Goal: Task Accomplishment & Management: Use online tool/utility

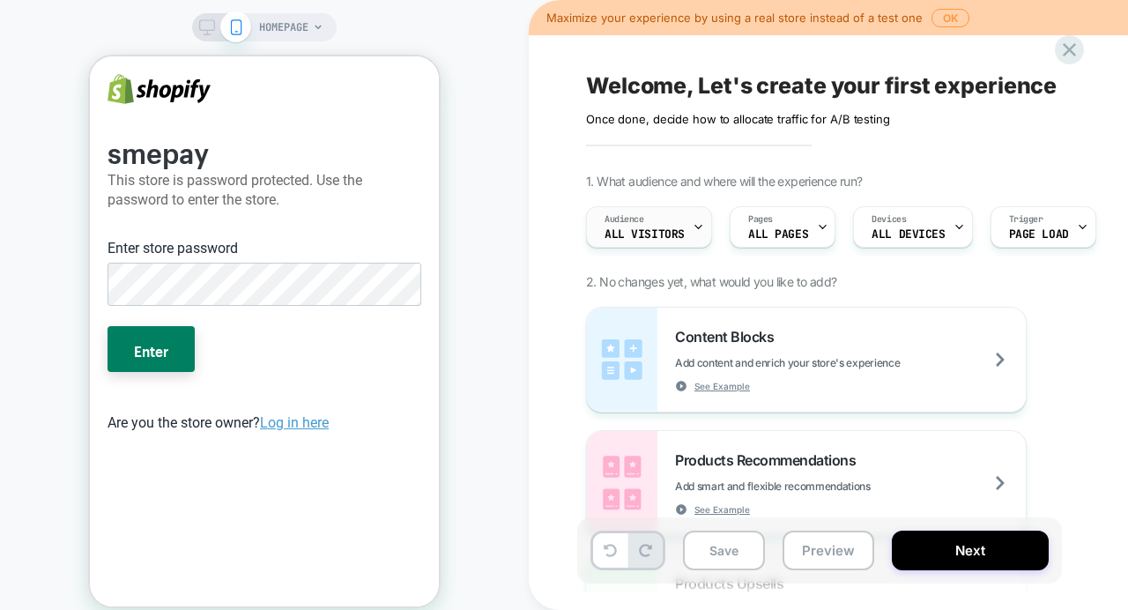
click at [674, 225] on div "Audience All Visitors" at bounding box center [644, 227] width 115 height 40
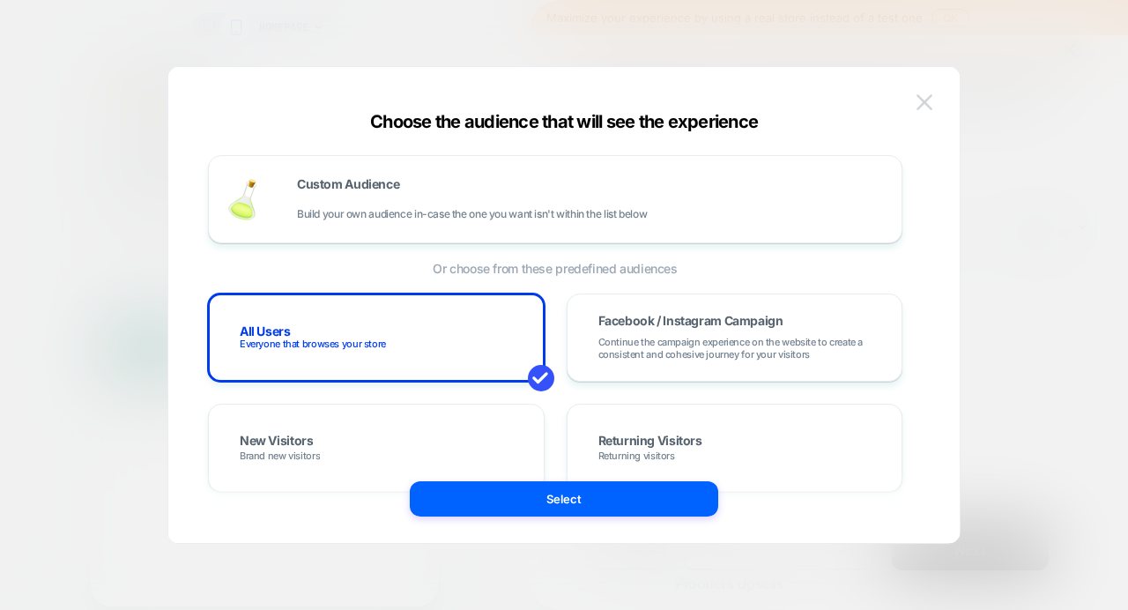
click at [928, 101] on img at bounding box center [924, 101] width 16 height 15
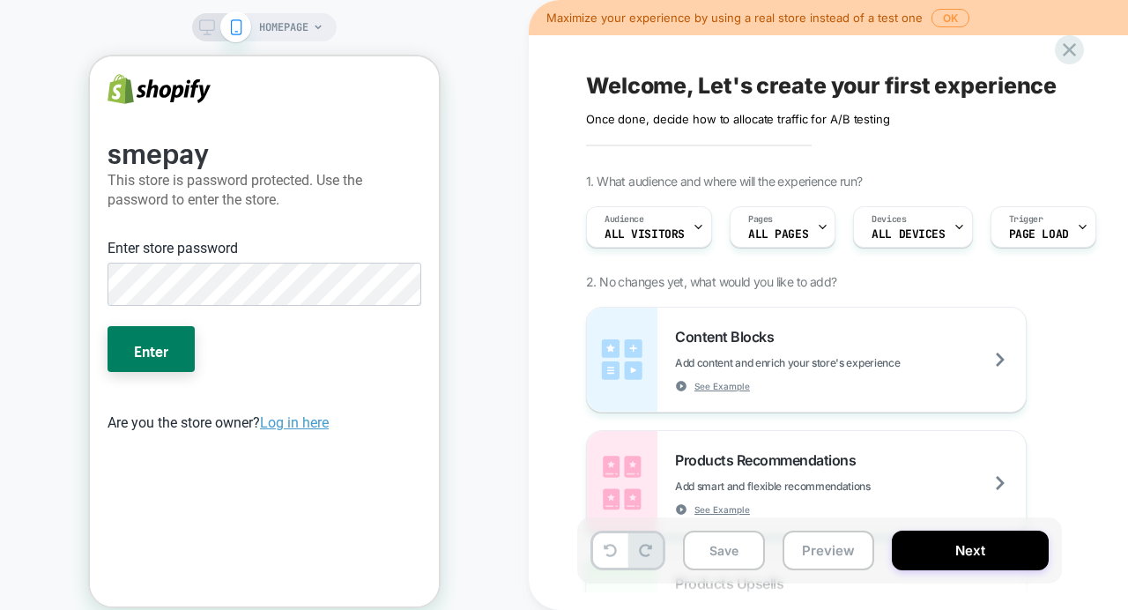
click at [711, 93] on div "Welcome, Let's create your first experience Click to edit experience details On…" at bounding box center [907, 98] width 643 height 56
click at [507, 234] on div "HOMEPAGE" at bounding box center [264, 317] width 529 height 599
click at [1064, 56] on icon at bounding box center [1069, 49] width 13 height 13
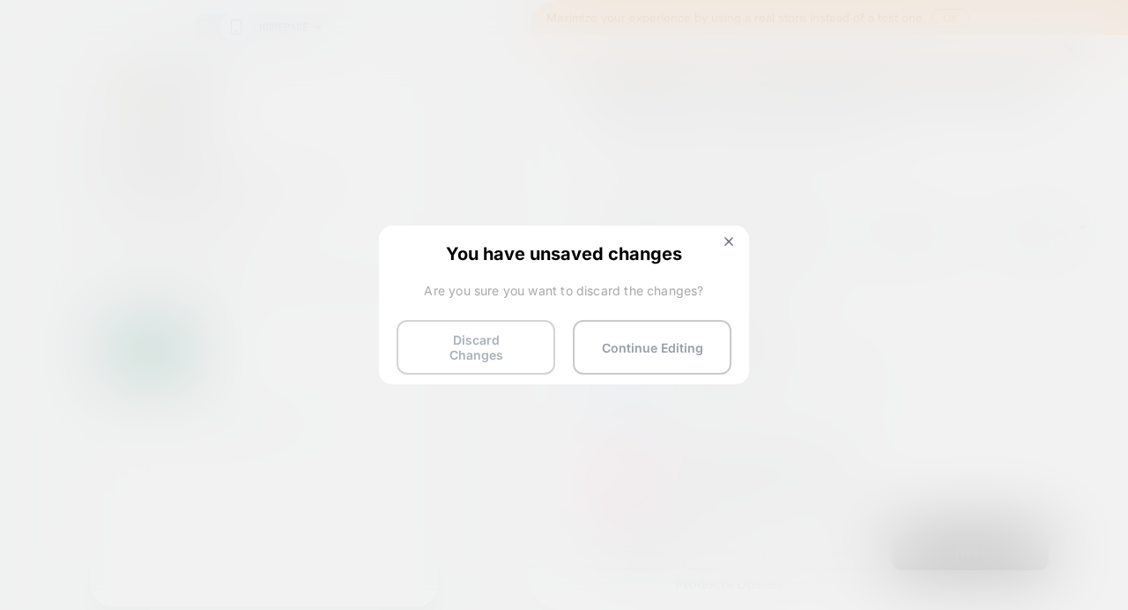
click at [489, 347] on button "Discard Changes" at bounding box center [476, 347] width 159 height 55
click at [466, 352] on button "Discard Changes" at bounding box center [476, 347] width 159 height 55
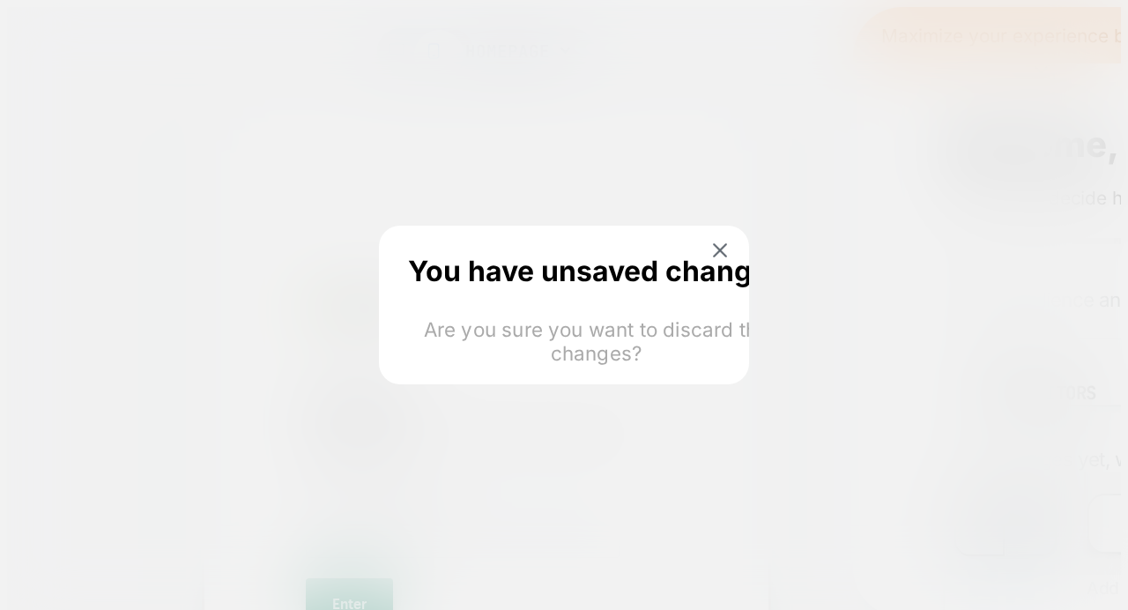
click at [465, 341] on html "HOMEPAGE Maximize your experience by using a real store instead of a test one O…" at bounding box center [564, 543] width 1128 height 1086
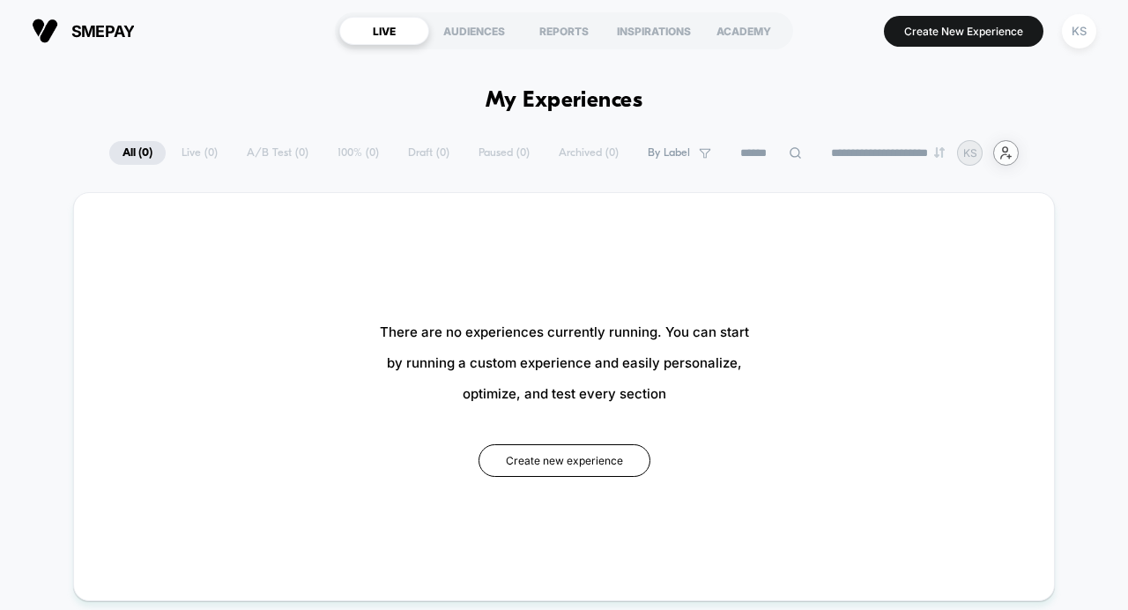
click at [1012, 154] on icon "user-plus-alt-1-svgrepo-com" at bounding box center [1005, 152] width 13 height 13
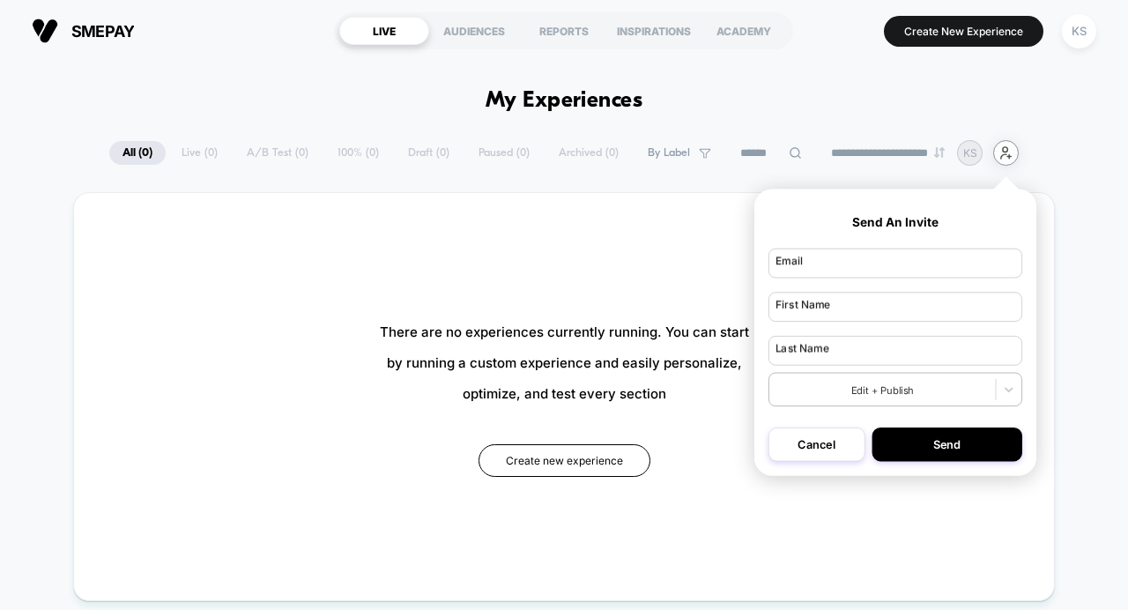
click at [1012, 154] on icon "user-plus-alt-1-svgrepo-com" at bounding box center [1005, 152] width 13 height 13
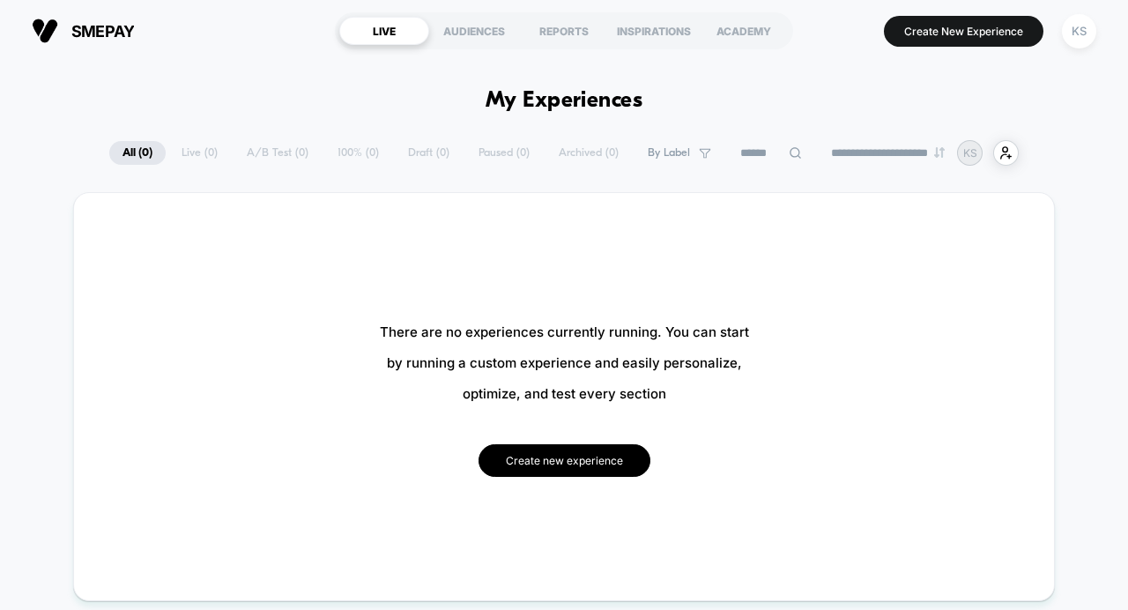
click at [535, 459] on button "Create new experience" at bounding box center [564, 460] width 172 height 33
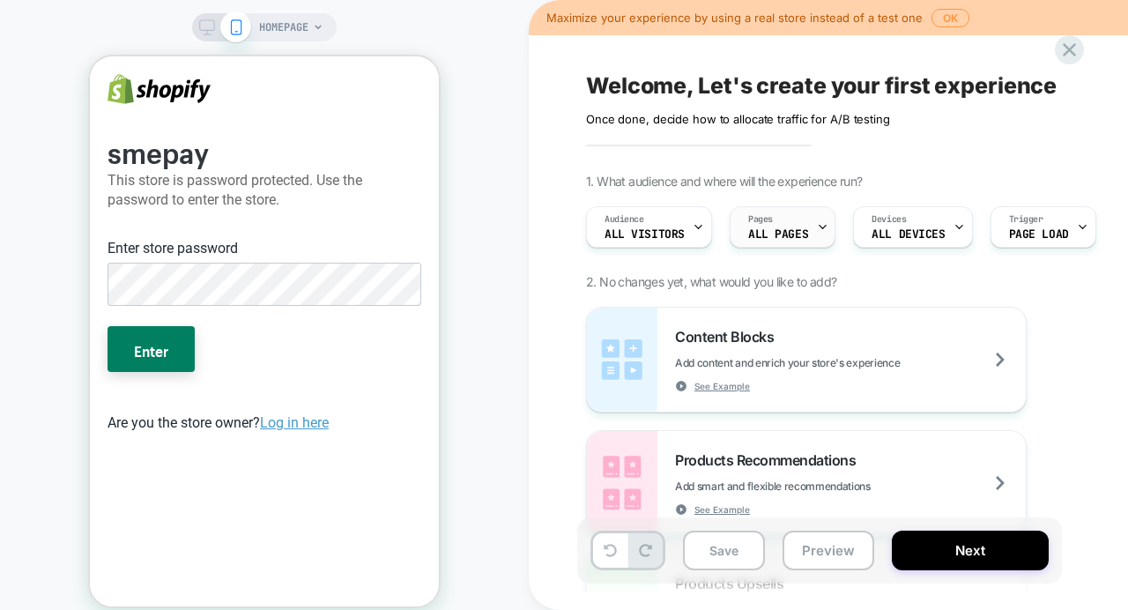
click at [800, 230] on span "ALL PAGES" at bounding box center [778, 234] width 60 height 12
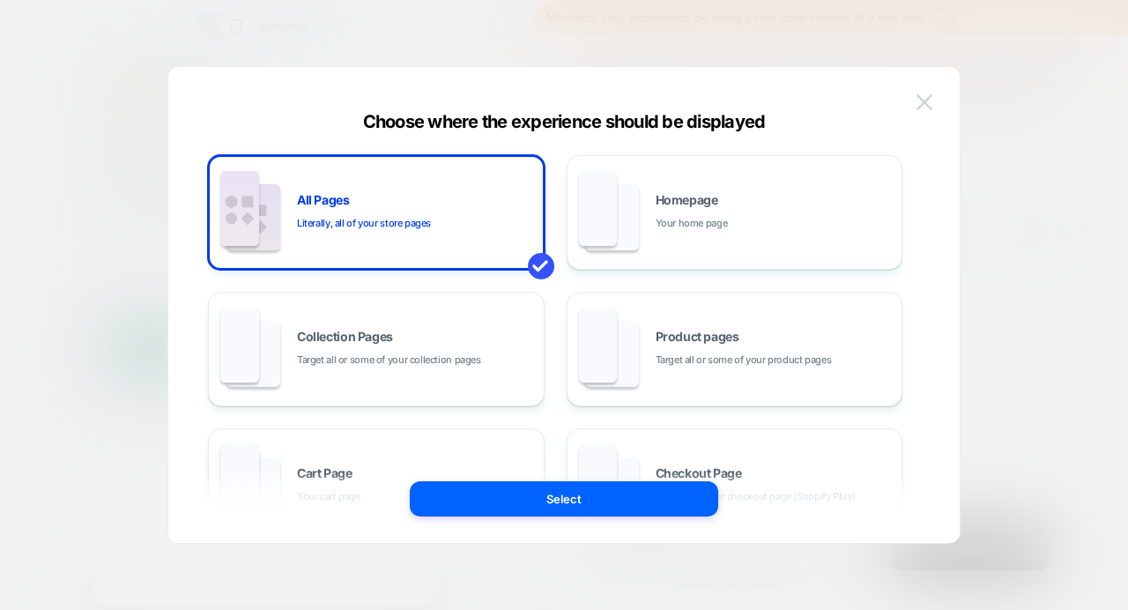
click at [927, 104] on img at bounding box center [924, 101] width 16 height 15
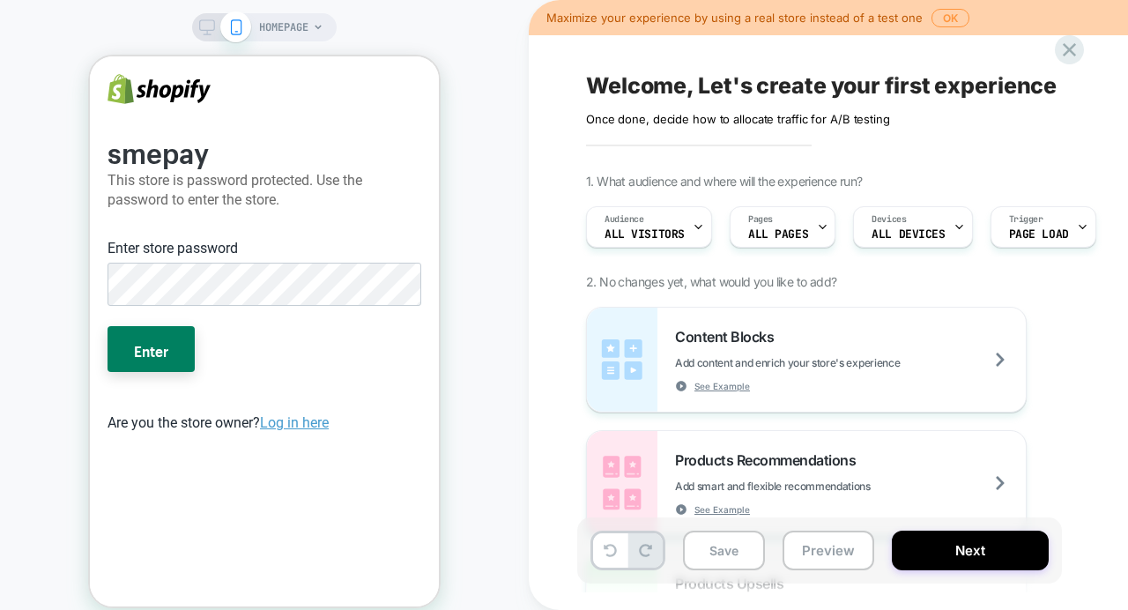
click at [494, 321] on div "HOMEPAGE" at bounding box center [264, 317] width 529 height 599
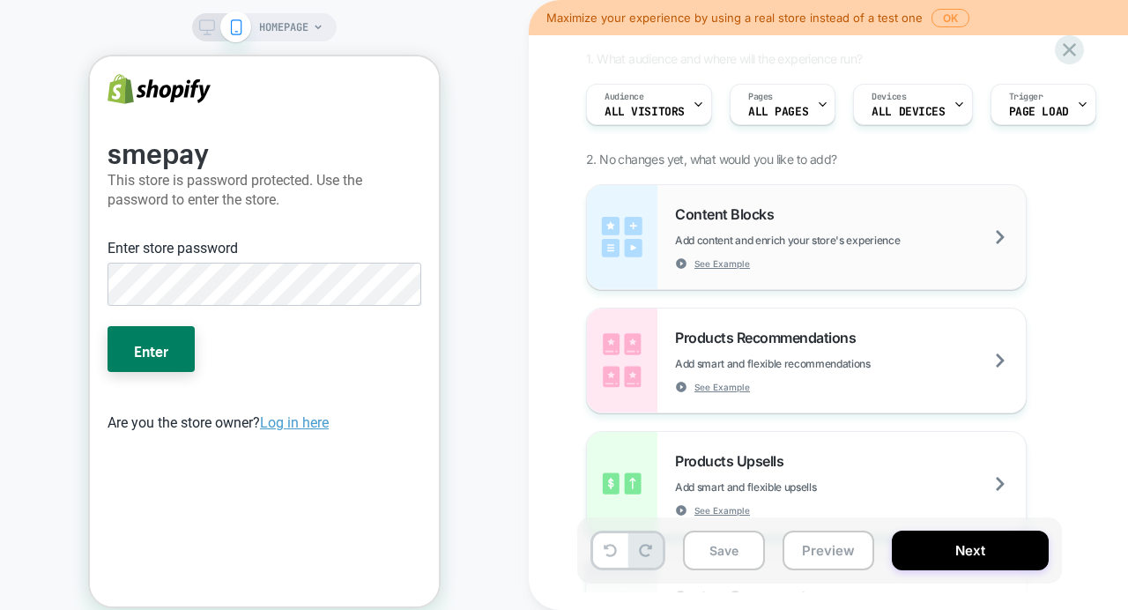
scroll to position [164, 0]
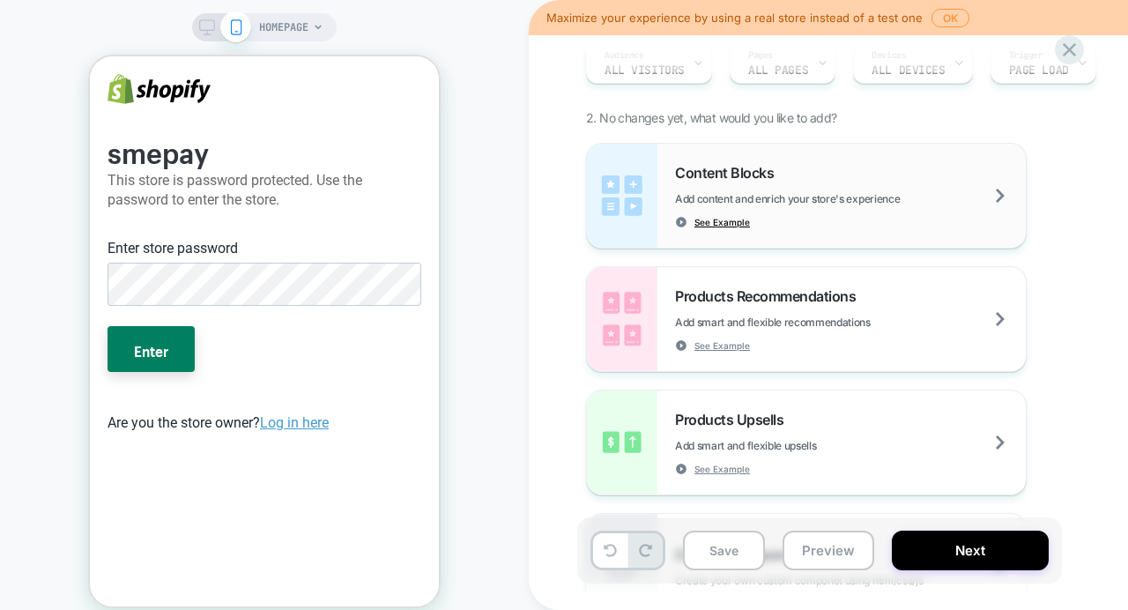
click at [743, 225] on span "See Example" at bounding box center [722, 222] width 56 height 12
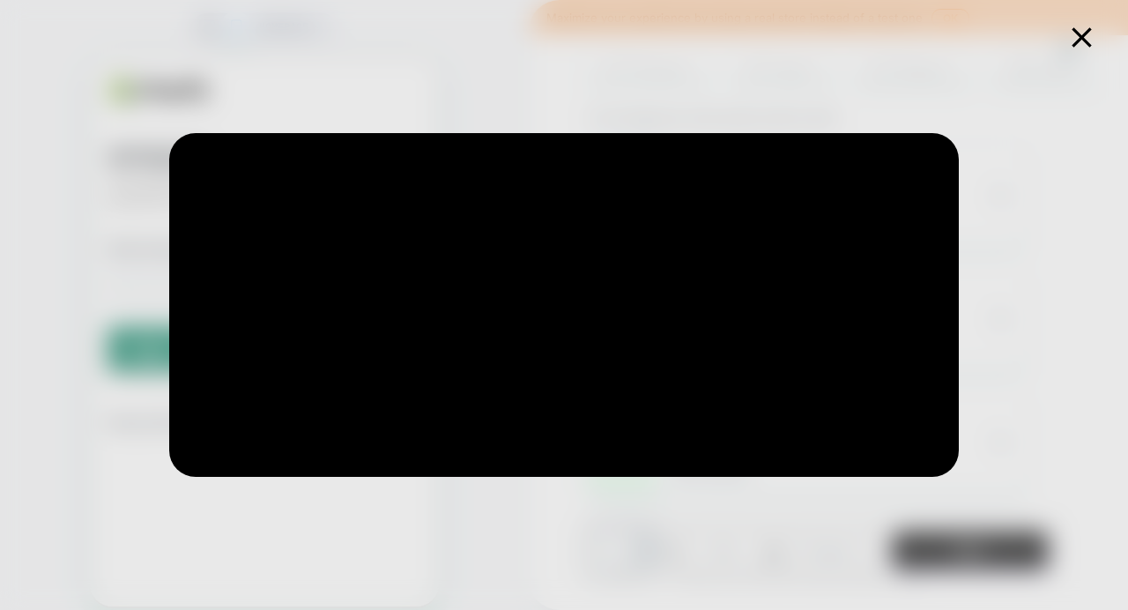
click at [1076, 41] on icon at bounding box center [1080, 36] width 19 height 19
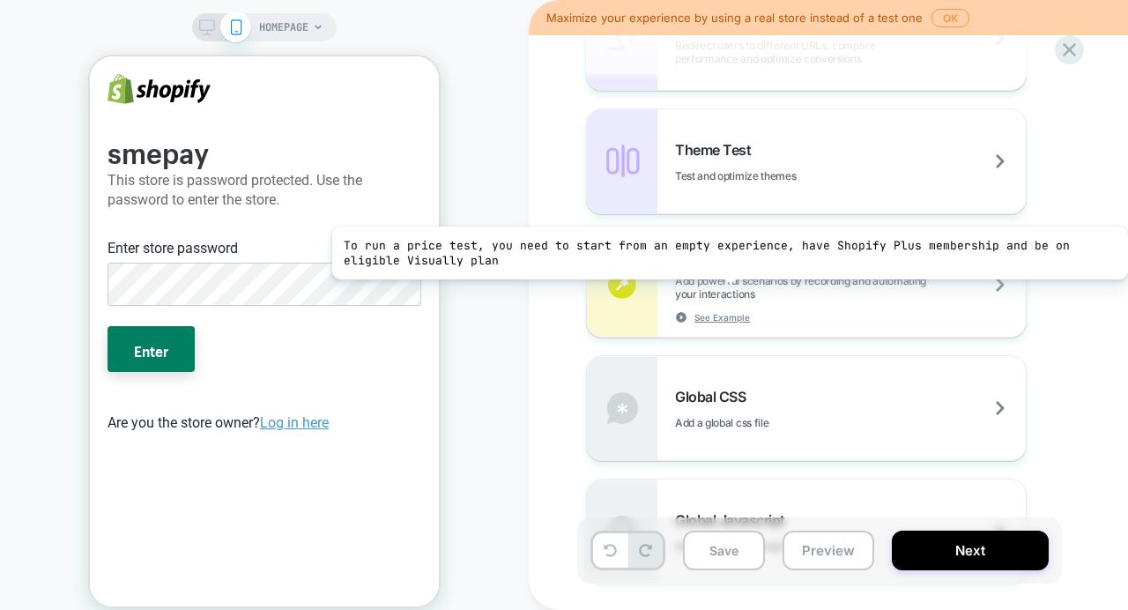
scroll to position [315, 0]
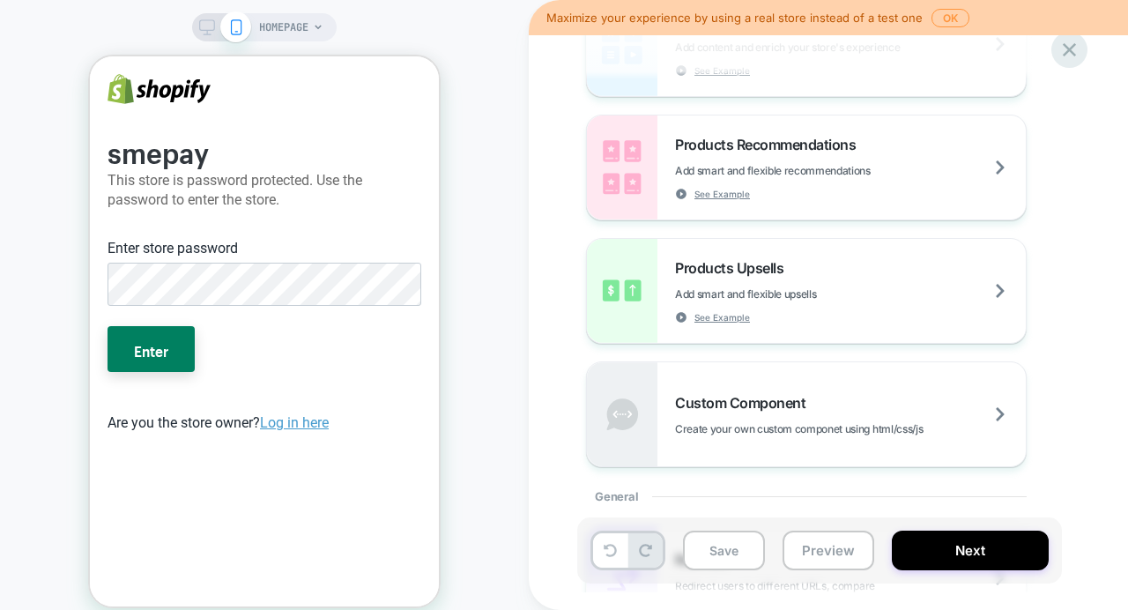
click at [1063, 42] on icon at bounding box center [1069, 50] width 24 height 24
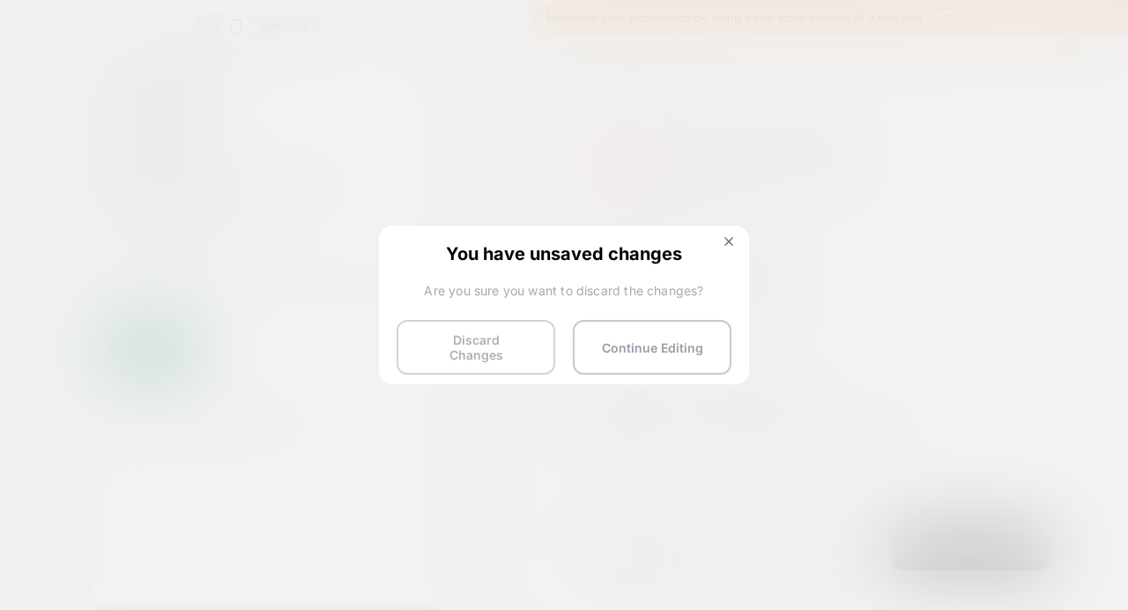
click at [478, 349] on button "Discard Changes" at bounding box center [476, 347] width 159 height 55
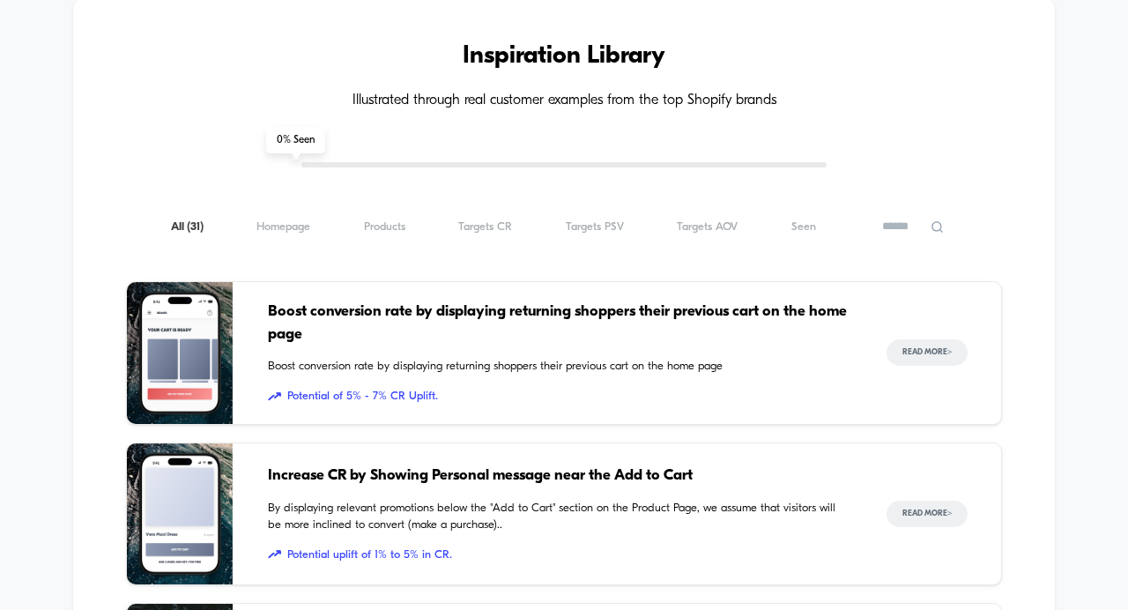
scroll to position [641, 0]
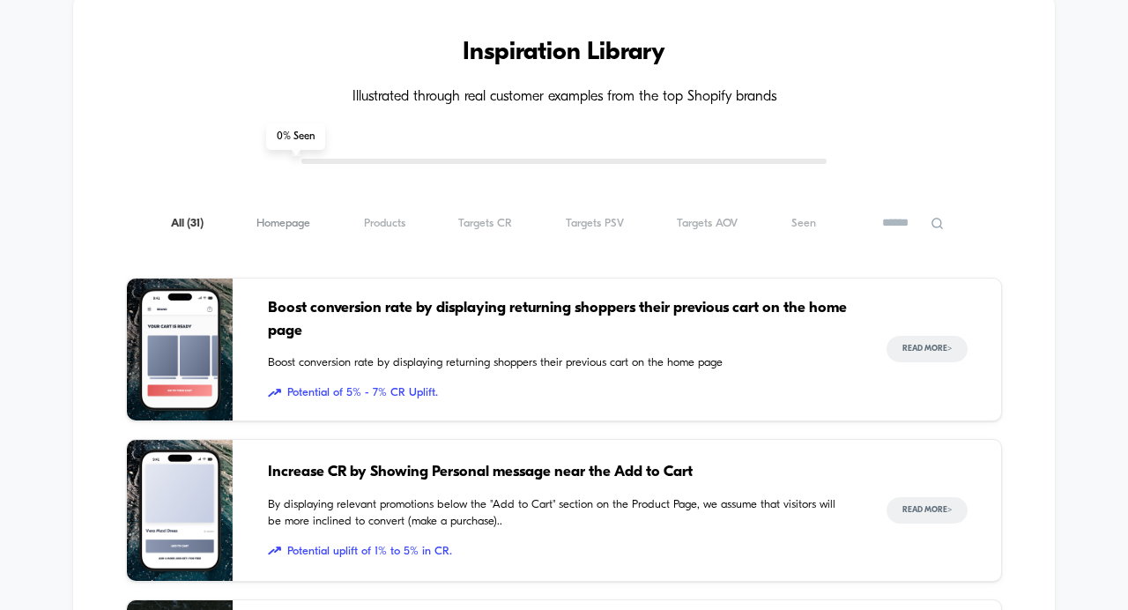
click at [305, 227] on span "Homepage ( 31 )" at bounding box center [283, 223] width 54 height 13
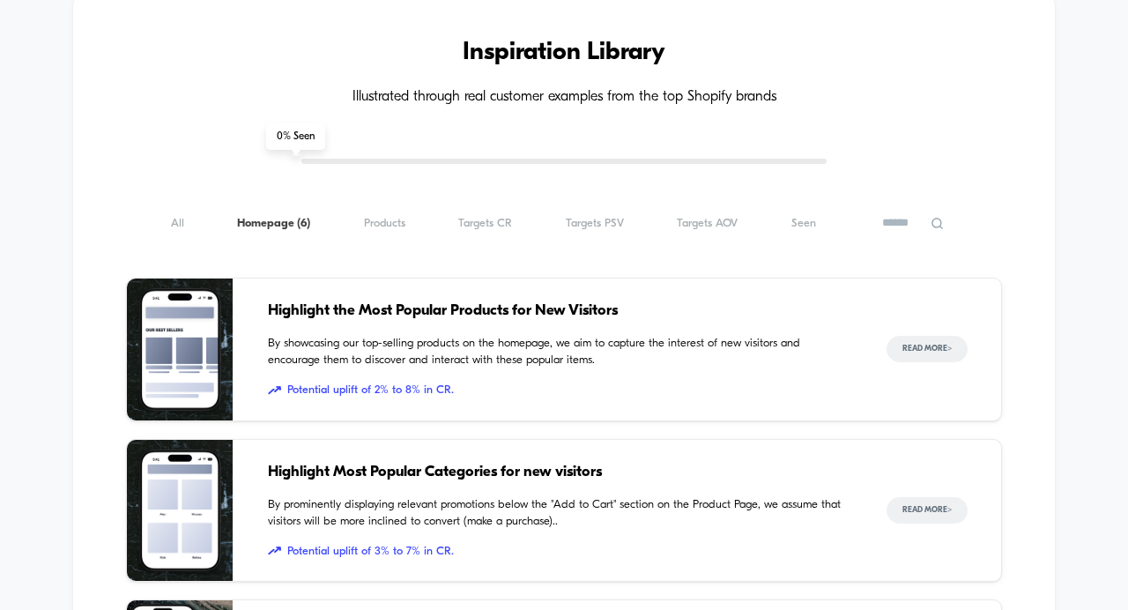
click at [321, 321] on span "Highlight the Most Popular Products for New Visitors" at bounding box center [559, 311] width 583 height 23
click at [921, 350] on button "Read More >" at bounding box center [926, 349] width 81 height 26
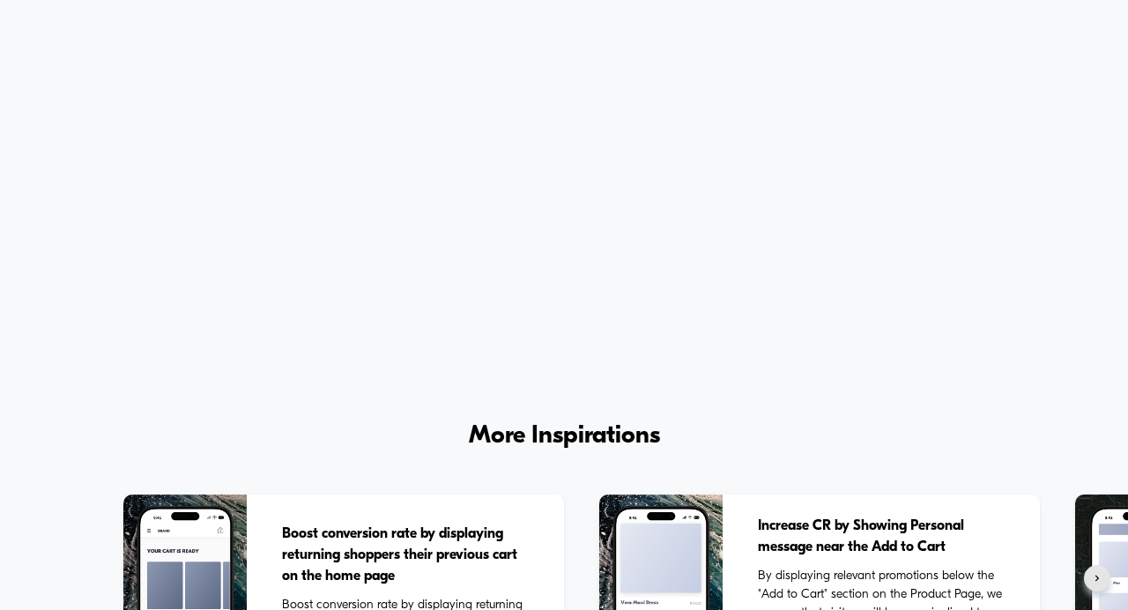
scroll to position [3206, 0]
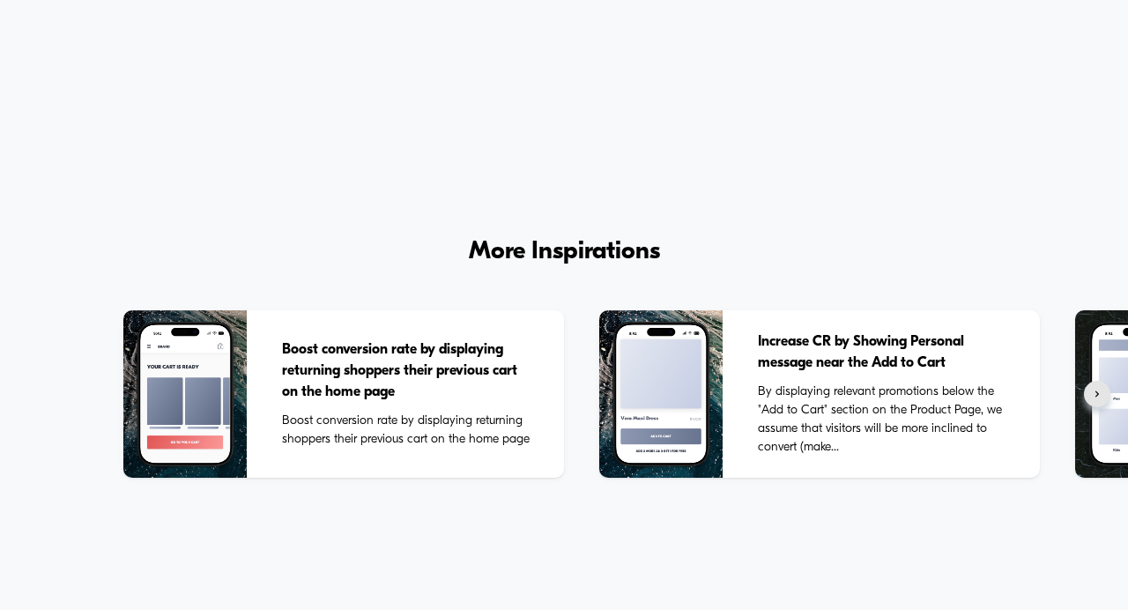
click at [372, 399] on span "Boost conversion rate by displaying returning shoppers their previous cart on t…" at bounding box center [409, 370] width 254 height 63
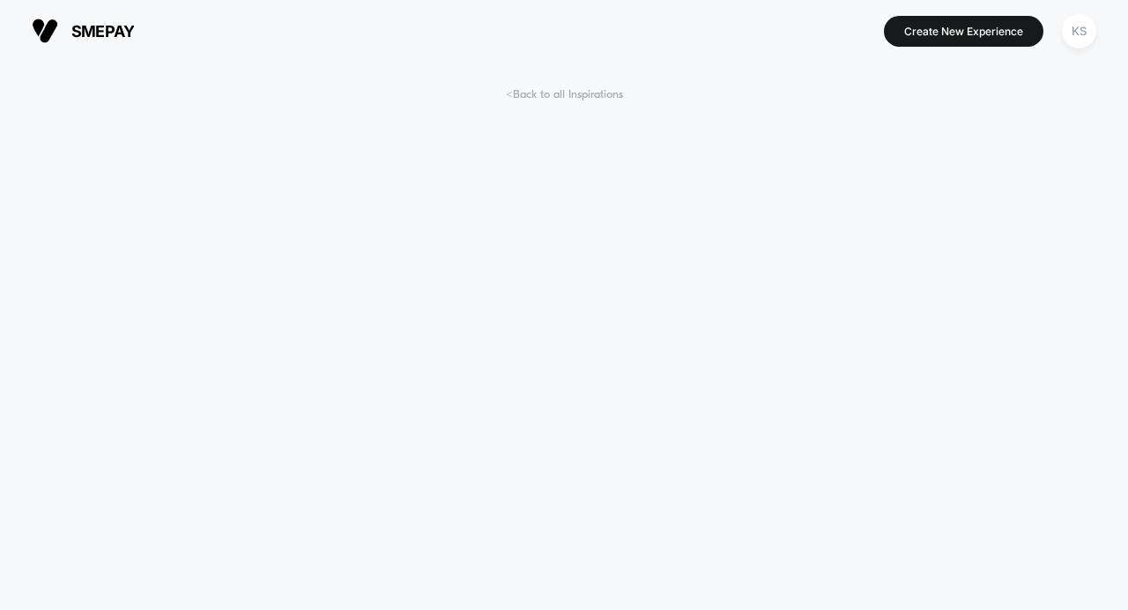
click at [531, 93] on span "< Back to all Inspirations" at bounding box center [564, 94] width 117 height 13
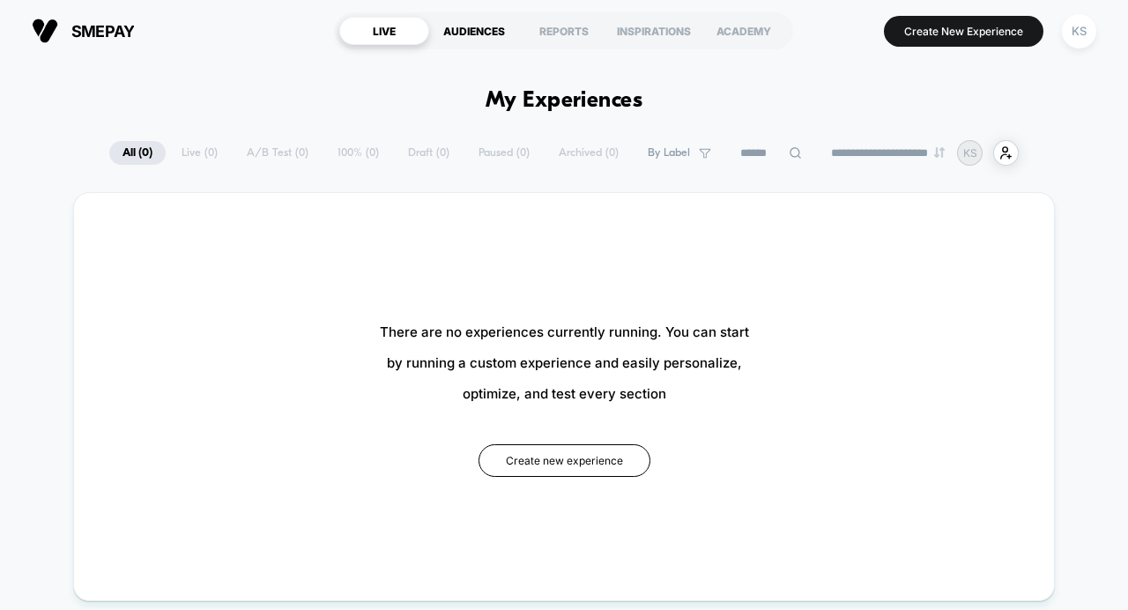
click at [456, 26] on div "AUDIENCES" at bounding box center [474, 31] width 90 height 28
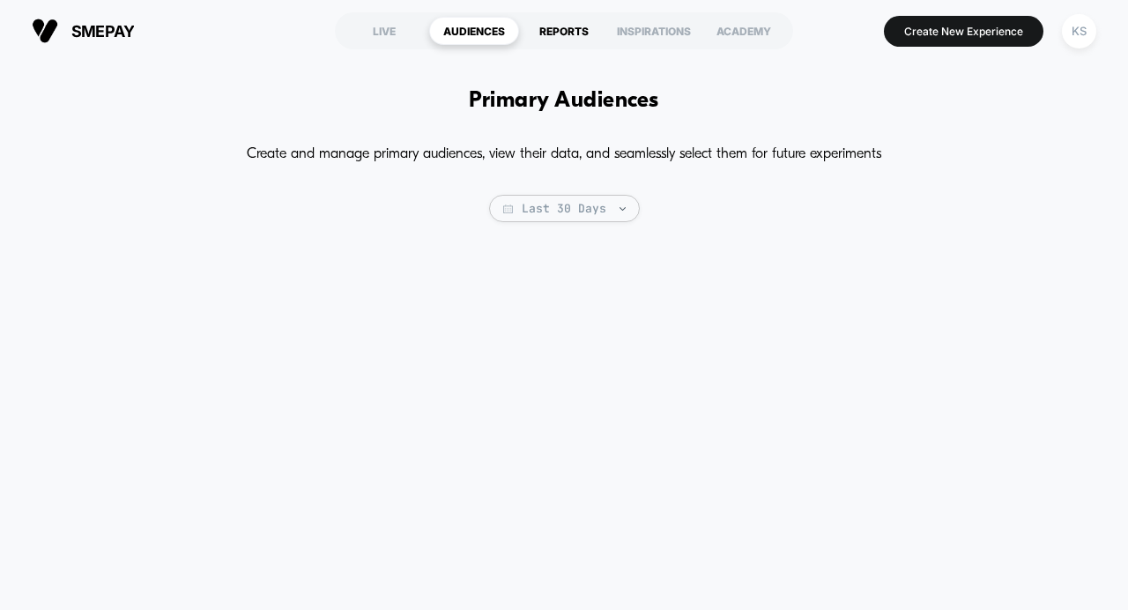
click at [548, 31] on div "REPORTS" at bounding box center [564, 31] width 90 height 28
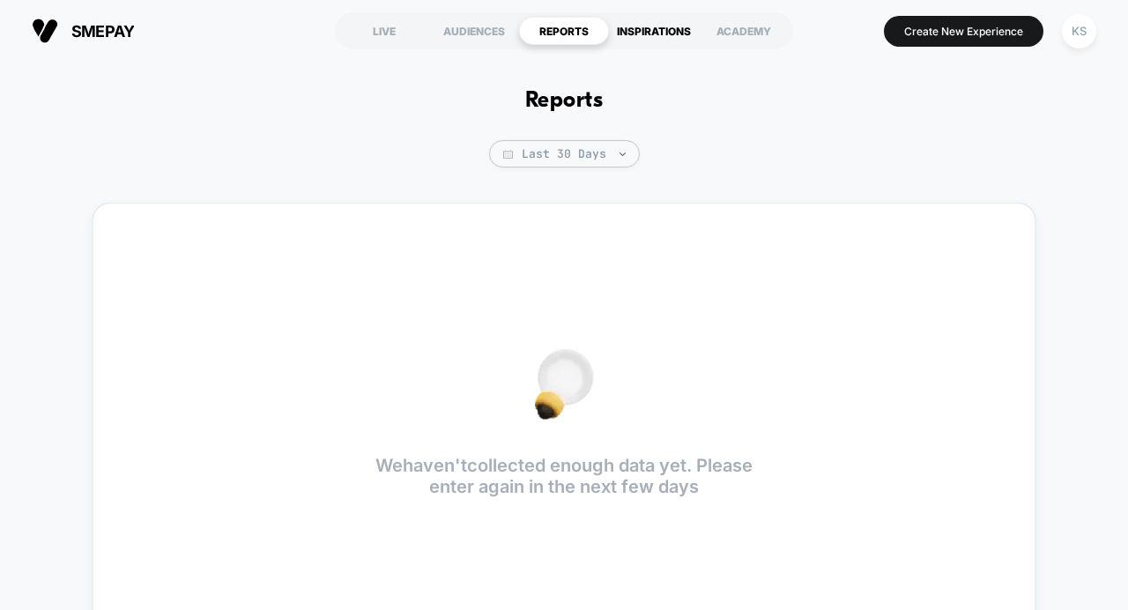
click at [654, 35] on div "INSPIRATIONS" at bounding box center [654, 31] width 90 height 28
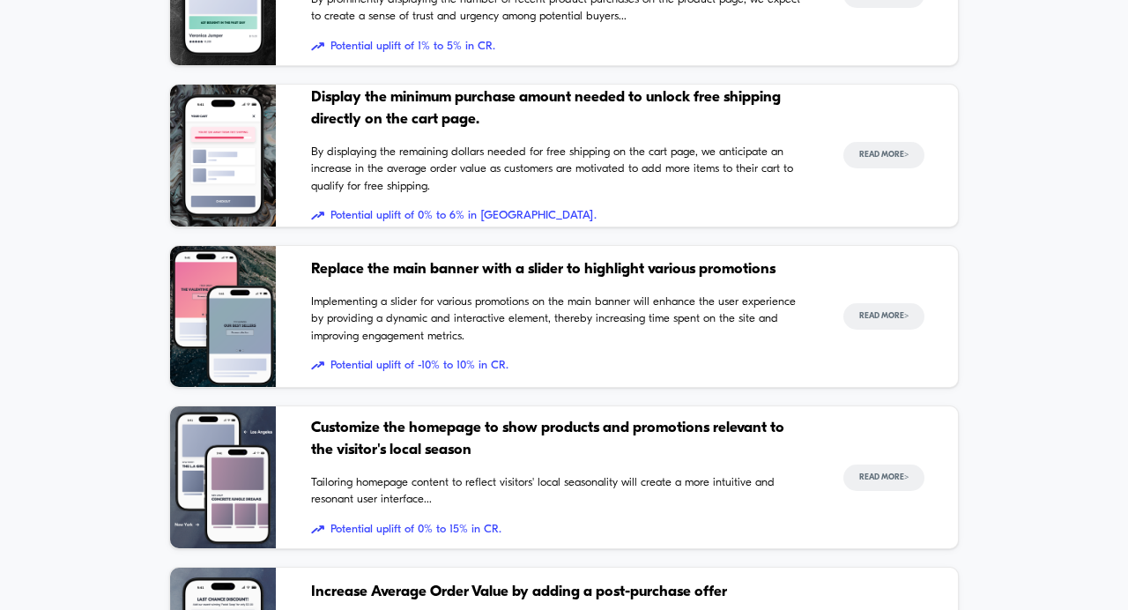
scroll to position [1348, 0]
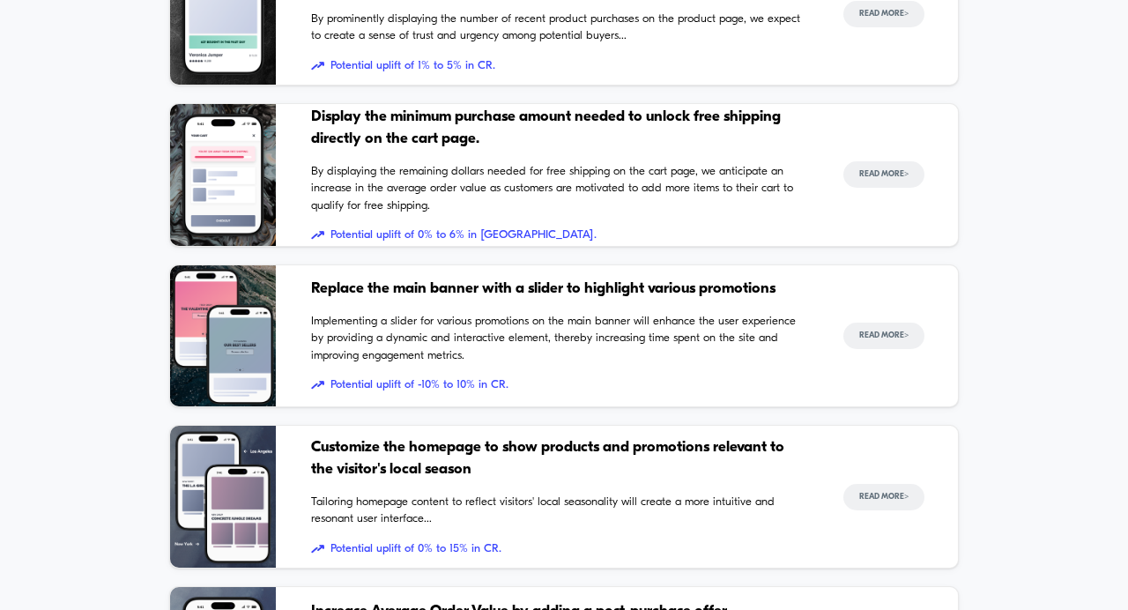
click at [438, 125] on span "Display the minimum purchase amount needed to unlock free shipping directly on …" at bounding box center [559, 128] width 497 height 45
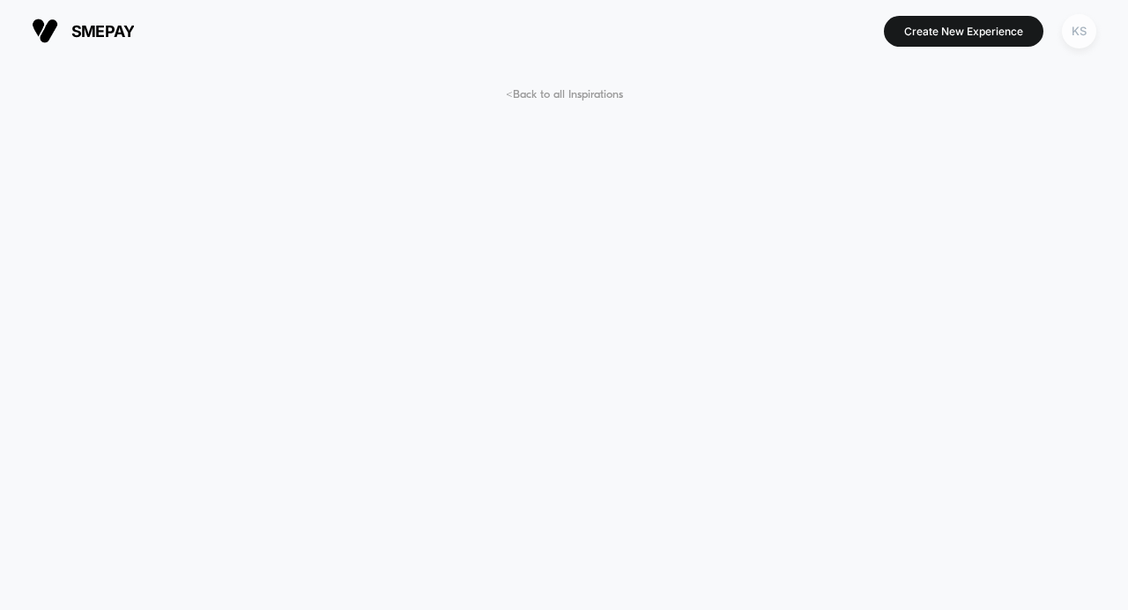
click at [1078, 29] on div "KS" at bounding box center [1079, 31] width 34 height 34
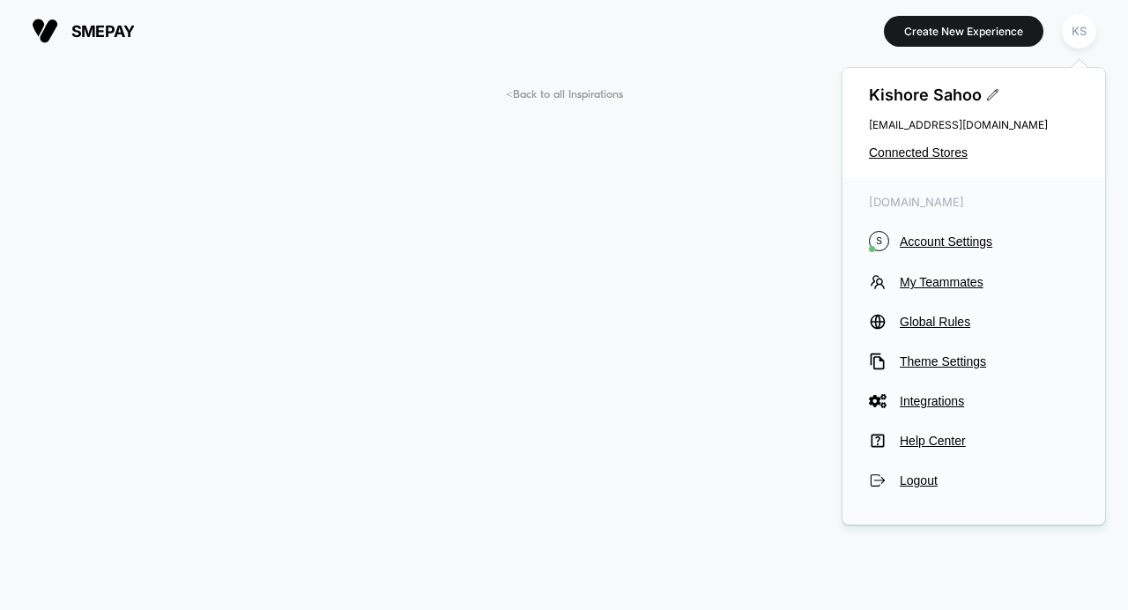
click at [95, 33] on span "smepay" at bounding box center [102, 31] width 63 height 19
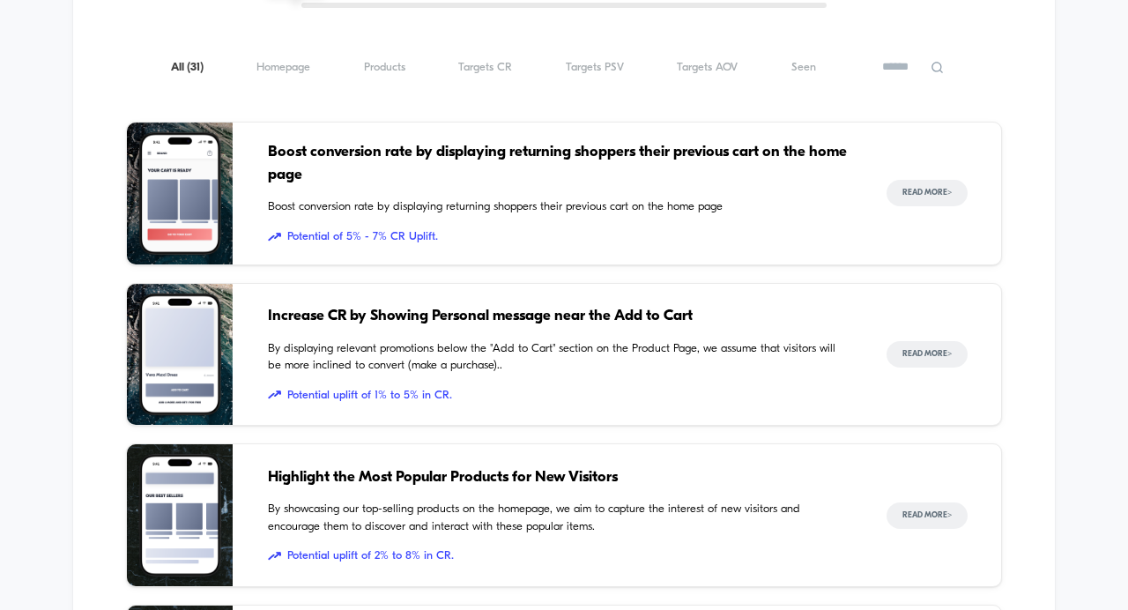
scroll to position [798, 0]
click at [264, 77] on div "All ( 31 ) Homepage ( 31 ) Products ( 31 ) Targets CR ( 31 ) Targets PSV ( 31 )…" at bounding box center [564, 66] width 876 height 21
click at [285, 63] on span "Homepage ( 31 )" at bounding box center [283, 66] width 54 height 13
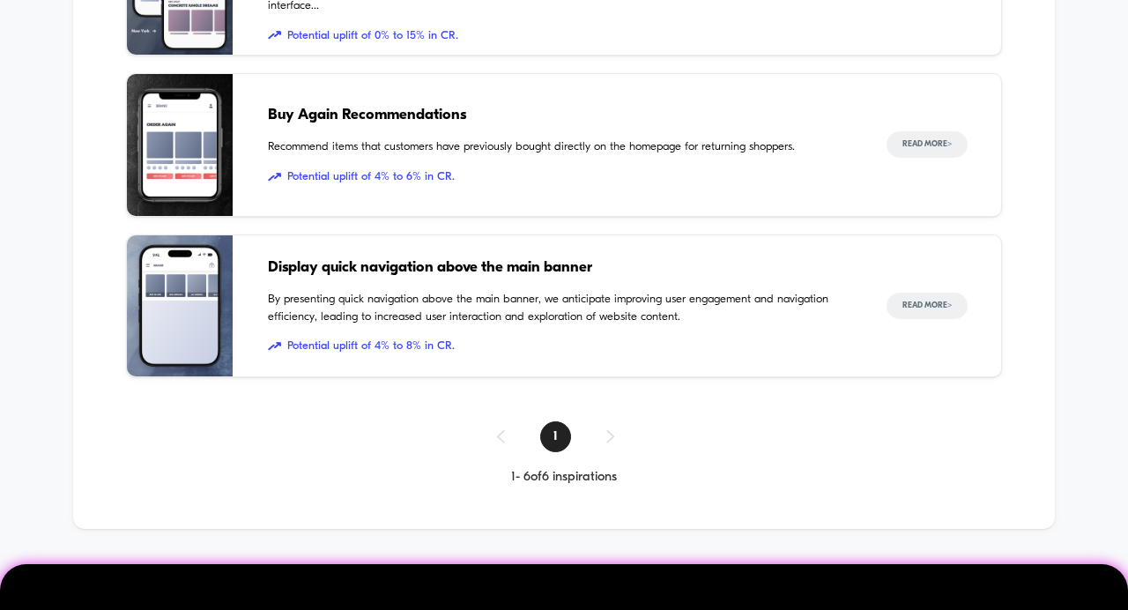
scroll to position [1492, 0]
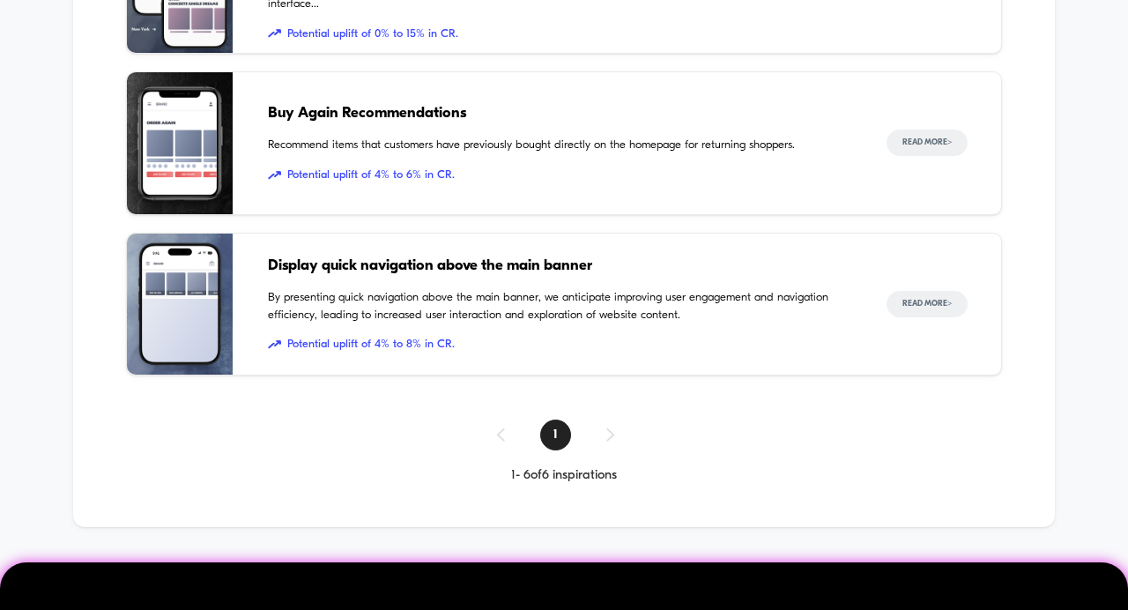
click at [342, 110] on span "Buy Again Recommendations" at bounding box center [559, 113] width 583 height 23
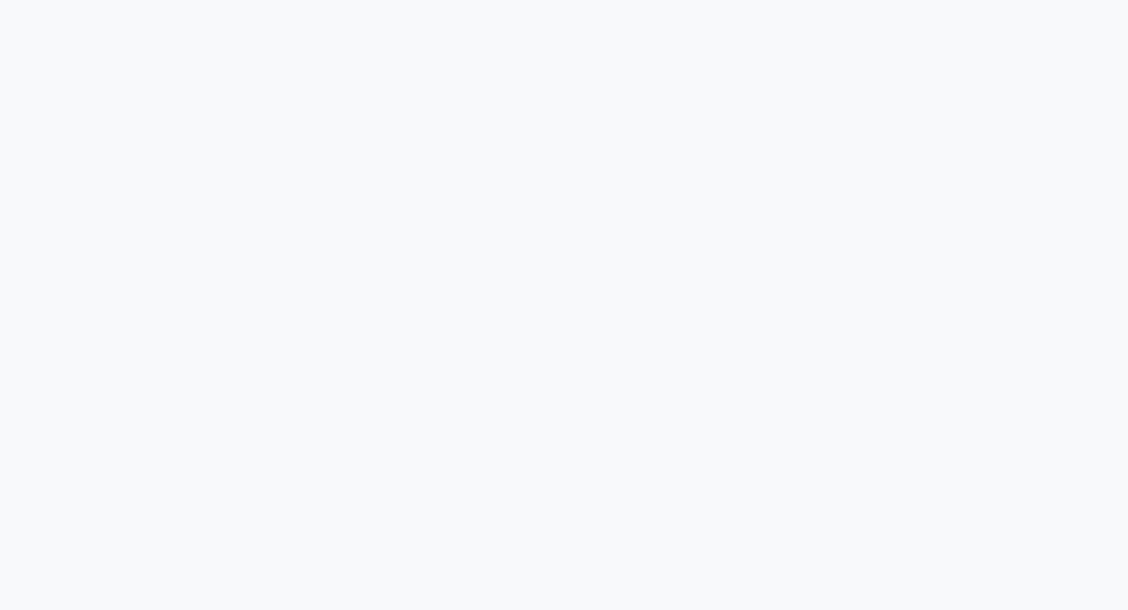
scroll to position [1766, 0]
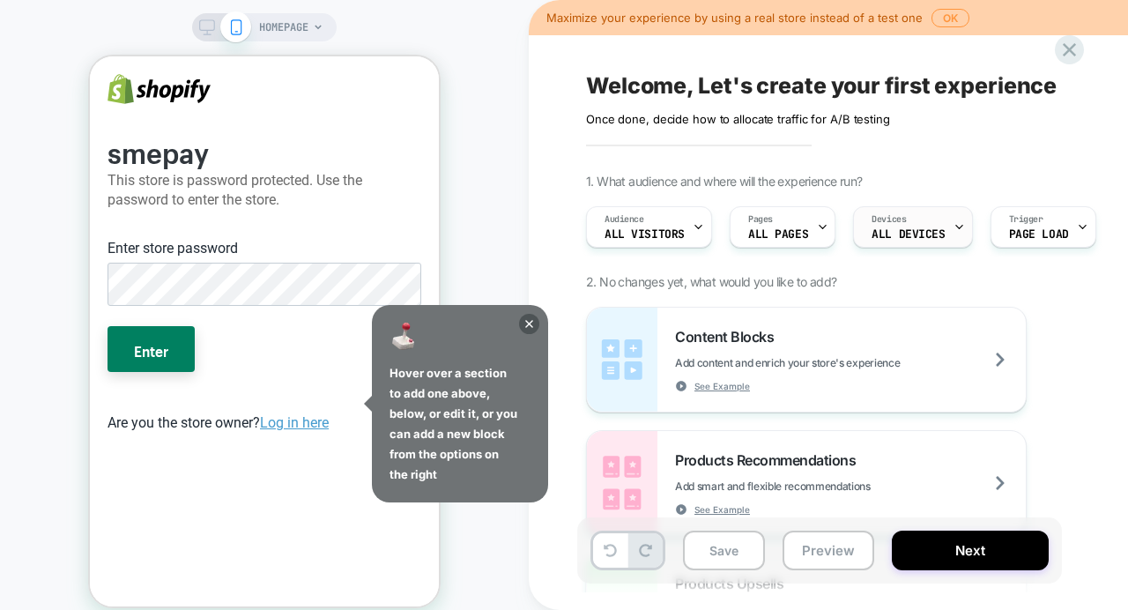
click at [917, 233] on span "ALL DEVICES" at bounding box center [907, 234] width 73 height 12
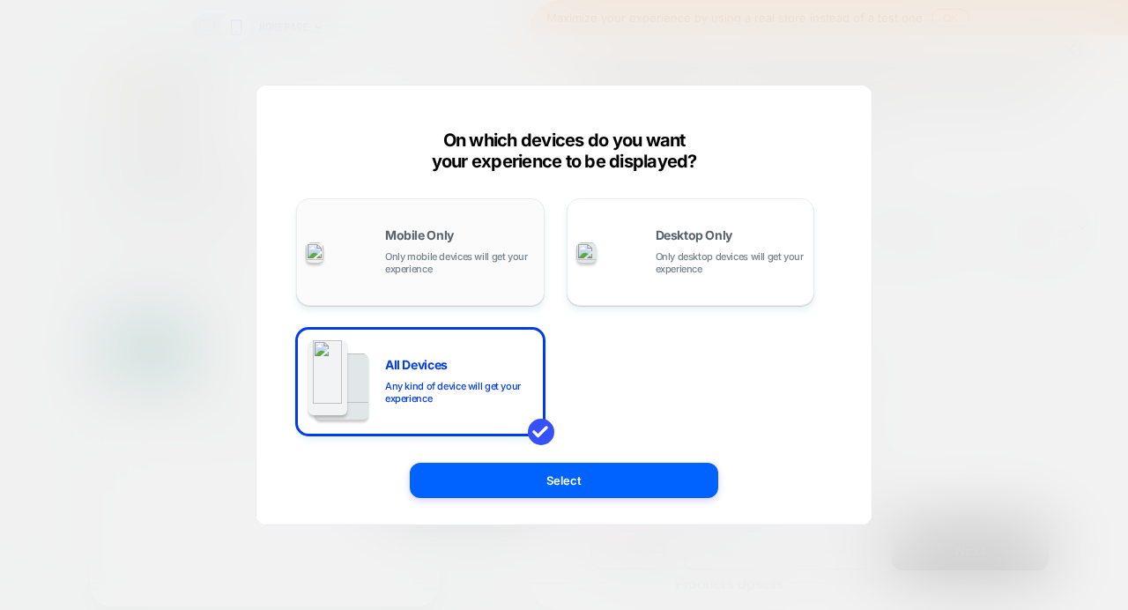
click at [464, 250] on span "Only mobile devices will get your experience" at bounding box center [460, 262] width 150 height 25
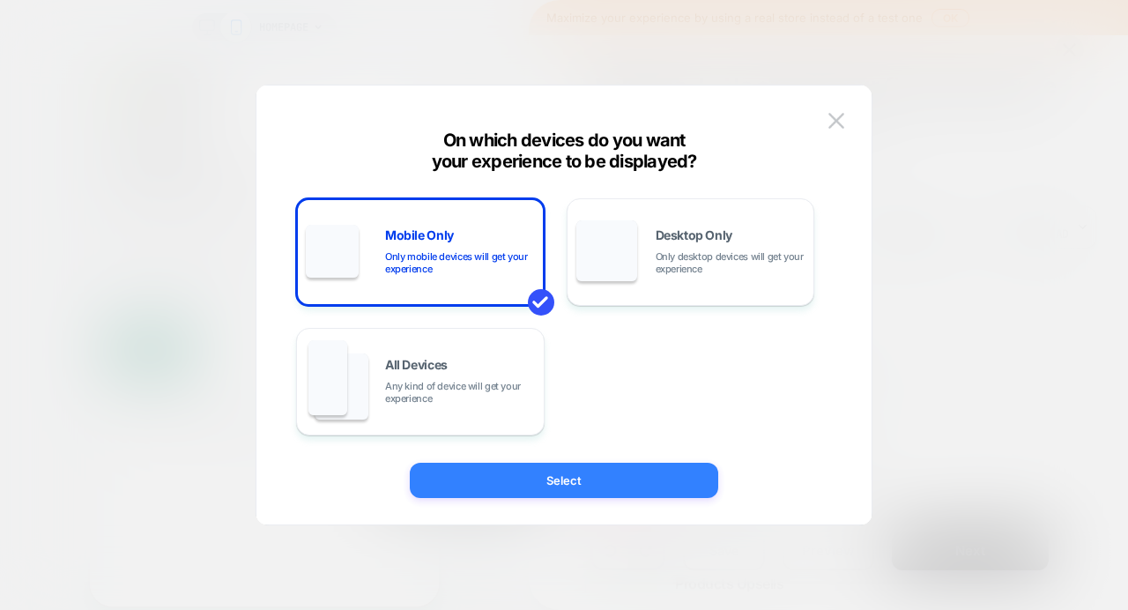
click at [535, 478] on button "Select" at bounding box center [564, 480] width 308 height 35
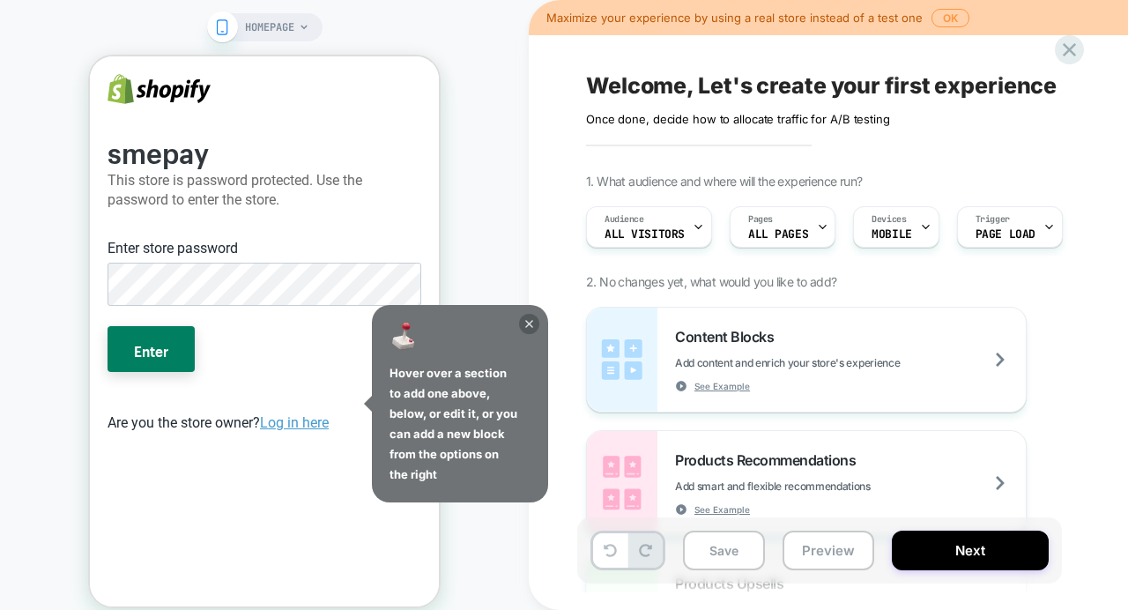
click at [531, 324] on icon at bounding box center [529, 324] width 20 height 20
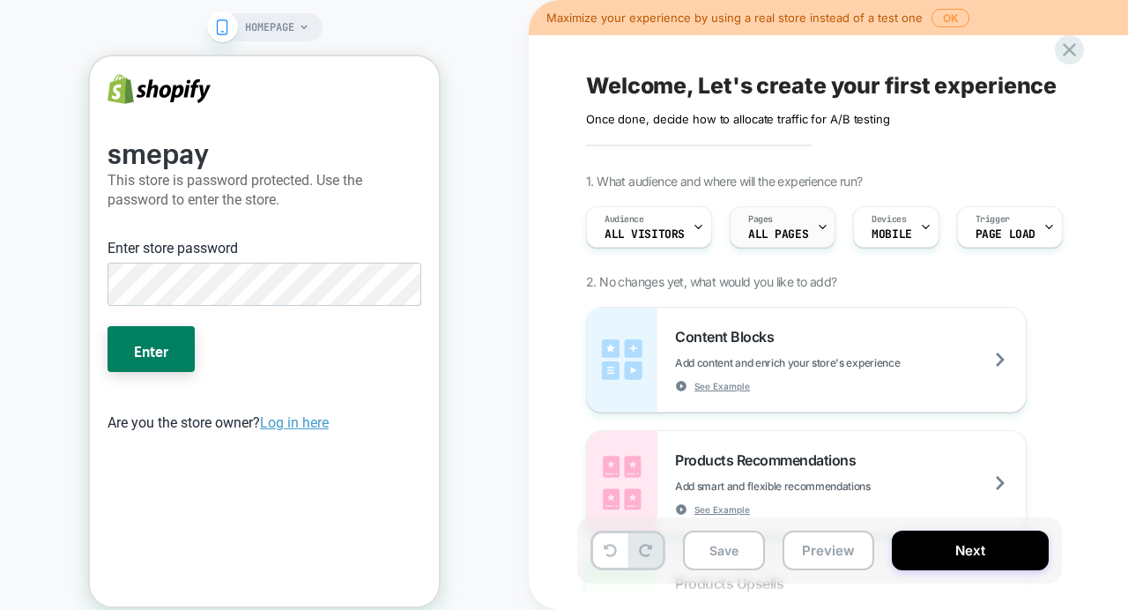
click at [773, 228] on span "ALL PAGES" at bounding box center [778, 234] width 60 height 12
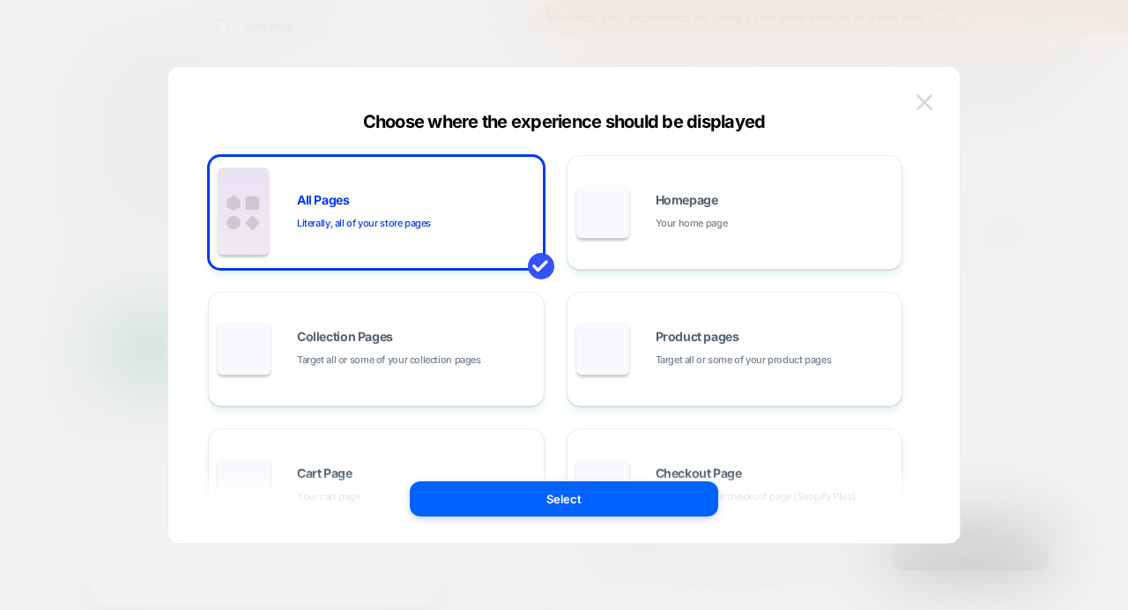
click at [925, 100] on img at bounding box center [924, 101] width 16 height 15
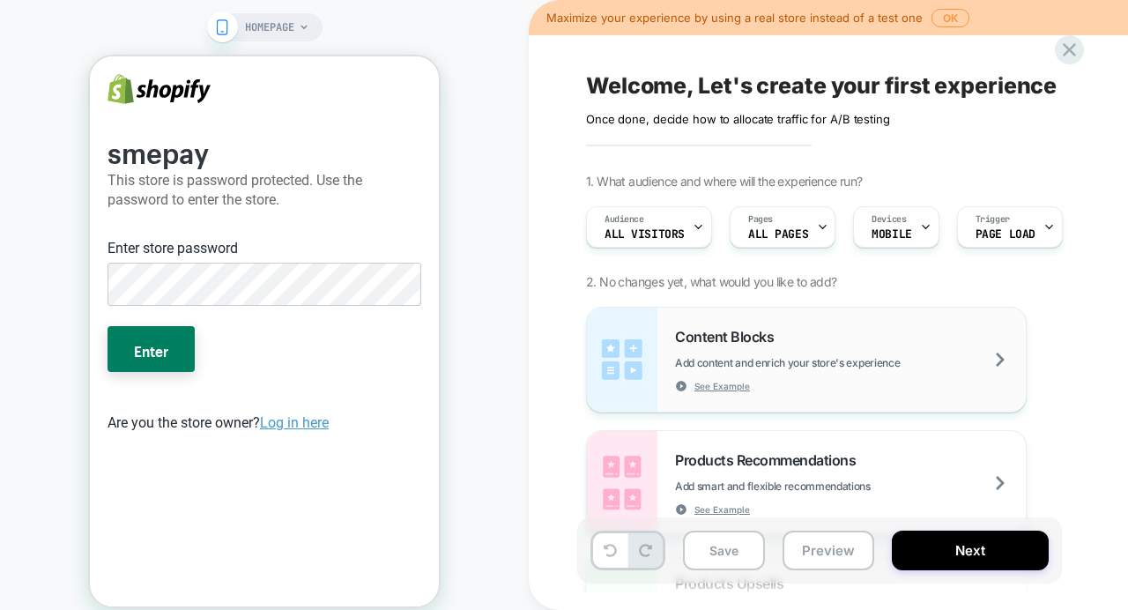
scroll to position [258, 0]
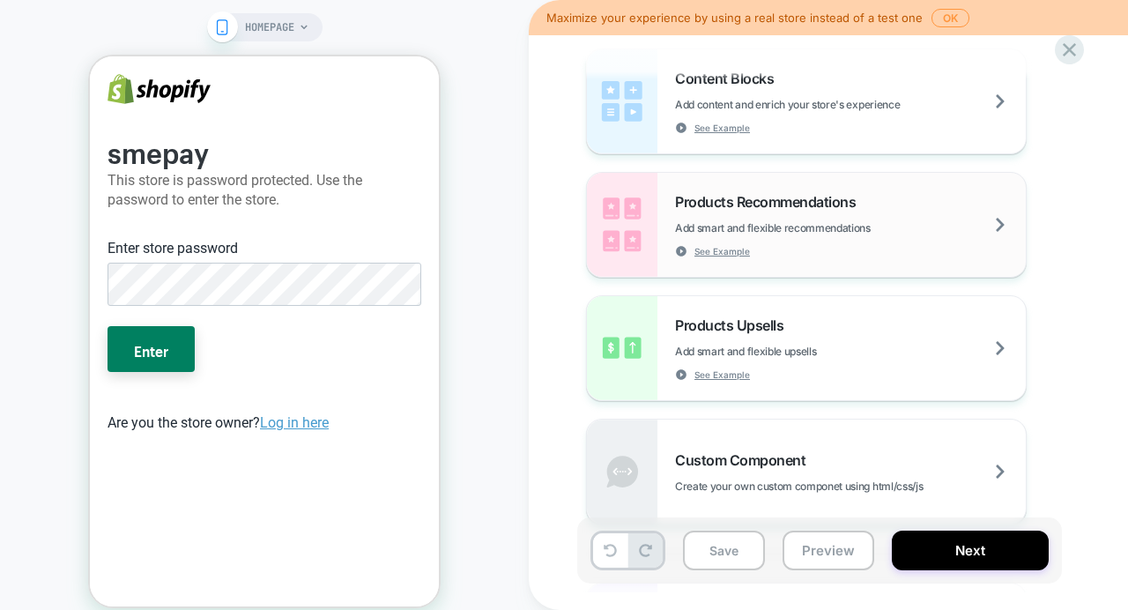
click at [737, 224] on span "Add smart and flexible recommendations" at bounding box center [817, 227] width 284 height 13
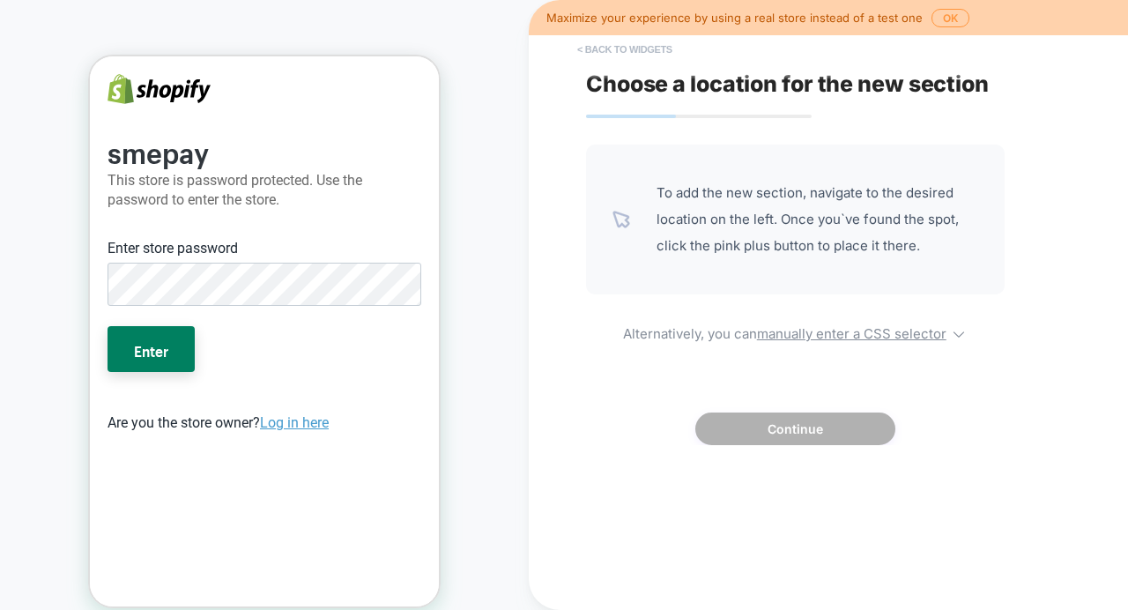
click at [638, 48] on button "< Back to widgets" at bounding box center [624, 49] width 113 height 28
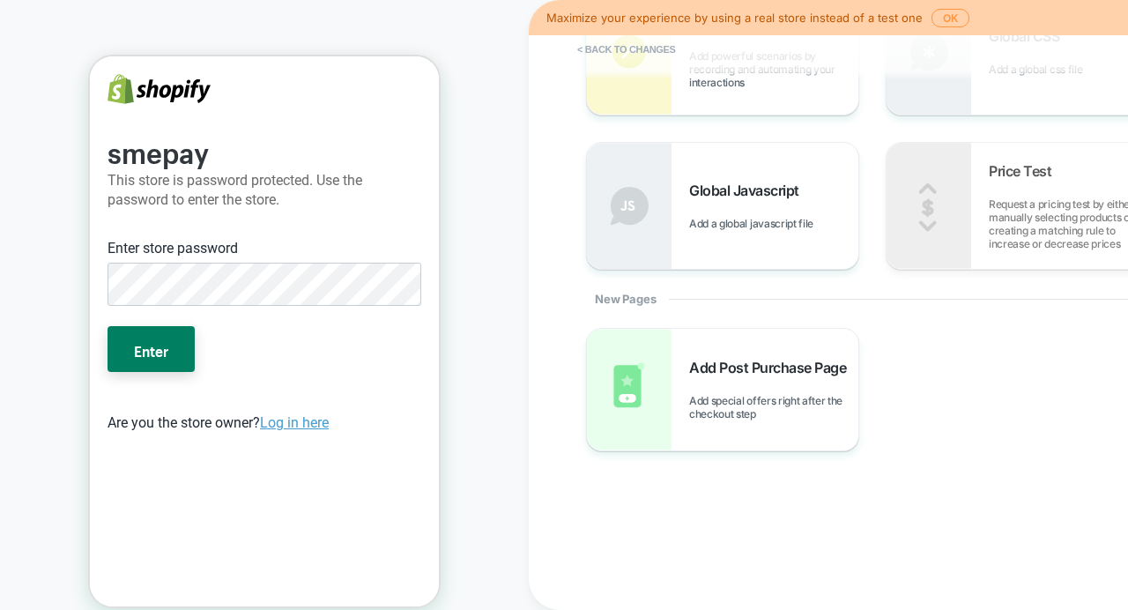
scroll to position [0, 0]
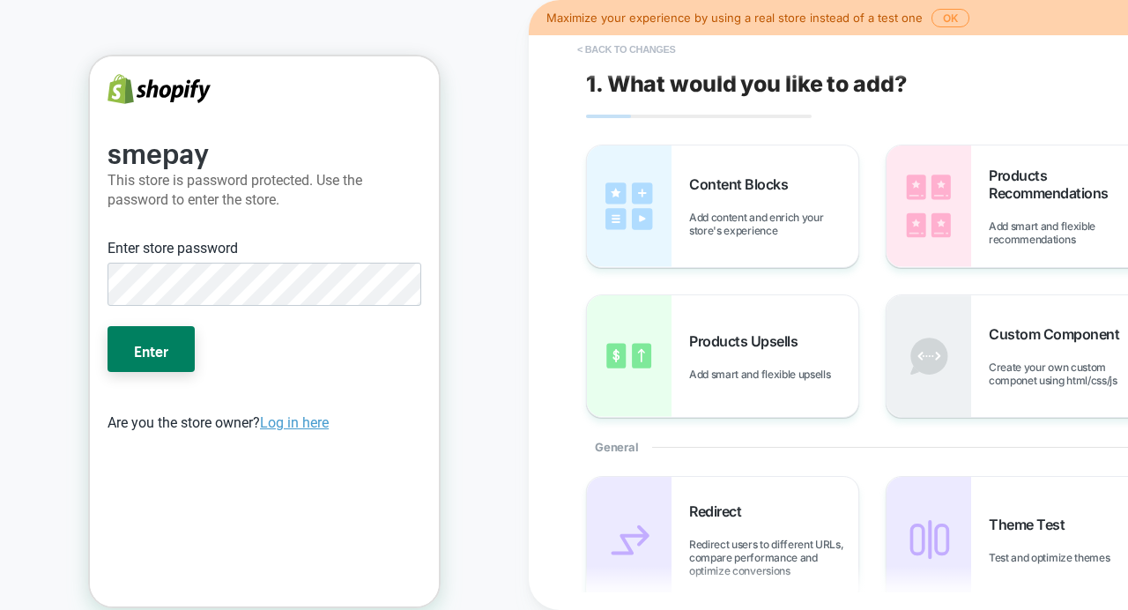
click at [618, 42] on button "< Back to changes" at bounding box center [626, 49] width 116 height 28
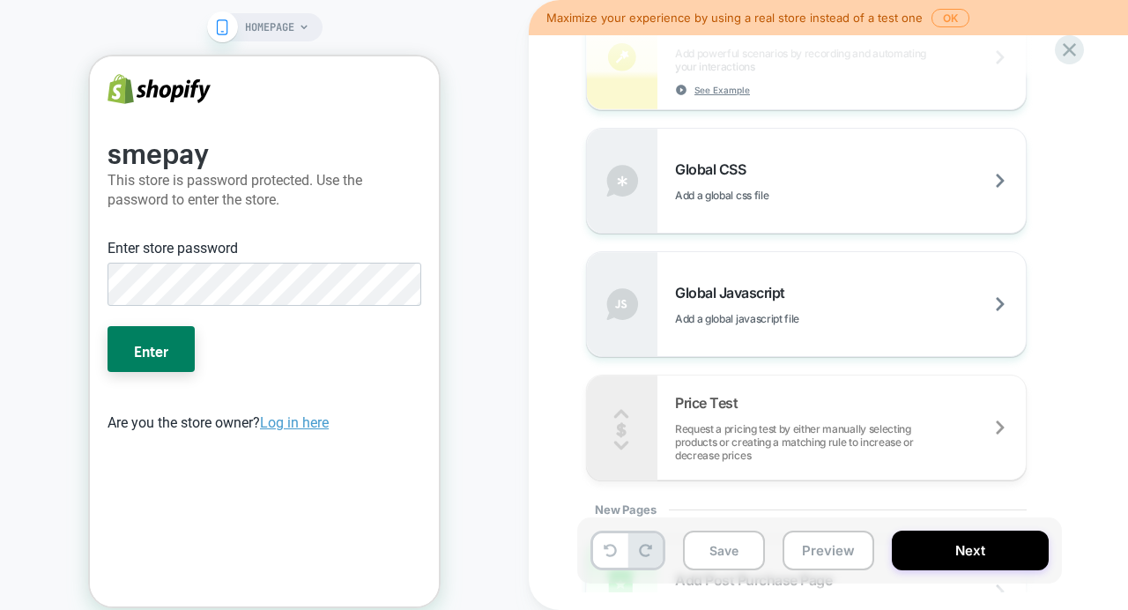
scroll to position [1232, 0]
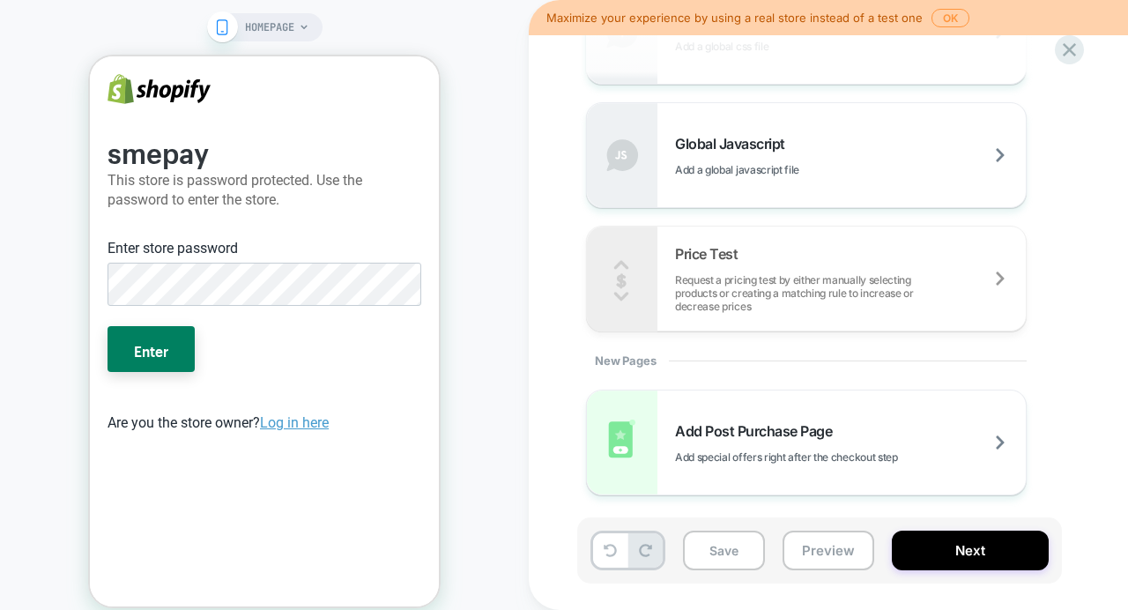
click at [556, 413] on div "Welcome, Let's create your first experience Click to edit experience details On…" at bounding box center [916, 305] width 775 height 610
click at [302, 26] on icon at bounding box center [303, 27] width 7 height 4
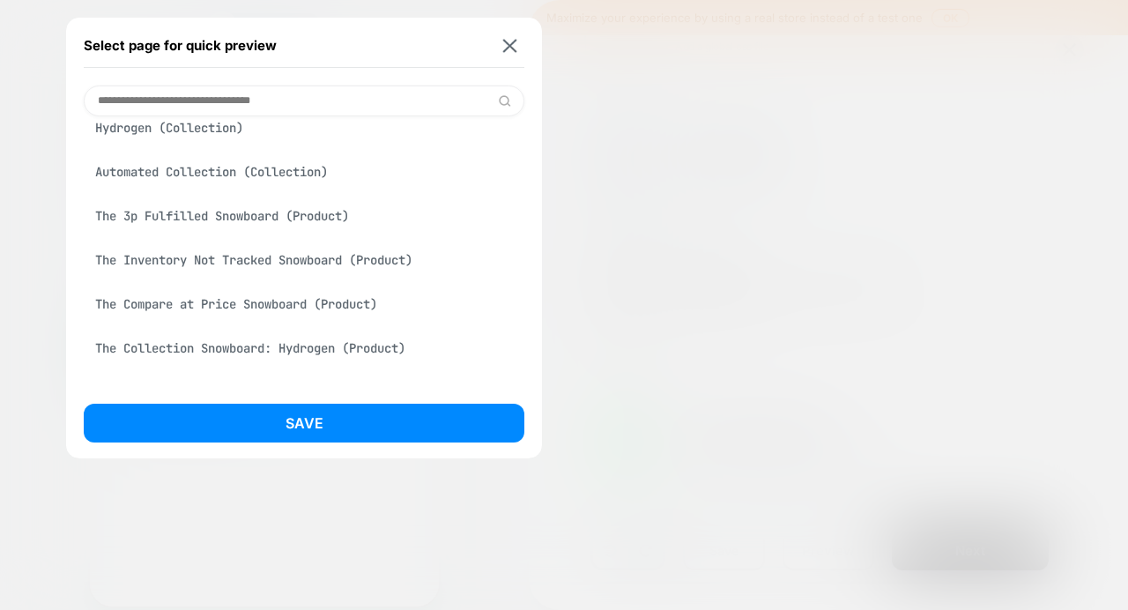
scroll to position [486, 0]
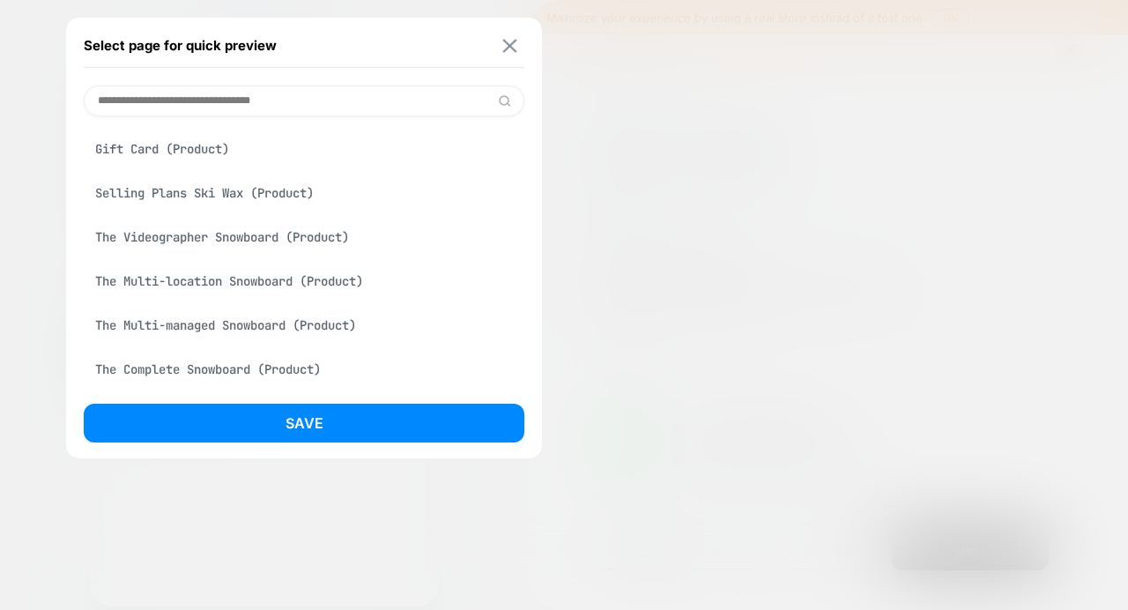
click at [508, 41] on img at bounding box center [510, 45] width 14 height 13
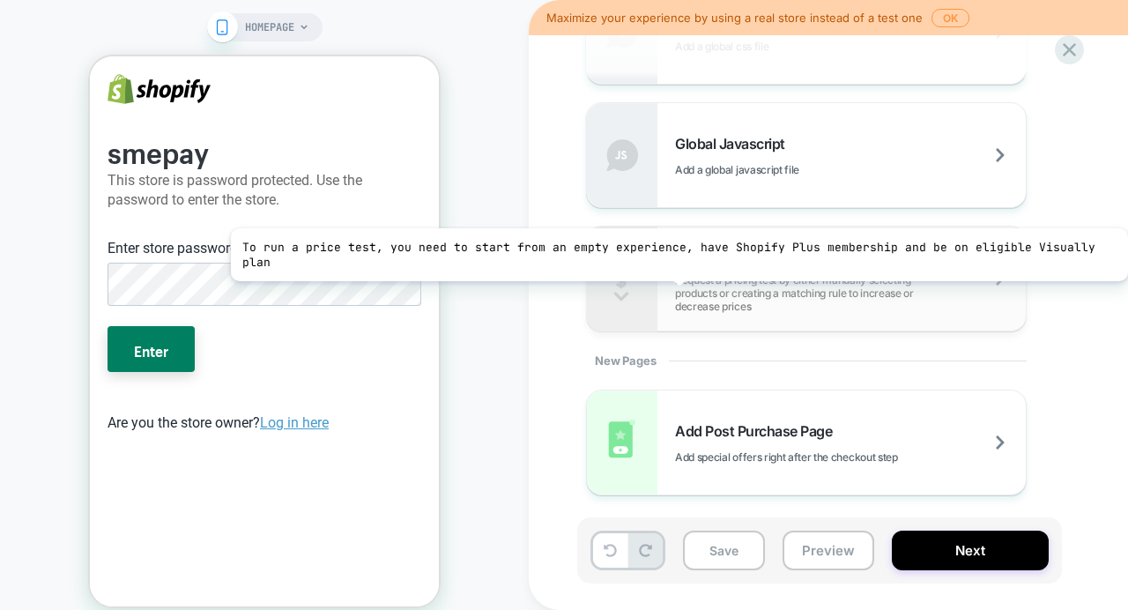
scroll to position [0, 0]
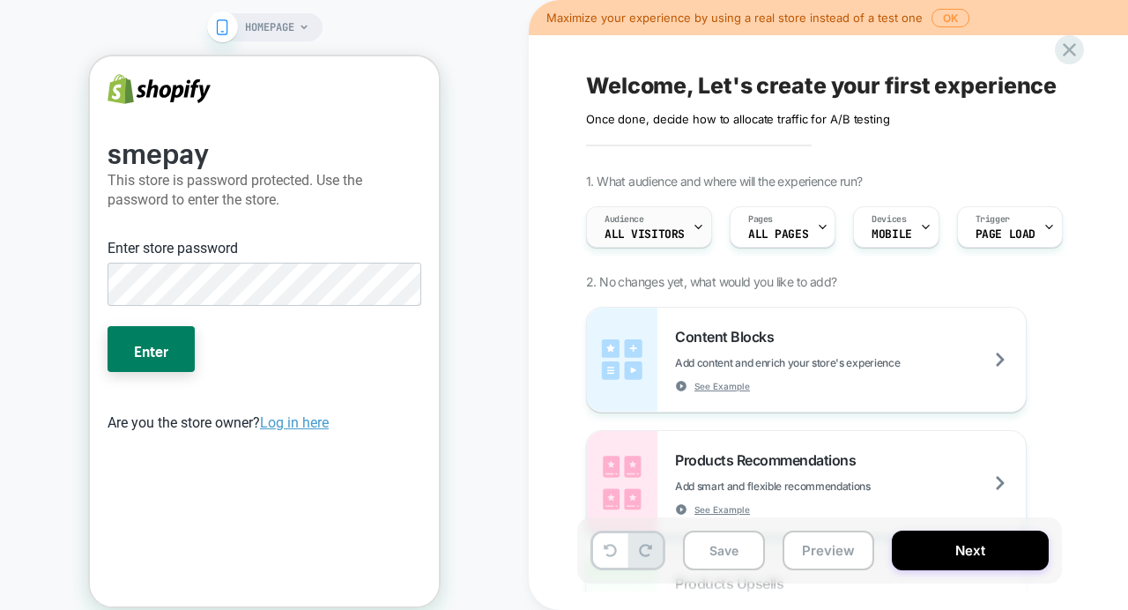
click at [663, 231] on span "All Visitors" at bounding box center [644, 234] width 80 height 12
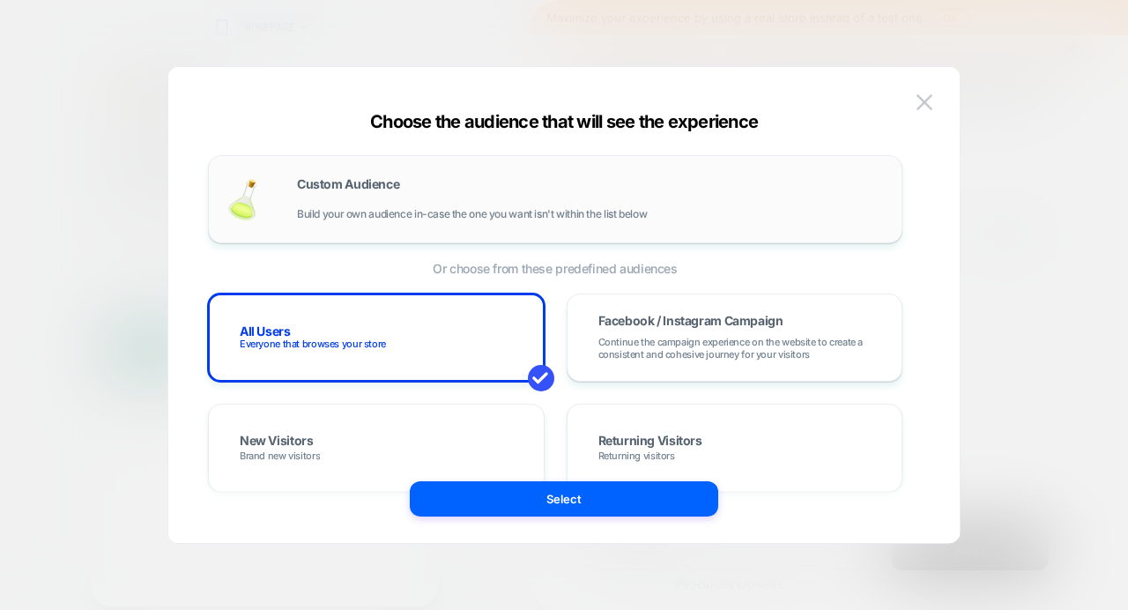
click at [409, 219] on span "Build your own audience in-case the one you want isn't within the list below" at bounding box center [472, 214] width 350 height 12
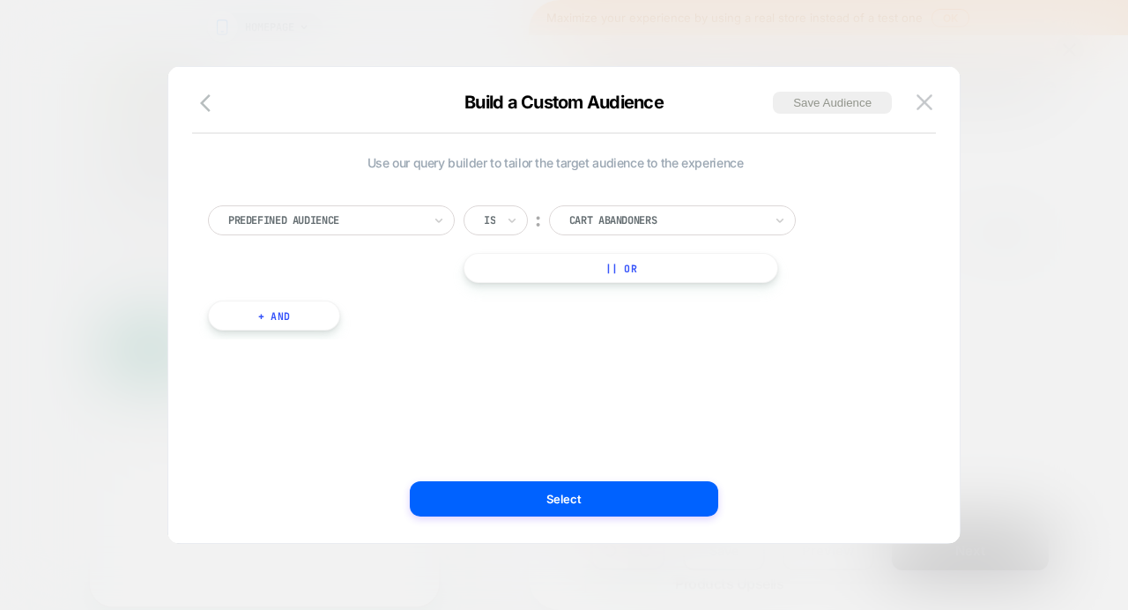
click at [367, 217] on div at bounding box center [325, 220] width 194 height 16
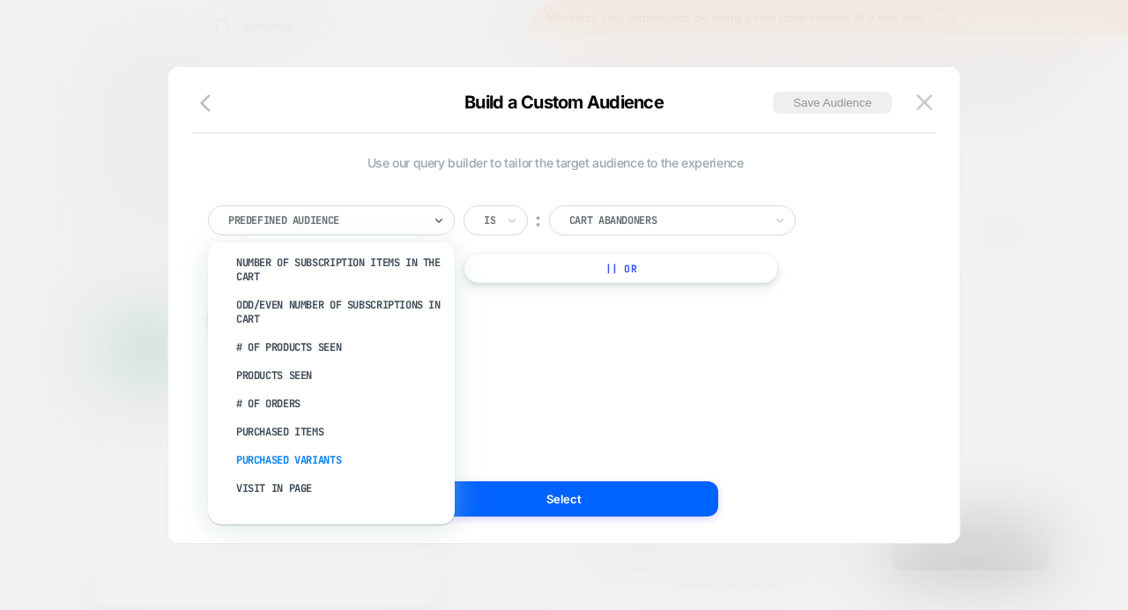
scroll to position [535, 0]
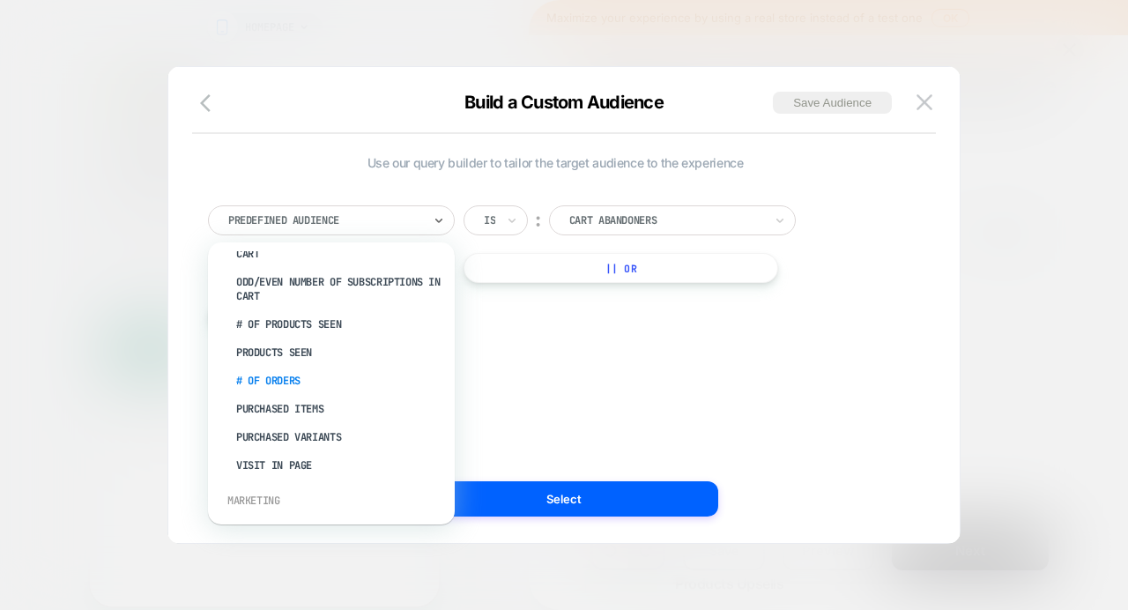
click at [265, 380] on div "# of Orders" at bounding box center [340, 381] width 229 height 28
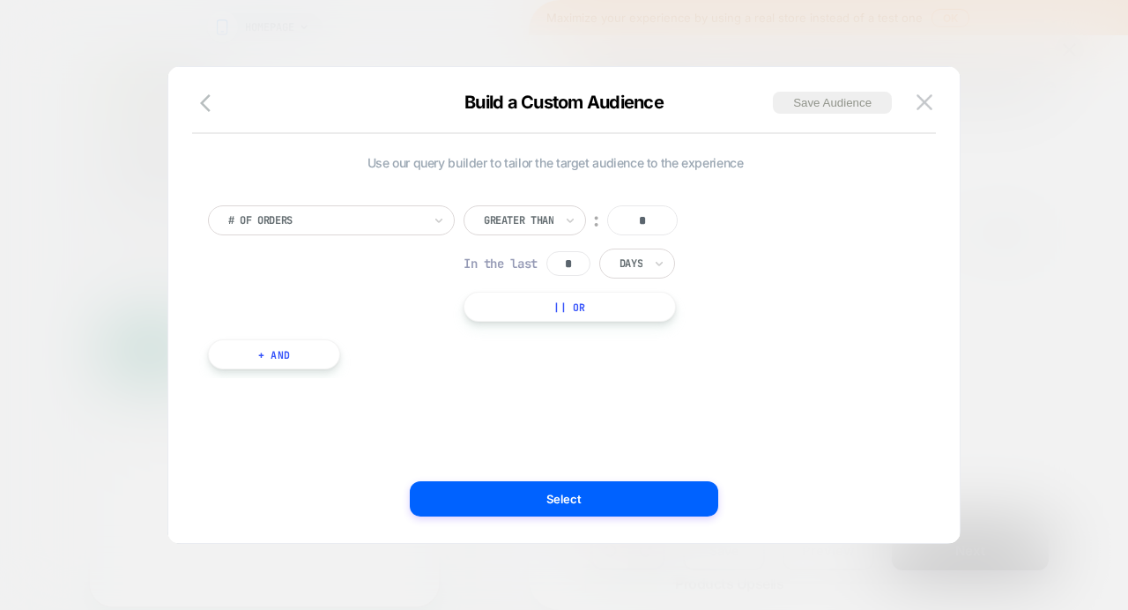
click at [656, 217] on input "*" at bounding box center [642, 220] width 70 height 30
click at [765, 226] on div "# of Orders Greater Than ︰ * In the last * Days || Or" at bounding box center [555, 263] width 694 height 116
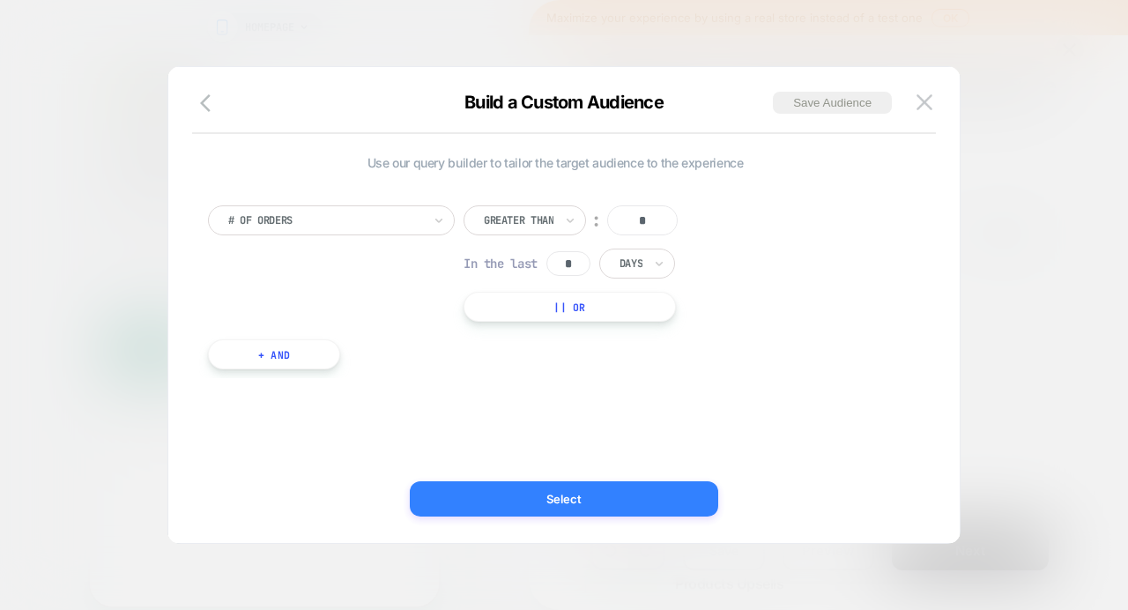
click at [606, 494] on button "Select" at bounding box center [564, 498] width 308 height 35
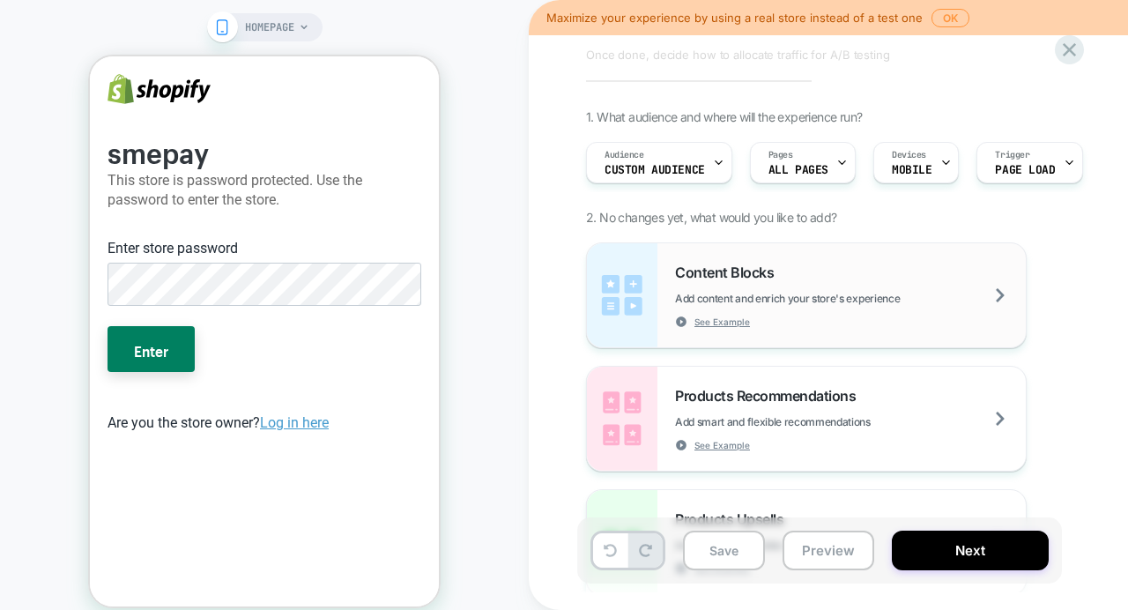
scroll to position [65, 0]
click at [731, 396] on span "Products Recommendations" at bounding box center [769, 395] width 189 height 18
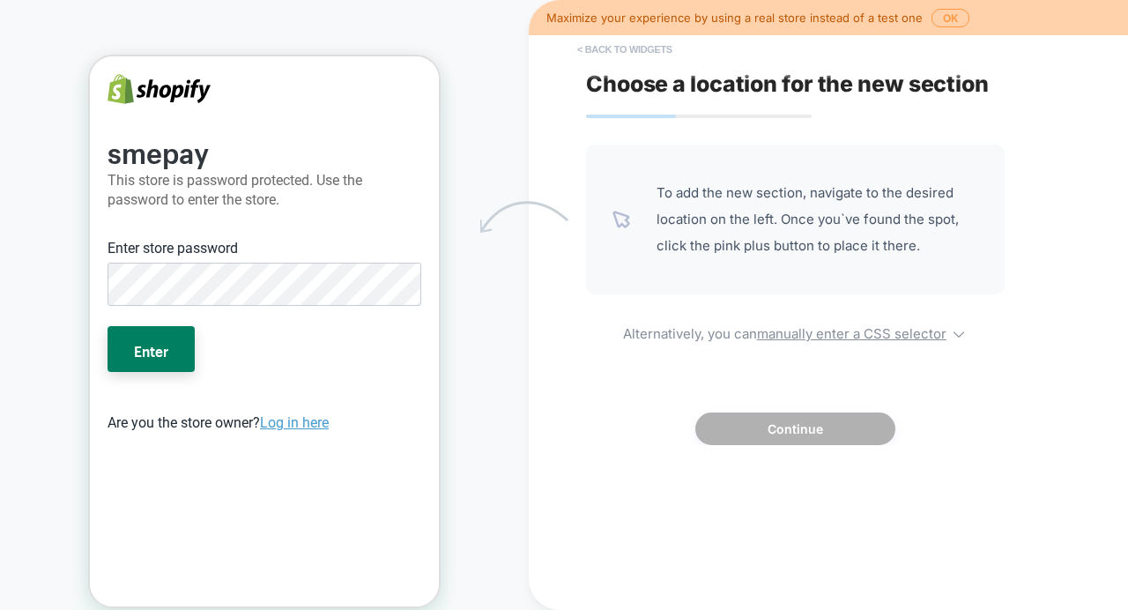
click at [591, 48] on button "< Back to widgets" at bounding box center [624, 49] width 113 height 28
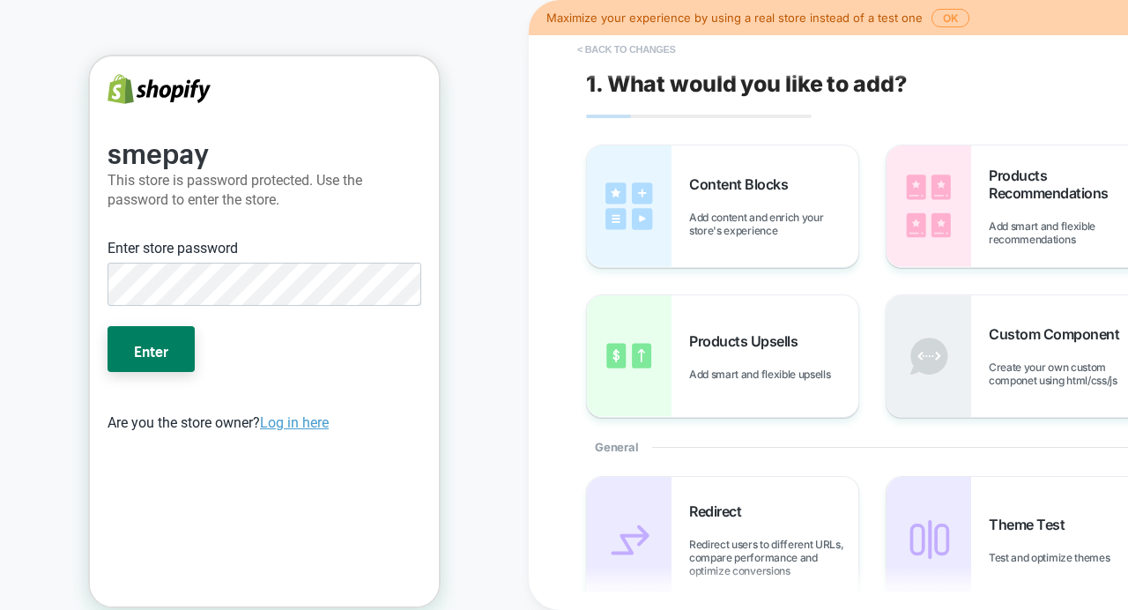
click at [608, 51] on button "< Back to changes" at bounding box center [626, 49] width 116 height 28
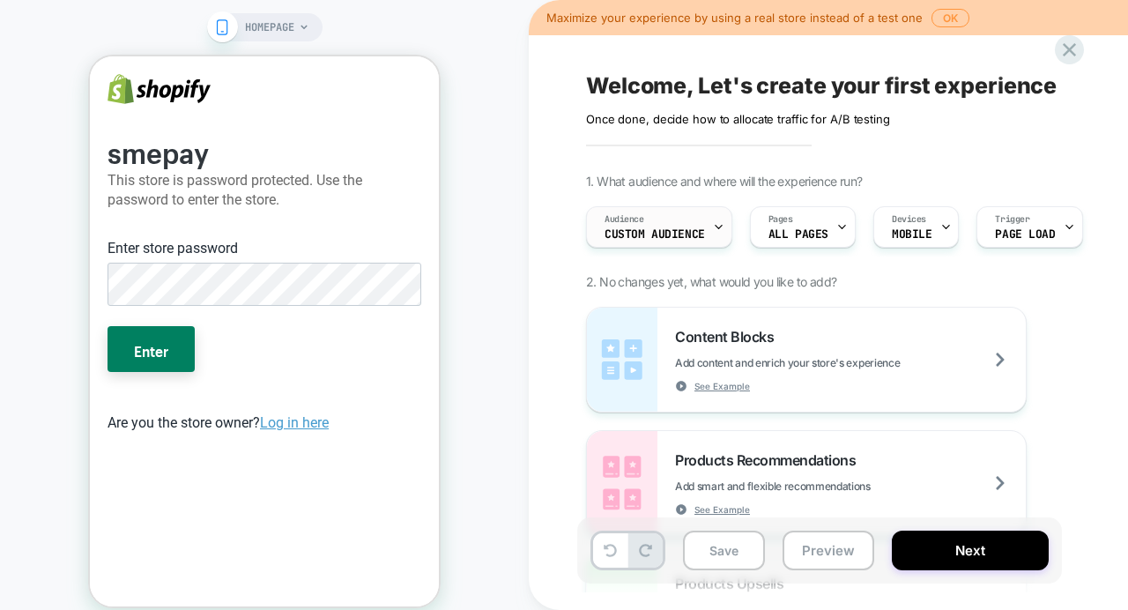
click at [690, 237] on span "Custom Audience" at bounding box center [654, 234] width 100 height 12
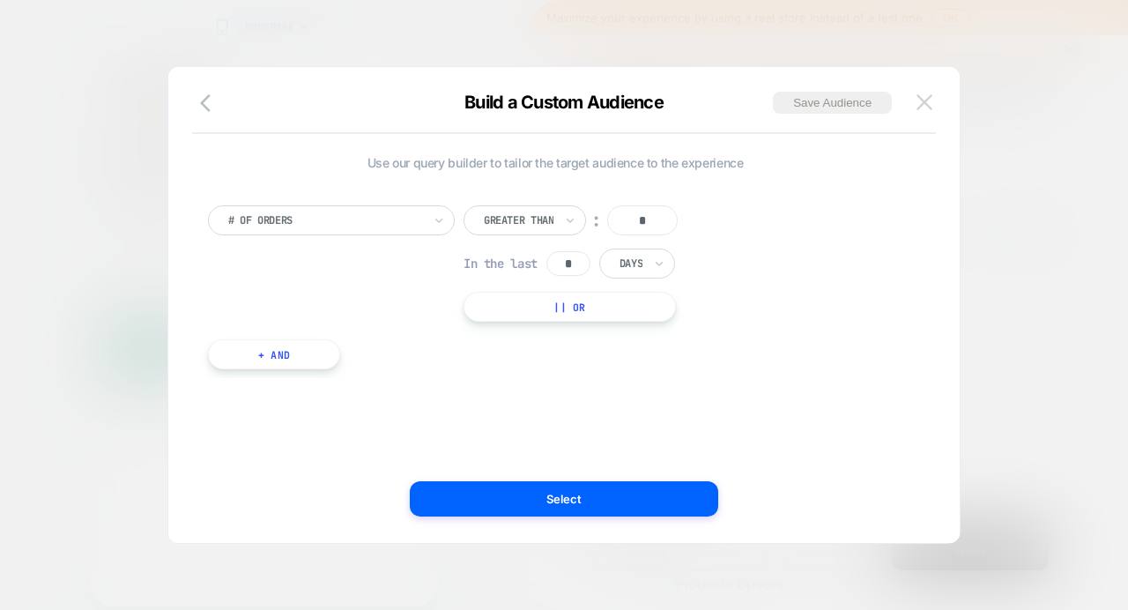
click at [921, 99] on img at bounding box center [924, 101] width 16 height 15
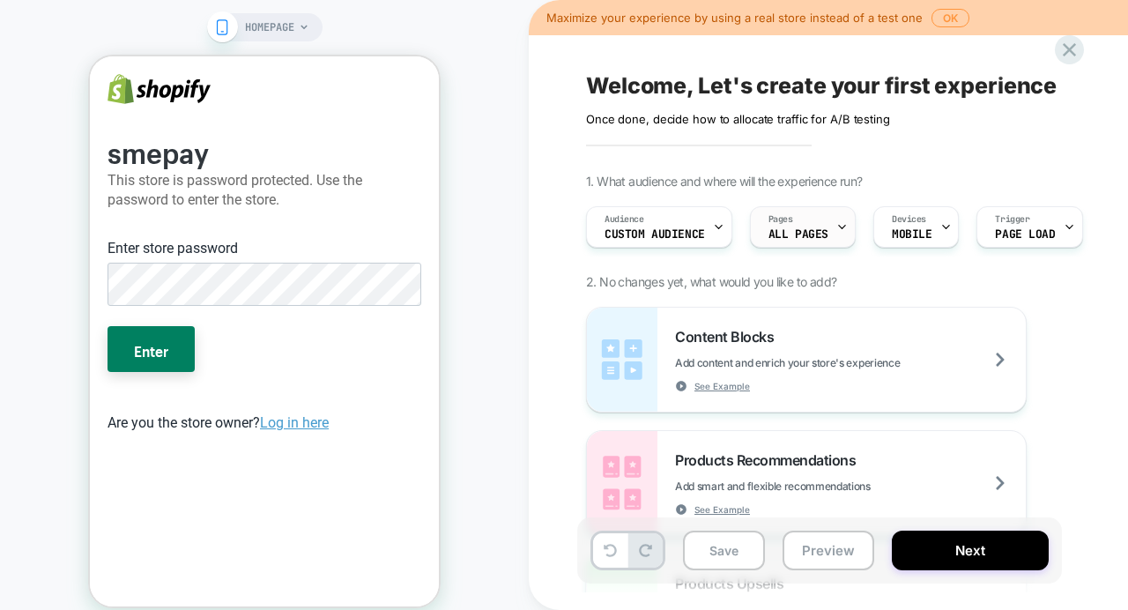
click at [800, 245] on div "Pages ALL PAGES" at bounding box center [798, 227] width 95 height 40
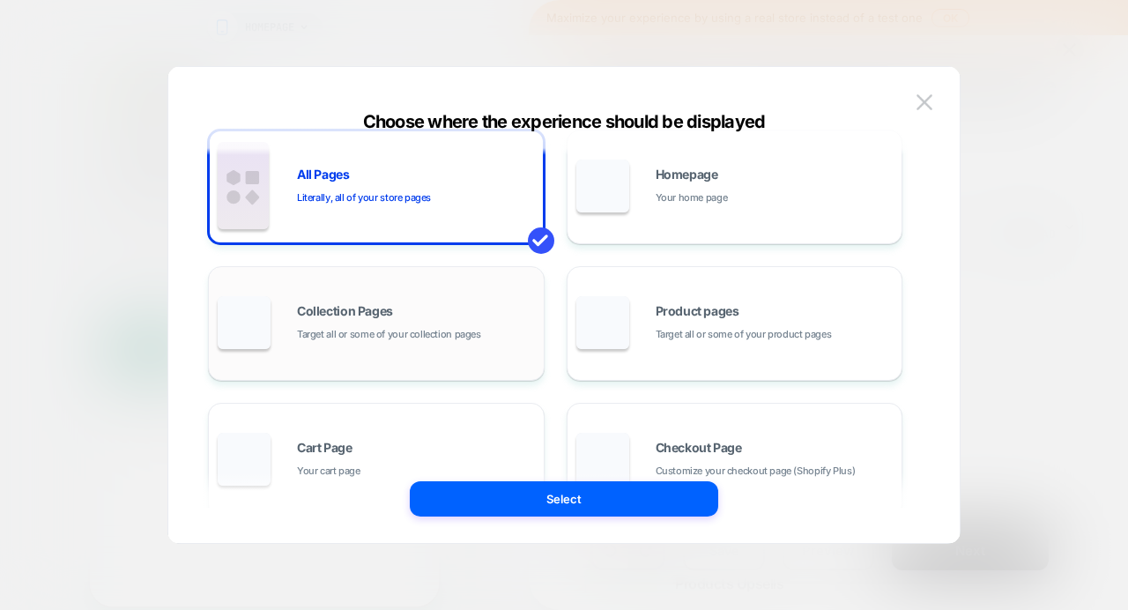
scroll to position [0, 0]
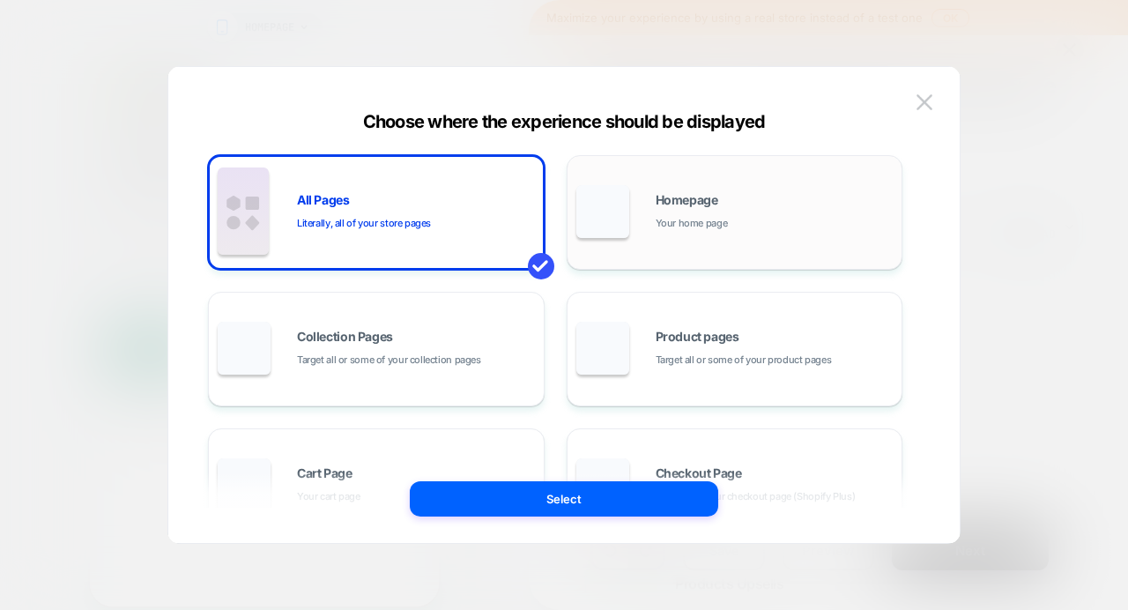
click at [713, 218] on span "Your home page" at bounding box center [692, 223] width 72 height 17
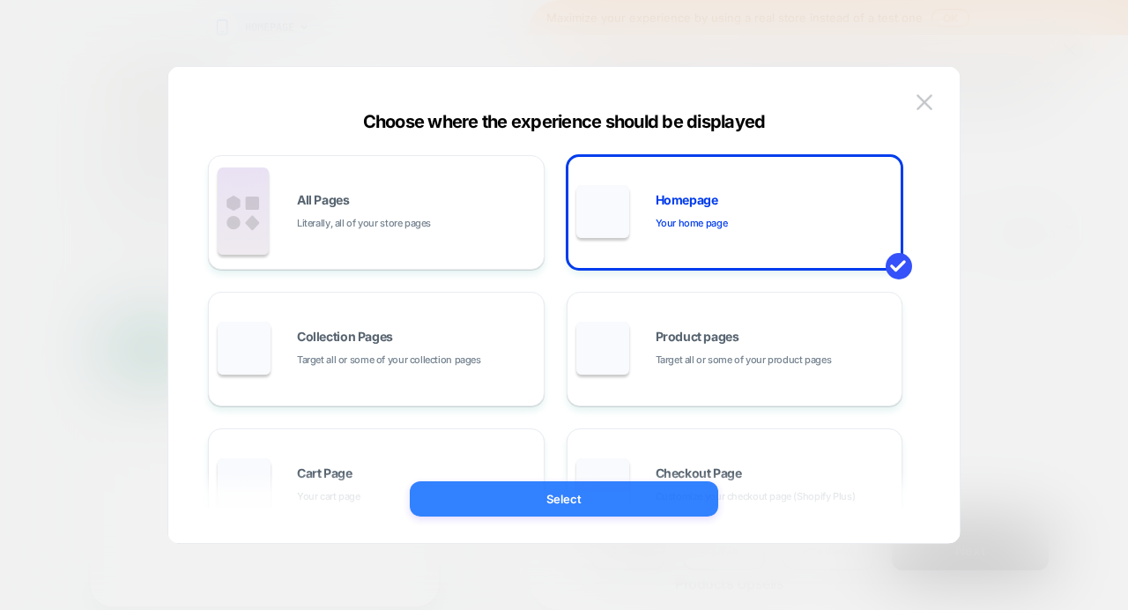
click at [644, 499] on button "Select" at bounding box center [564, 498] width 308 height 35
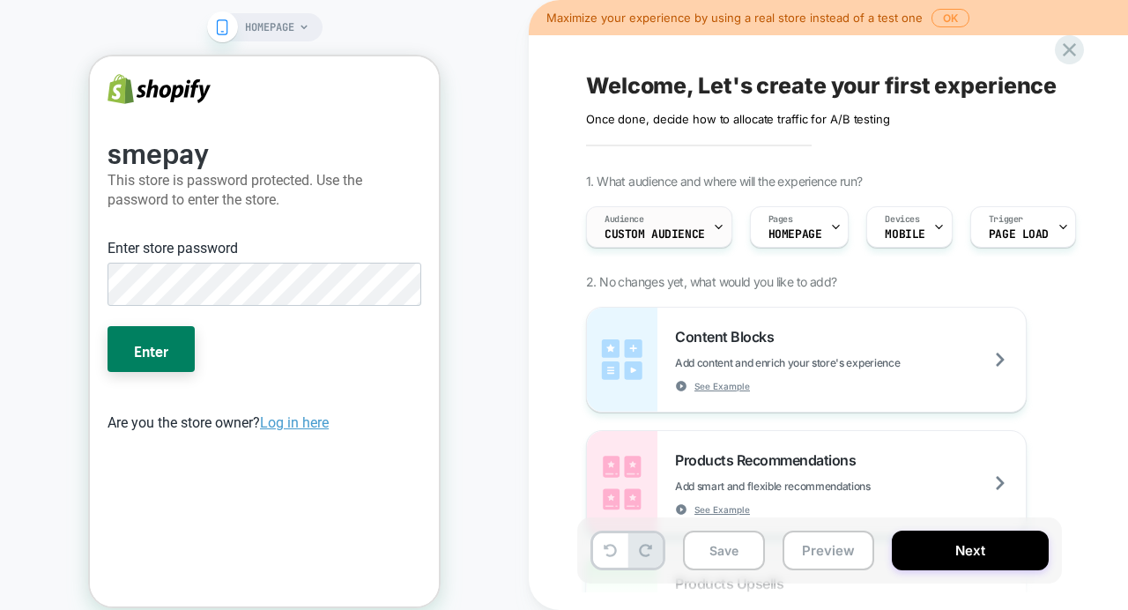
click at [680, 241] on div "Audience Custom Audience" at bounding box center [655, 227] width 136 height 40
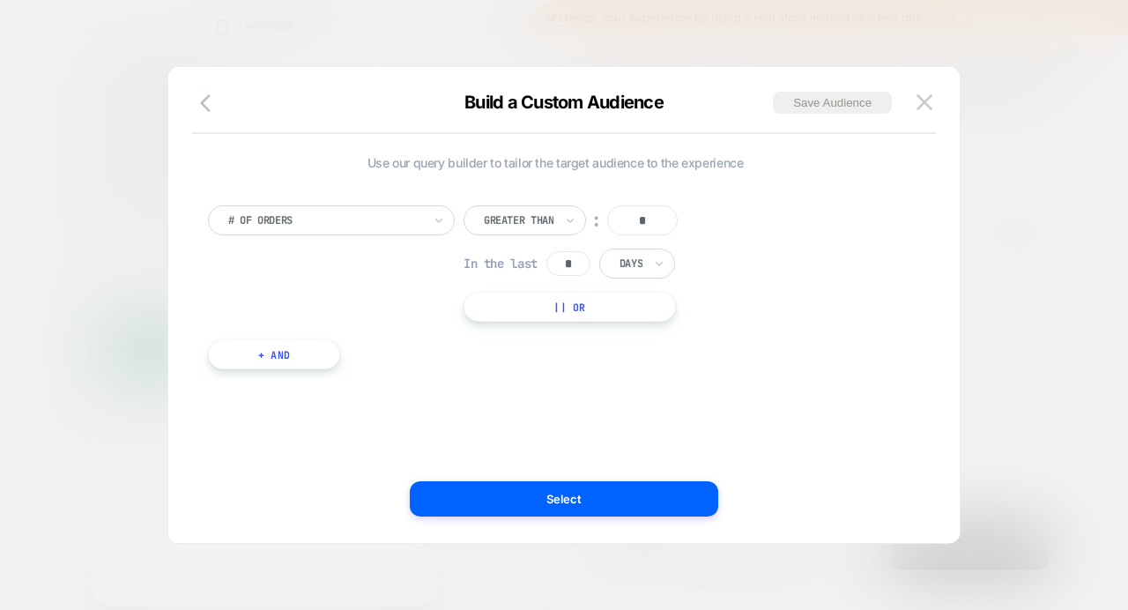
click at [398, 217] on div at bounding box center [325, 220] width 194 height 16
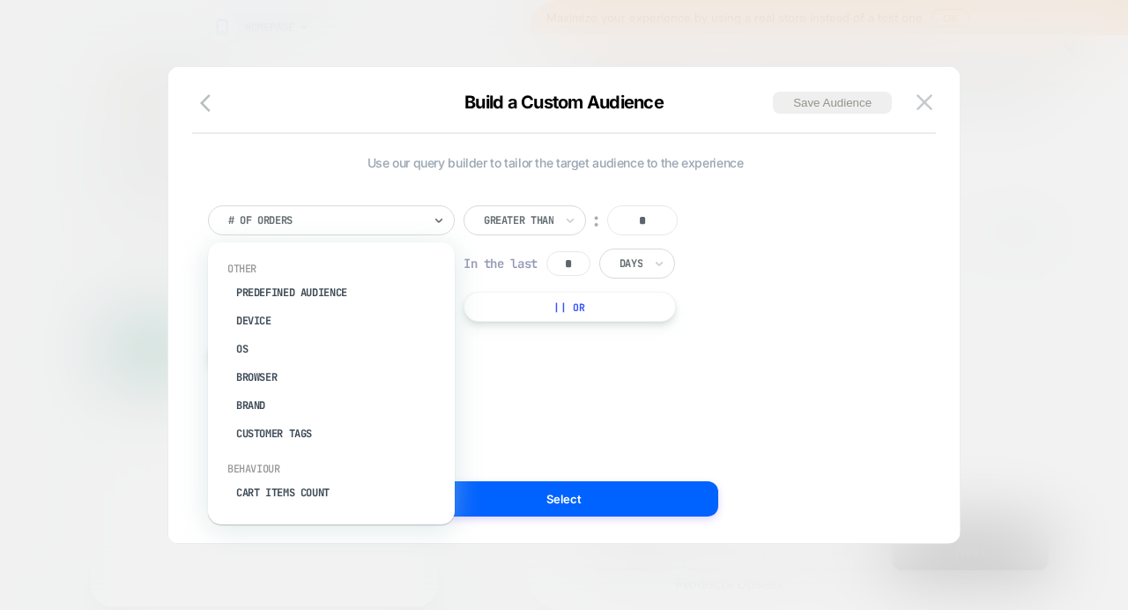
click at [389, 155] on span "Use our query builder to tailor the target audience to the experience" at bounding box center [555, 162] width 694 height 15
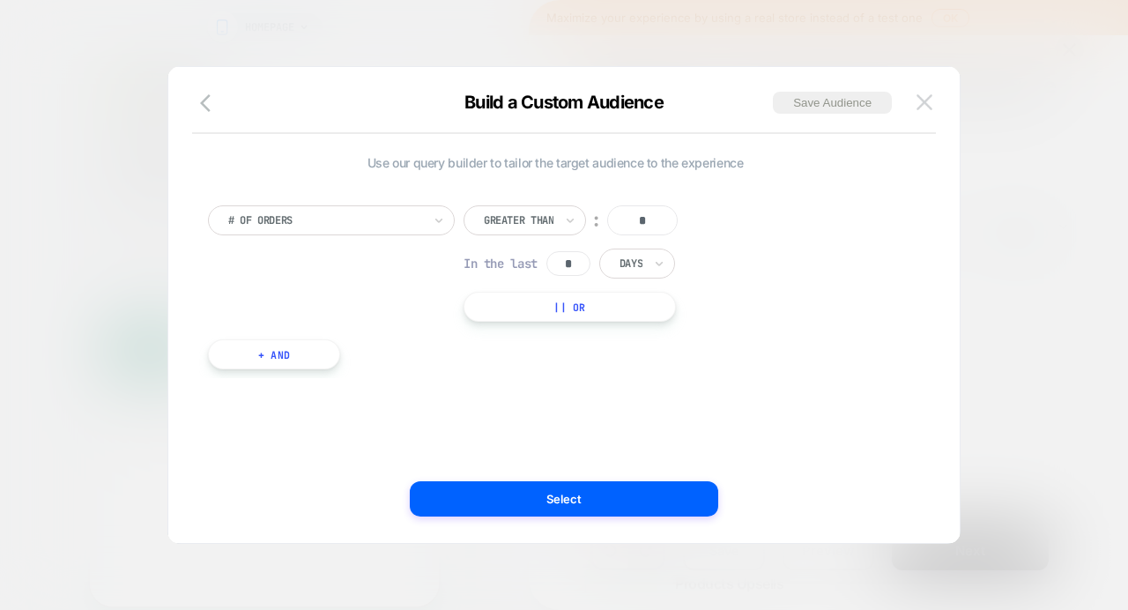
click at [927, 104] on img at bounding box center [924, 101] width 16 height 15
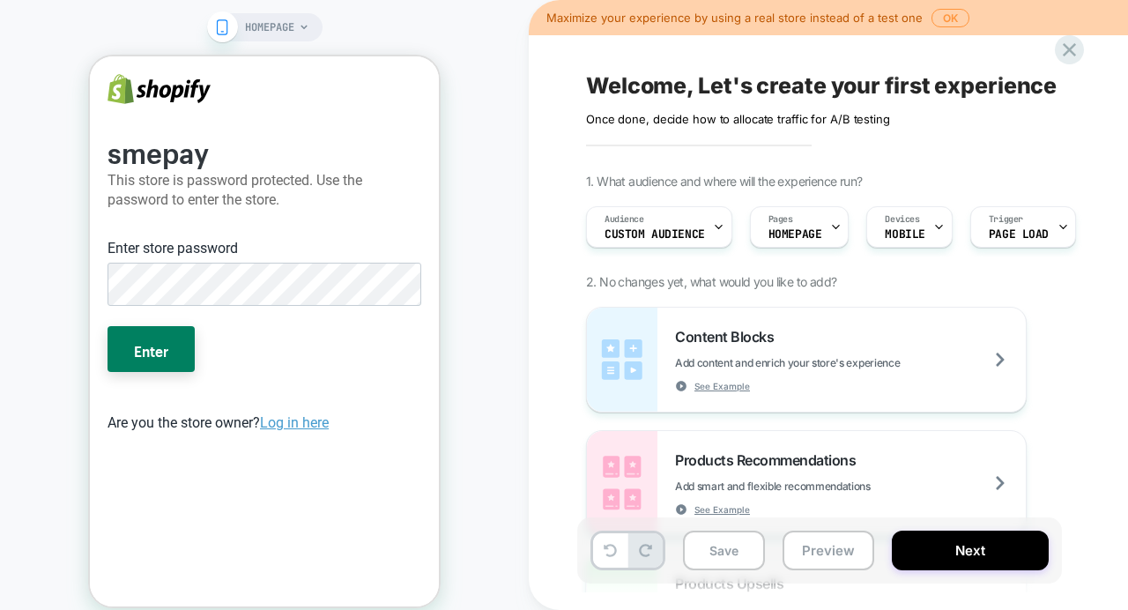
click at [906, 127] on div "Welcome, Let's create your first experience Click to edit experience details On…" at bounding box center [907, 305] width 661 height 575
click at [167, 351] on button "Enter" at bounding box center [150, 349] width 87 height 46
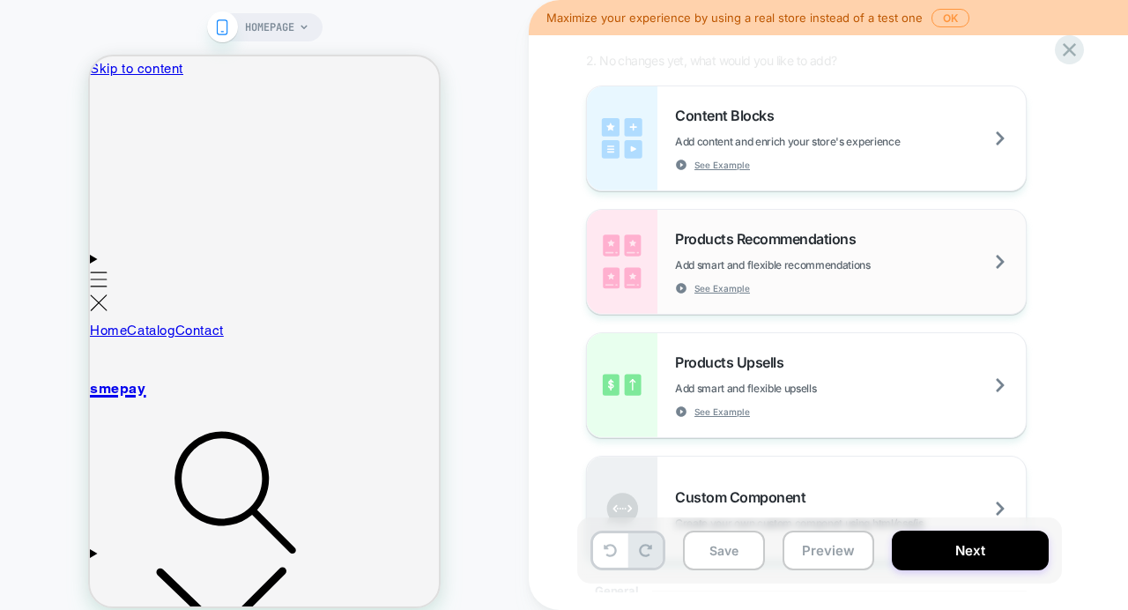
scroll to position [222, 0]
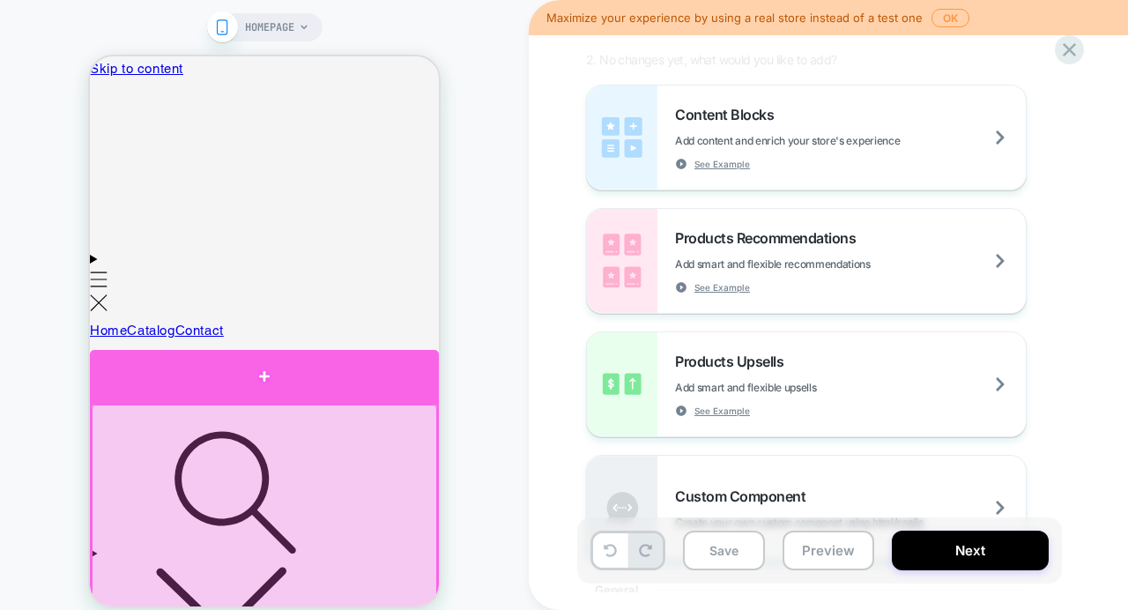
click at [267, 382] on div at bounding box center [264, 376] width 349 height 53
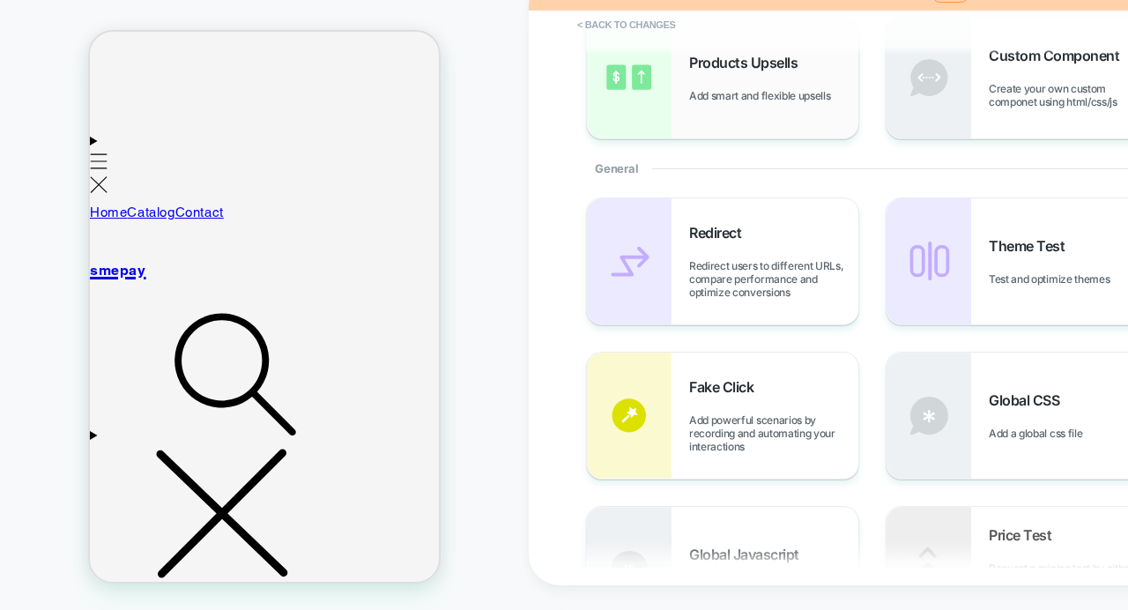
scroll to position [0, 0]
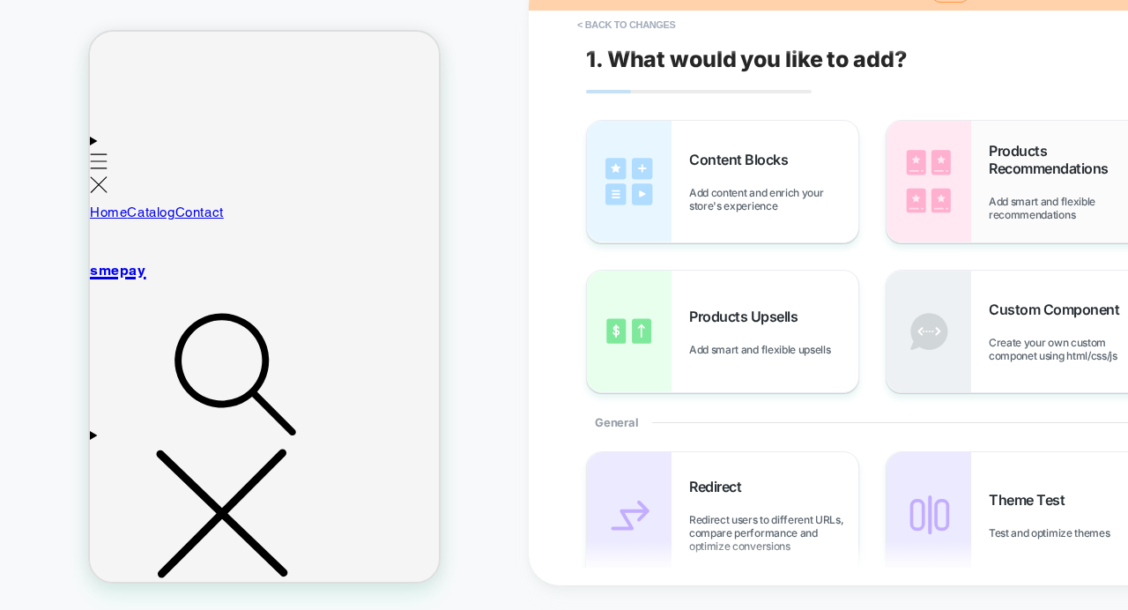
click at [979, 186] on div "Products Recommendations Add smart and flexible recommendations" at bounding box center [1021, 182] width 271 height 122
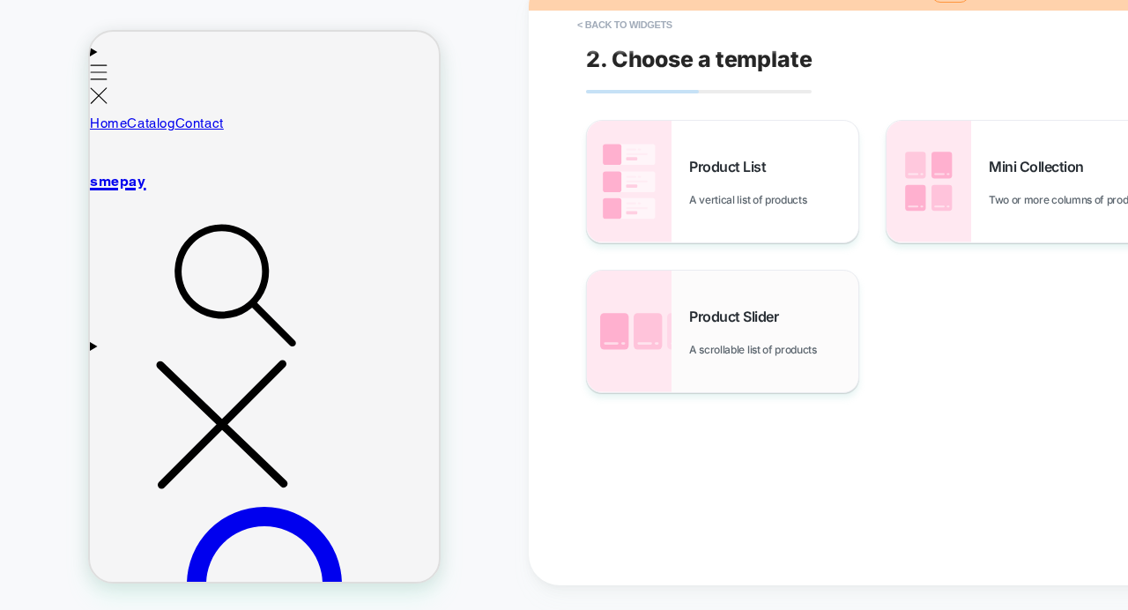
scroll to position [373, 0]
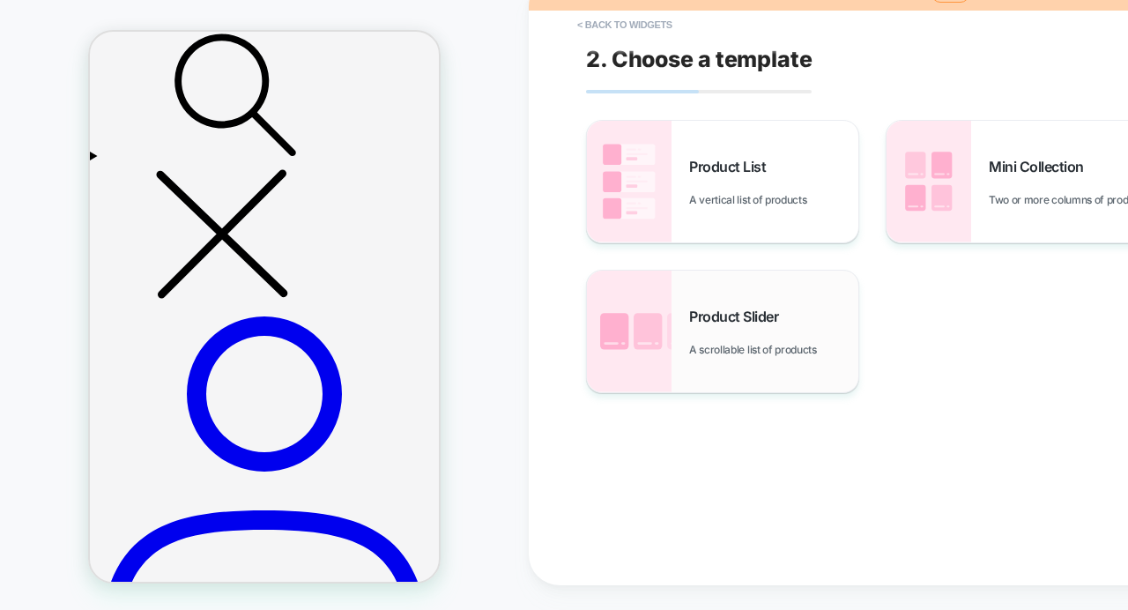
click at [741, 333] on div "Product Slider A scrollable list of products" at bounding box center [773, 332] width 169 height 48
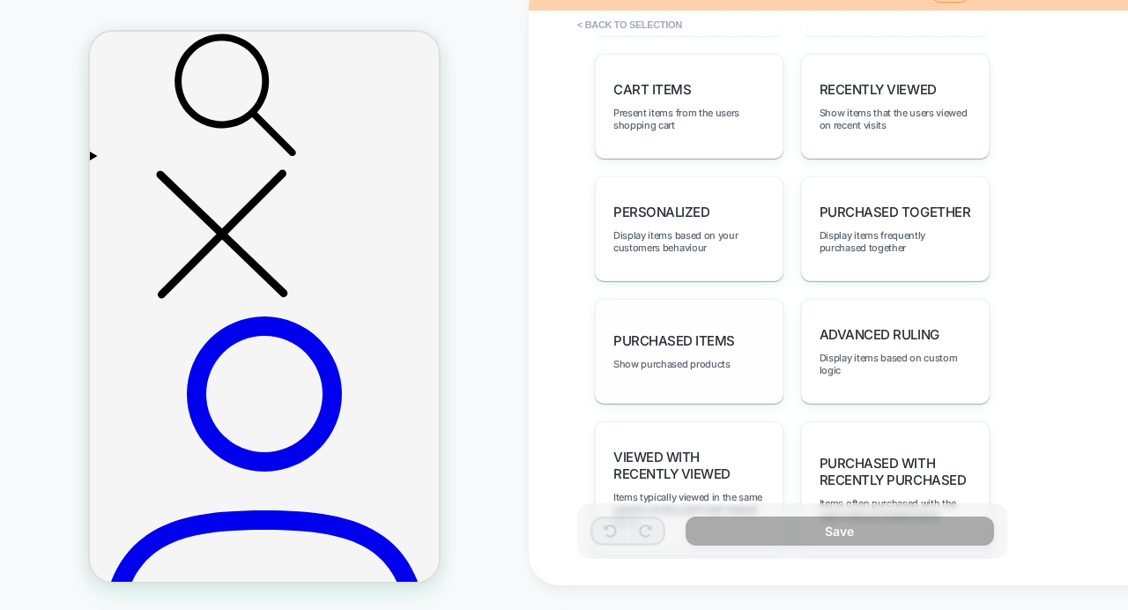
scroll to position [1112, 0]
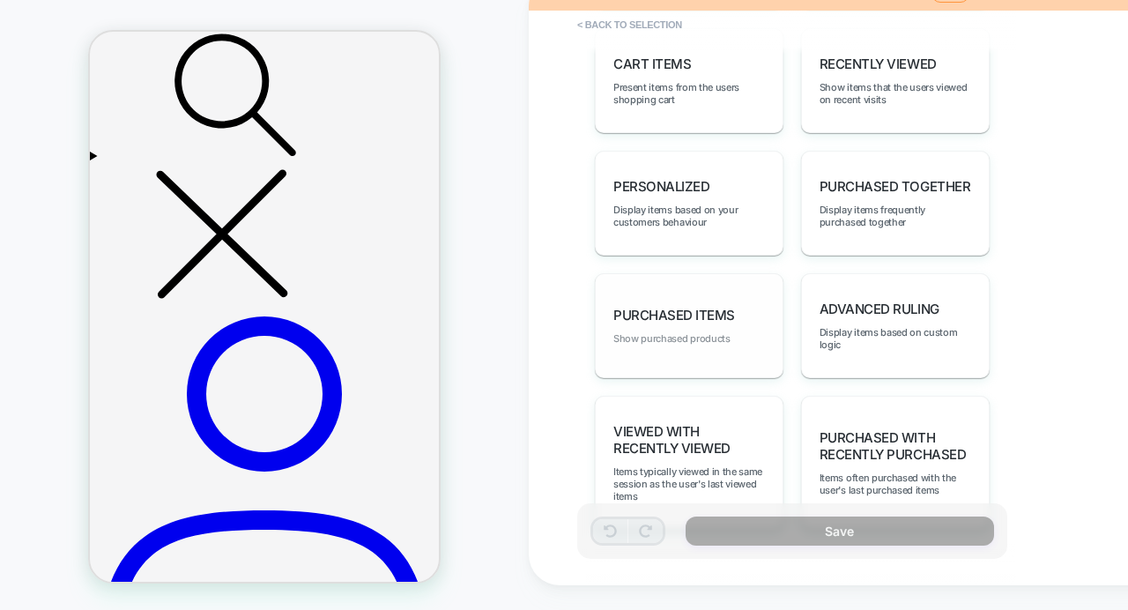
click at [703, 335] on span "Show purchased products" at bounding box center [671, 338] width 117 height 12
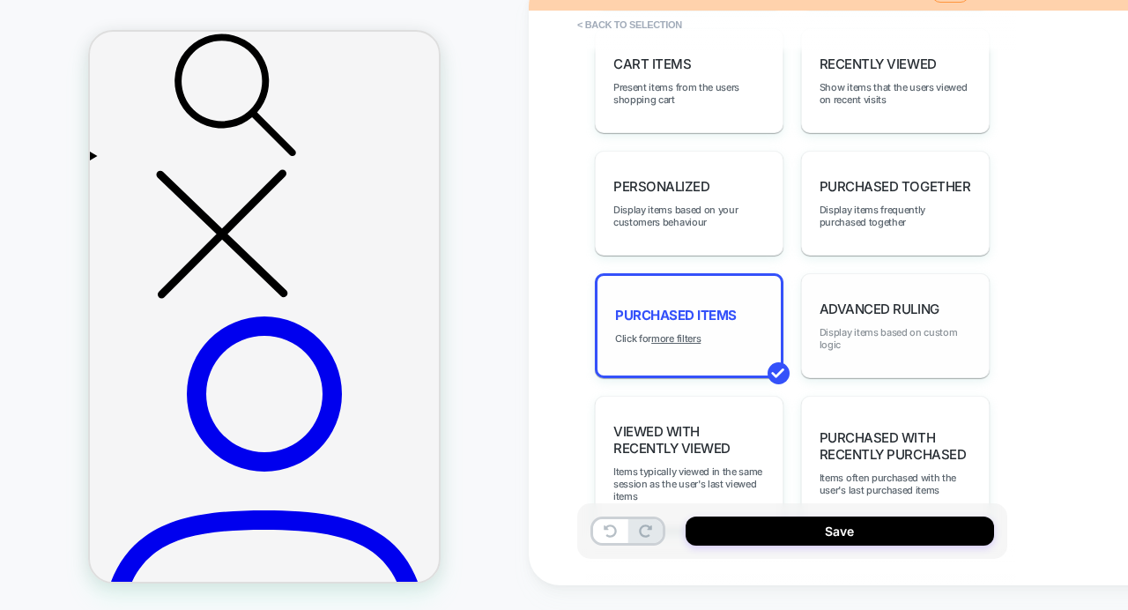
click at [828, 340] on span "Display items based on custom logic" at bounding box center [895, 338] width 152 height 25
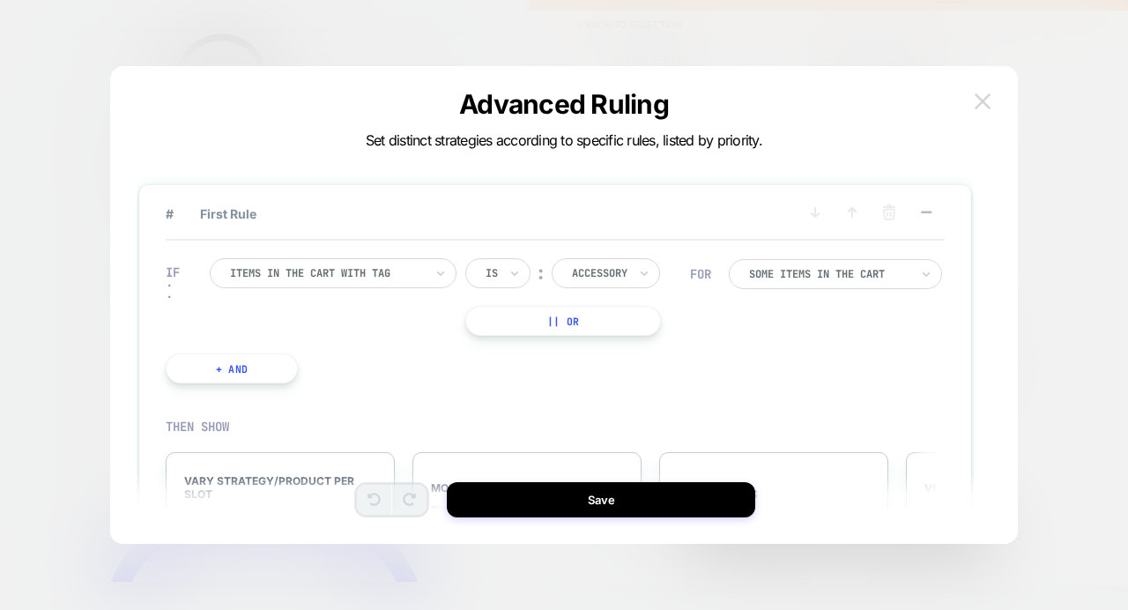
click at [975, 104] on img at bounding box center [983, 100] width 16 height 15
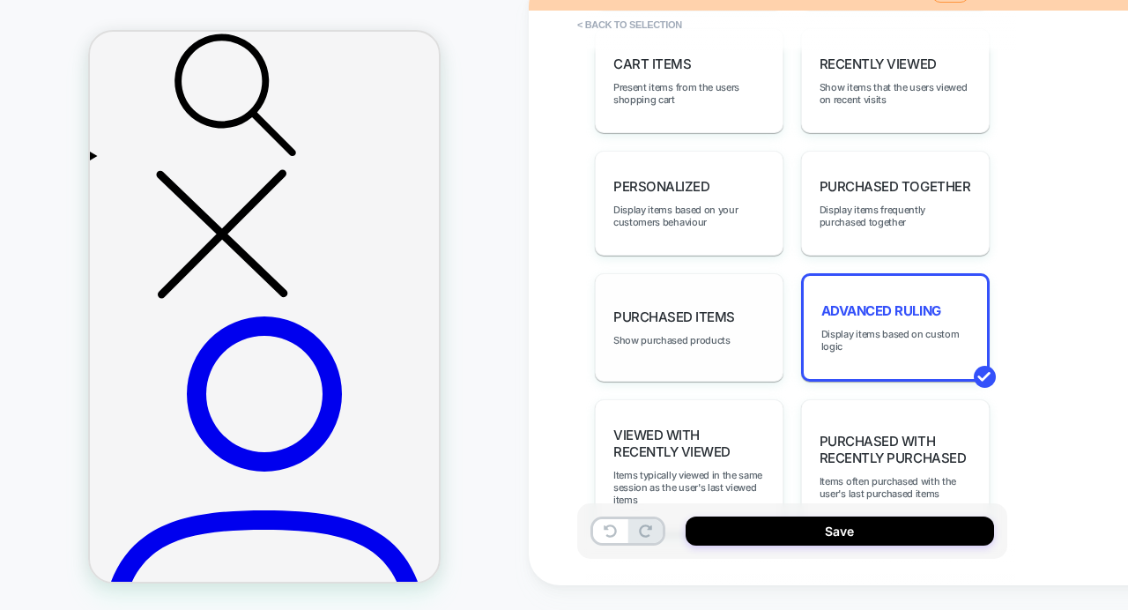
click at [715, 297] on div "Purchased Items Show purchased products" at bounding box center [689, 327] width 189 height 108
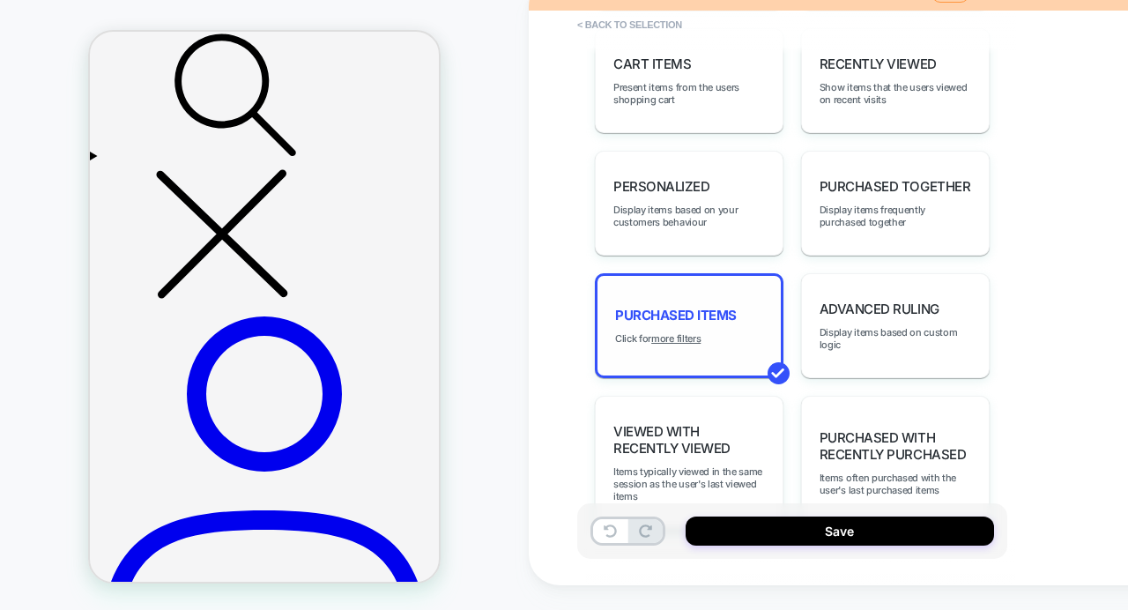
scroll to position [1171, 0]
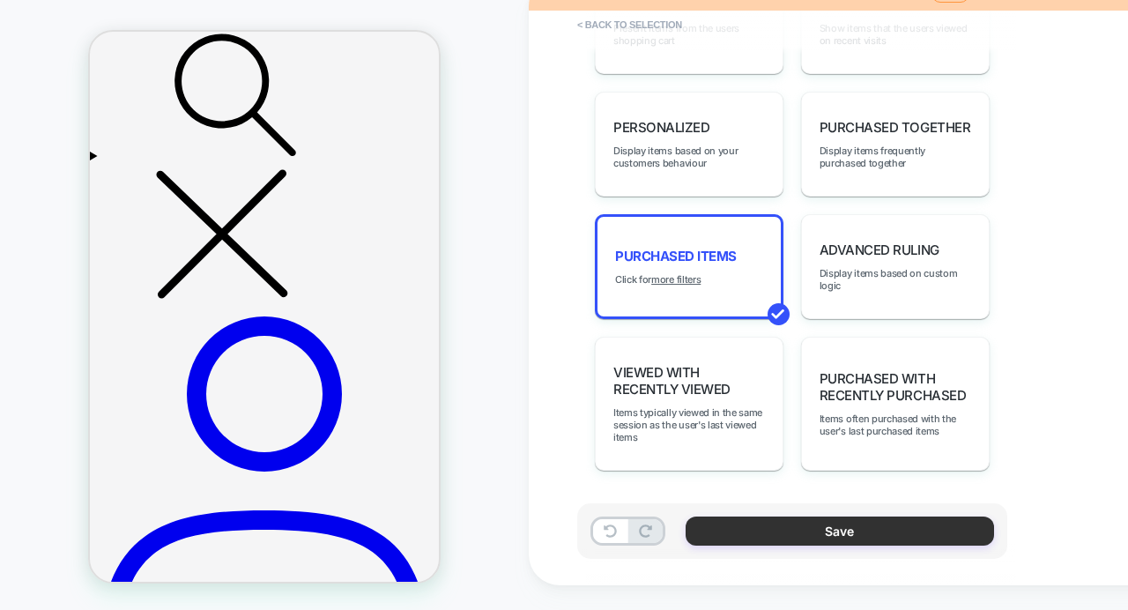
click at [758, 523] on button "Save" at bounding box center [840, 530] width 308 height 29
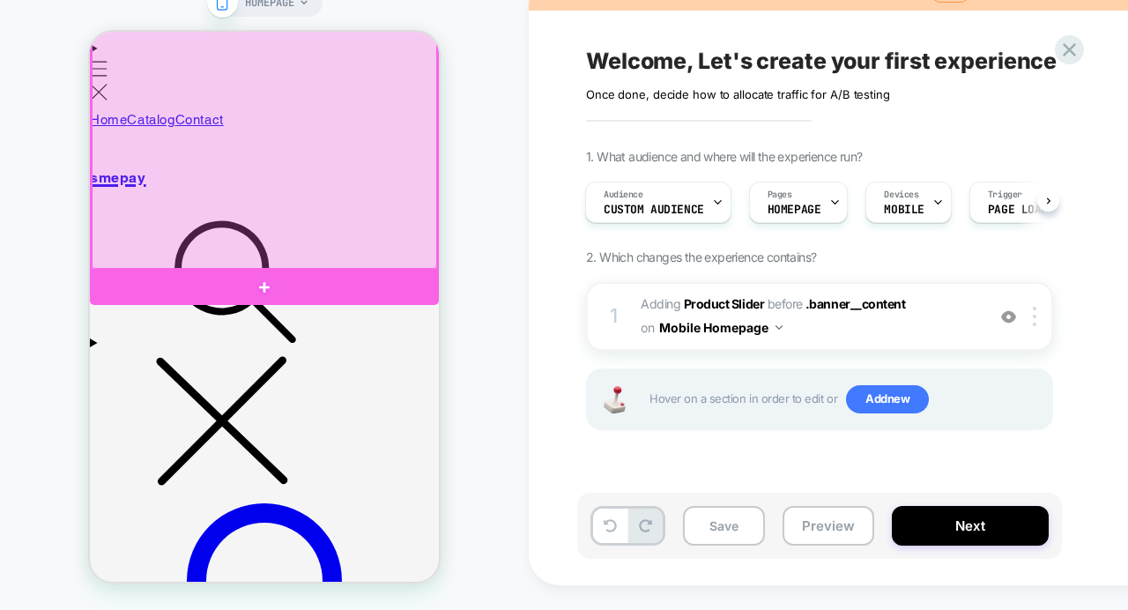
scroll to position [185, 0]
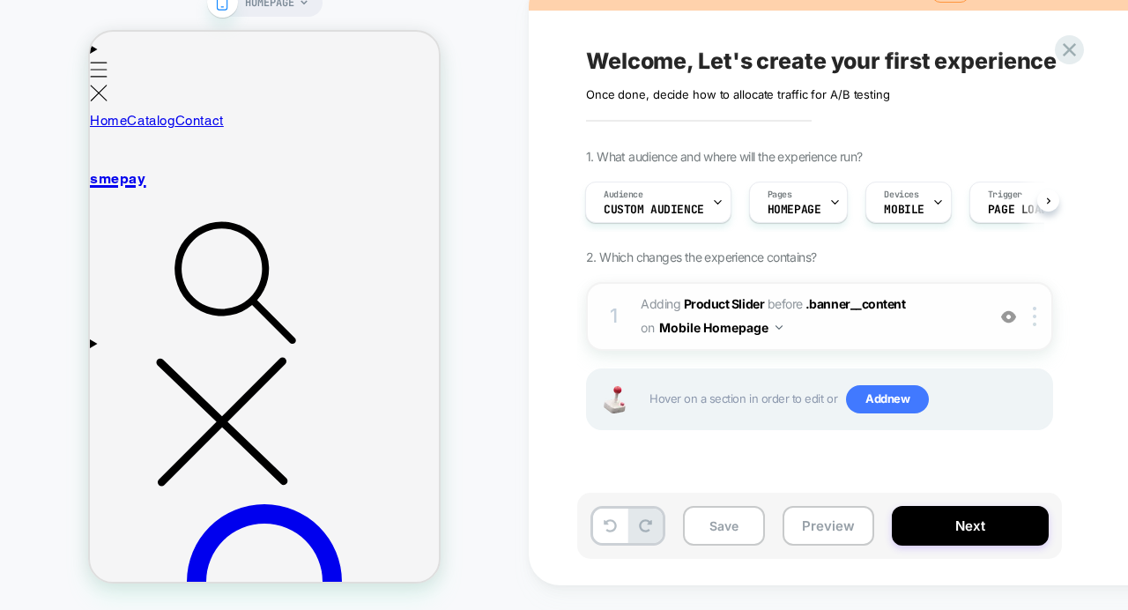
click at [779, 319] on button "Mobile Homepage" at bounding box center [720, 328] width 123 height 26
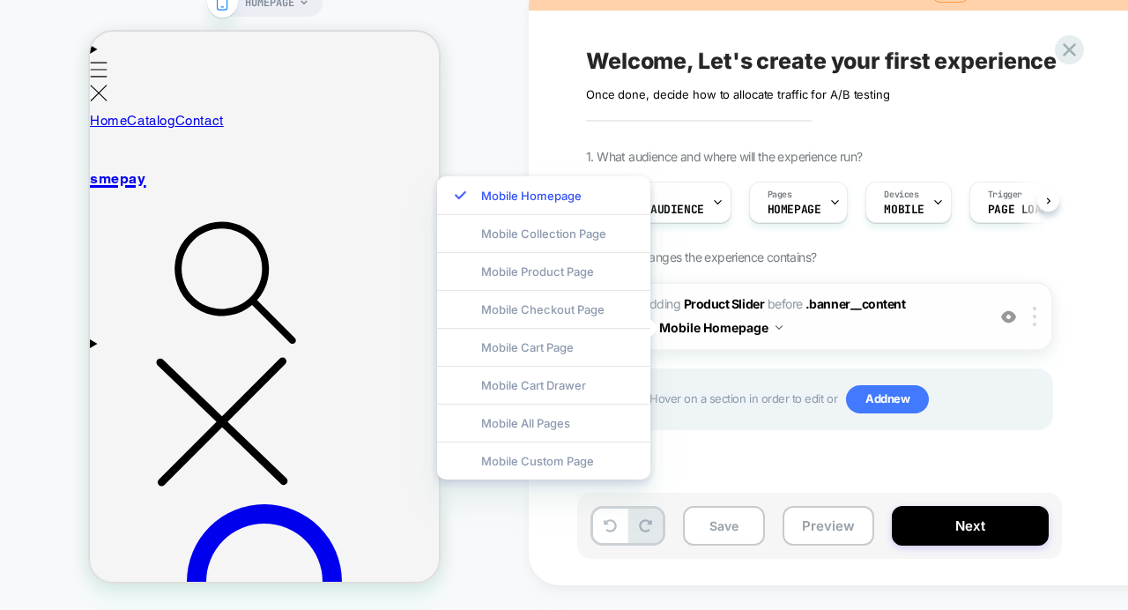
click at [779, 319] on button "Mobile Homepage" at bounding box center [720, 328] width 123 height 26
click at [1034, 315] on img at bounding box center [1035, 316] width 4 height 19
click at [784, 398] on span "Hover on a section in order to edit or Add new" at bounding box center [845, 399] width 393 height 28
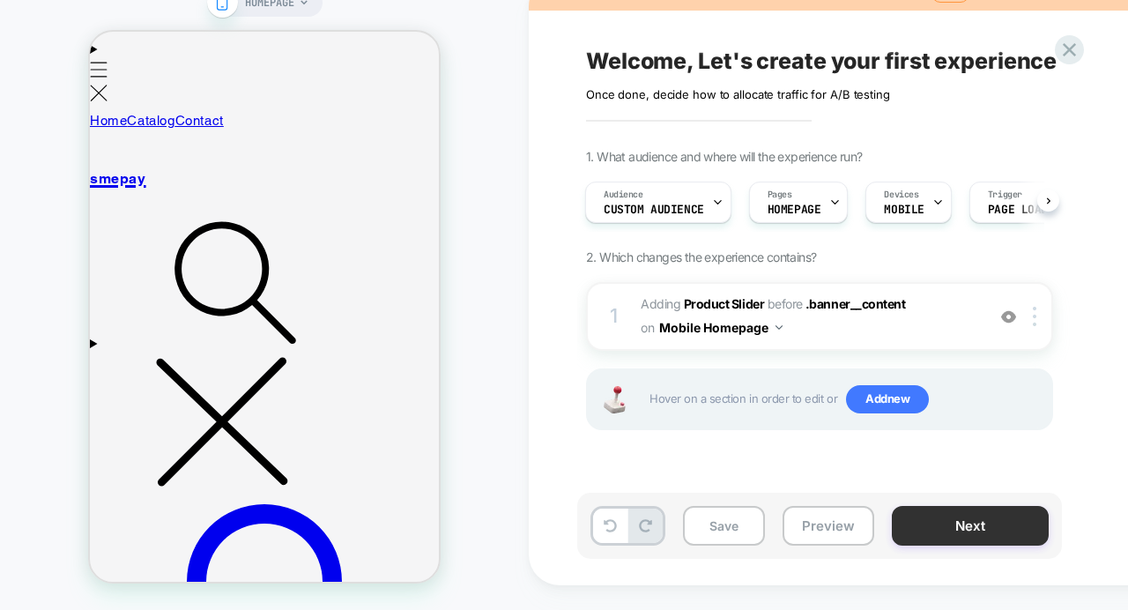
click at [962, 534] on button "Next" at bounding box center [970, 526] width 157 height 40
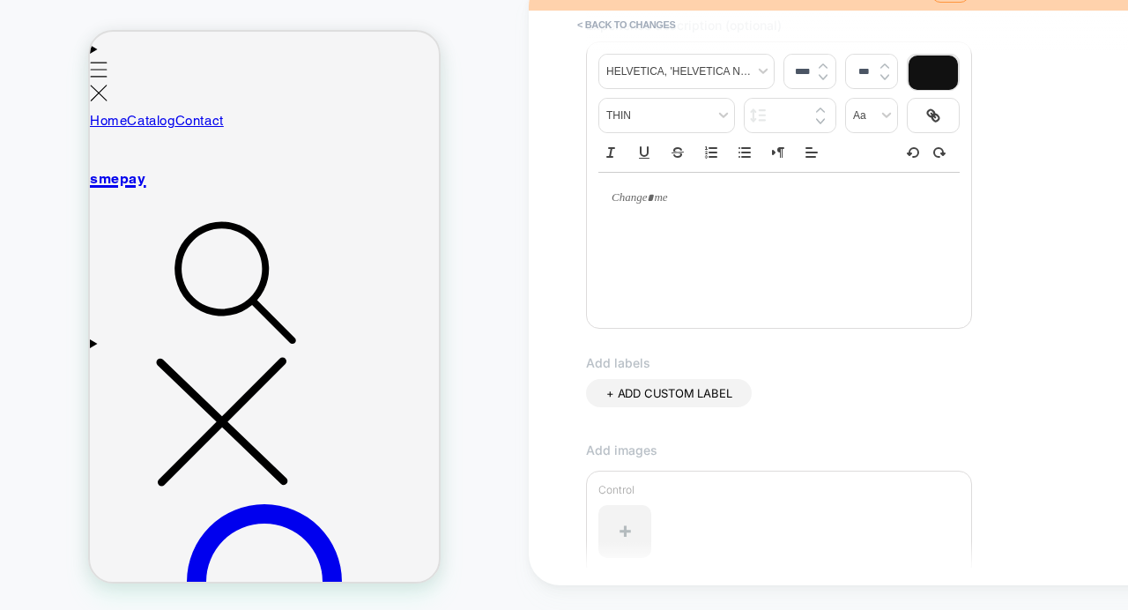
scroll to position [515, 0]
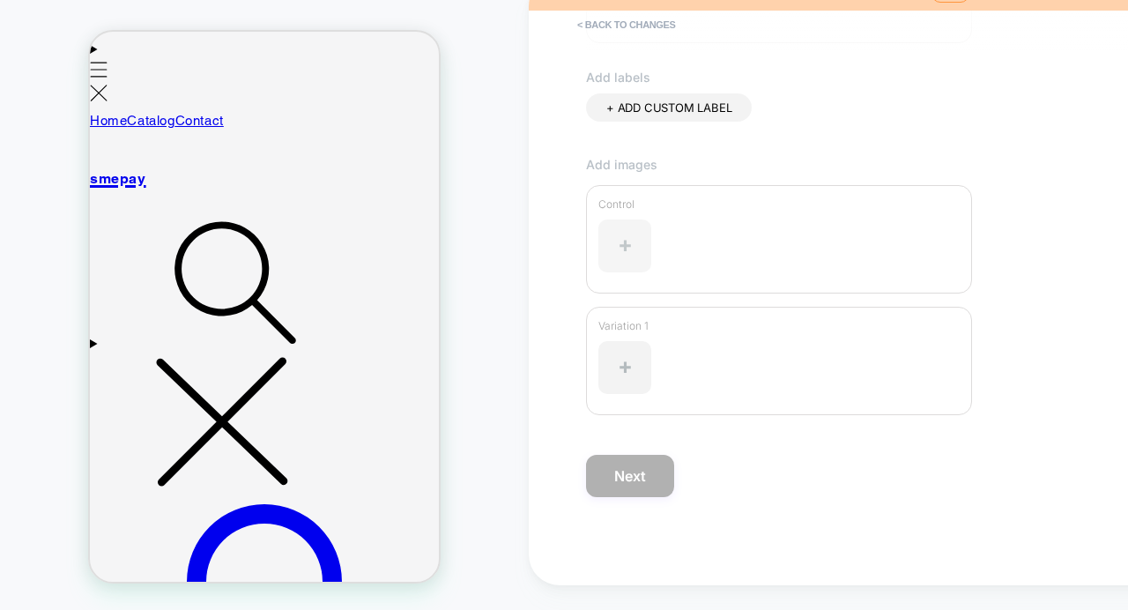
click at [633, 250] on div at bounding box center [624, 245] width 53 height 53
click at [632, 27] on button "< Back to changes" at bounding box center [626, 25] width 116 height 28
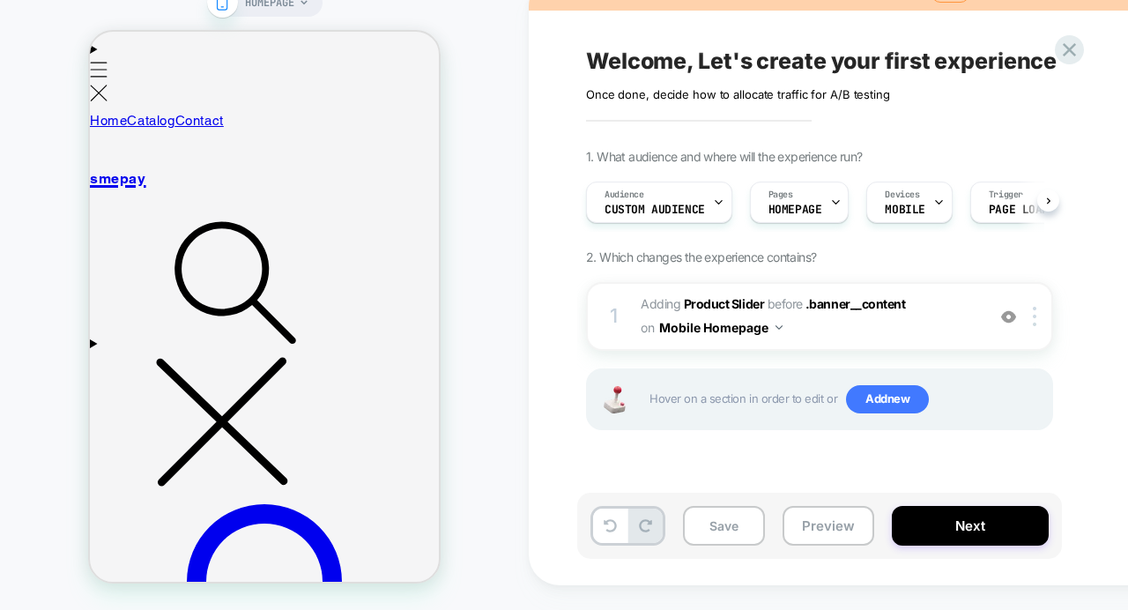
scroll to position [0, 1]
click at [1075, 56] on icon at bounding box center [1069, 50] width 24 height 24
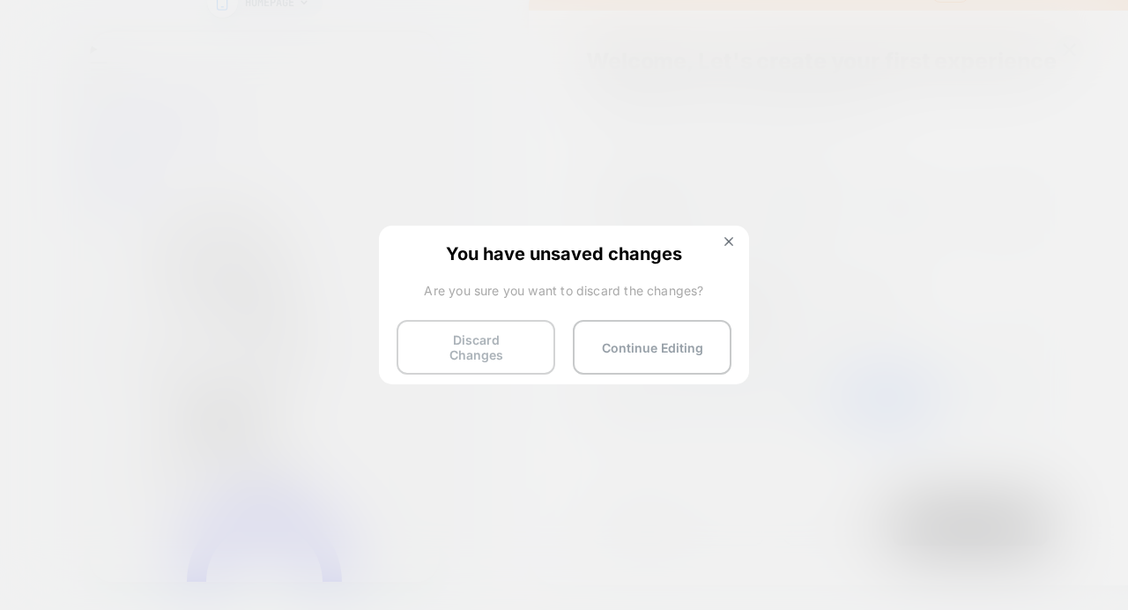
click at [477, 345] on button "Discard Changes" at bounding box center [476, 347] width 159 height 55
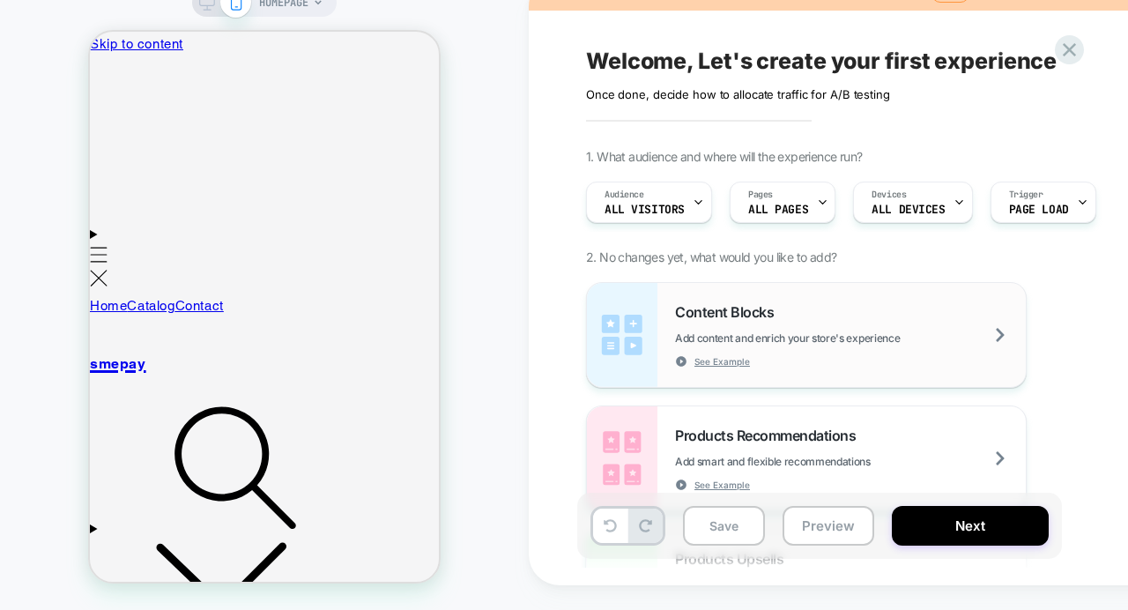
click at [790, 334] on div "Content Blocks Add content and enrich your store's experience See Example" at bounding box center [850, 335] width 351 height 64
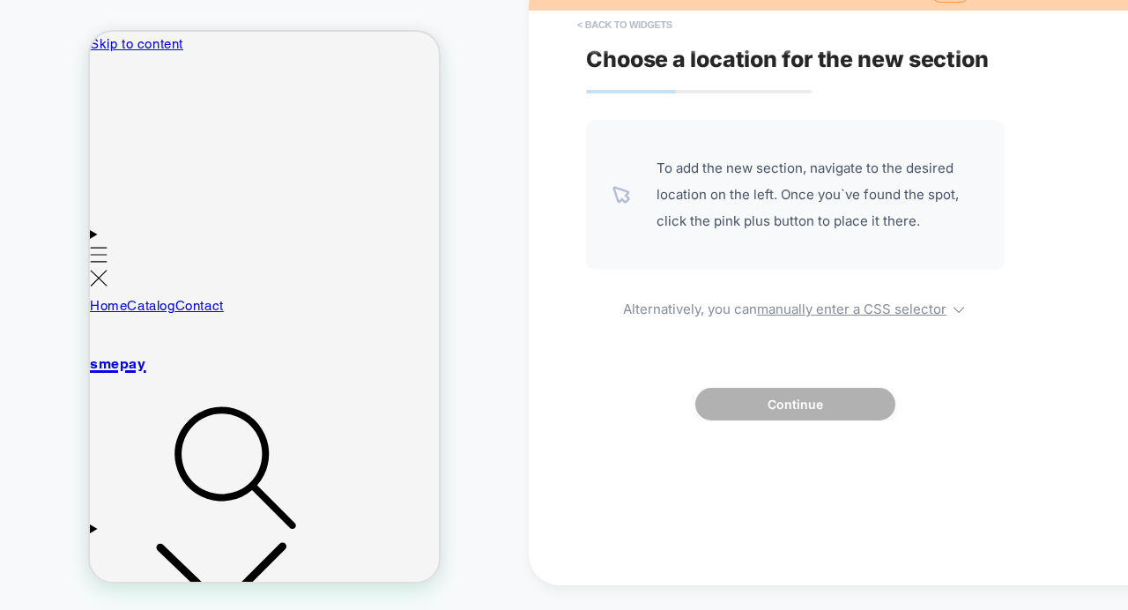
click at [592, 39] on button "< Back to widgets" at bounding box center [624, 25] width 113 height 28
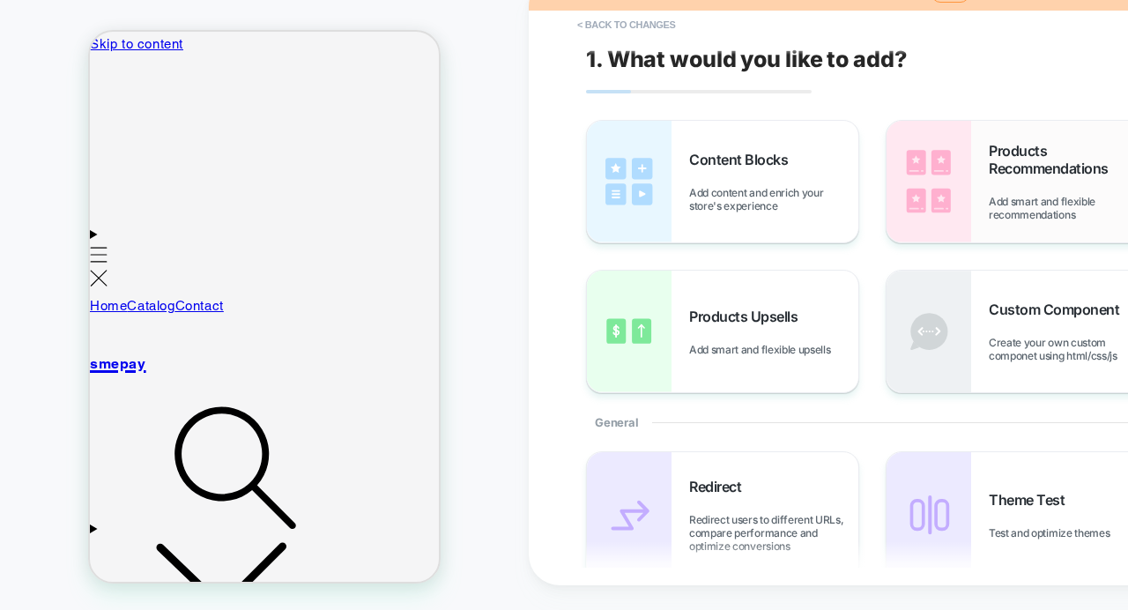
click at [990, 205] on div "Products Recommendations Add smart and flexible recommendations" at bounding box center [1073, 181] width 169 height 79
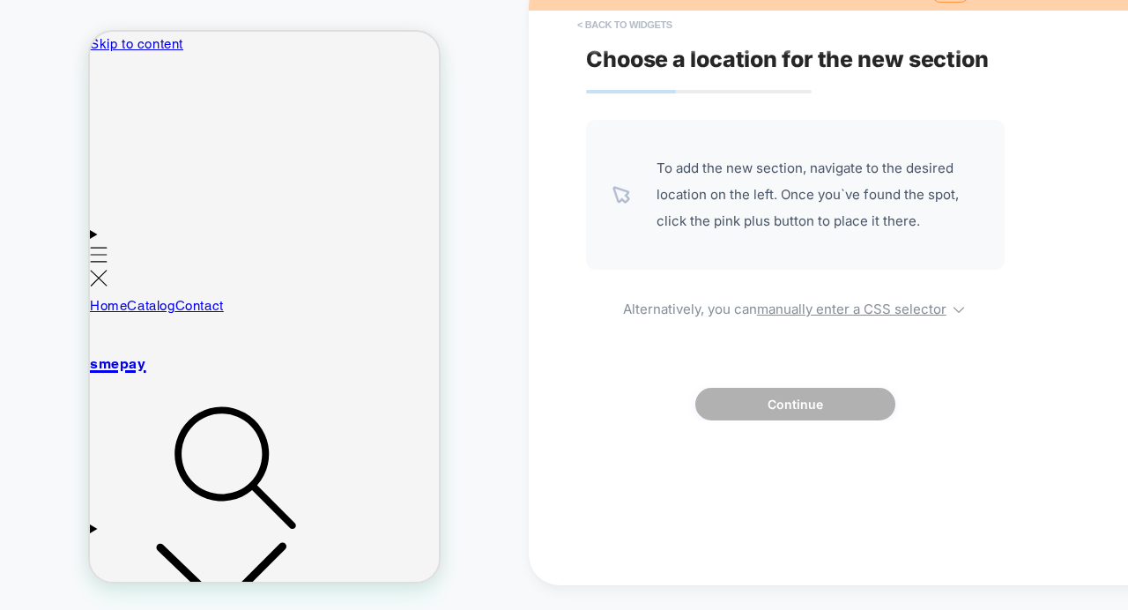
click at [611, 39] on button "< Back to widgets" at bounding box center [624, 25] width 113 height 28
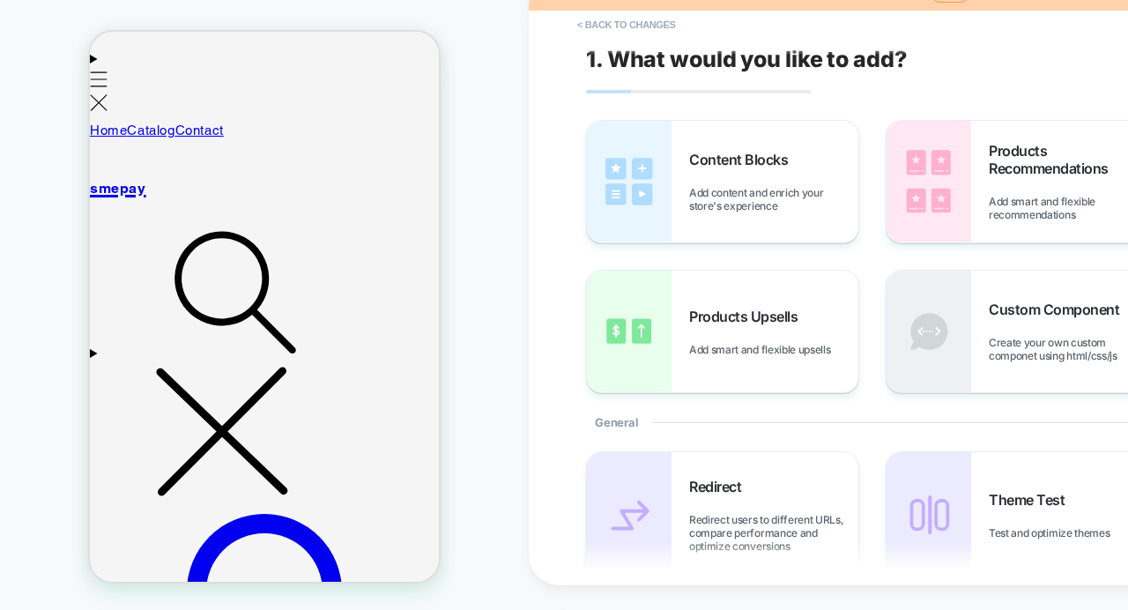
scroll to position [176, 0]
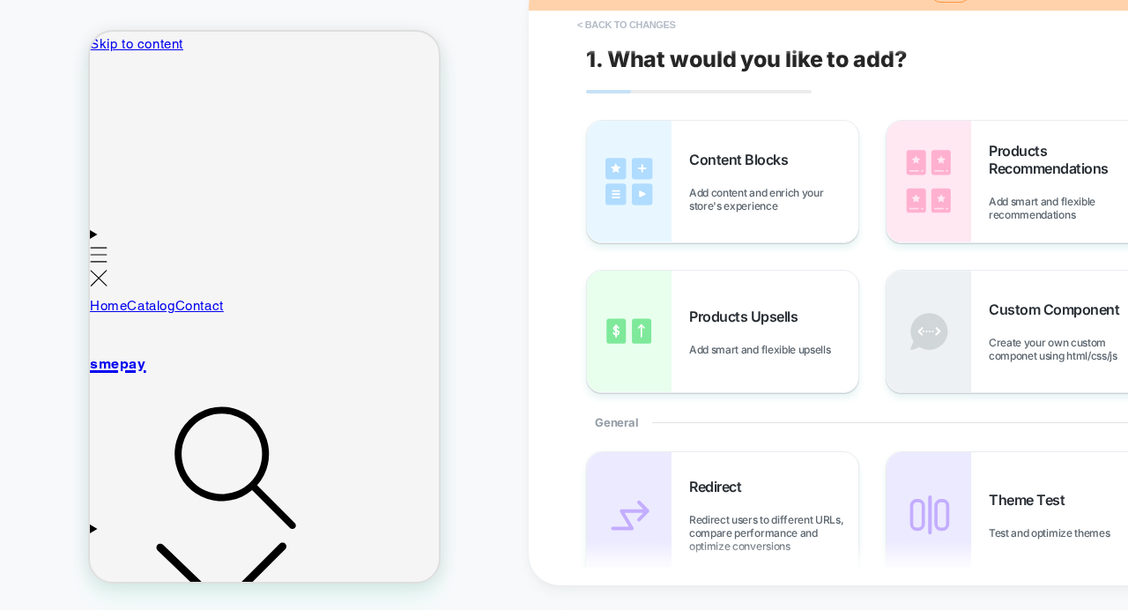
click at [578, 39] on button "< Back to changes" at bounding box center [626, 25] width 116 height 28
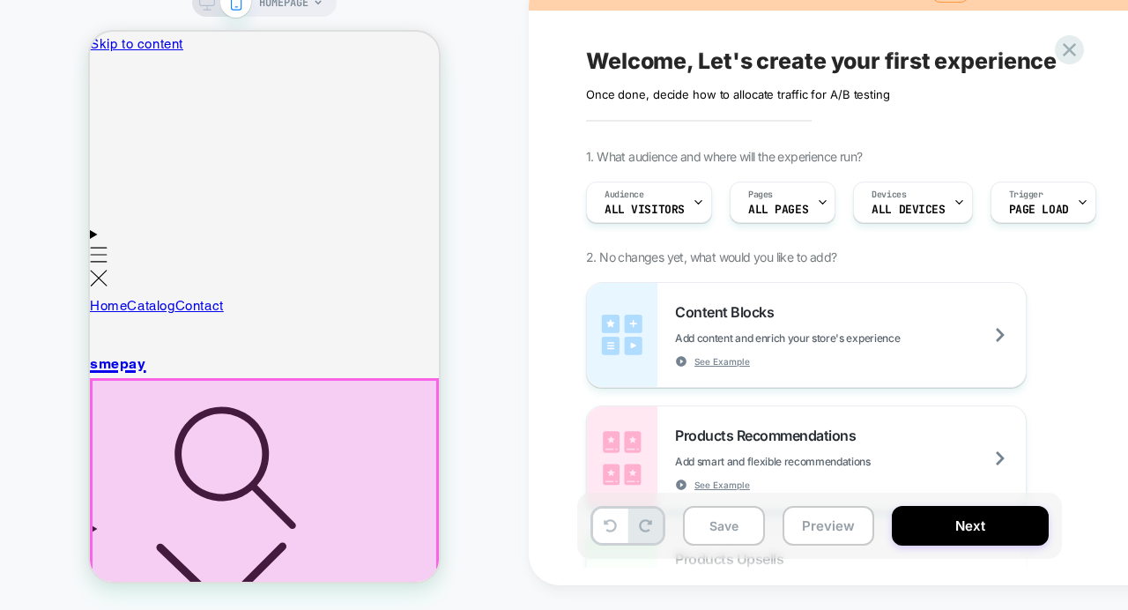
click at [258, 380] on div at bounding box center [264, 488] width 345 height 217
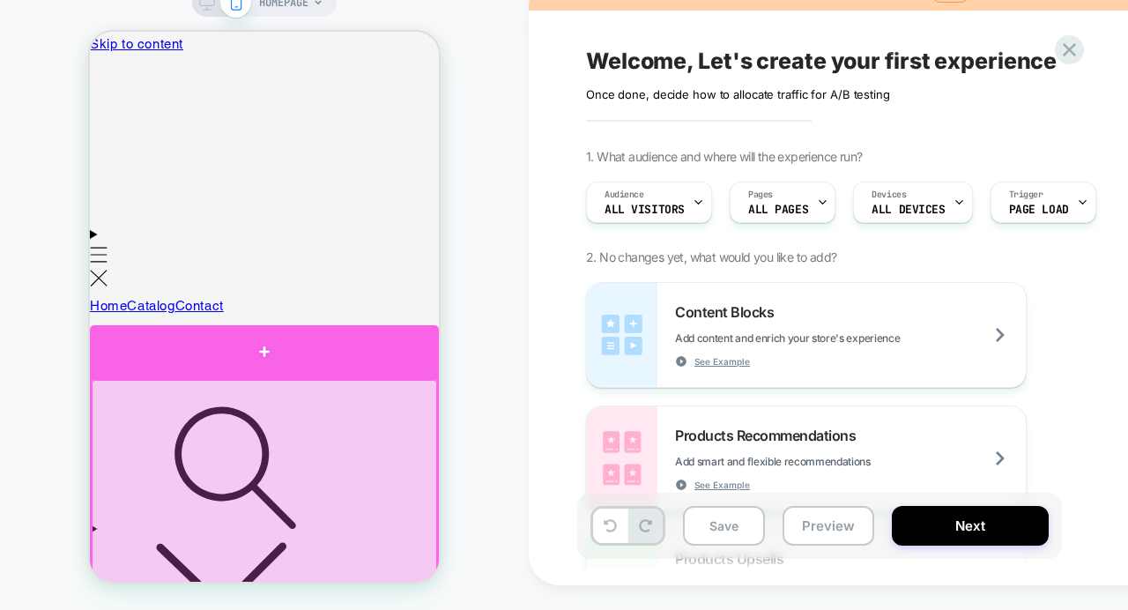
click at [264, 350] on div at bounding box center [264, 351] width 349 height 53
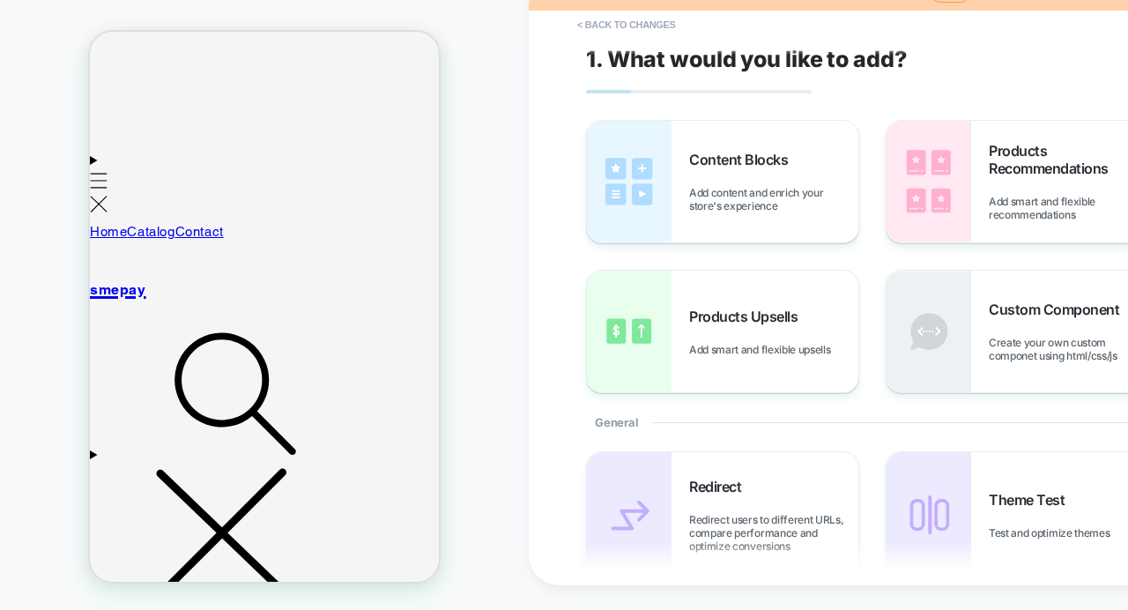
scroll to position [96, 0]
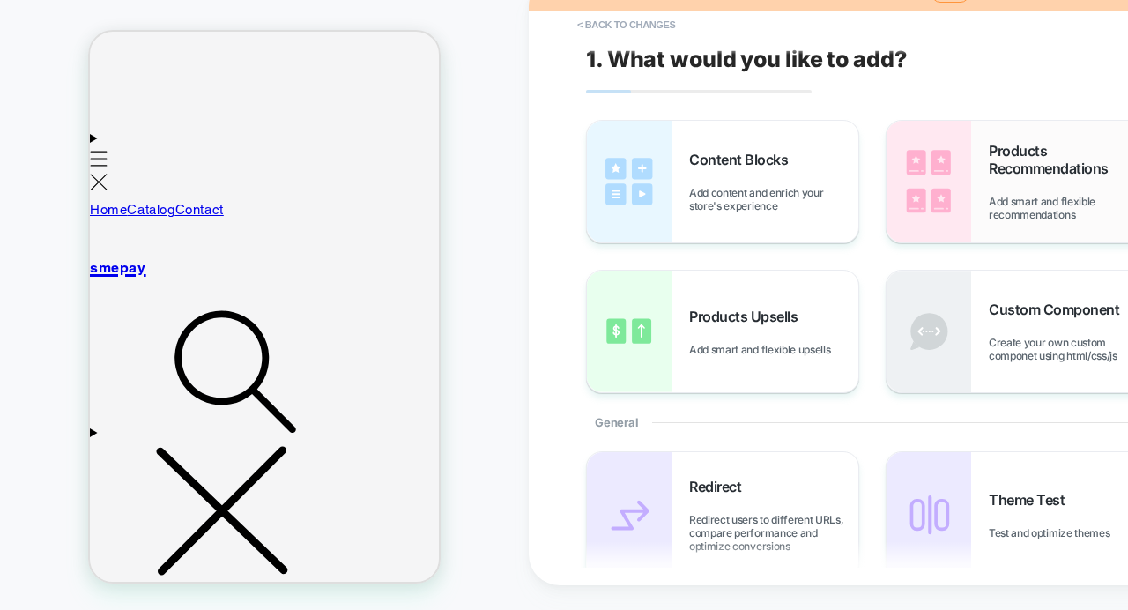
click at [1012, 196] on span "Add smart and flexible recommendations" at bounding box center [1073, 208] width 169 height 26
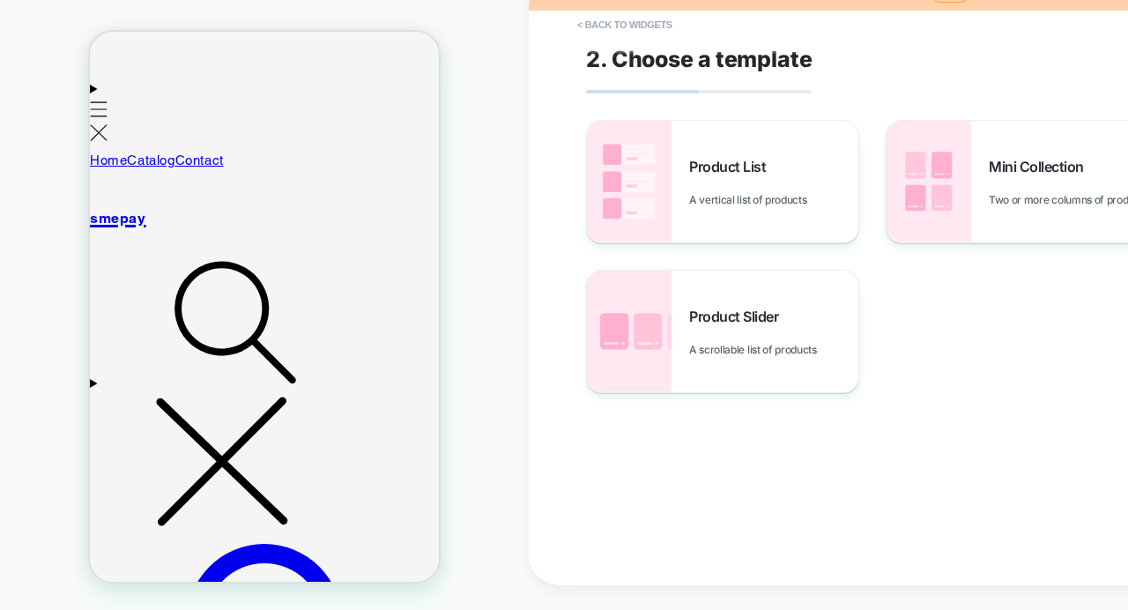
scroll to position [146, 0]
click at [713, 304] on div "Product Slider A scrollable list of products" at bounding box center [722, 332] width 271 height 122
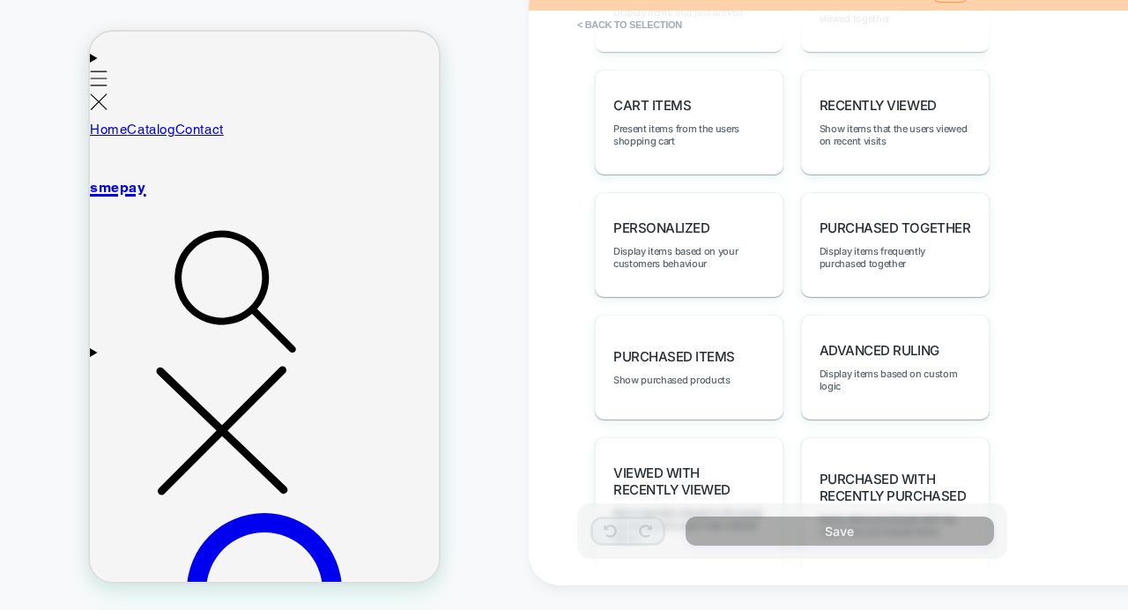
scroll to position [1171, 0]
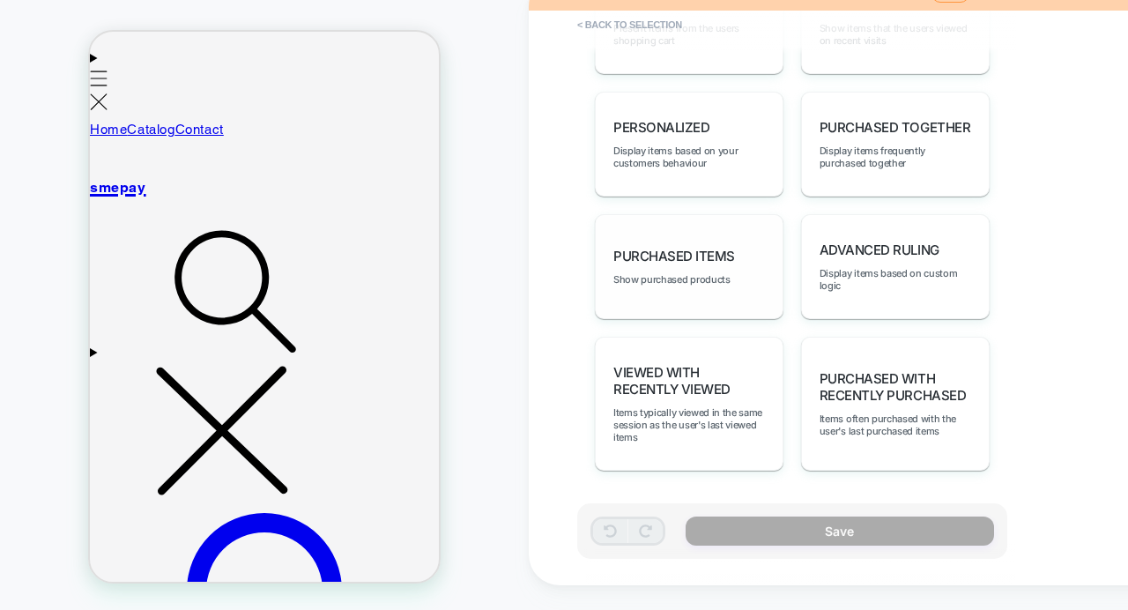
click at [691, 256] on span "Purchased Items" at bounding box center [674, 256] width 122 height 17
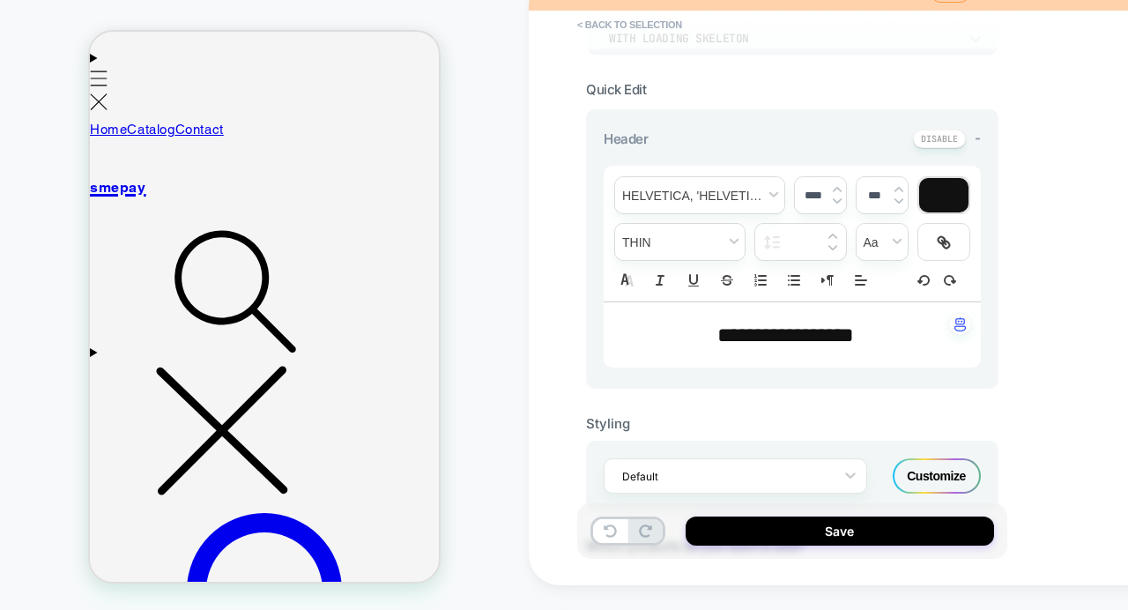
scroll to position [308, 0]
click at [902, 320] on p "**********" at bounding box center [785, 334] width 329 height 30
type input "****"
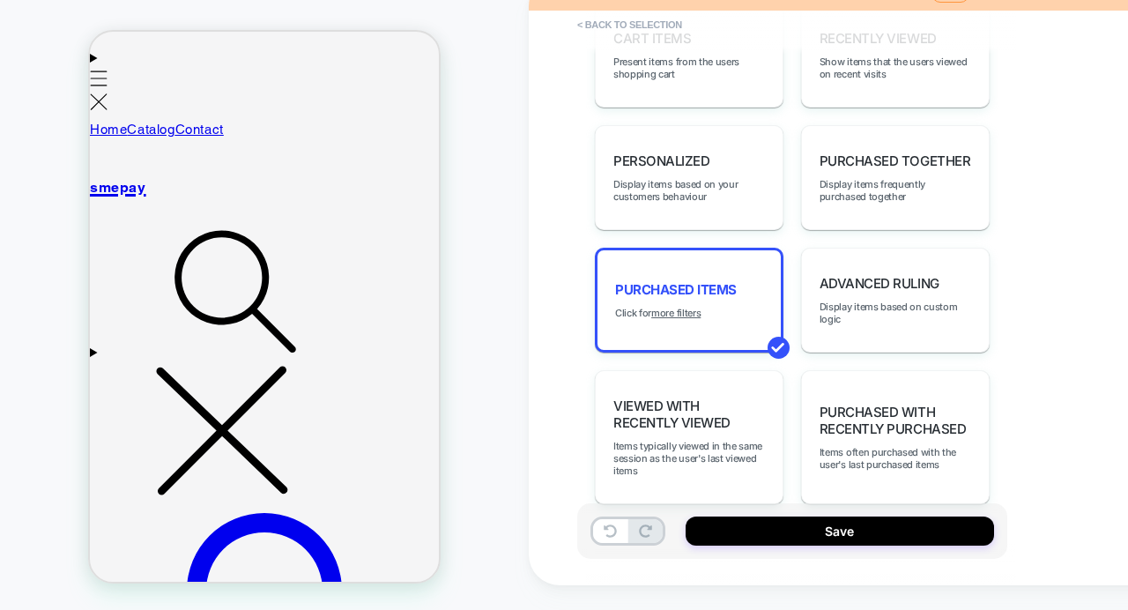
scroll to position [1171, 0]
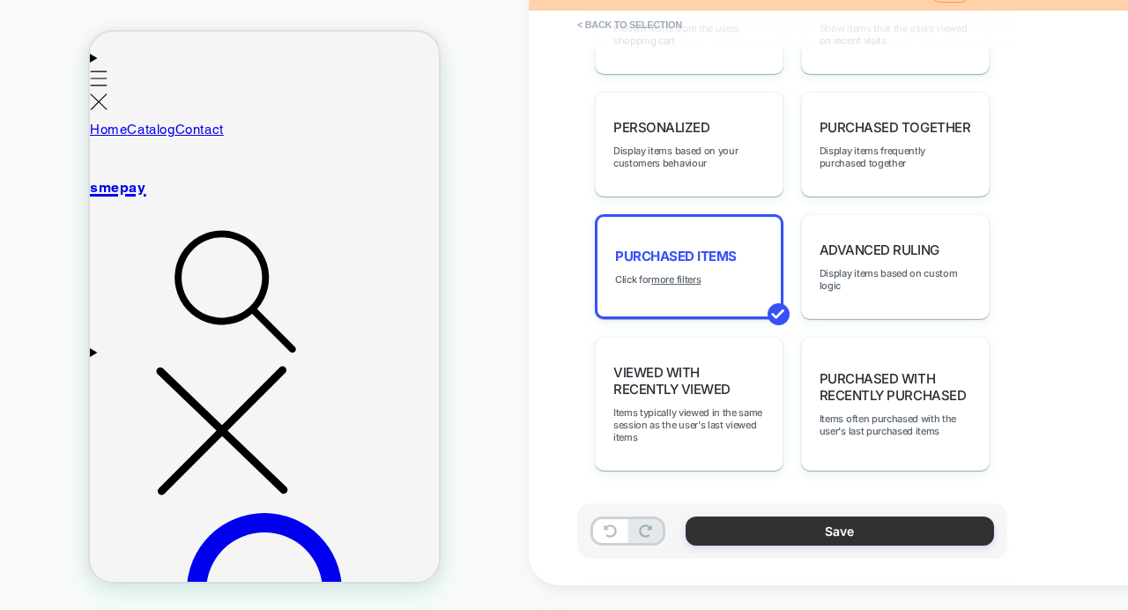
click at [759, 532] on button "Save" at bounding box center [840, 530] width 308 height 29
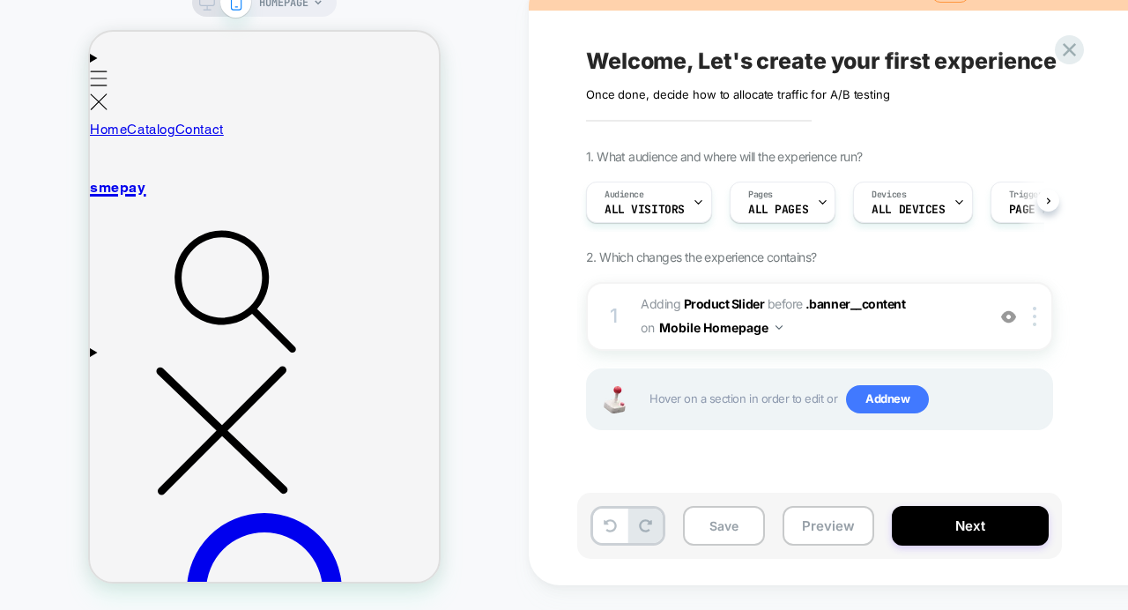
scroll to position [0, 1]
click at [948, 524] on button "Next" at bounding box center [970, 526] width 157 height 40
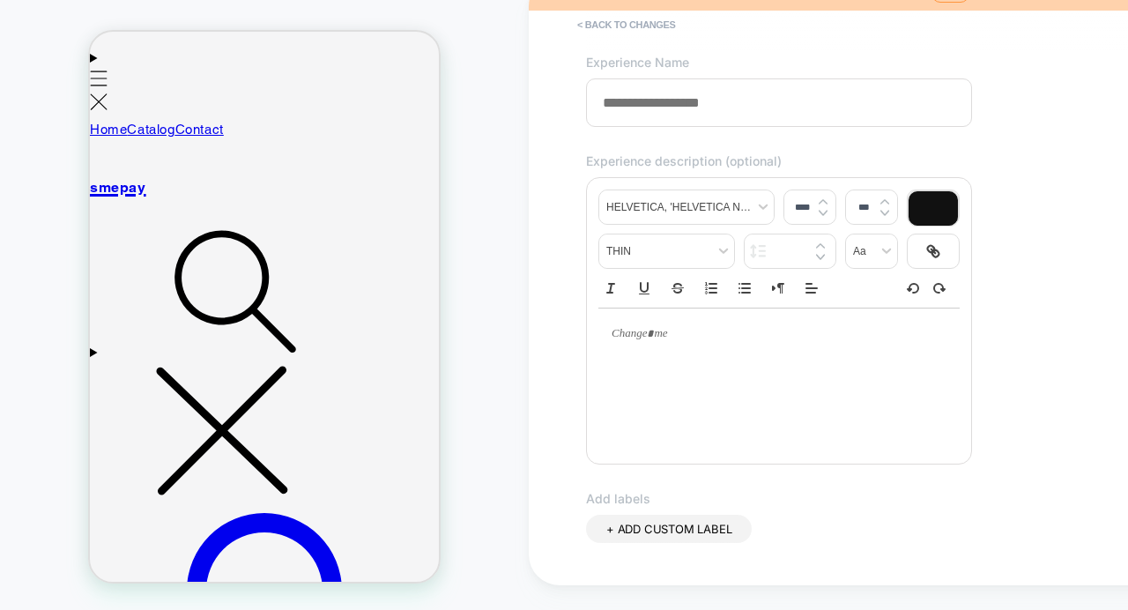
scroll to position [93, 0]
click at [663, 340] on p at bounding box center [772, 332] width 313 height 16
type input "****"
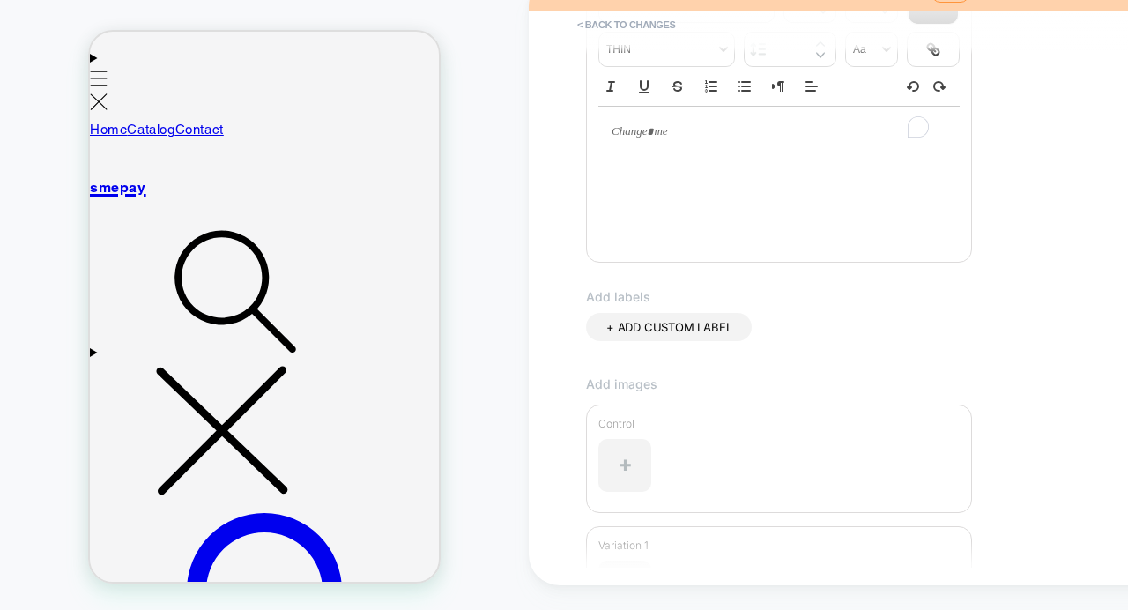
scroll to position [337, 0]
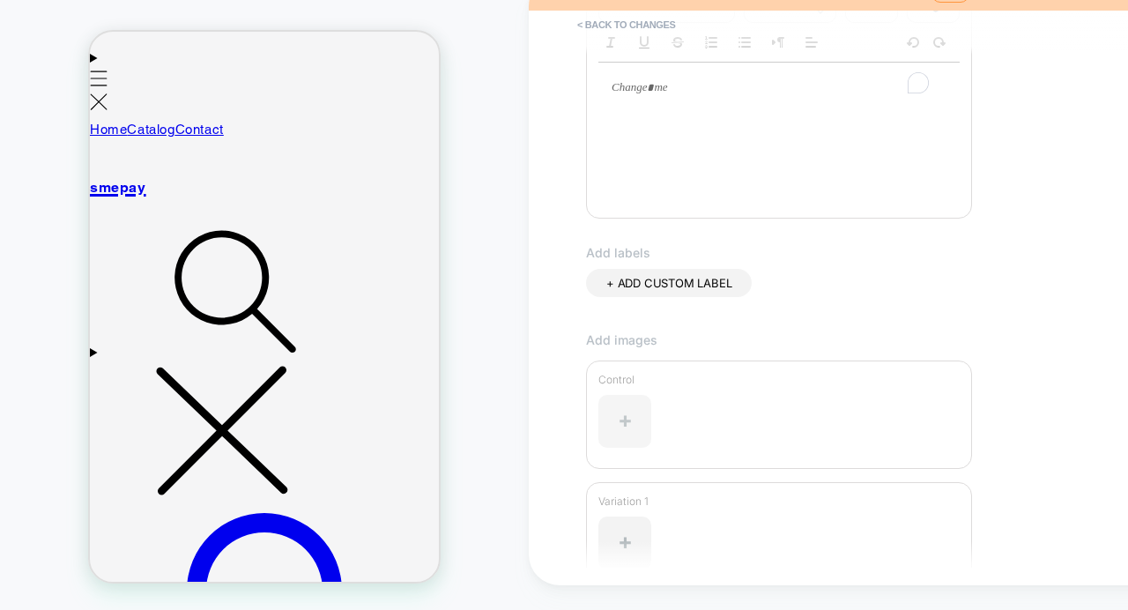
click at [625, 420] on div at bounding box center [624, 421] width 53 height 53
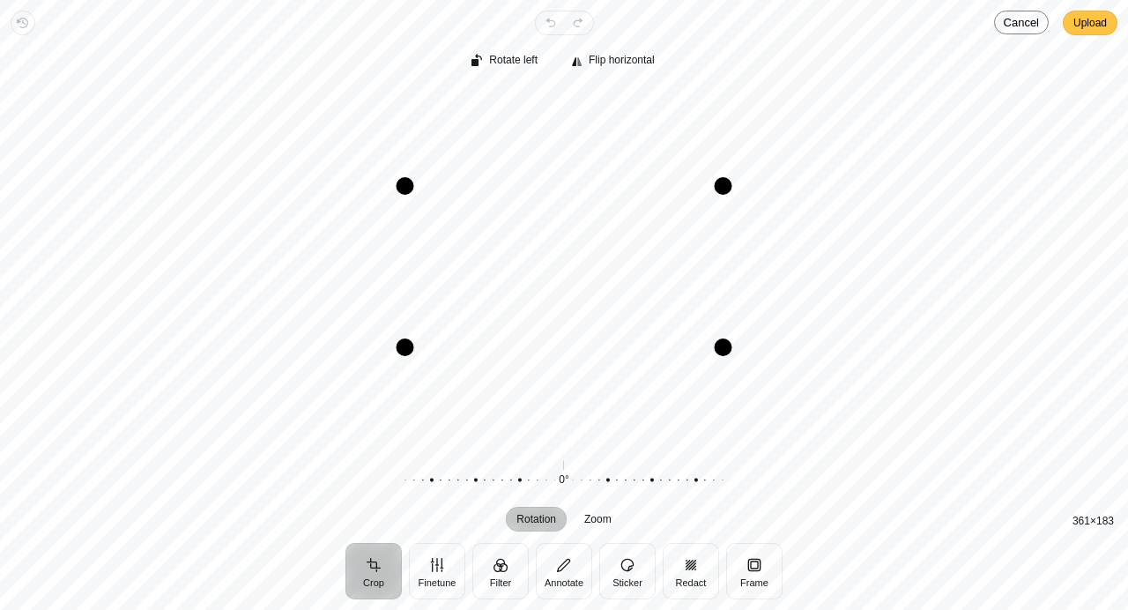
click at [1092, 26] on span "Upload" at bounding box center [1089, 22] width 33 height 21
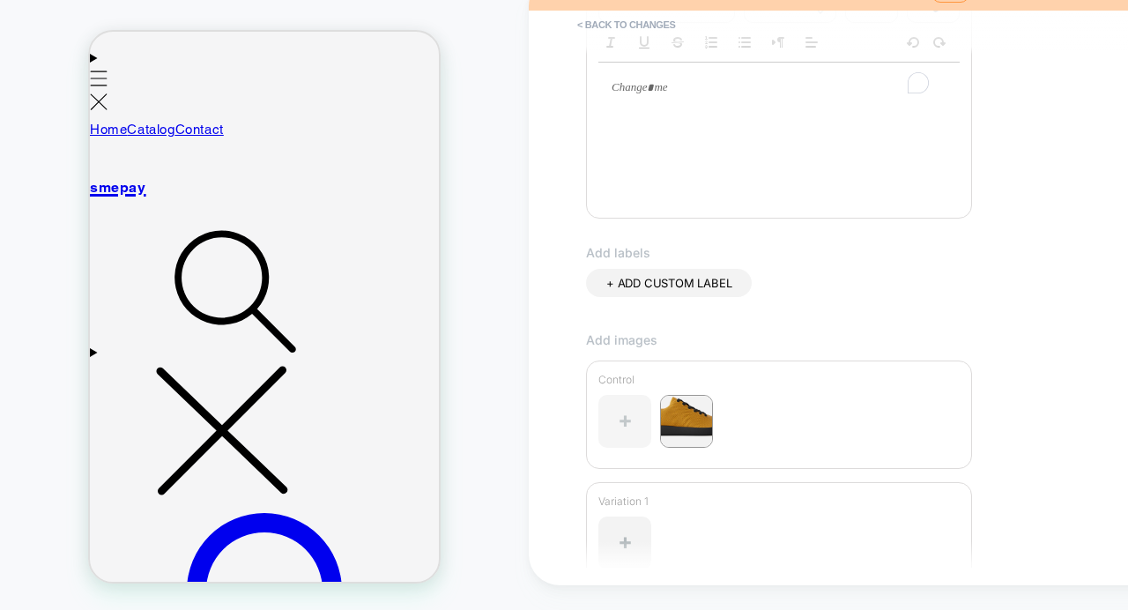
scroll to position [493, 0]
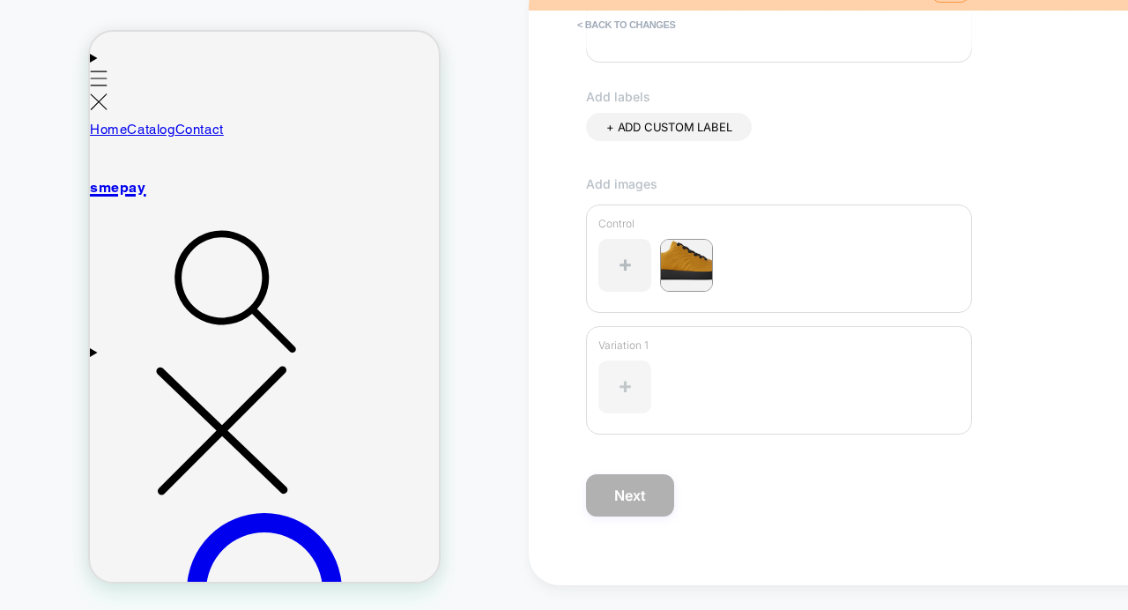
click at [629, 389] on div at bounding box center [624, 386] width 53 height 53
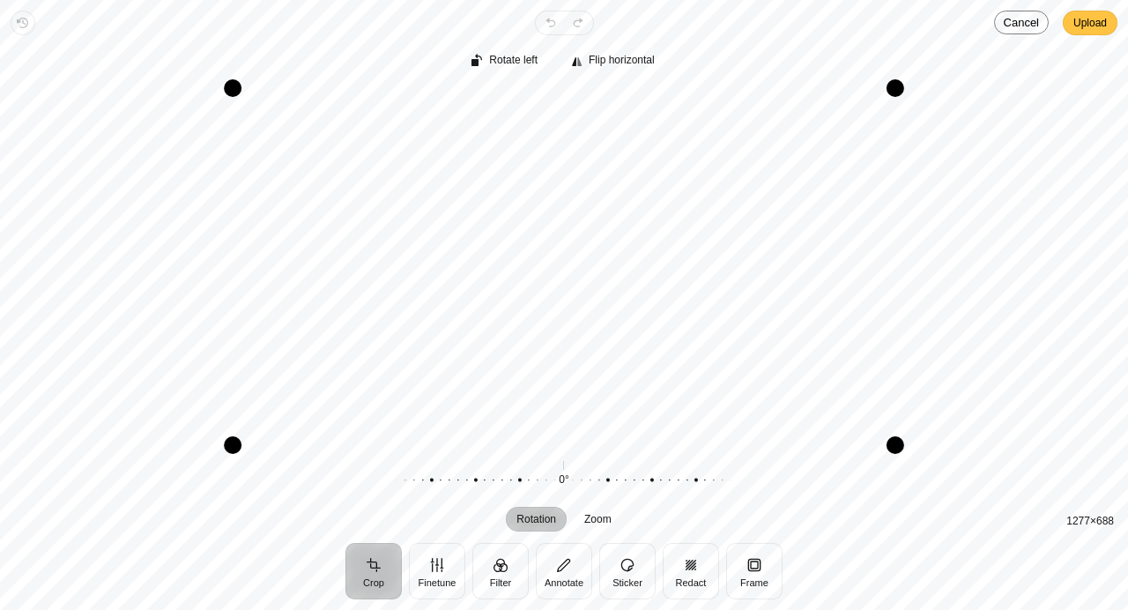
click at [1085, 28] on span "Upload" at bounding box center [1089, 22] width 33 height 21
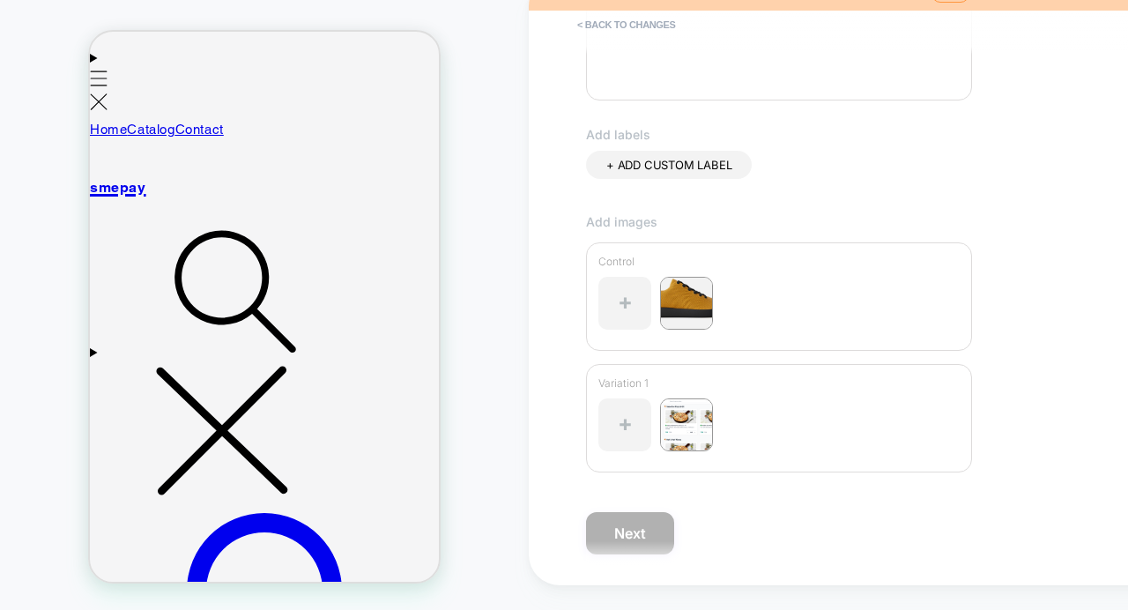
scroll to position [473, 0]
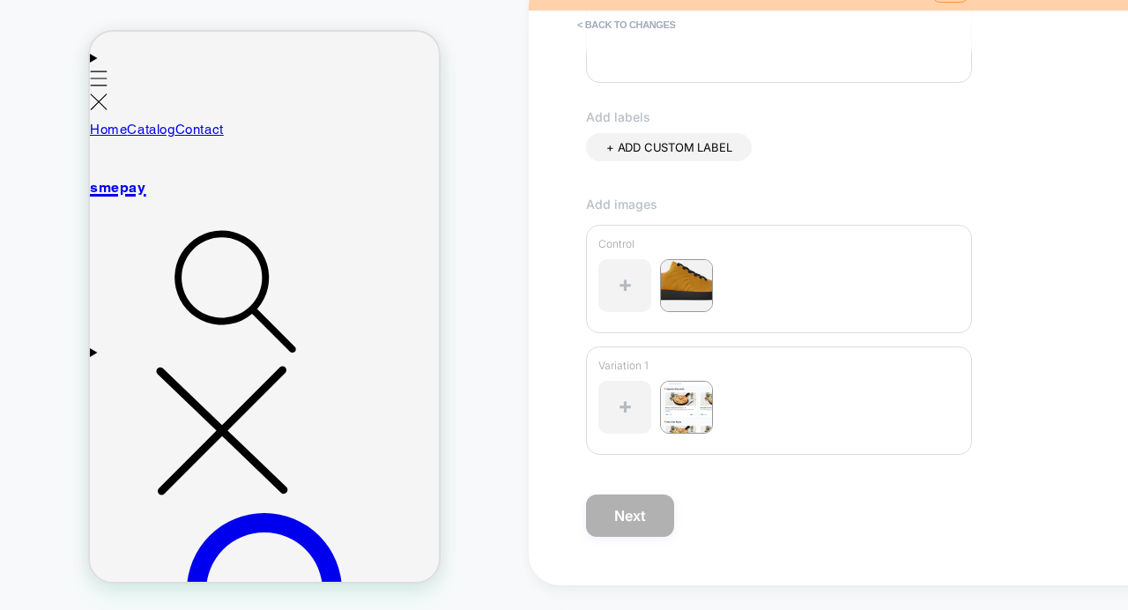
click at [671, 148] on span "+ ADD CUSTOM LABEL" at bounding box center [668, 147] width 125 height 14
click at [671, 148] on input at bounding box center [659, 149] width 106 height 15
type input "****"
click at [724, 148] on icon at bounding box center [729, 148] width 16 height 16
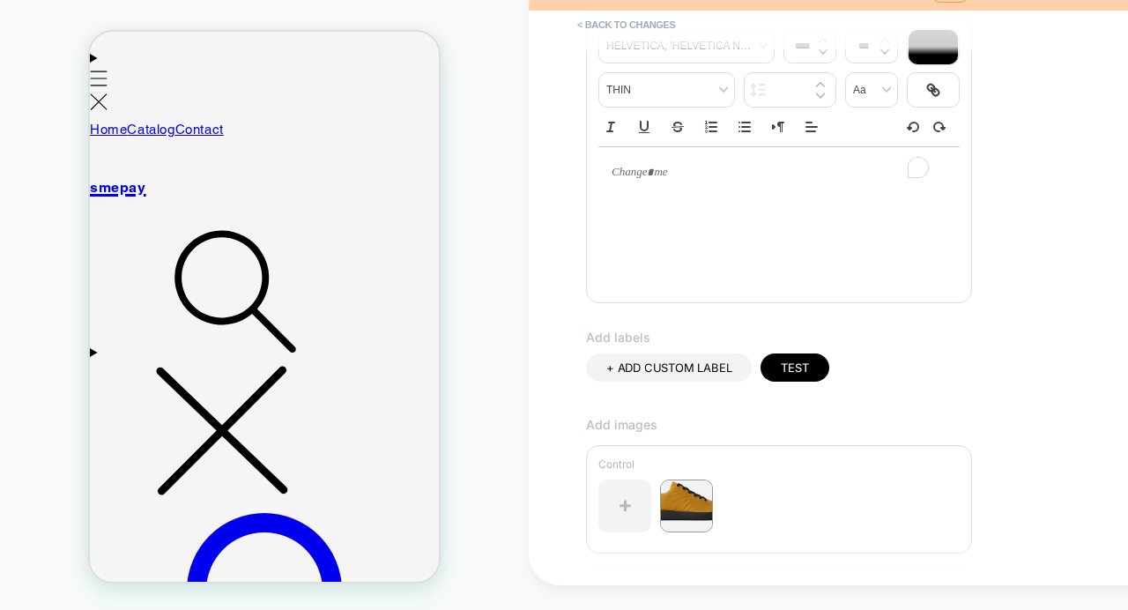
scroll to position [0, 0]
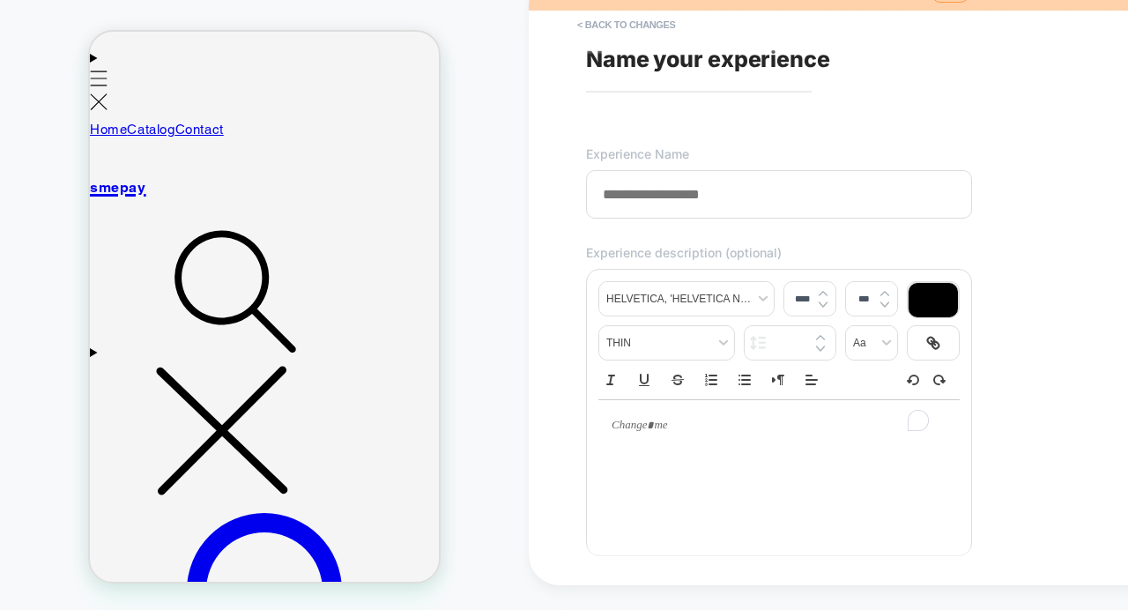
click at [687, 426] on p "To enrich screen reader interactions, please activate Accessibility in Grammarl…" at bounding box center [772, 426] width 313 height 16
click at [683, 477] on div "**" at bounding box center [778, 469] width 361 height 141
click at [762, 199] on input at bounding box center [779, 194] width 386 height 48
type input "*********"
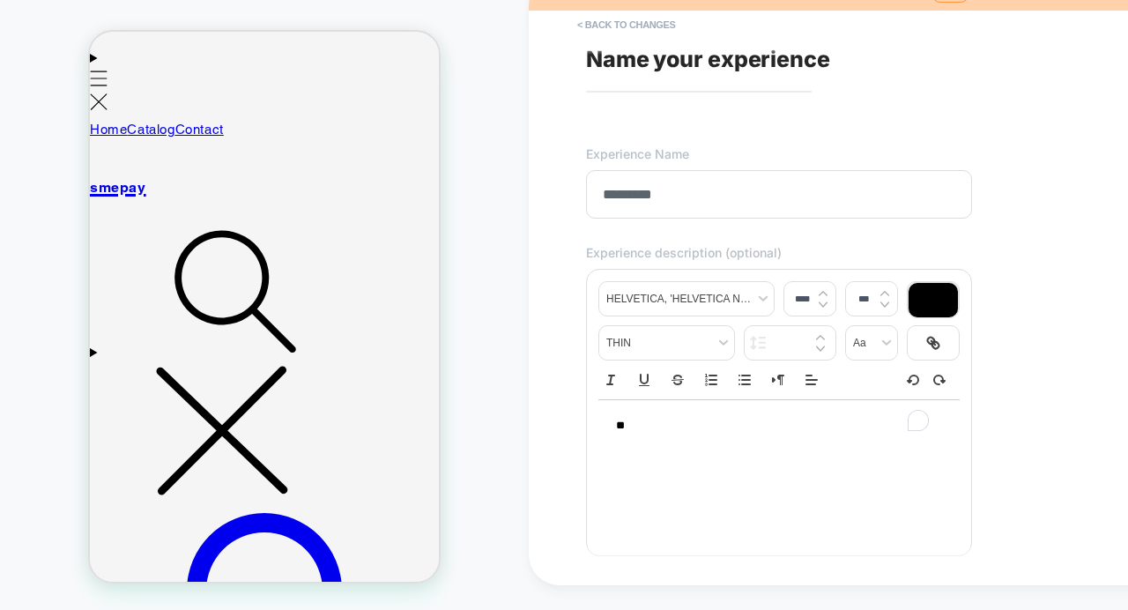
click at [538, 374] on div "**********" at bounding box center [916, 280] width 775 height 610
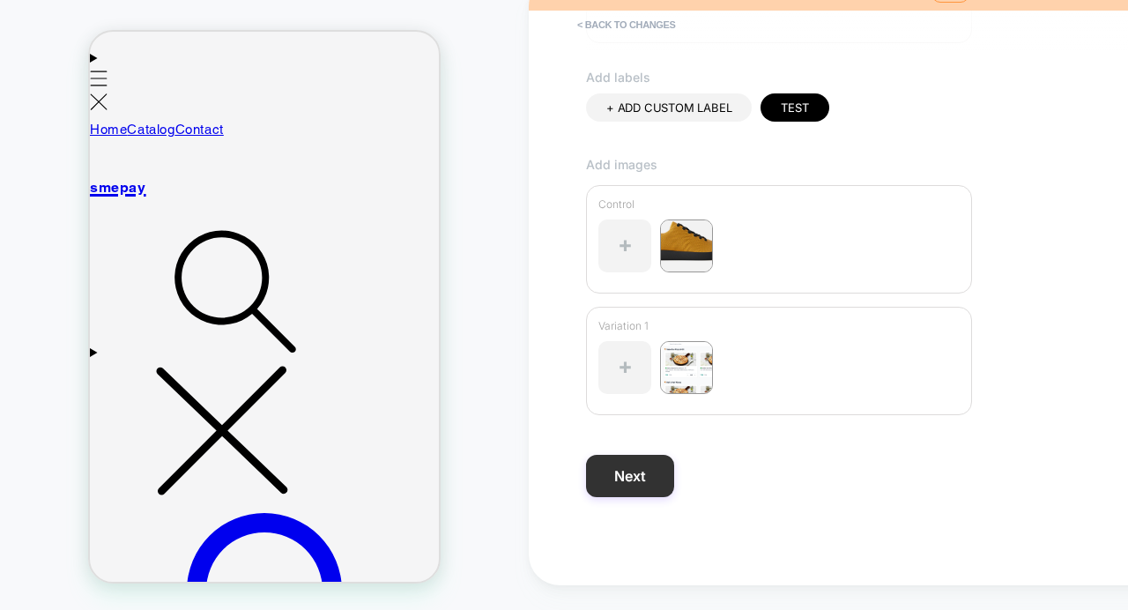
click at [636, 469] on button "Next" at bounding box center [630, 476] width 88 height 42
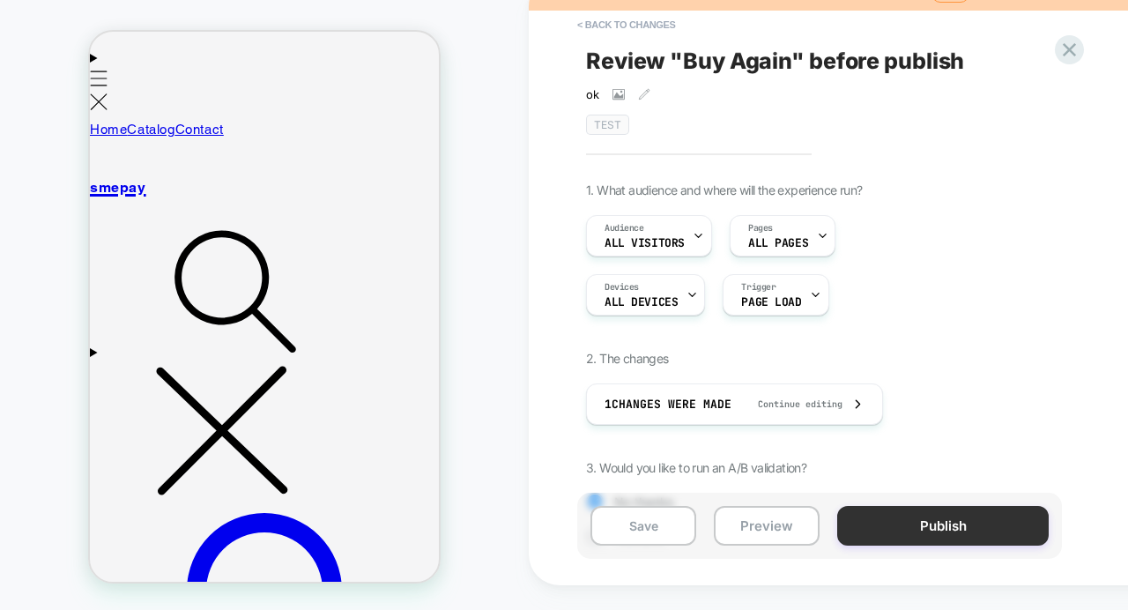
click at [873, 529] on button "Publish" at bounding box center [942, 526] width 211 height 40
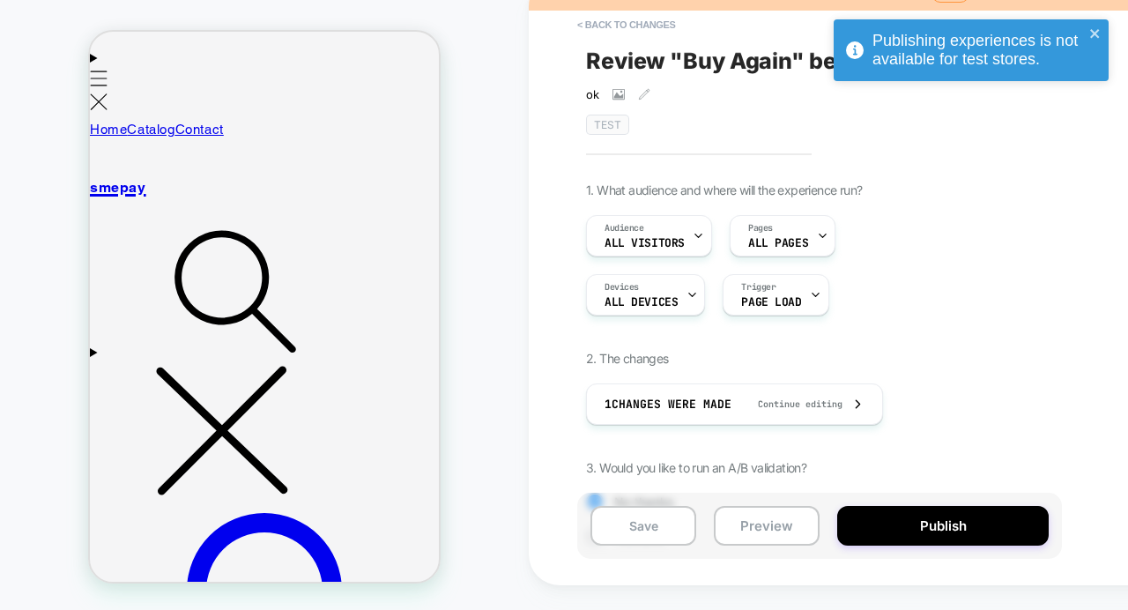
click at [1092, 25] on div "Publishing experiences is not available for test stores." at bounding box center [971, 50] width 275 height 62
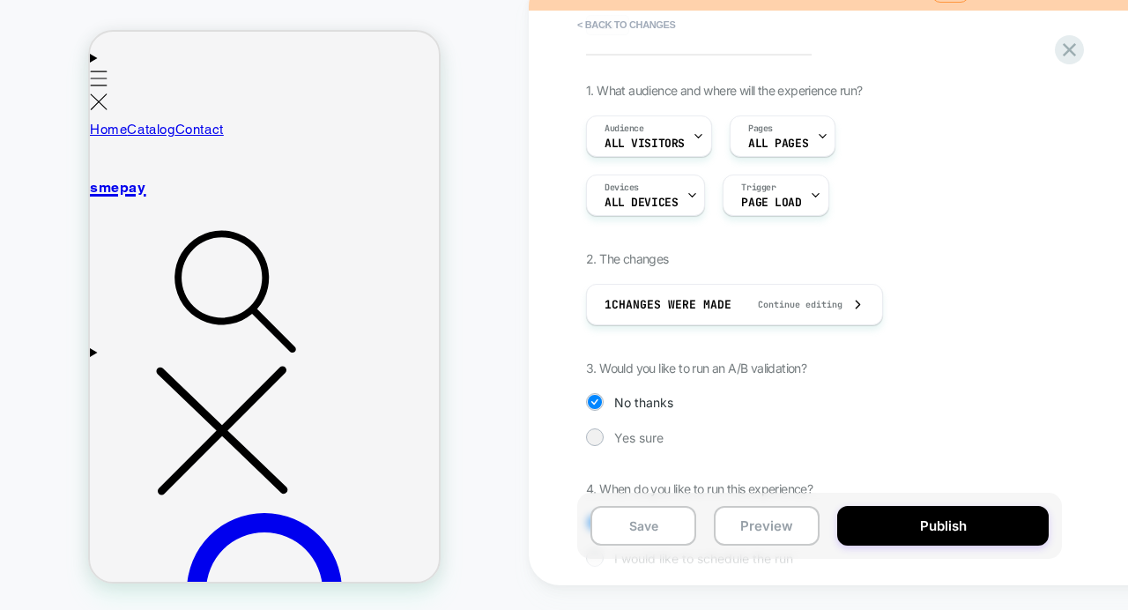
scroll to position [0, 0]
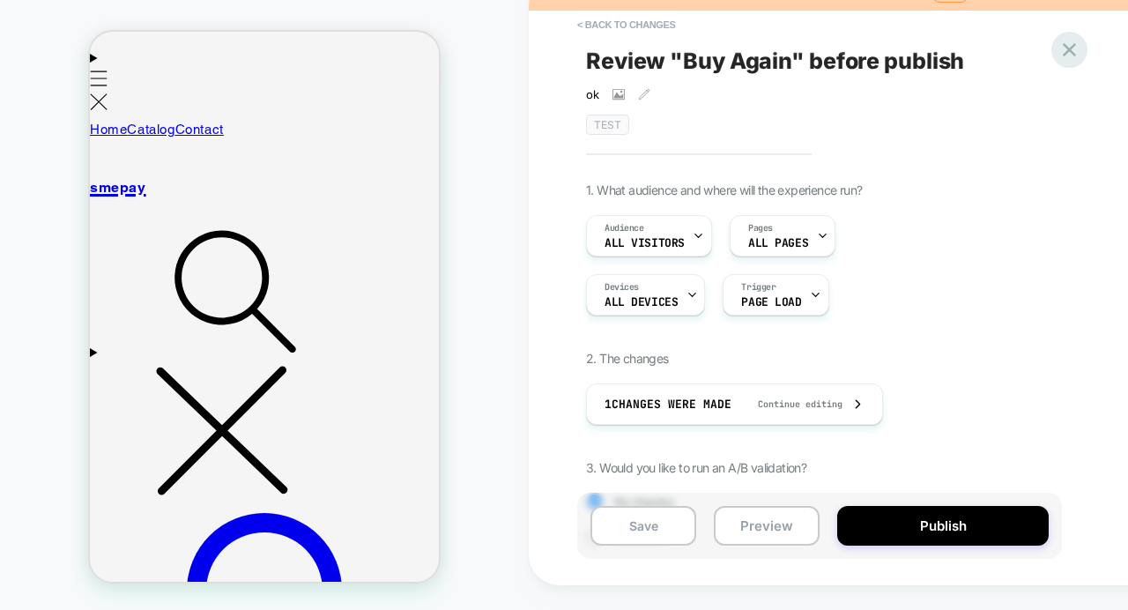
click at [1079, 49] on icon at bounding box center [1069, 50] width 24 height 24
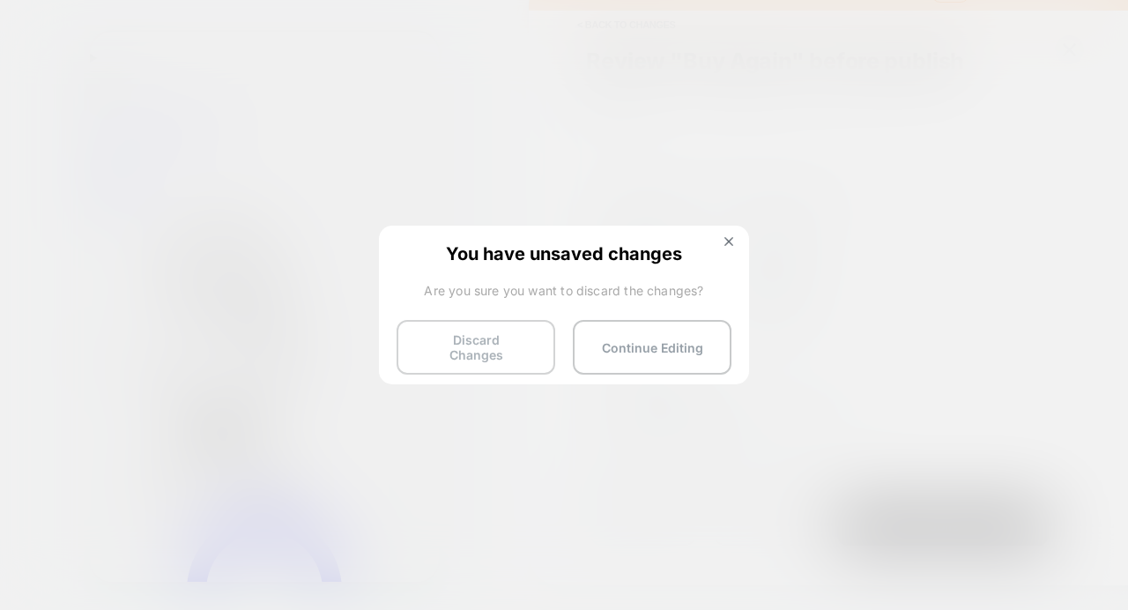
click at [514, 344] on button "Discard Changes" at bounding box center [476, 347] width 159 height 55
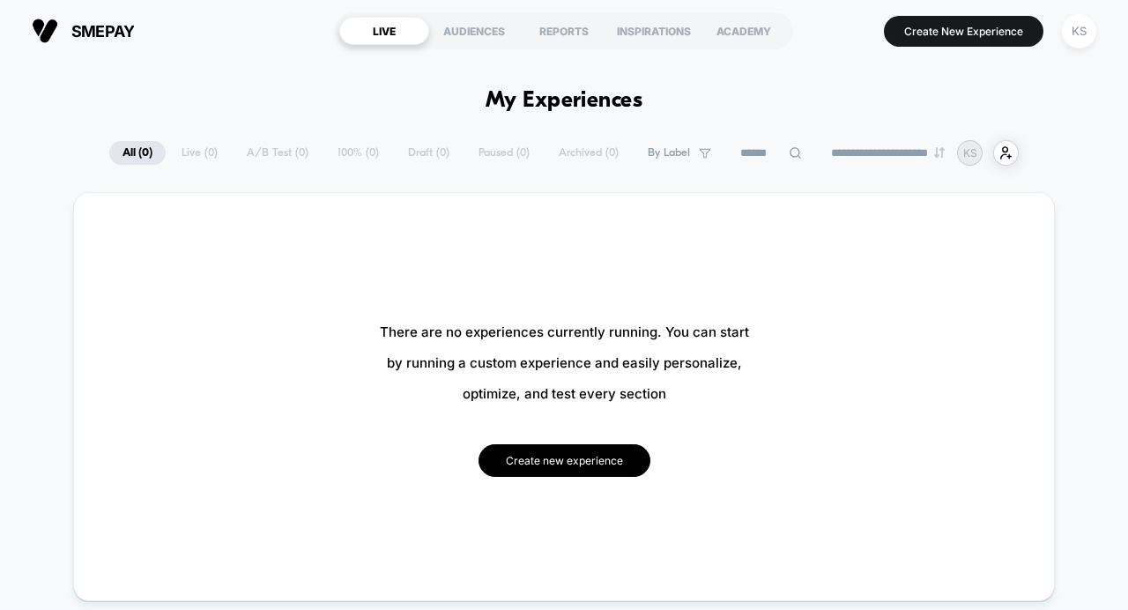
click at [526, 475] on button "Create new experience" at bounding box center [564, 460] width 172 height 33
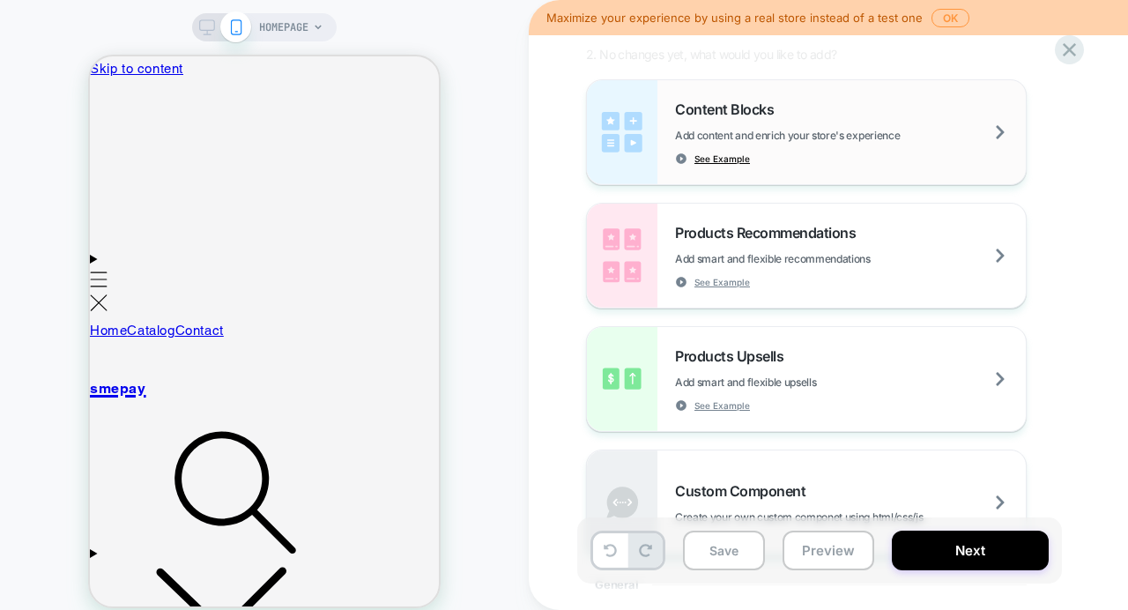
scroll to position [229, 0]
click at [289, 28] on span "HOMEPAGE" at bounding box center [283, 27] width 49 height 28
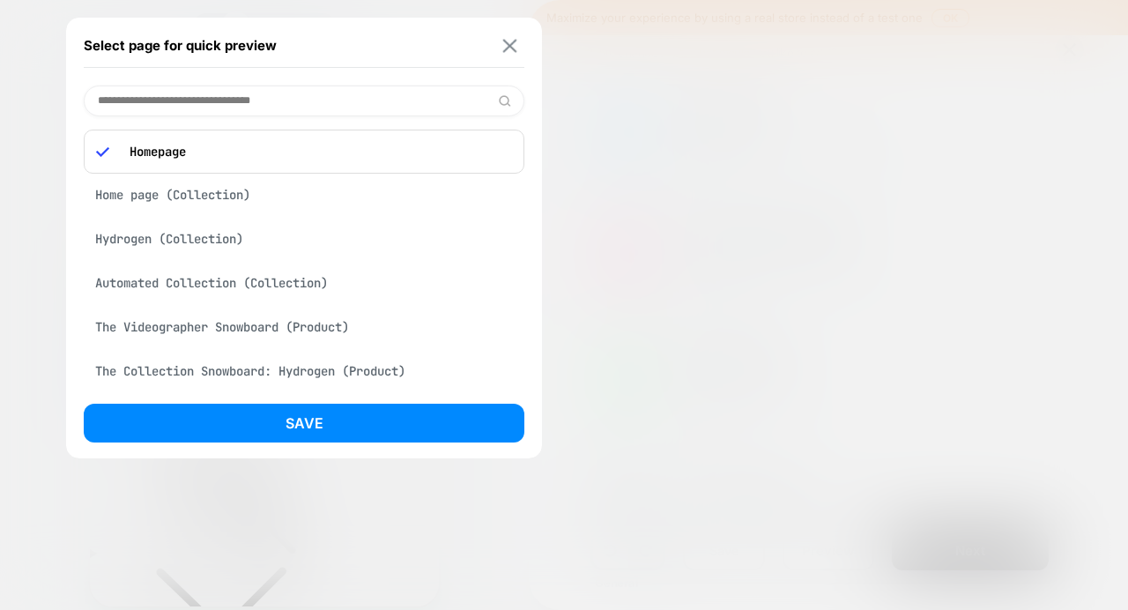
click at [510, 50] on img at bounding box center [510, 45] width 14 height 13
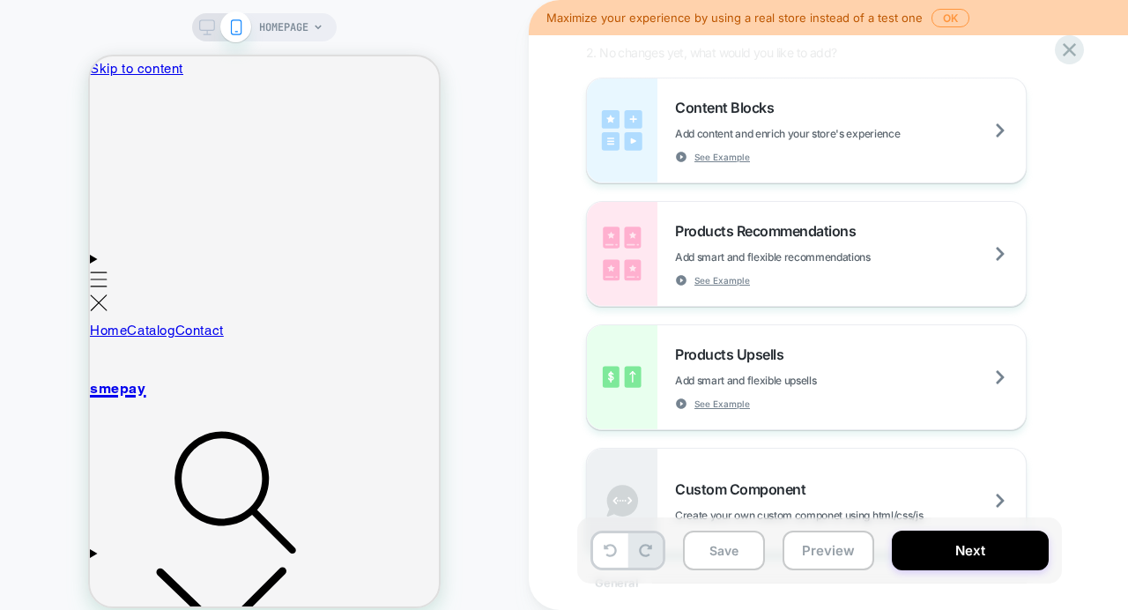
click at [206, 24] on icon at bounding box center [207, 27] width 16 height 16
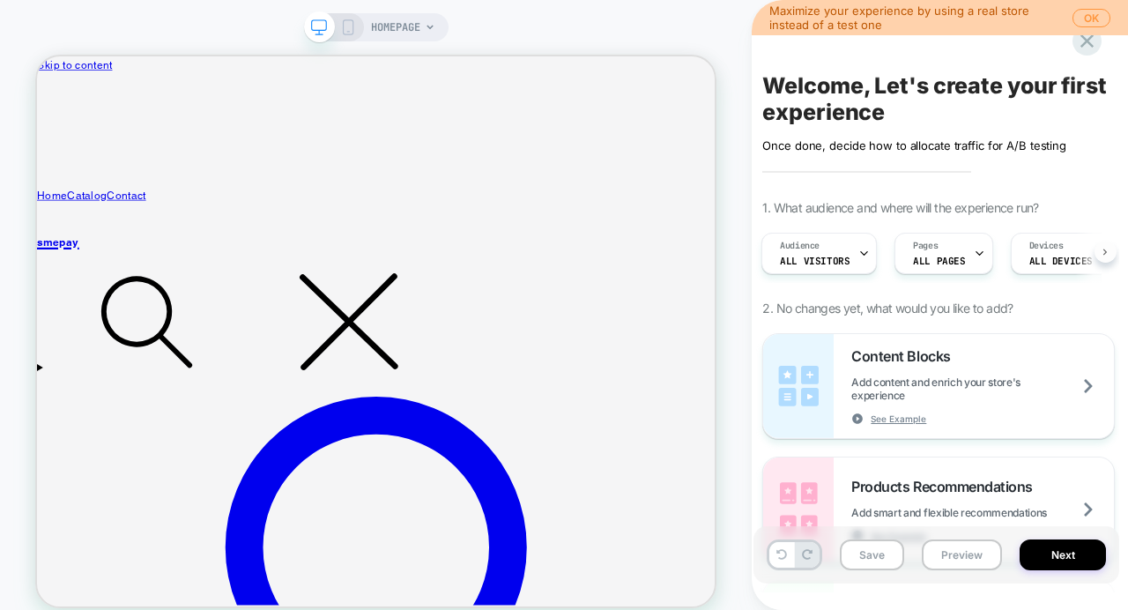
click at [1108, 254] on button at bounding box center [1105, 252] width 22 height 22
click at [765, 256] on button at bounding box center [767, 252] width 22 height 22
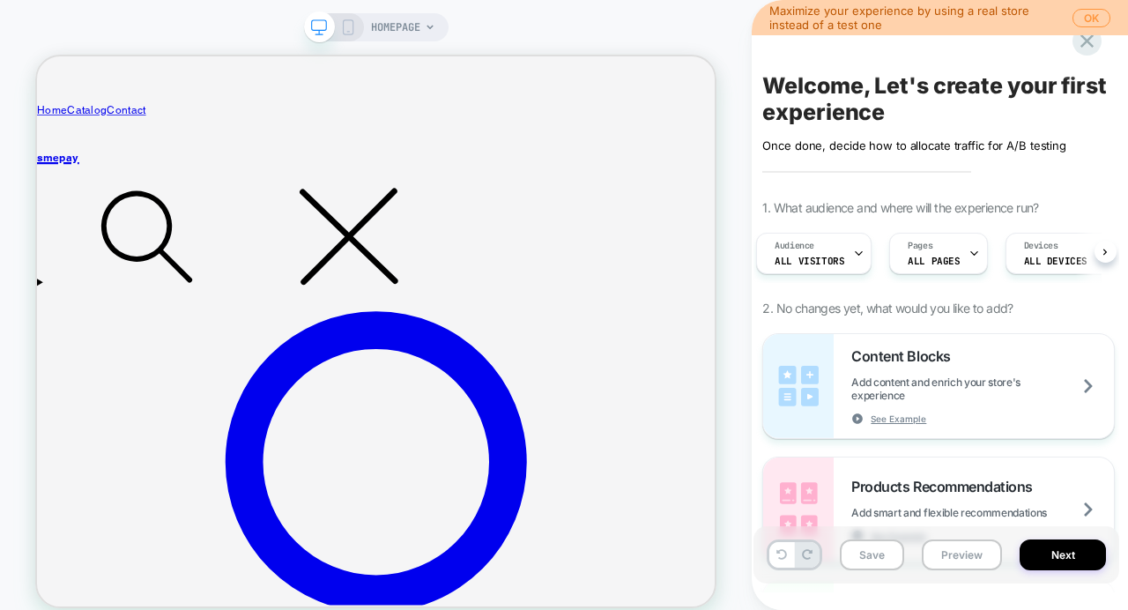
scroll to position [115, 0]
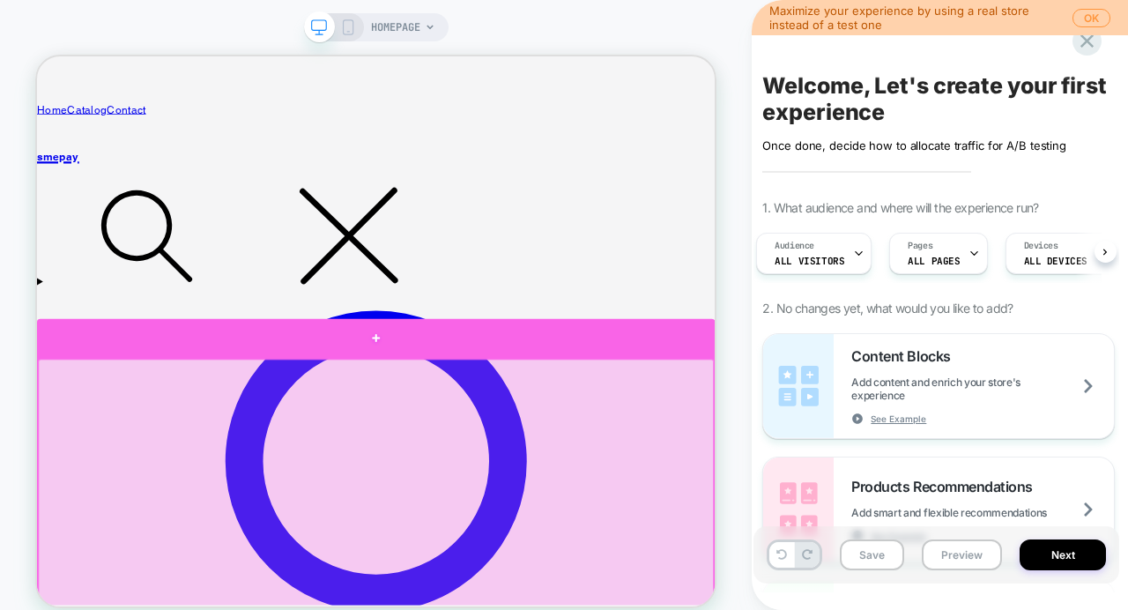
click at [489, 441] on div at bounding box center [489, 432] width 904 height 52
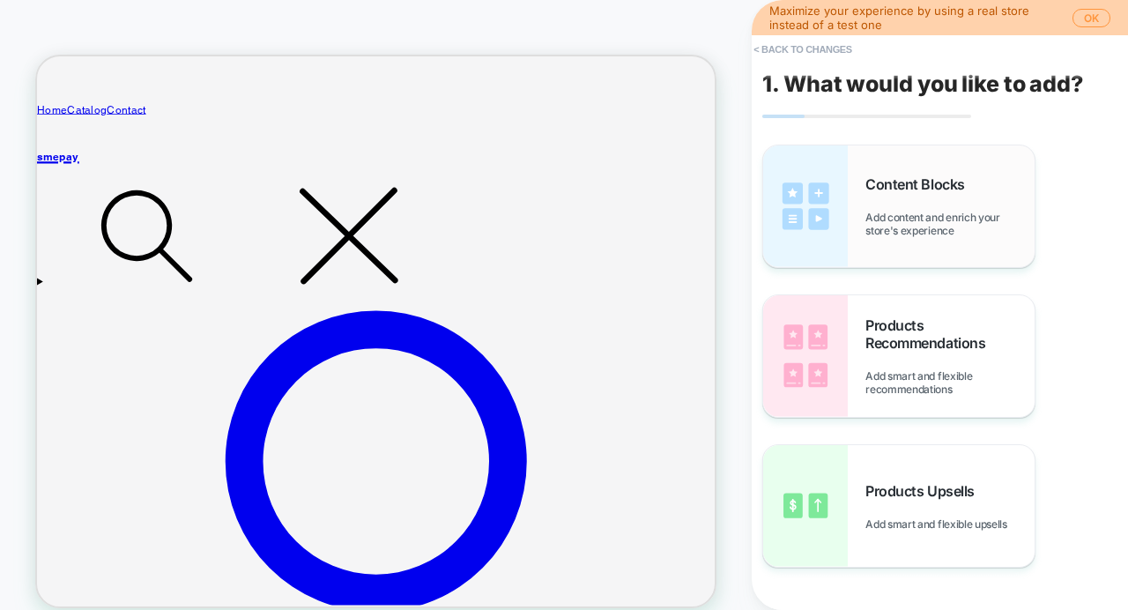
click at [880, 209] on div "Content Blocks Add content and enrich your store's experience" at bounding box center [949, 206] width 169 height 62
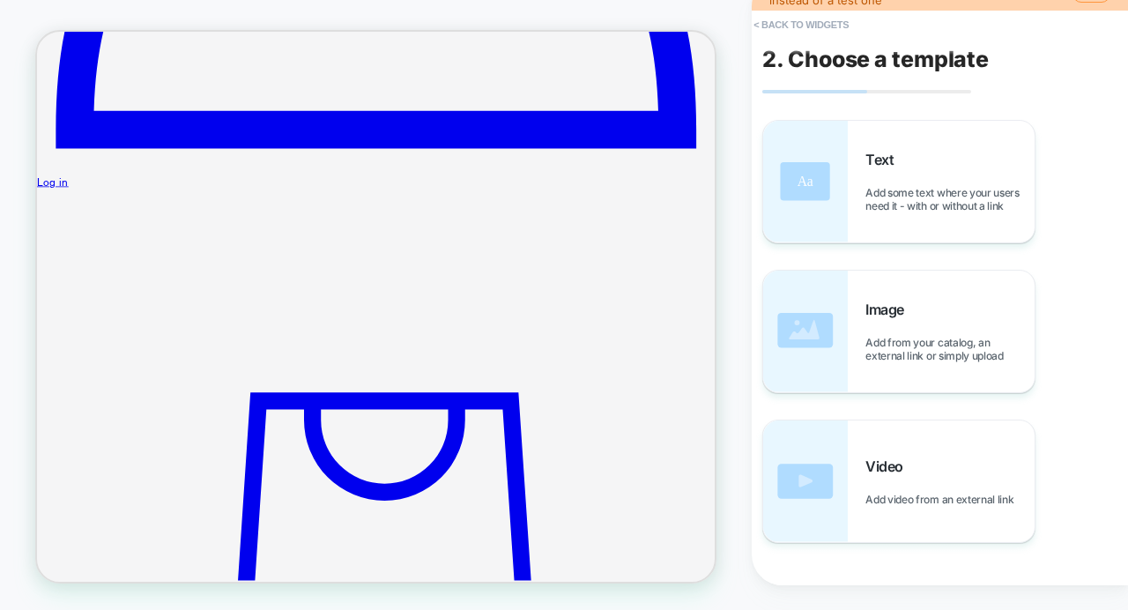
scroll to position [1205, 0]
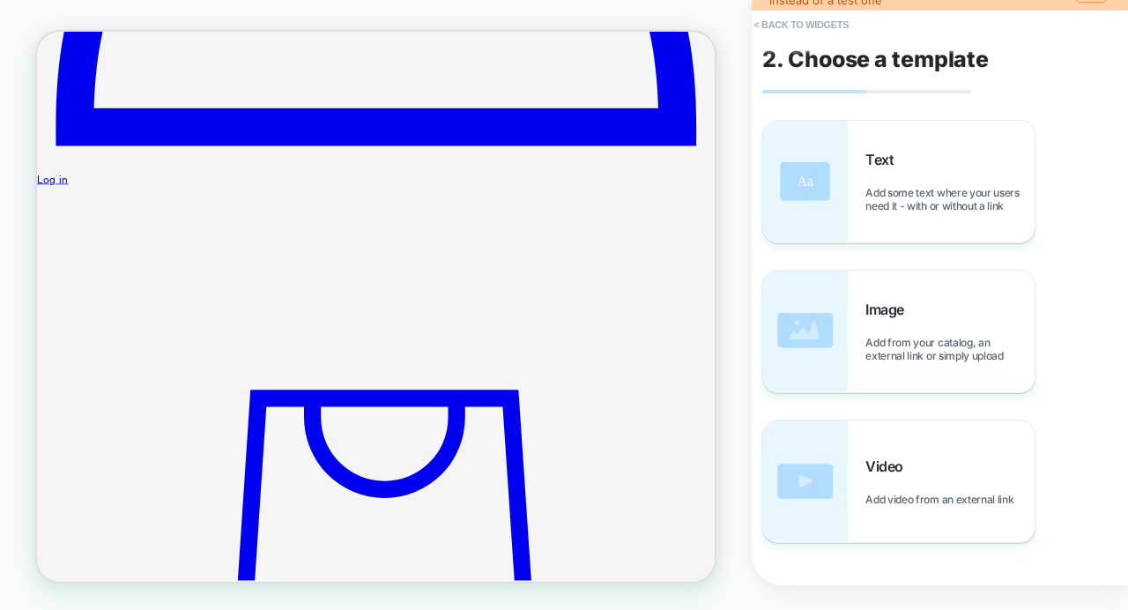
click at [900, 186] on span "Add some text where your users need it - with or without a link" at bounding box center [949, 199] width 169 height 26
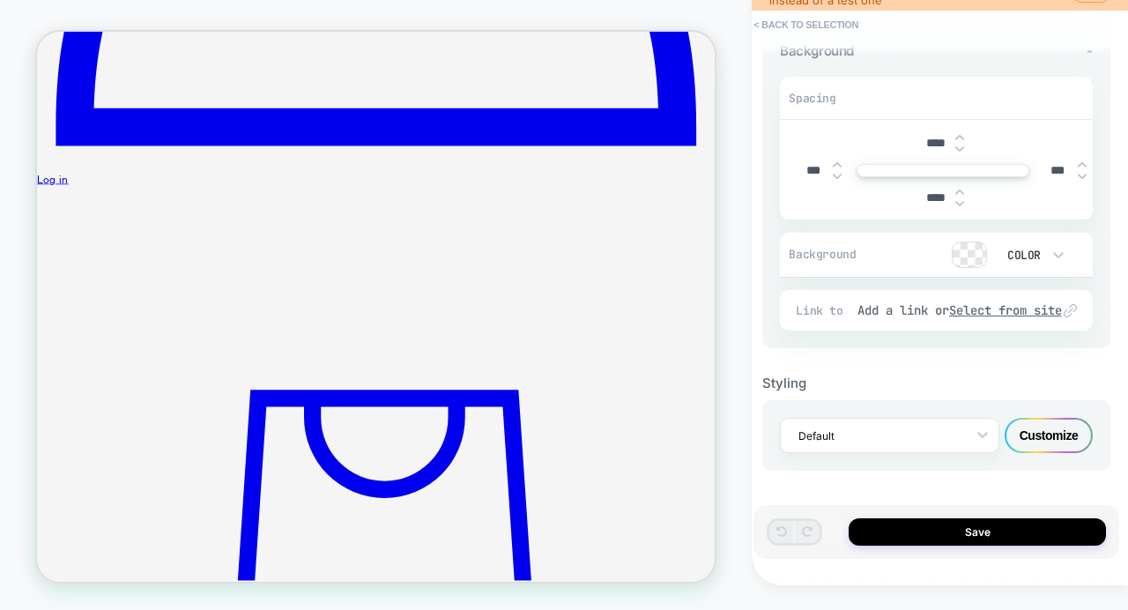
scroll to position [0, 0]
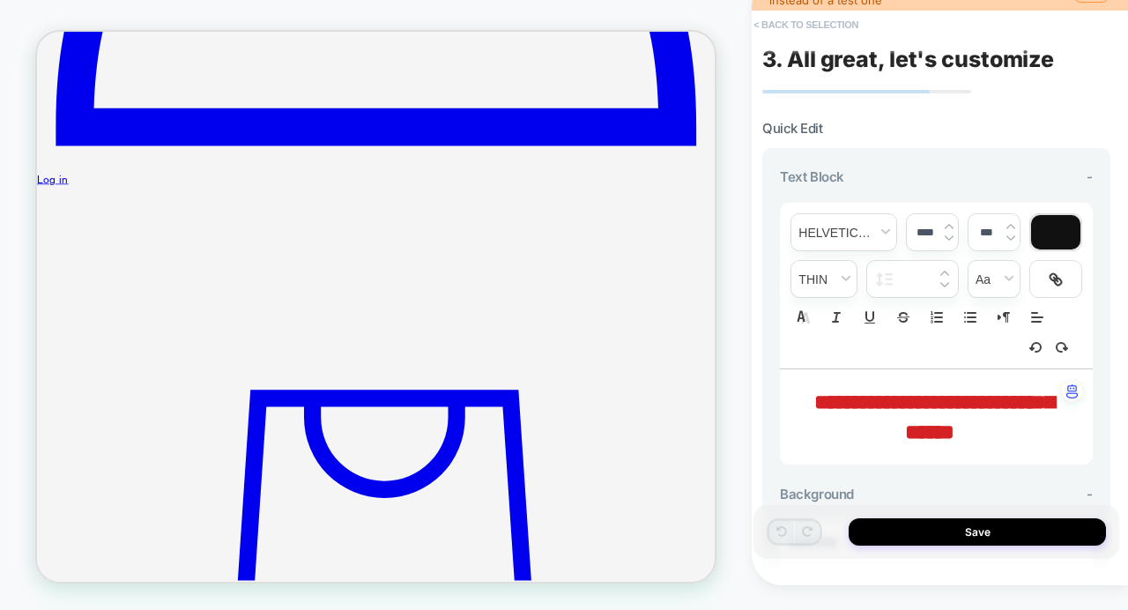
click at [776, 28] on button "< Back to selection" at bounding box center [806, 25] width 122 height 28
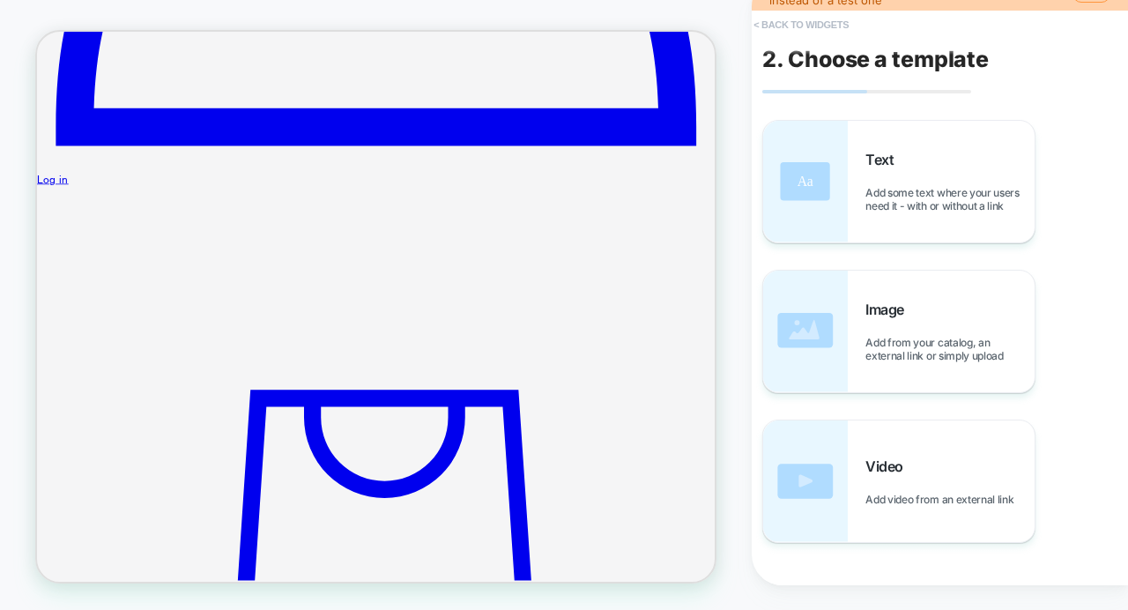
click at [775, 24] on button "< Back to widgets" at bounding box center [801, 25] width 113 height 28
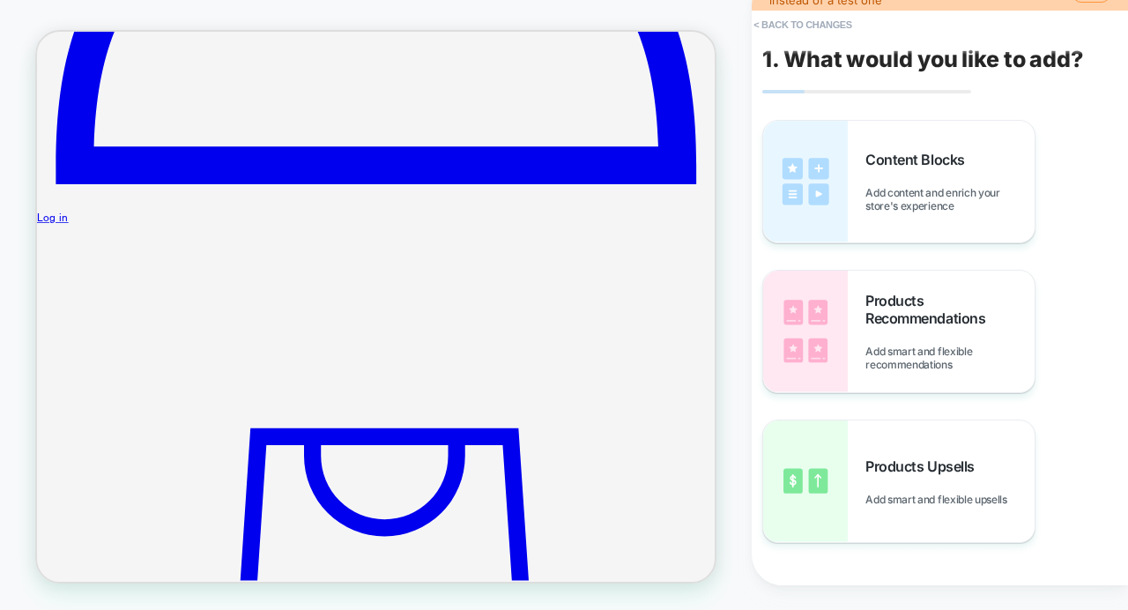
click at [727, 295] on div "HOMEPAGE" at bounding box center [376, 292] width 752 height 599
click at [779, 29] on button "< Back to changes" at bounding box center [803, 25] width 116 height 28
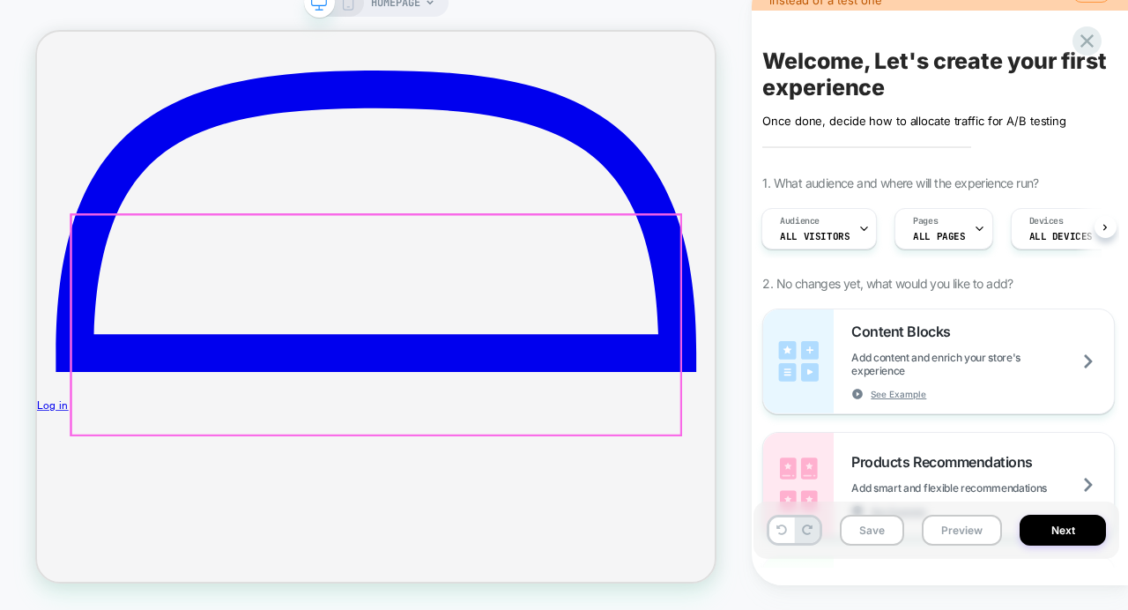
scroll to position [882, 0]
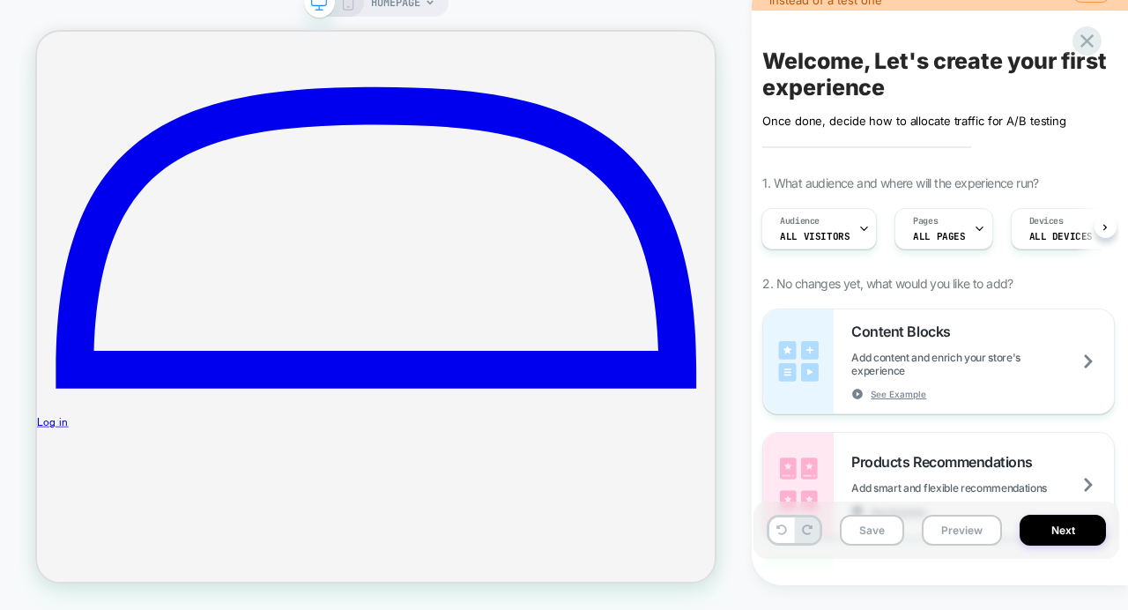
click at [350, 10] on icon at bounding box center [348, 3] width 16 height 16
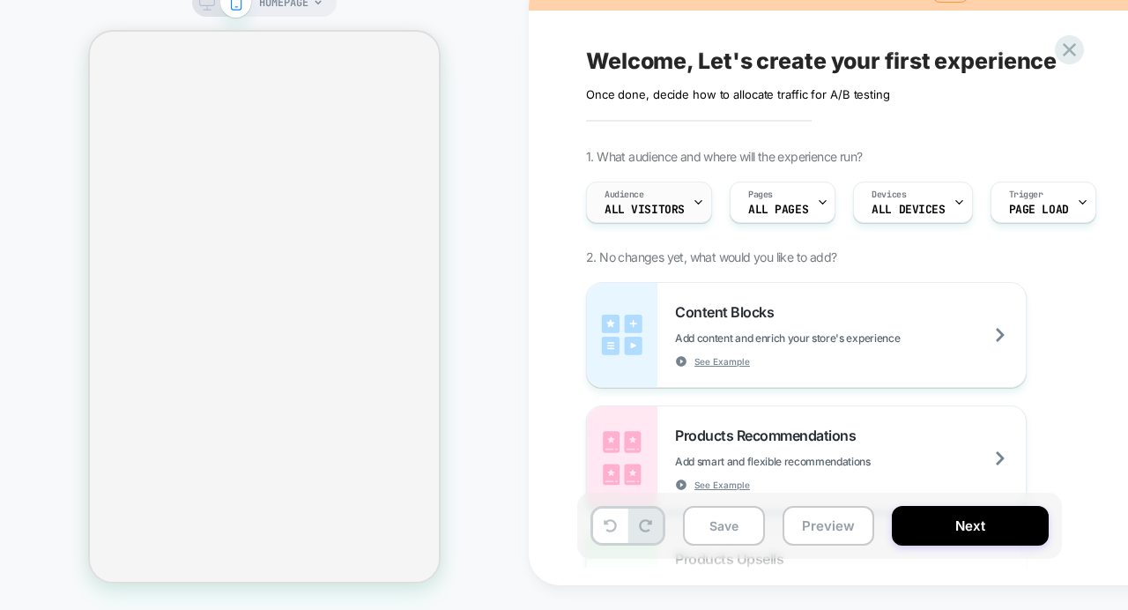
click at [671, 204] on span "All Visitors" at bounding box center [644, 210] width 80 height 12
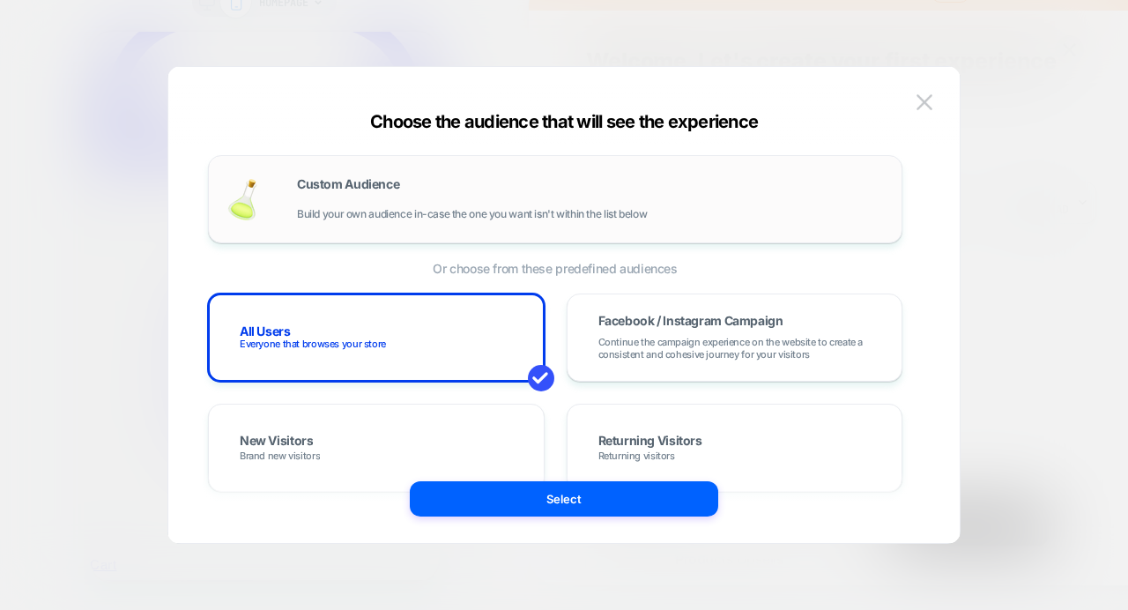
click at [530, 195] on div "Custom Audience Build your own audience in-case the one you want isn't within t…" at bounding box center [590, 199] width 587 height 42
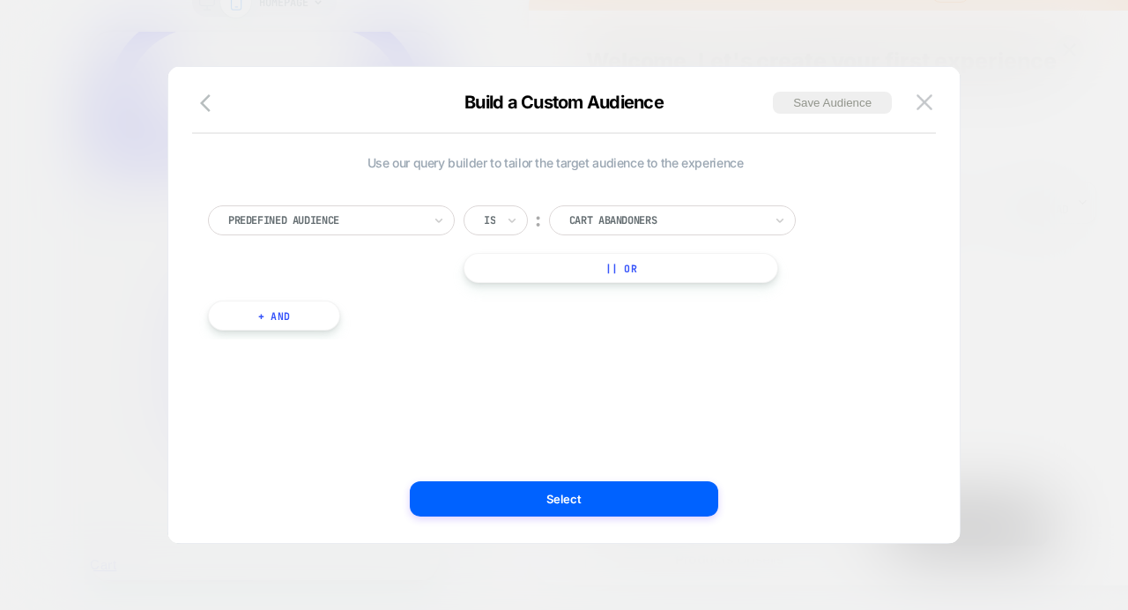
click at [296, 316] on button "+ And" at bounding box center [274, 315] width 132 height 30
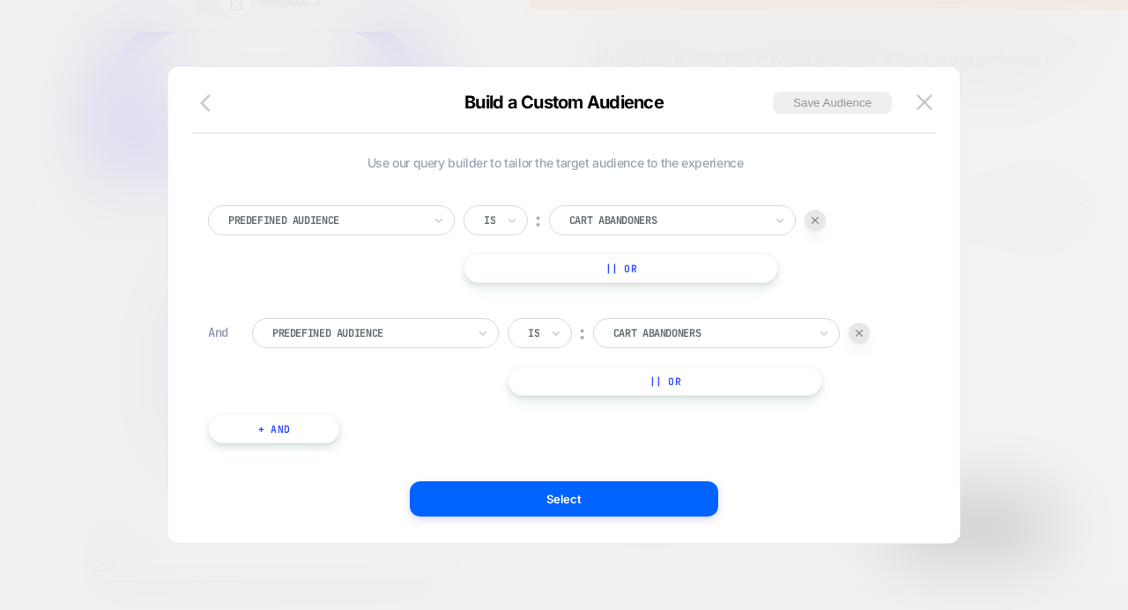
click at [211, 108] on icon "button" at bounding box center [210, 103] width 21 height 21
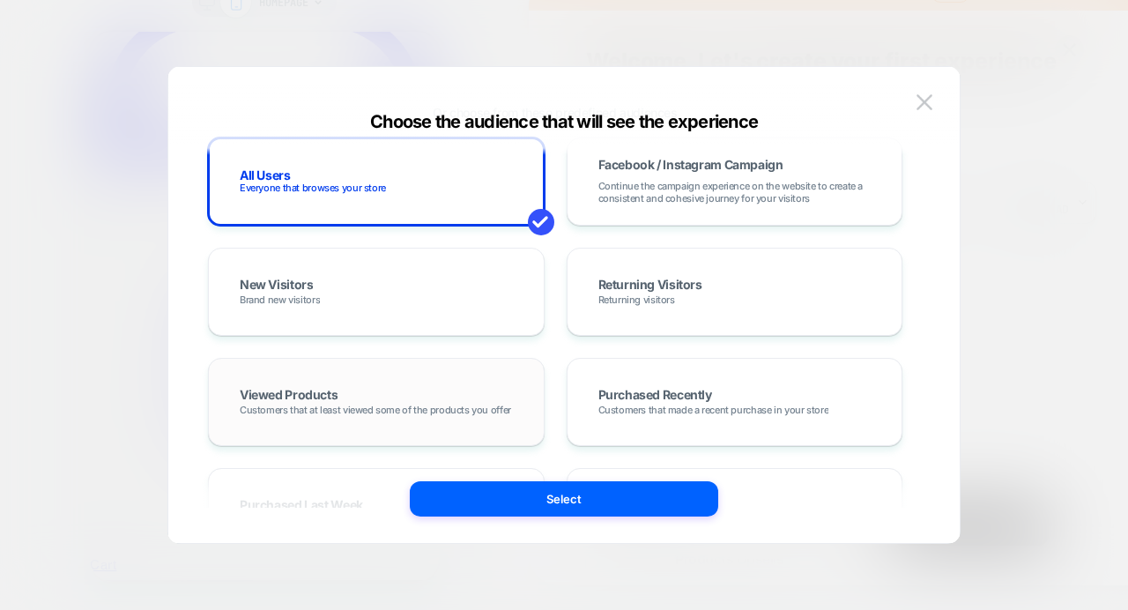
scroll to position [184, 0]
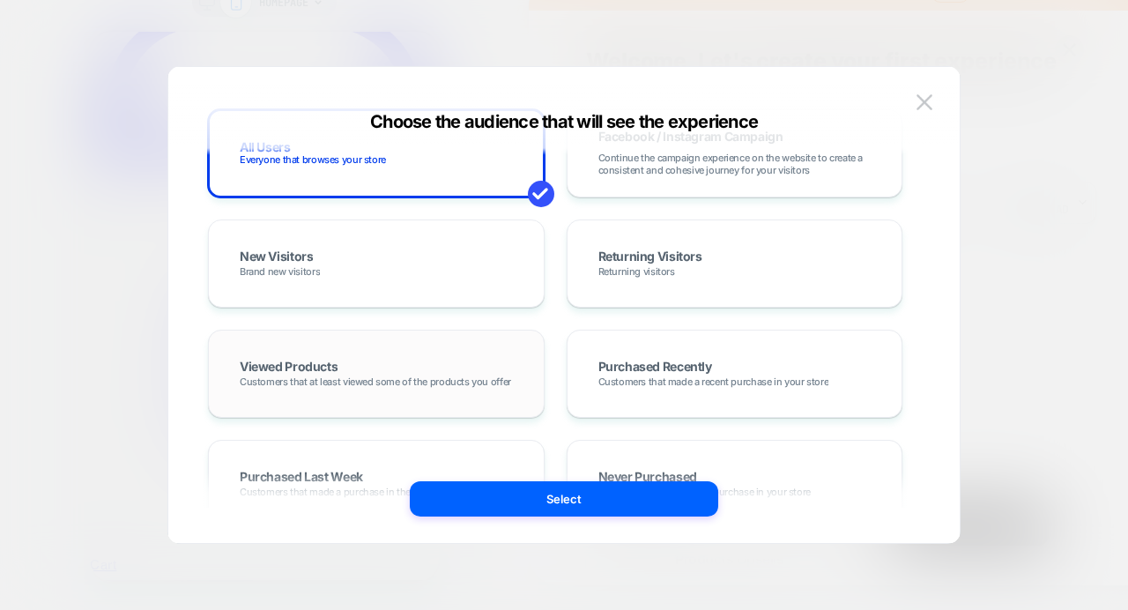
click at [290, 355] on div "Viewed Products Customers that at least viewed some of the products you offer" at bounding box center [376, 373] width 300 height 51
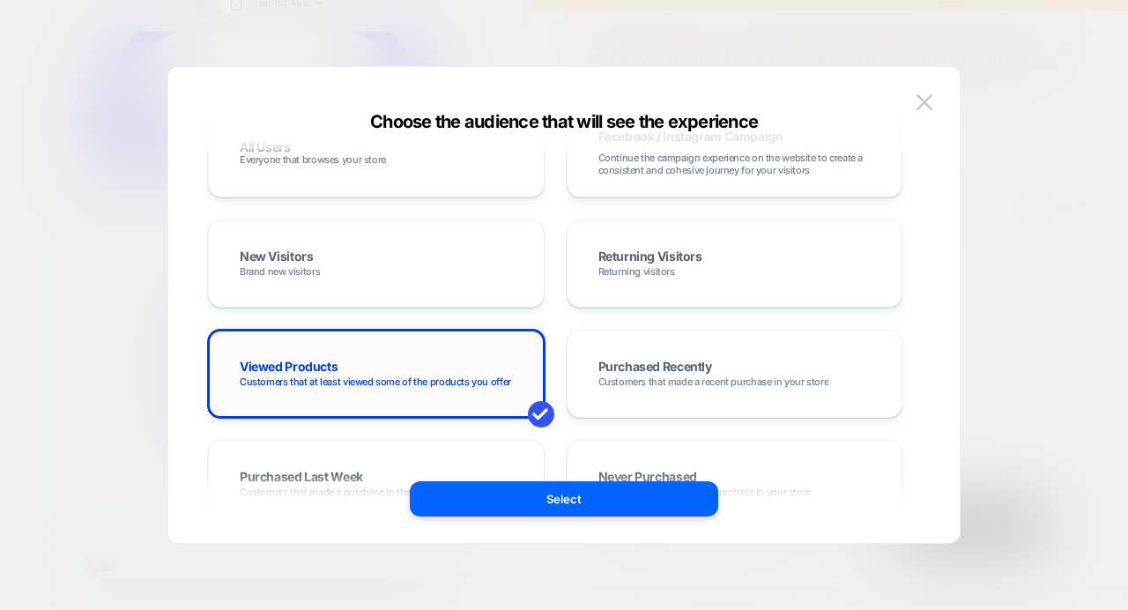
click at [290, 355] on div "Viewed Products Customers that at least viewed some of the products you offer" at bounding box center [376, 373] width 300 height 51
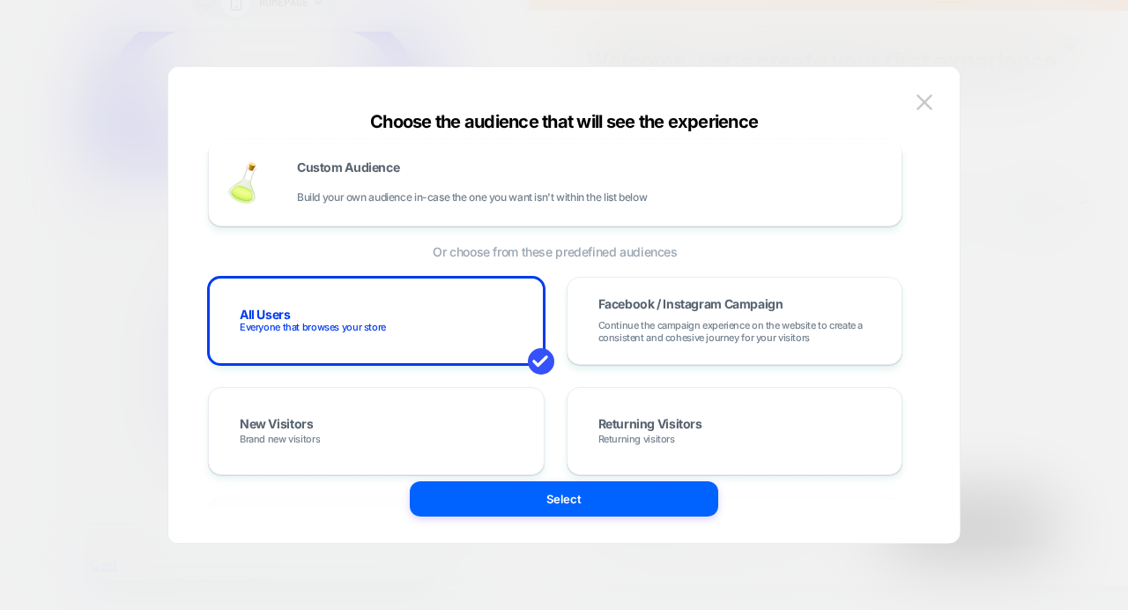
scroll to position [0, 0]
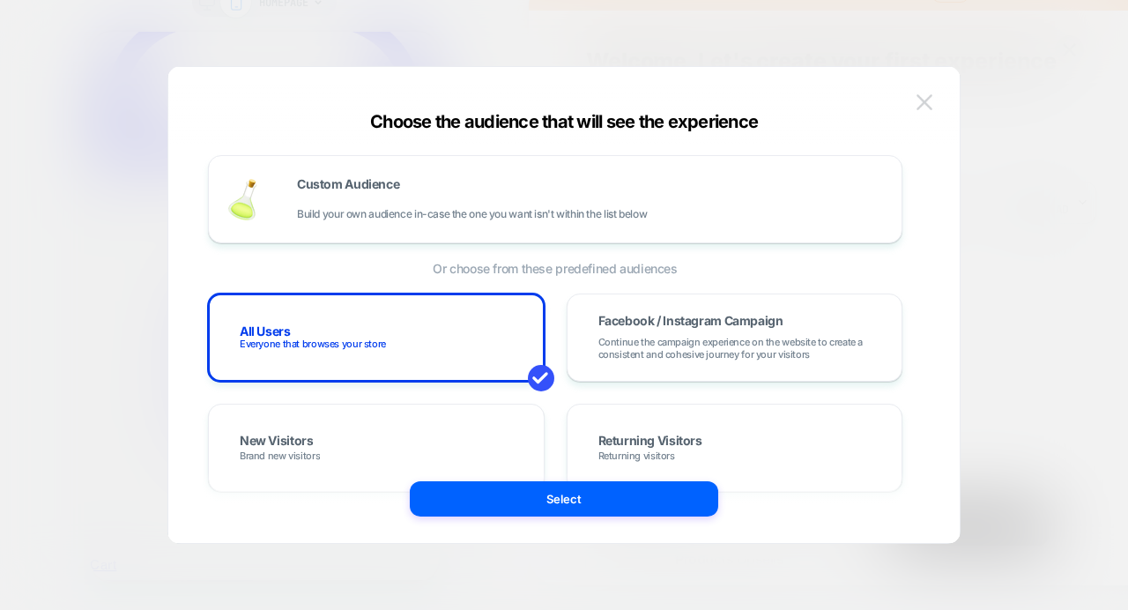
click at [929, 100] on img at bounding box center [924, 101] width 16 height 15
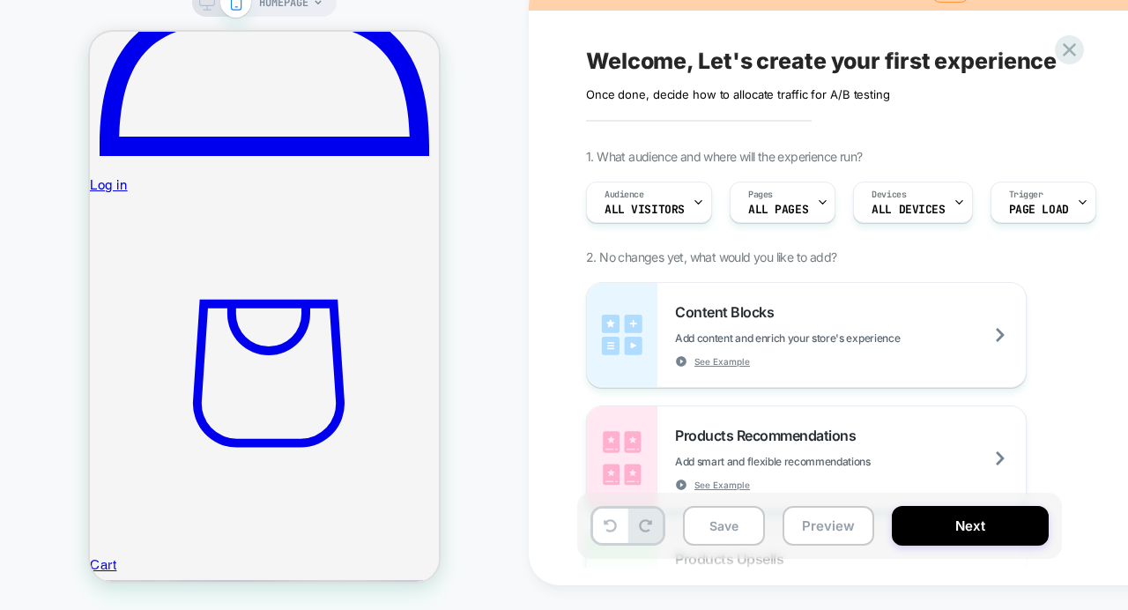
click at [810, 88] on div "Click to edit experience details Once done, decide how to allocate traffic for …" at bounding box center [779, 87] width 386 height 27
click at [674, 199] on div "Audience All Visitors" at bounding box center [644, 202] width 115 height 40
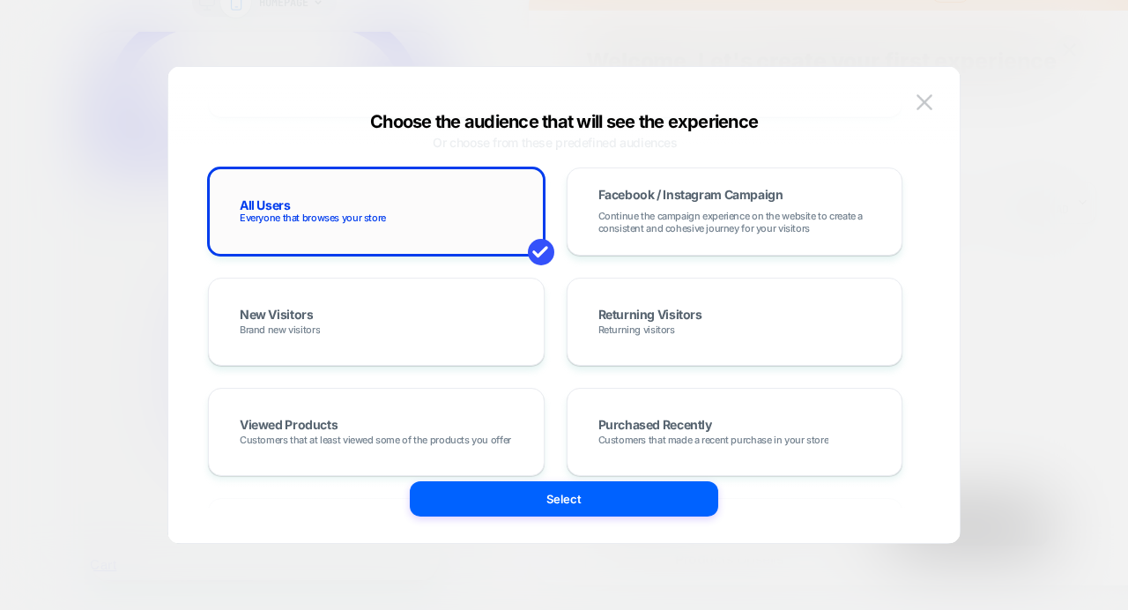
scroll to position [127, 0]
click at [607, 219] on span "Continue the campaign experience on the website to create a consistent and cohe…" at bounding box center [734, 221] width 273 height 25
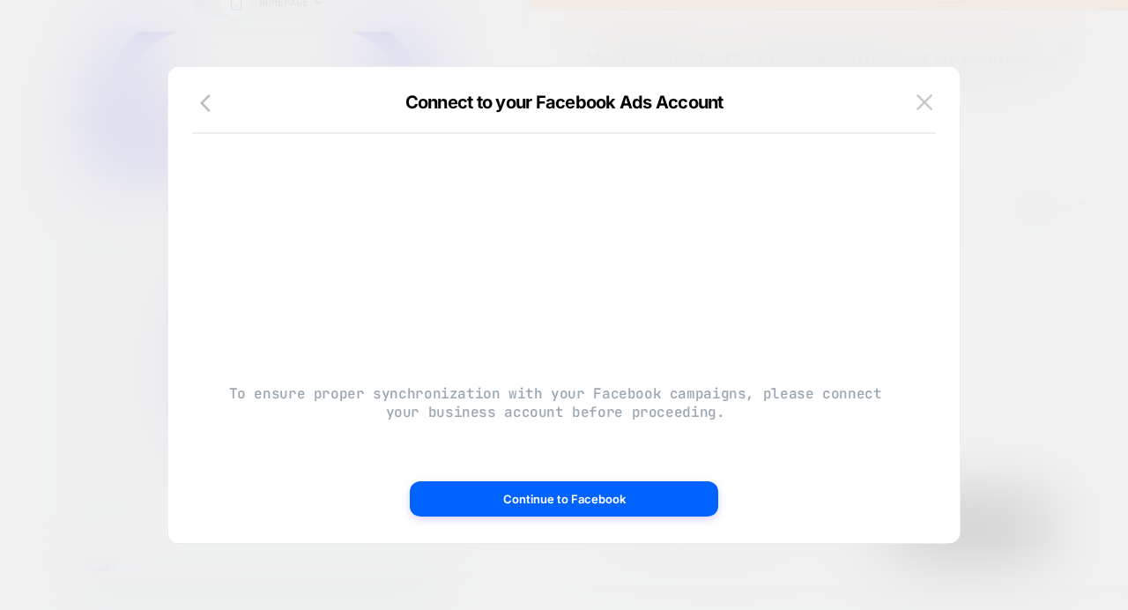
scroll to position [0, 0]
click at [204, 99] on icon "button" at bounding box center [210, 103] width 21 height 21
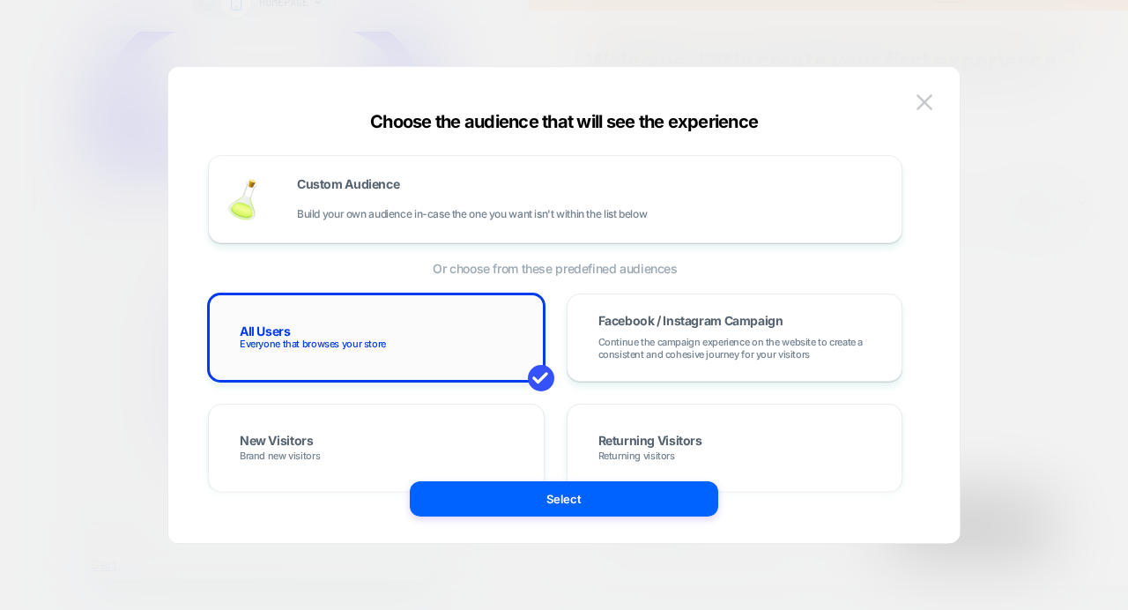
scroll to position [183, 0]
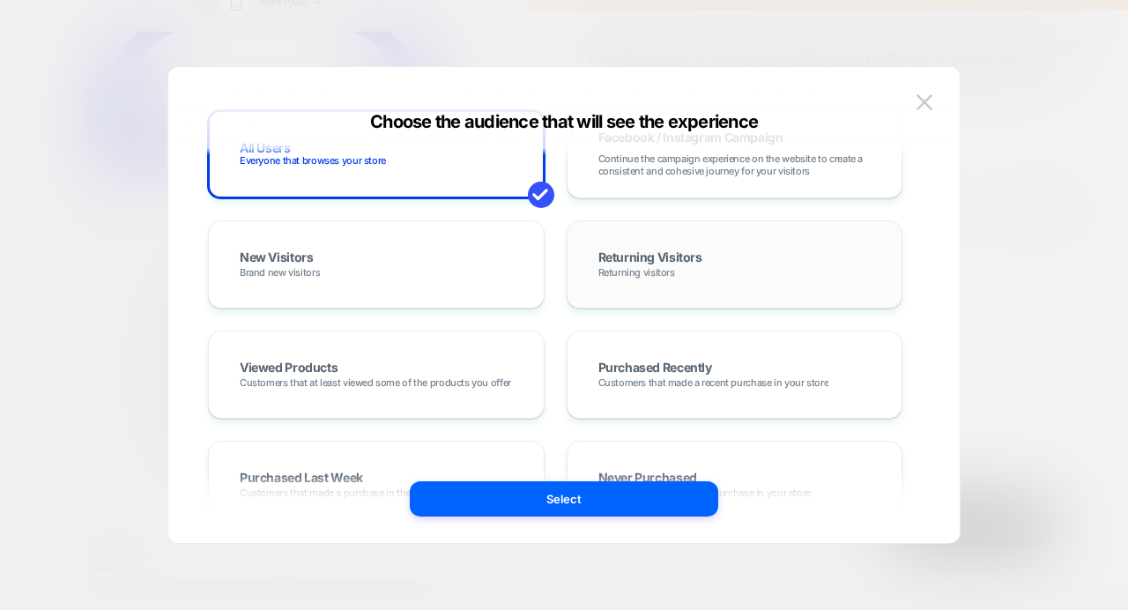
click at [666, 276] on span "Returning visitors" at bounding box center [636, 272] width 77 height 12
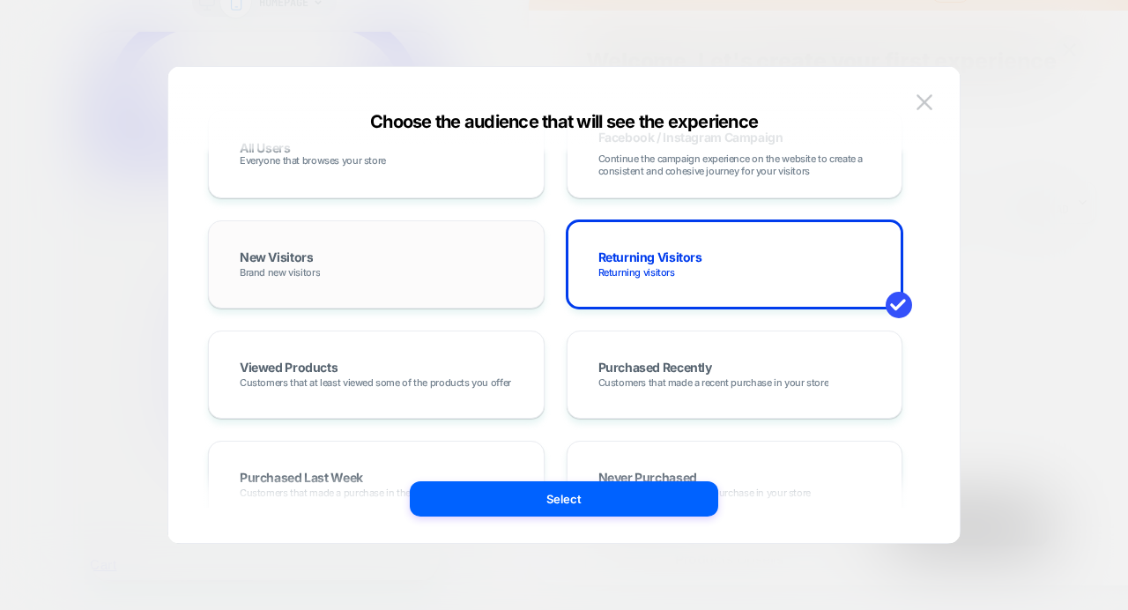
click at [443, 270] on div "New Visitors Brand new visitors" at bounding box center [376, 264] width 300 height 51
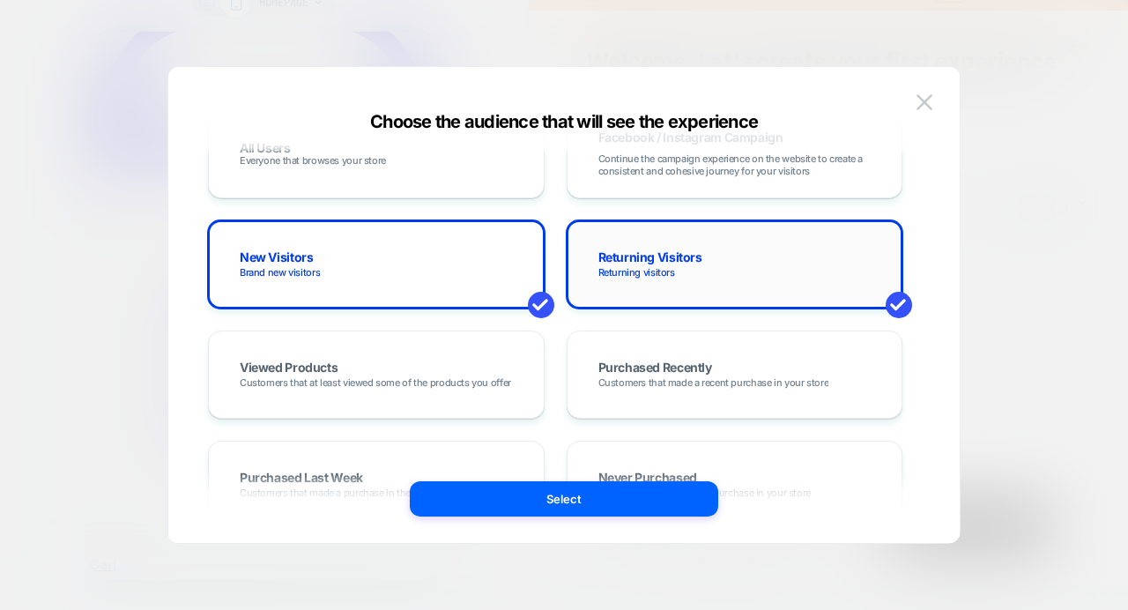
click at [623, 259] on span "Returning Visitors" at bounding box center [650, 258] width 104 height 15
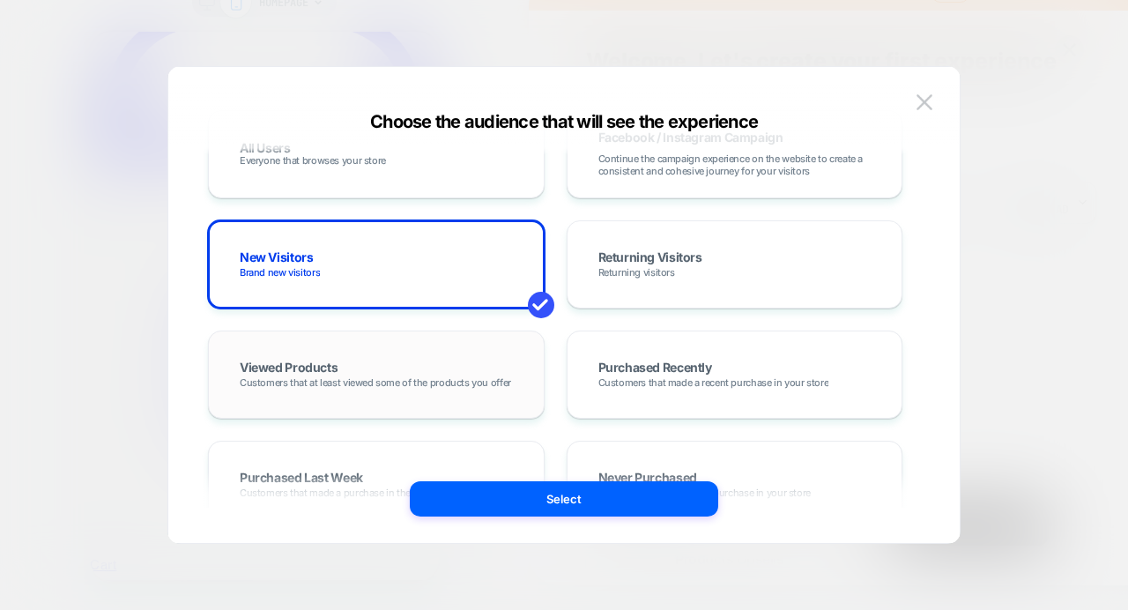
click at [437, 365] on div "Viewed Products Customers that at least viewed some of the products you offer" at bounding box center [376, 374] width 300 height 51
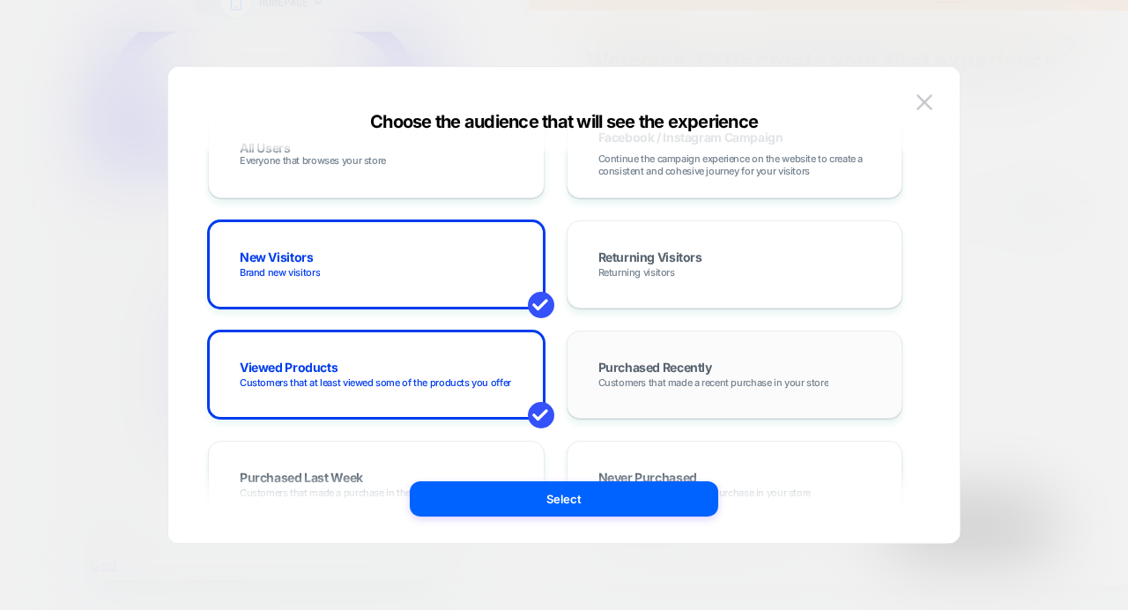
click at [623, 389] on div "Purchased Recently Customers that made a recent purchase in your store" at bounding box center [735, 374] width 300 height 51
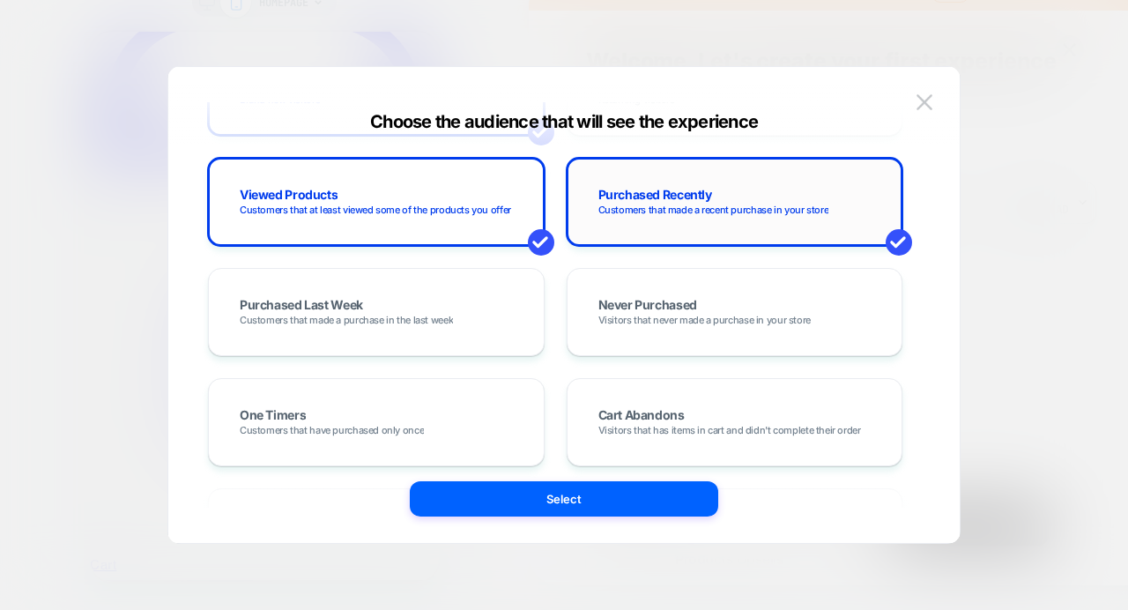
scroll to position [357, 0]
click at [637, 315] on span "Visitors that never made a purchase in your store" at bounding box center [704, 319] width 212 height 12
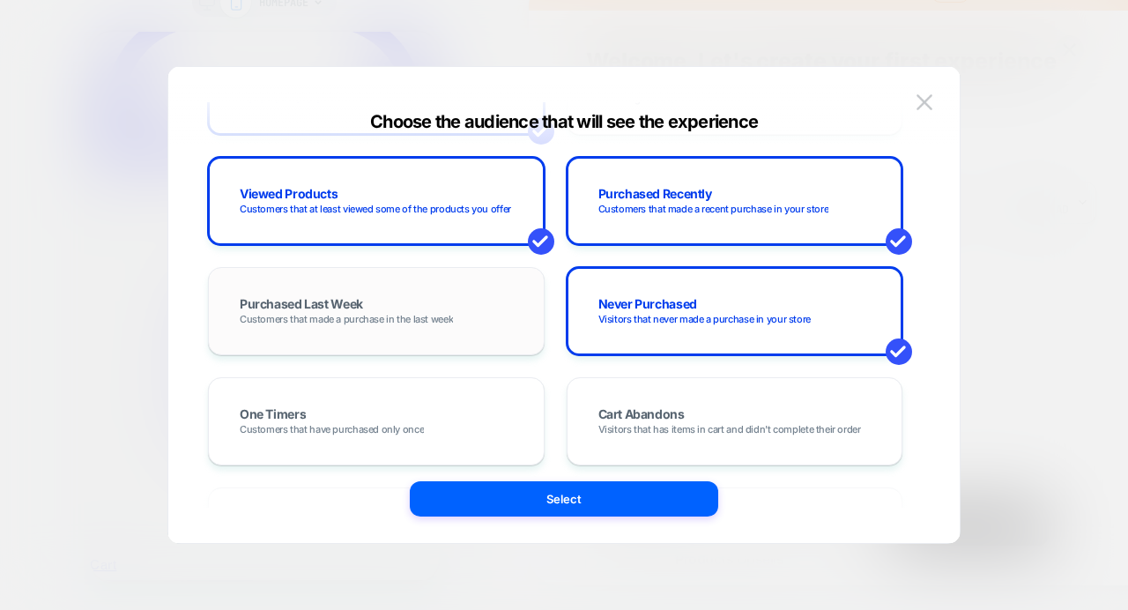
click at [424, 324] on span "Customers that made a purchase in the last week" at bounding box center [346, 319] width 213 height 12
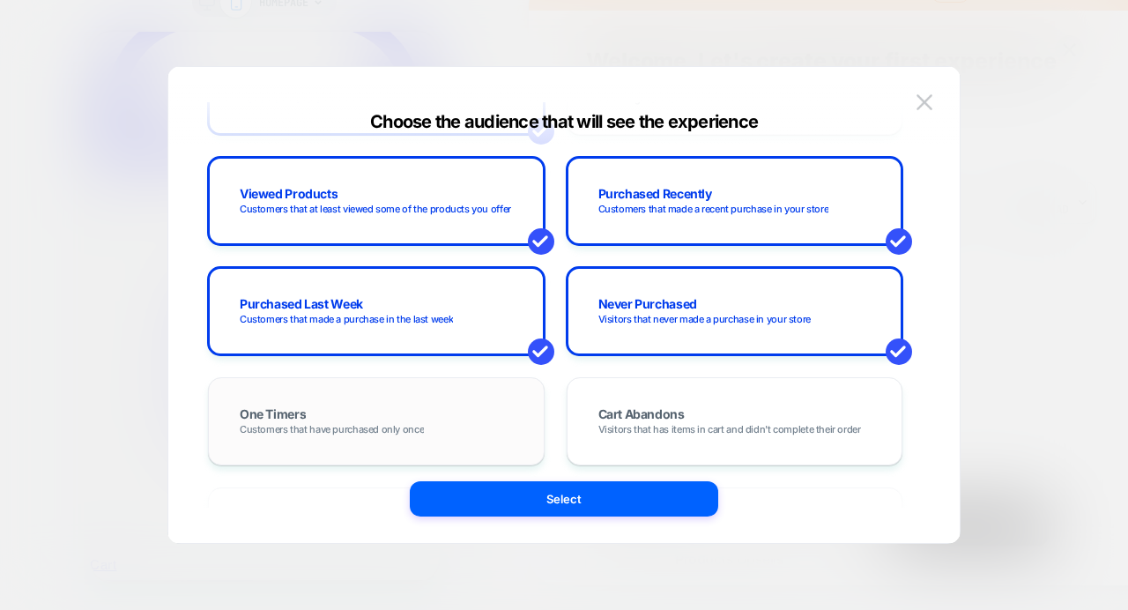
click at [426, 393] on div "One Timers Customers that have purchased only once" at bounding box center [376, 421] width 337 height 88
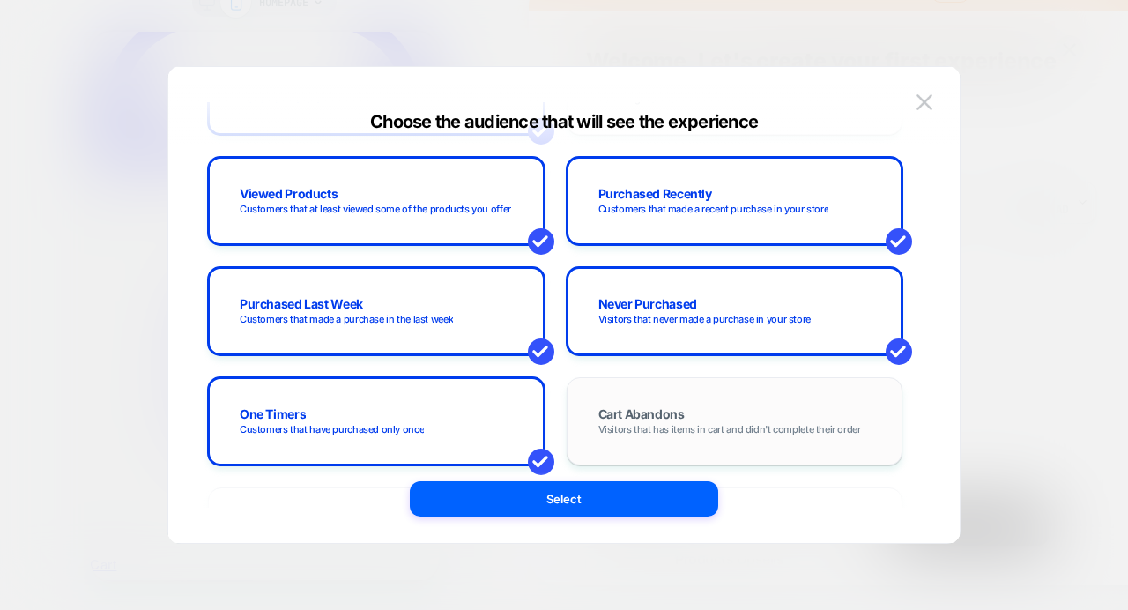
click at [597, 396] on div "Cart Abandons Visitors that has items in cart and didn't complete their order" at bounding box center [735, 421] width 300 height 51
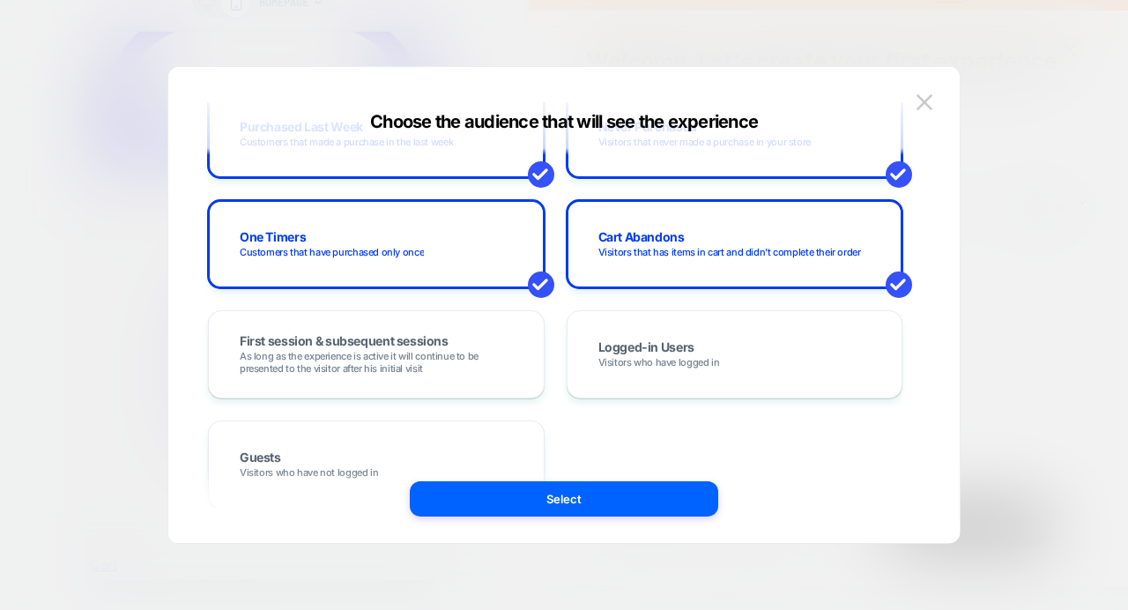
scroll to position [573, 0]
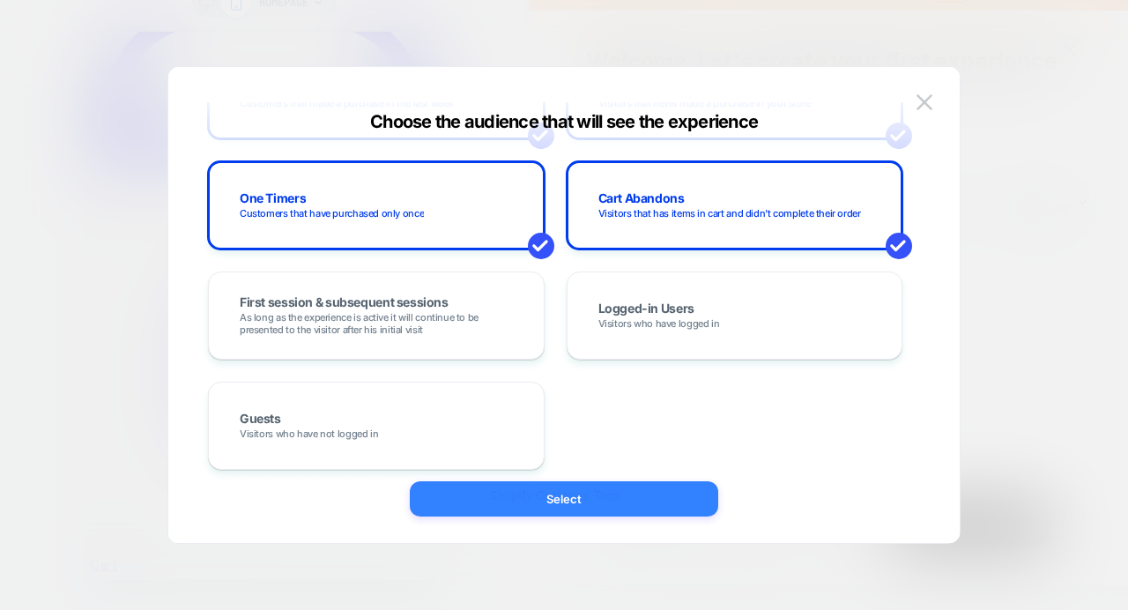
click at [558, 498] on button "Select" at bounding box center [564, 498] width 308 height 35
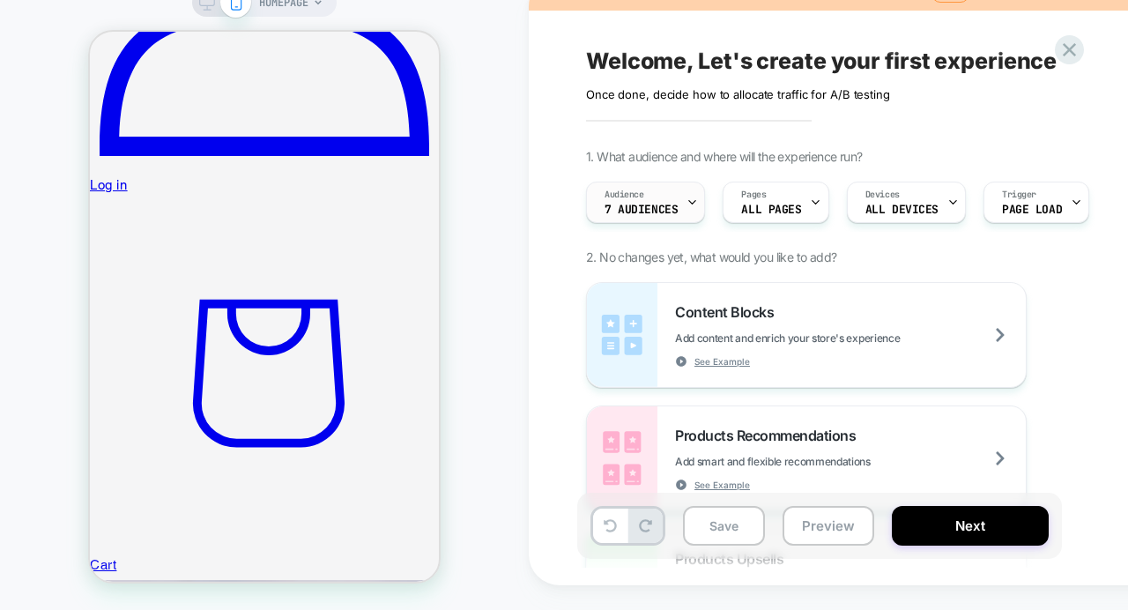
click at [659, 218] on div "Audience 7 Audiences" at bounding box center [641, 202] width 108 height 40
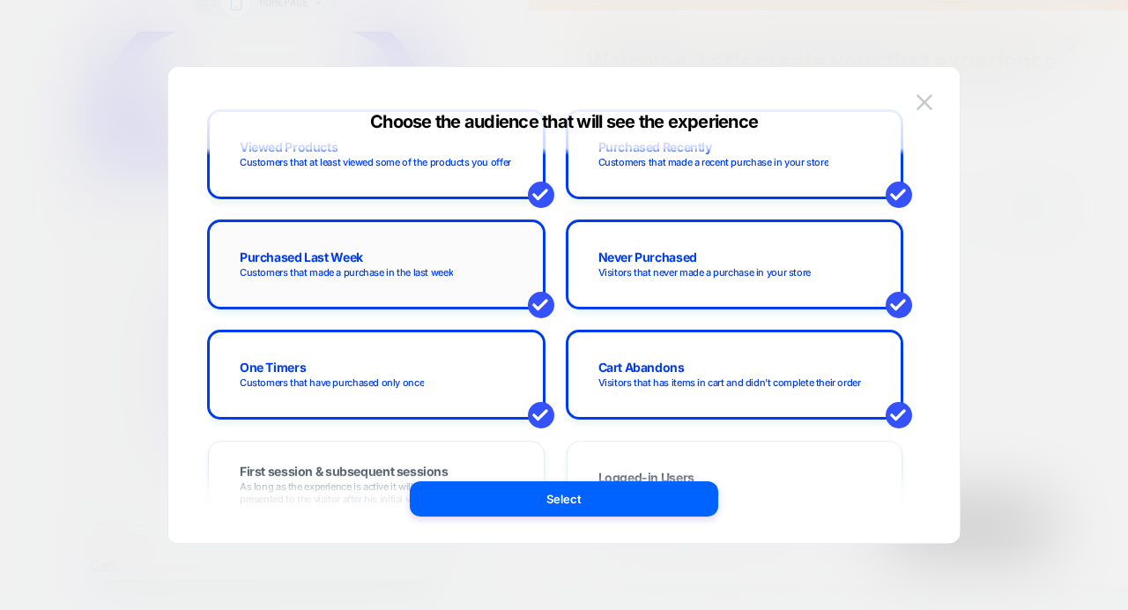
scroll to position [385, 0]
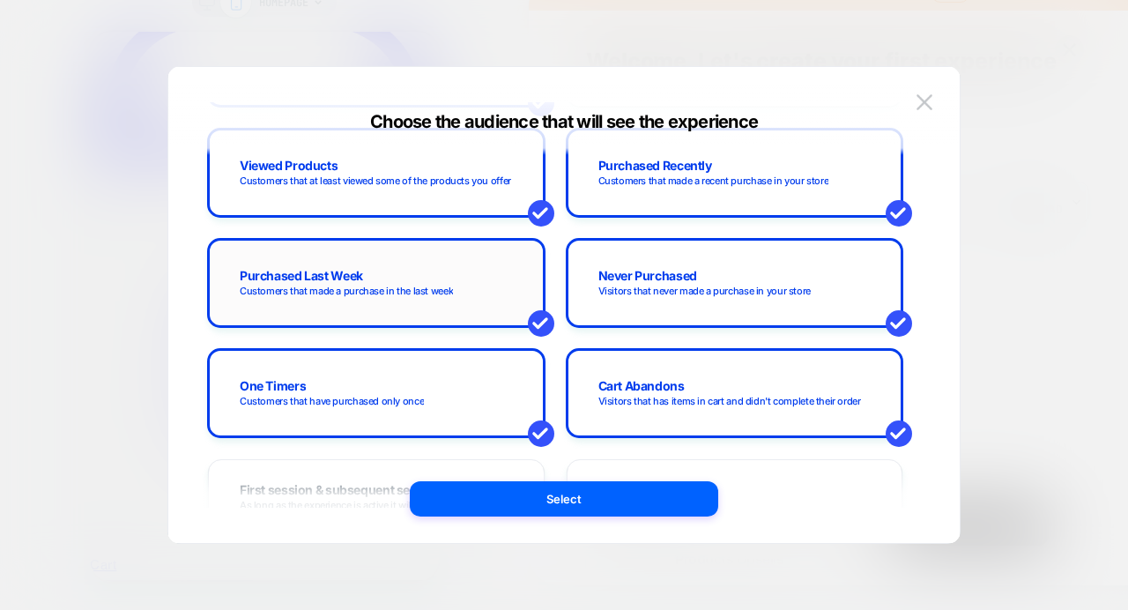
click at [493, 286] on div "Purchased Last Week Customers that made a purchase in the last week" at bounding box center [376, 282] width 300 height 51
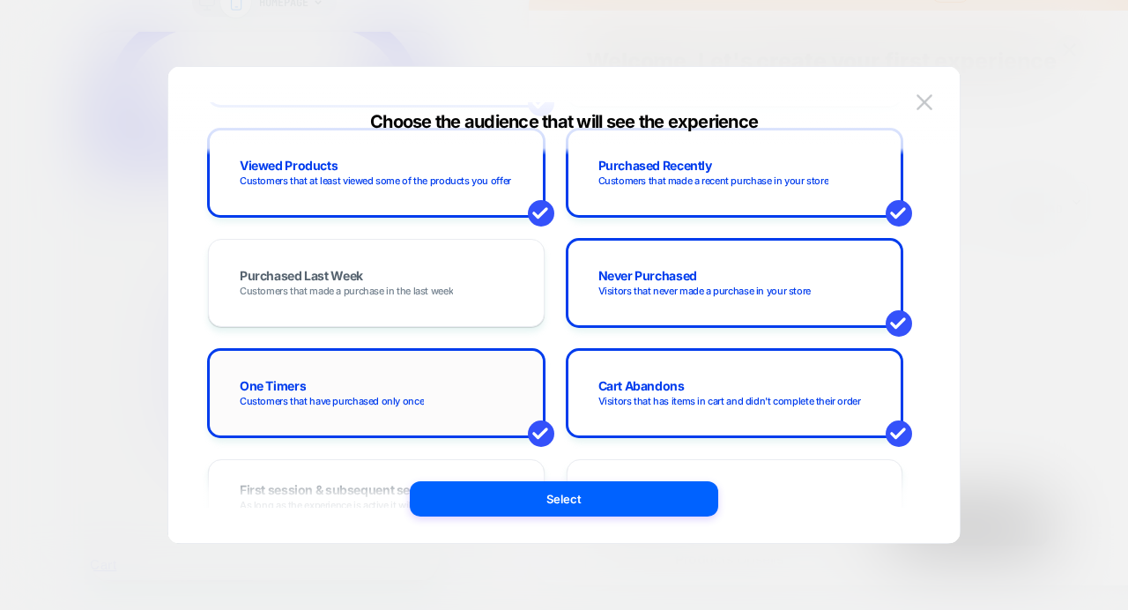
click at [479, 384] on div "One Timers Customers that have purchased only once" at bounding box center [376, 392] width 300 height 51
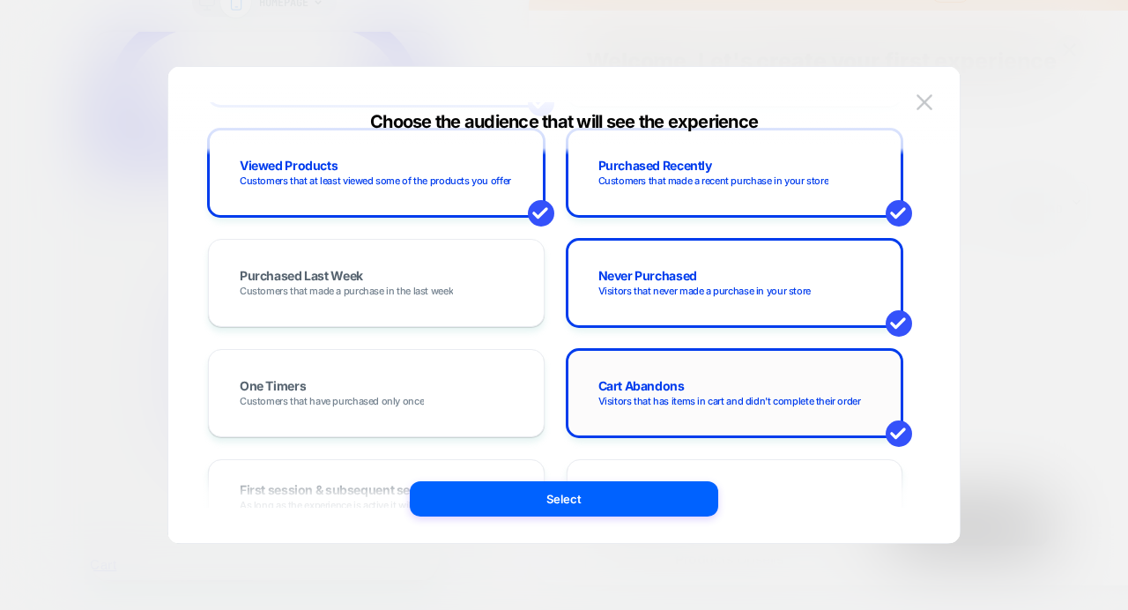
click at [637, 387] on span "Cart Abandons" at bounding box center [641, 387] width 86 height 15
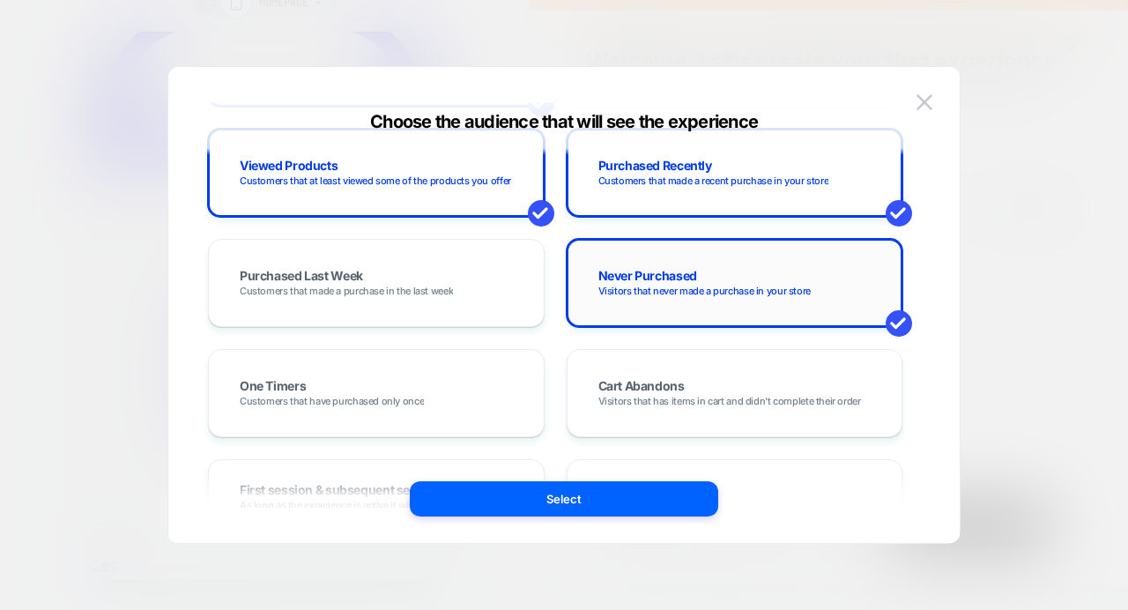
click at [644, 301] on div "Never Purchased Visitors that never made a purchase in your store" at bounding box center [735, 282] width 300 height 51
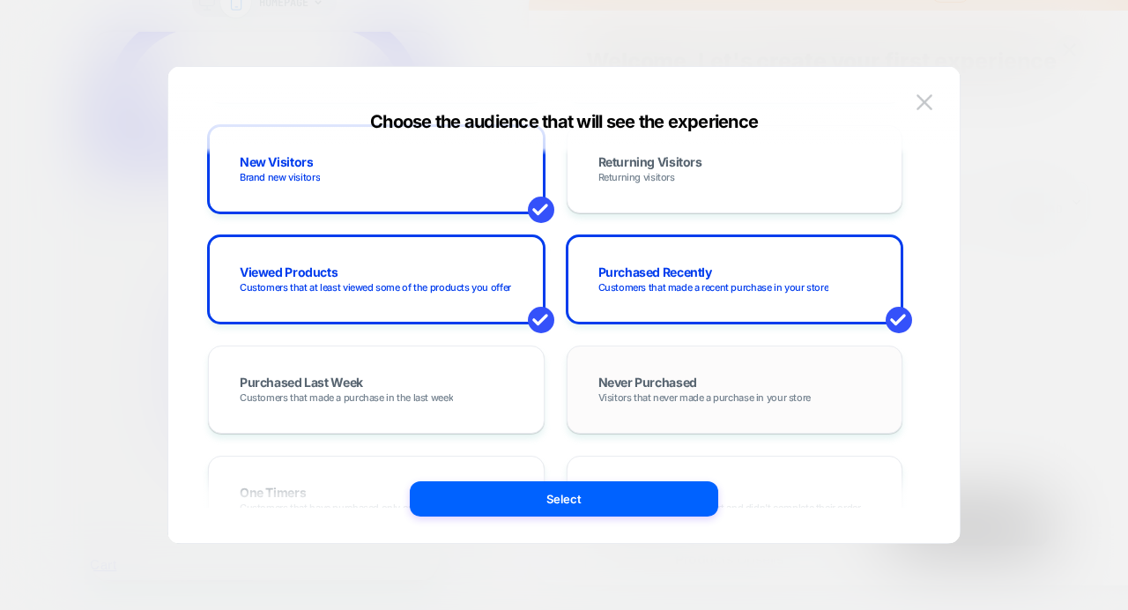
scroll to position [99, 0]
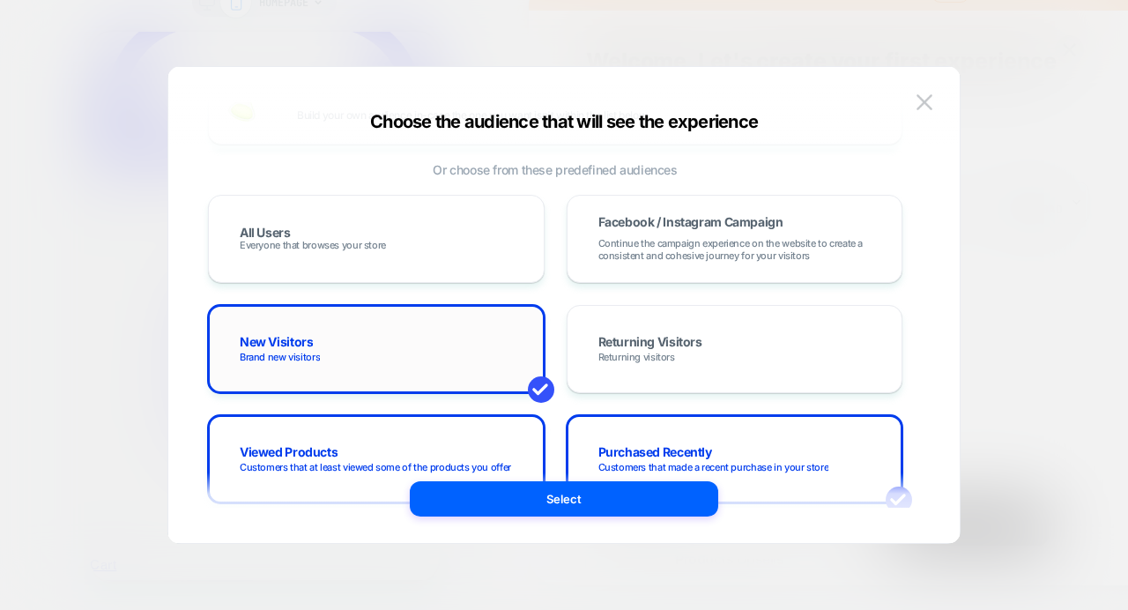
click at [461, 331] on div "New Visitors Brand new visitors" at bounding box center [376, 348] width 300 height 51
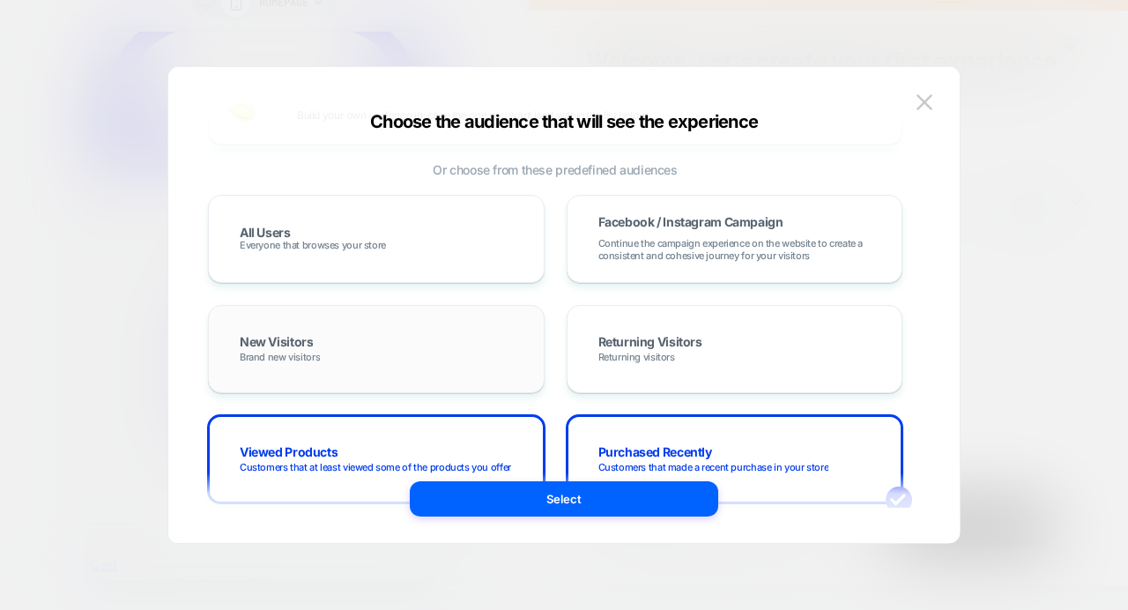
scroll to position [227, 0]
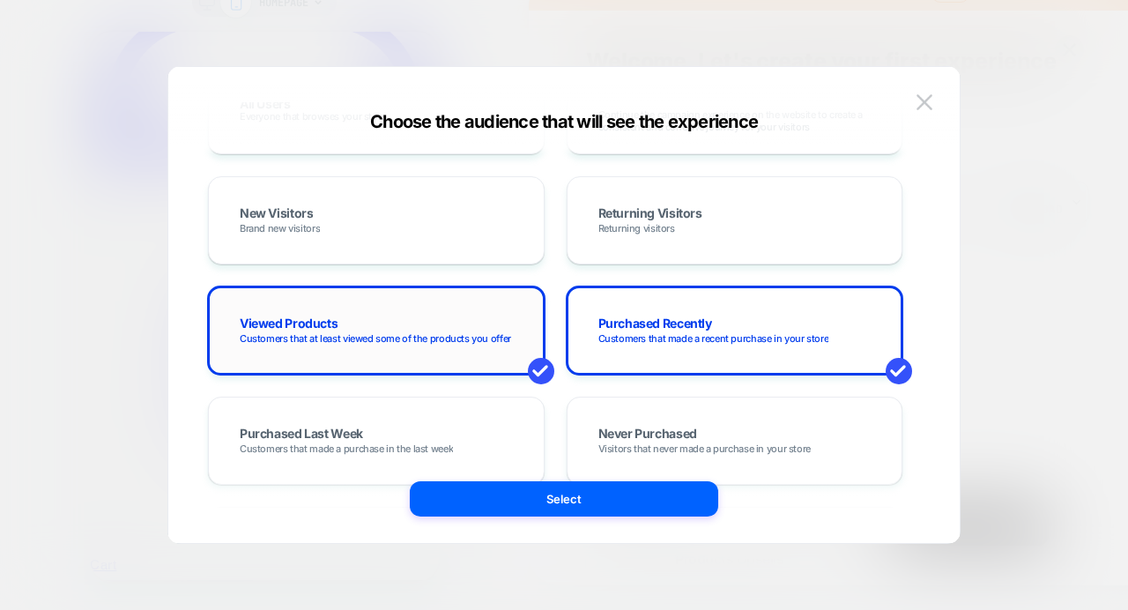
click at [405, 343] on span "Customers that at least viewed some of the products you offer" at bounding box center [375, 338] width 271 height 12
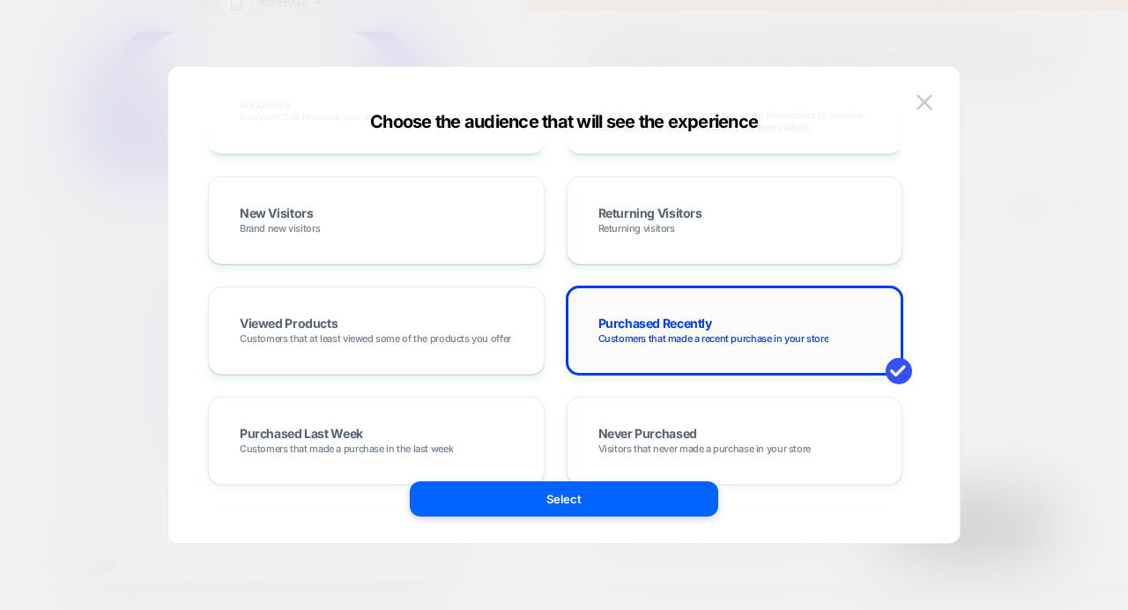
click at [643, 320] on span "Purchased Recently" at bounding box center [655, 324] width 114 height 15
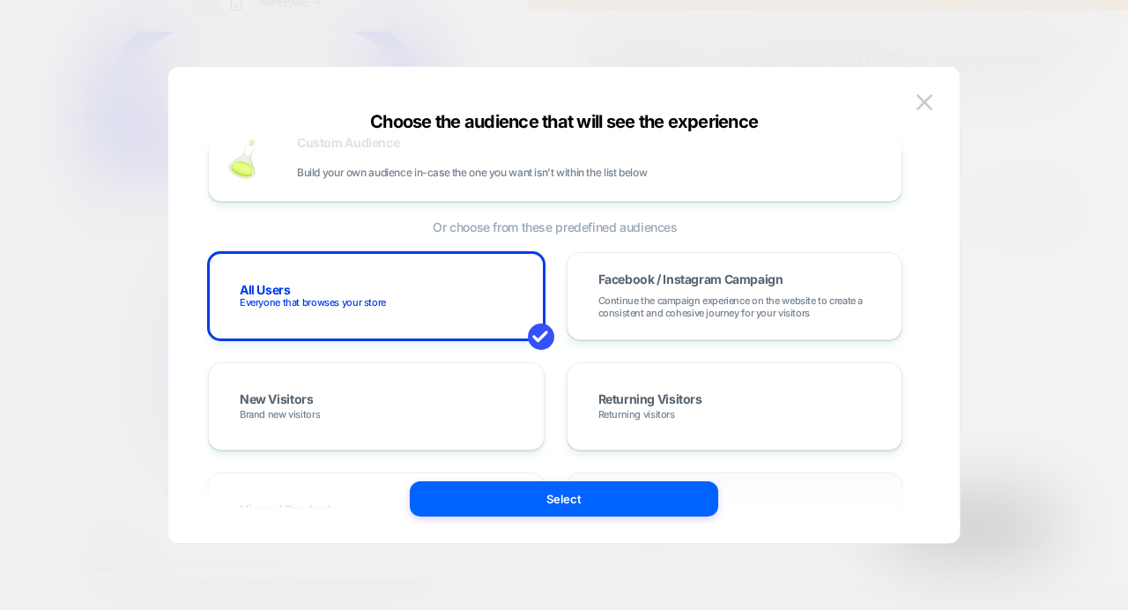
scroll to position [0, 0]
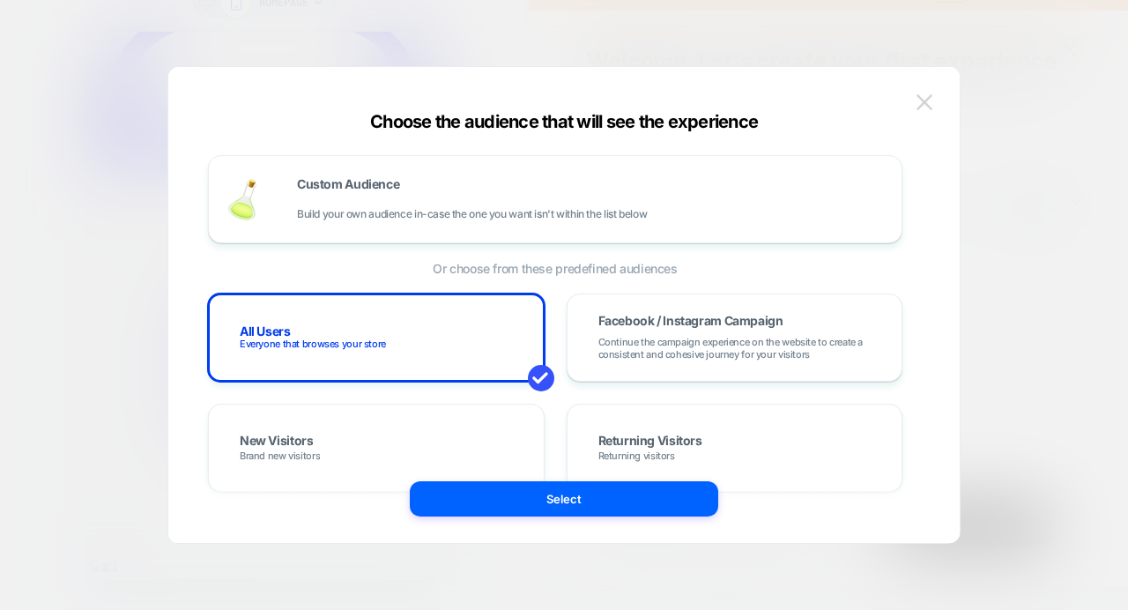
click at [929, 94] on img at bounding box center [924, 101] width 16 height 15
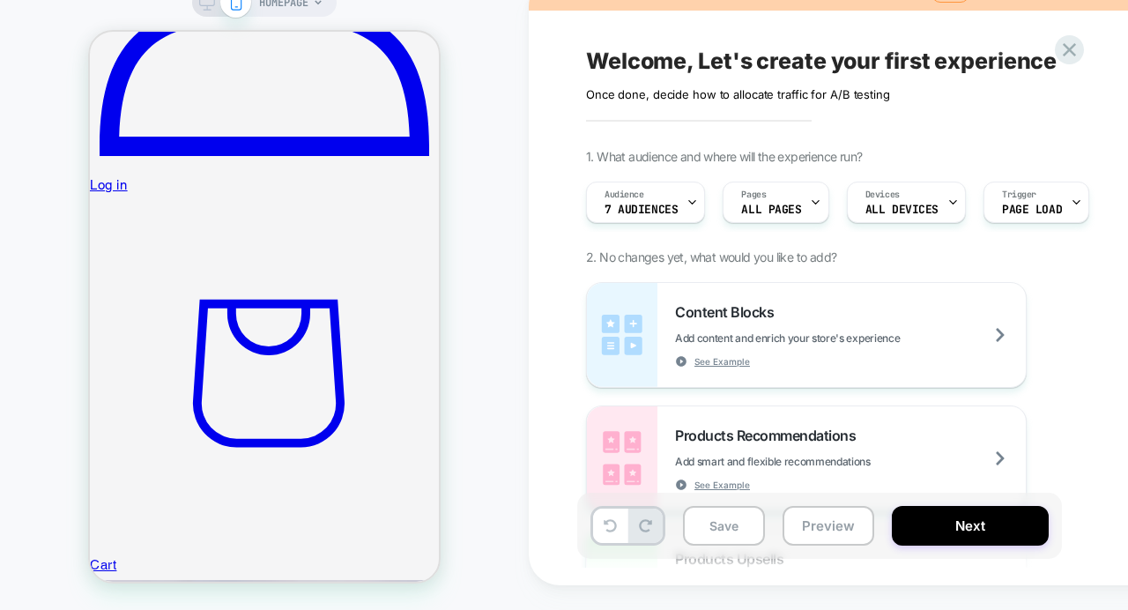
click at [554, 264] on div "Welcome, Let's create your first experience Click to edit experience details On…" at bounding box center [916, 280] width 775 height 610
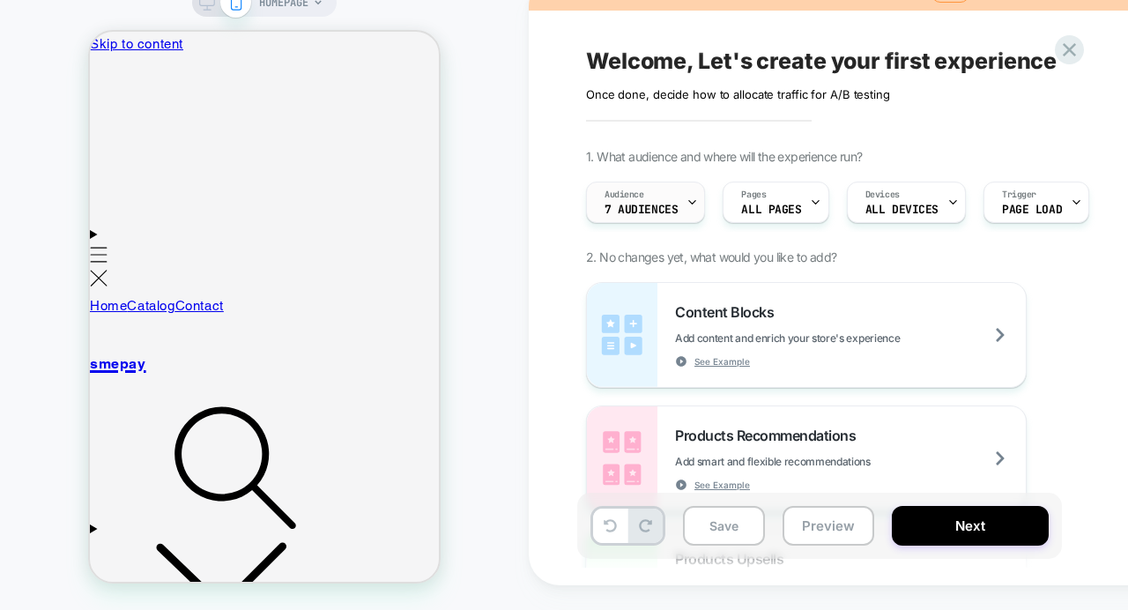
click at [668, 208] on span "7 Audiences" at bounding box center [640, 210] width 73 height 12
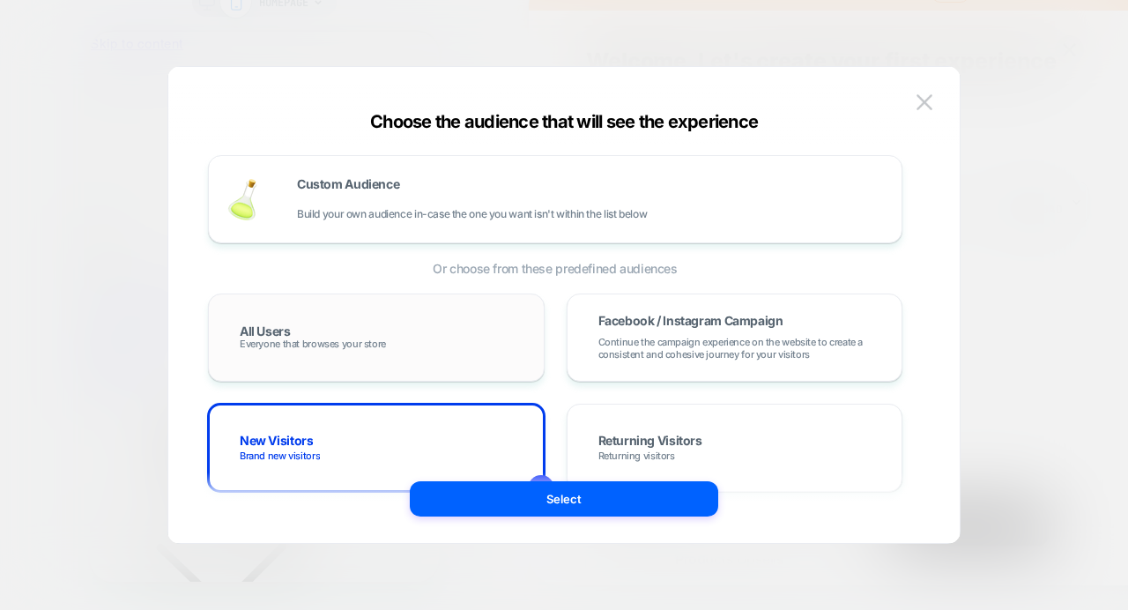
click at [481, 330] on div "All Users Everyone that browses your store" at bounding box center [376, 337] width 300 height 51
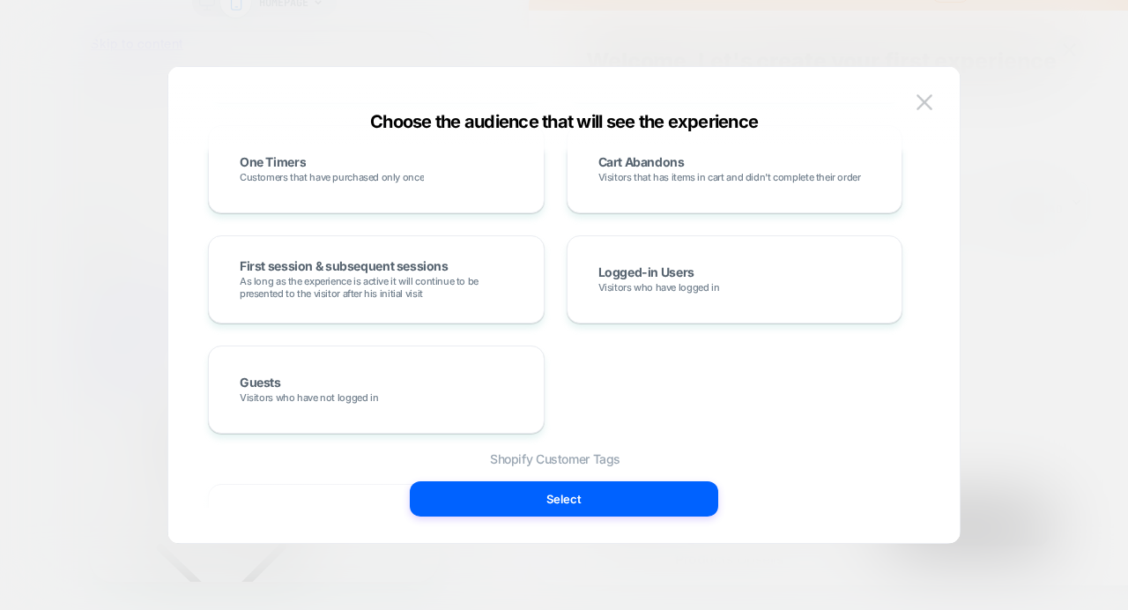
scroll to position [610, 0]
click at [927, 100] on img at bounding box center [924, 101] width 16 height 15
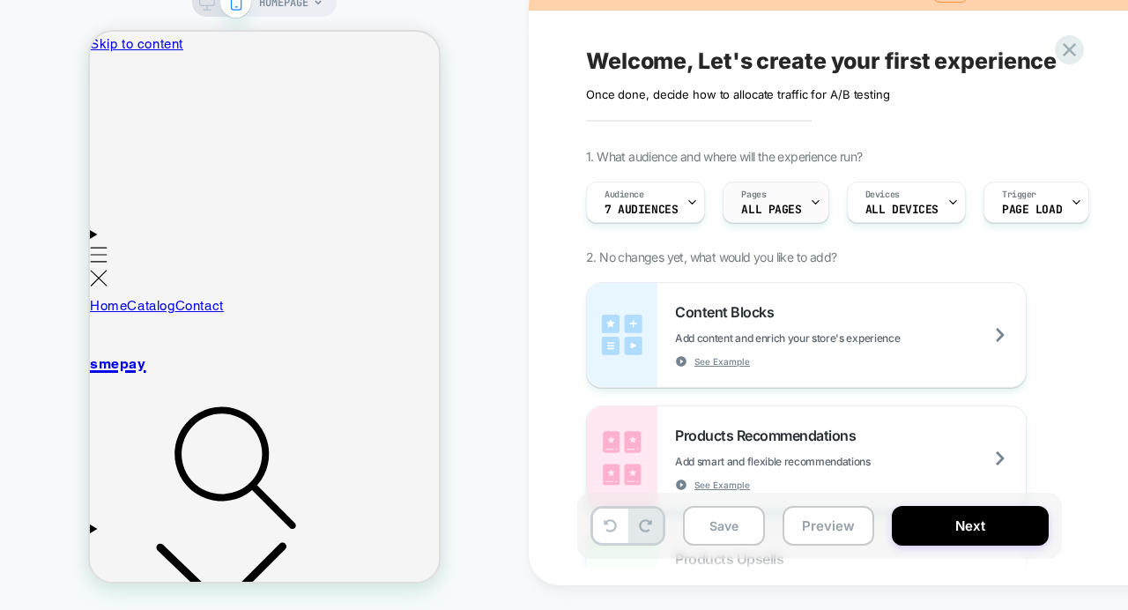
click at [785, 206] on span "ALL PAGES" at bounding box center [771, 210] width 60 height 12
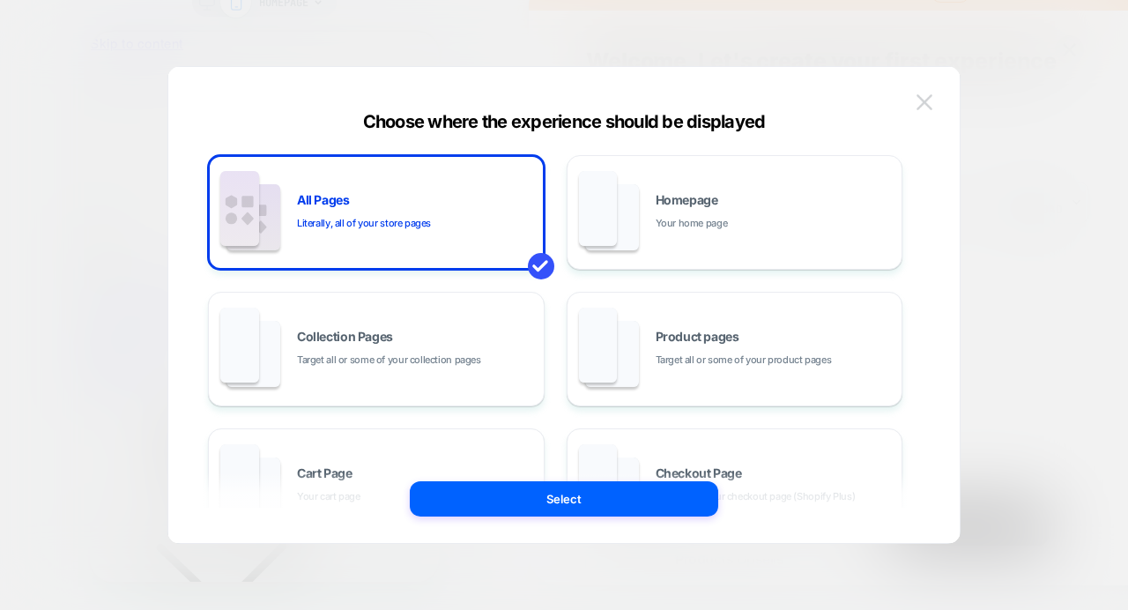
click at [930, 98] on img at bounding box center [924, 101] width 16 height 15
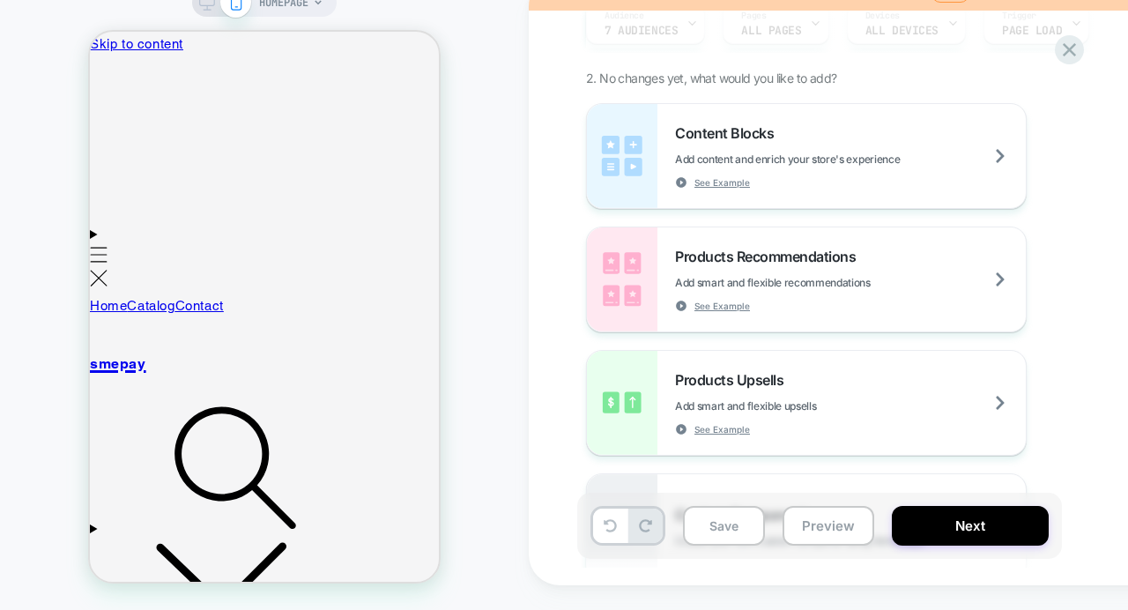
scroll to position [180, 0]
click at [684, 181] on icon at bounding box center [681, 181] width 11 height 11
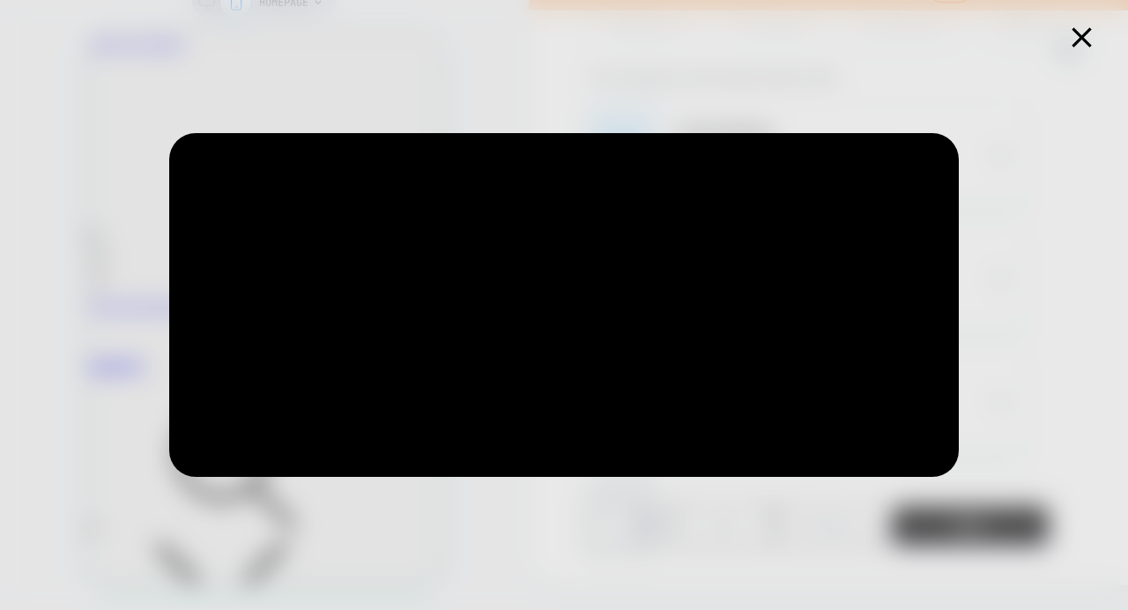
click at [1086, 36] on icon at bounding box center [1081, 37] width 34 height 34
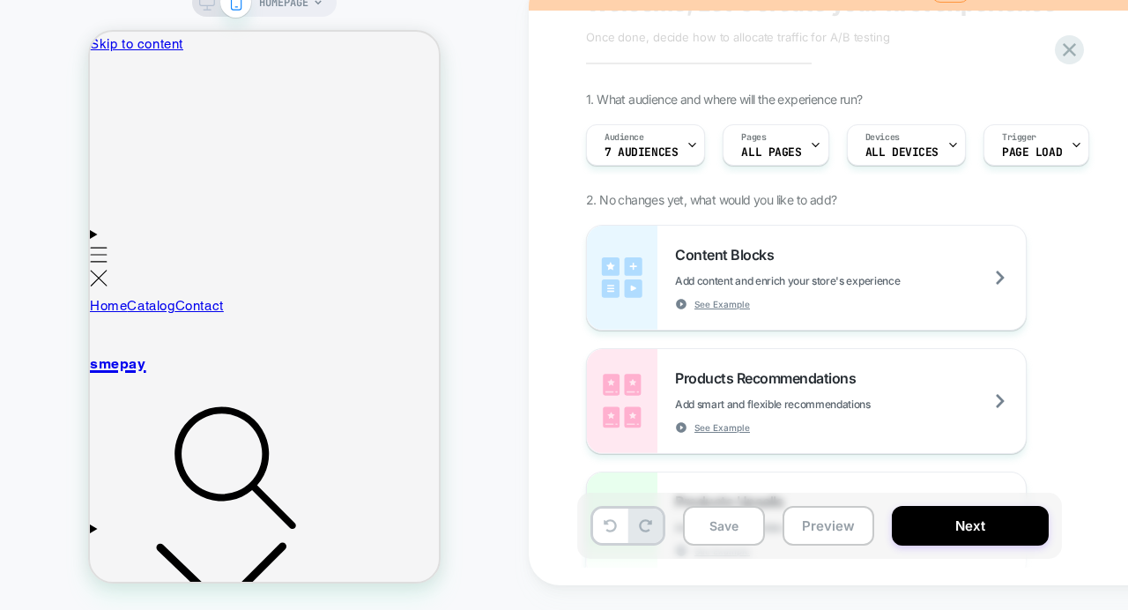
scroll to position [0, 0]
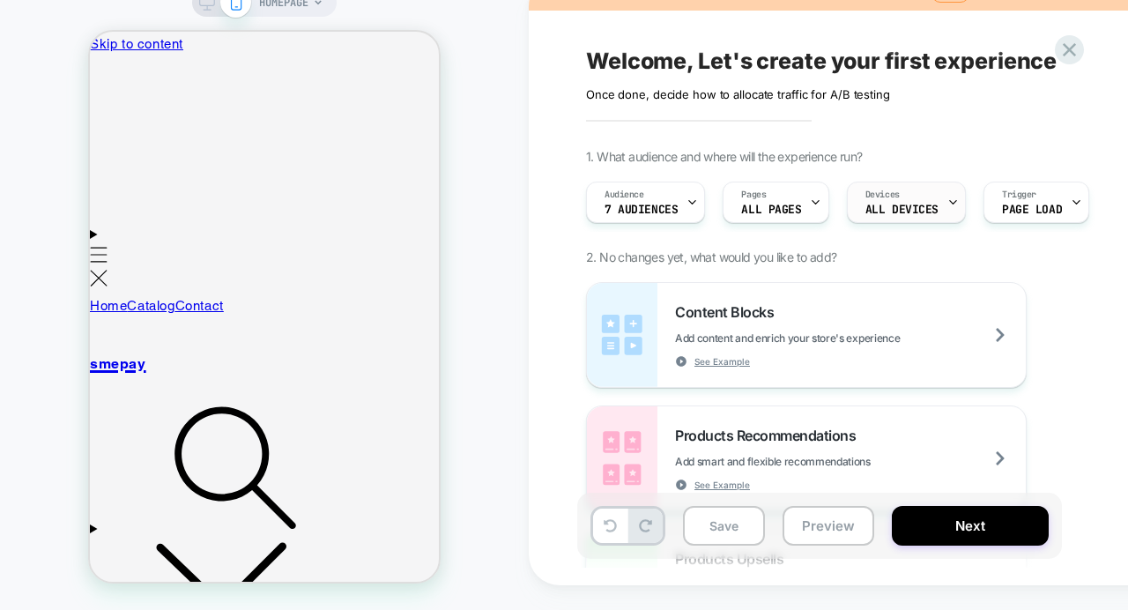
click at [890, 210] on span "ALL DEVICES" at bounding box center [901, 210] width 73 height 12
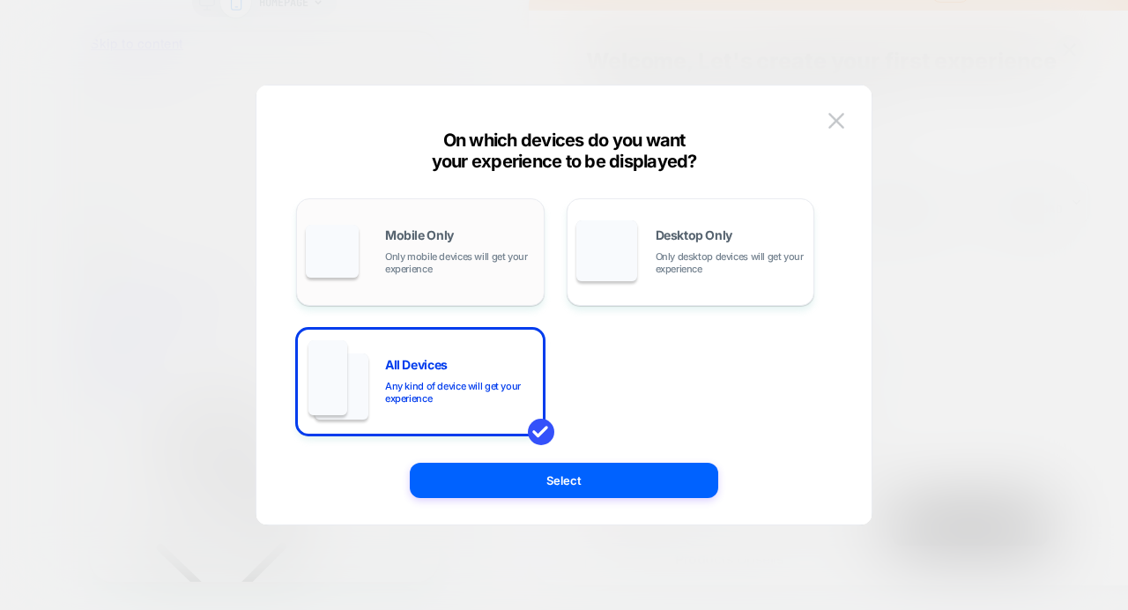
click at [471, 240] on div "Mobile Only Only mobile devices will get your experience" at bounding box center [460, 252] width 150 height 46
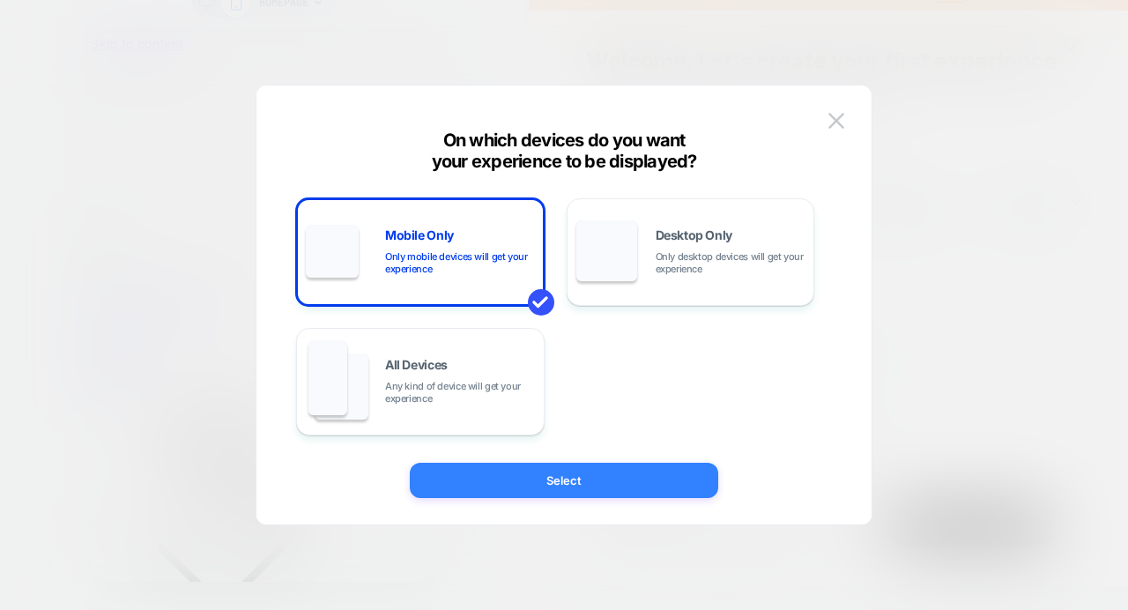
click at [582, 478] on button "Select" at bounding box center [564, 480] width 308 height 35
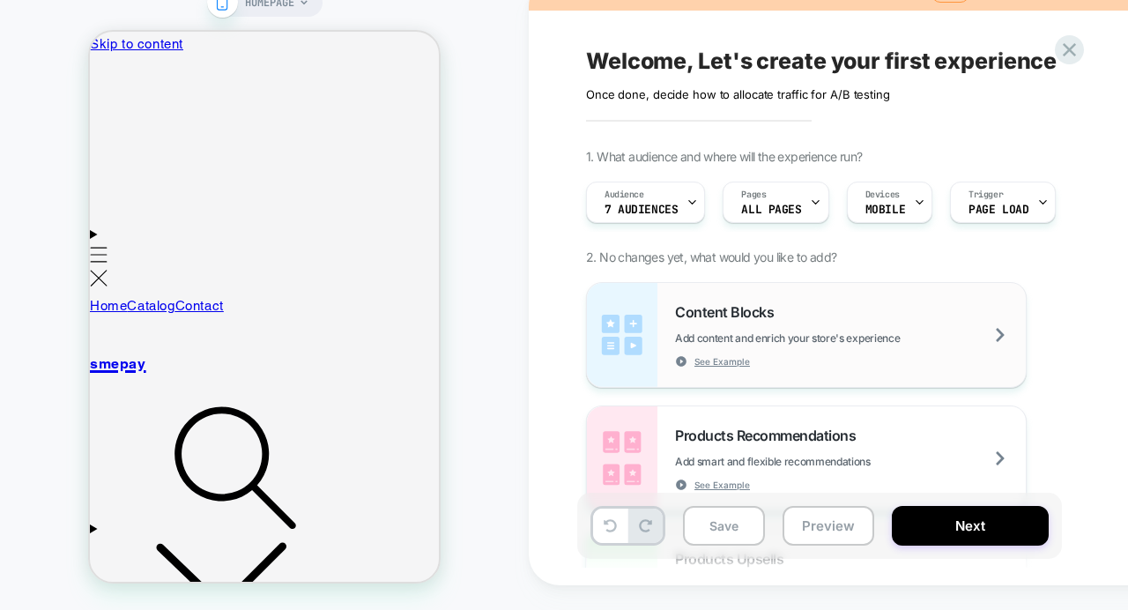
click at [759, 310] on span "Content Blocks" at bounding box center [728, 312] width 107 height 18
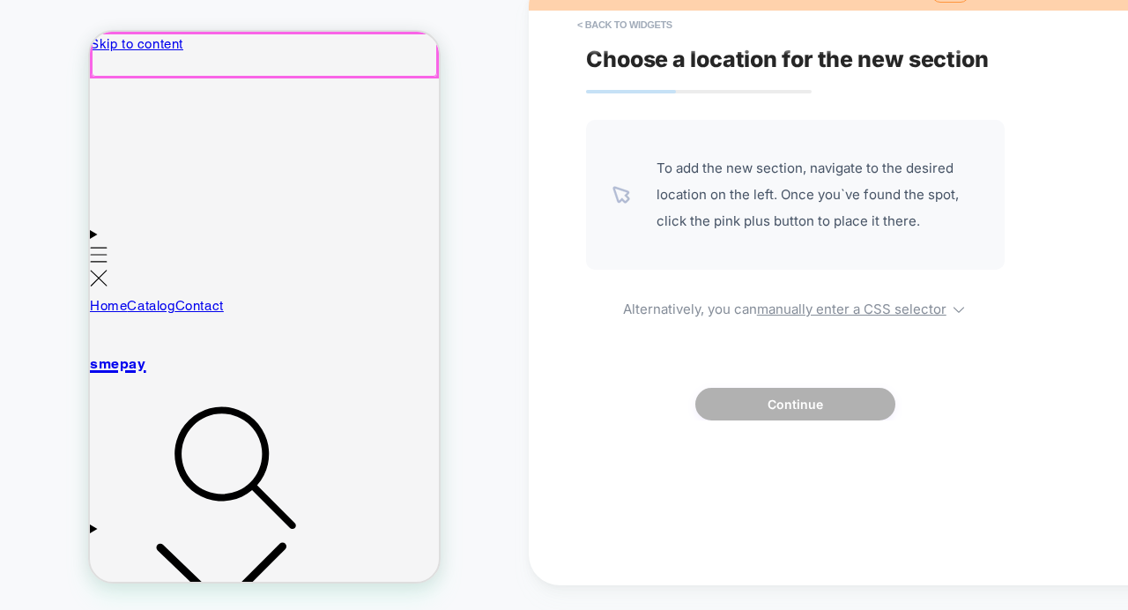
click at [112, 55] on div at bounding box center [264, 54] width 345 height 43
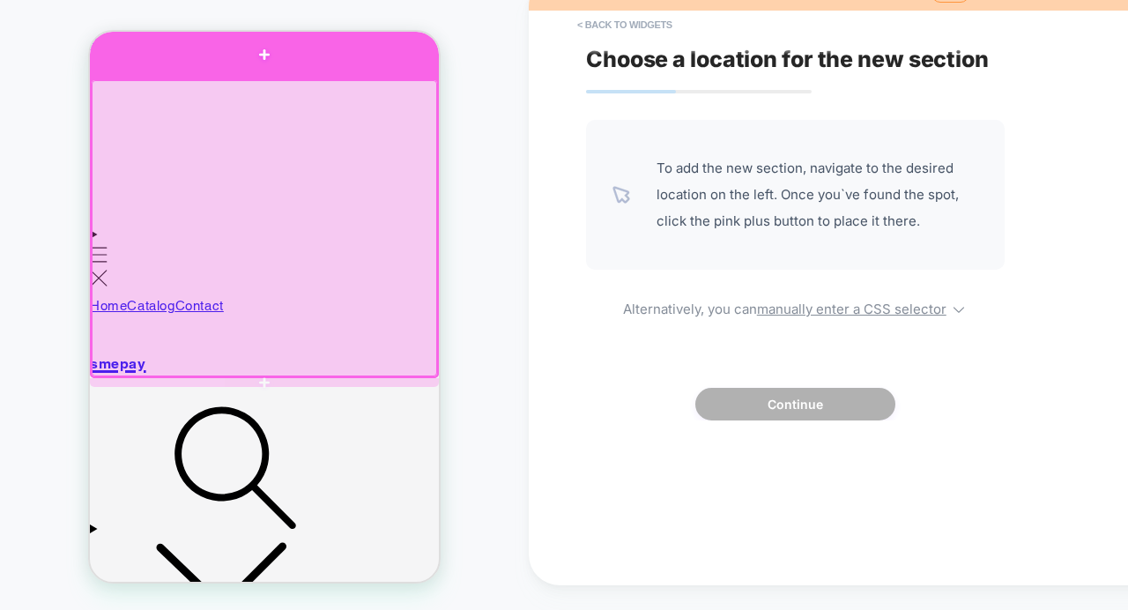
click at [268, 63] on div at bounding box center [264, 55] width 349 height 48
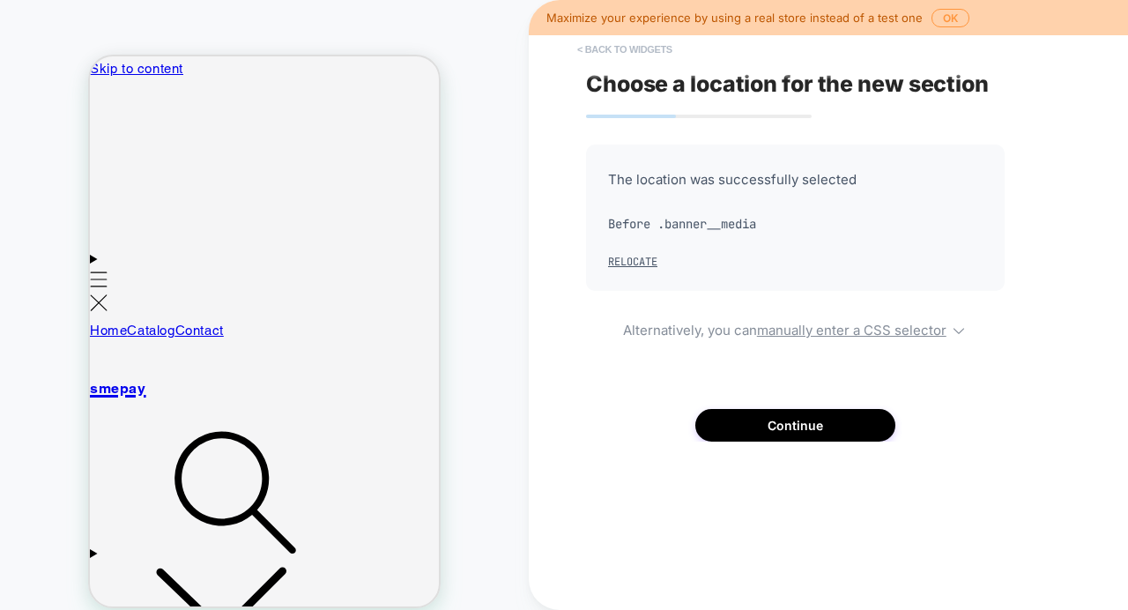
click at [595, 48] on button "< Back to widgets" at bounding box center [624, 49] width 113 height 28
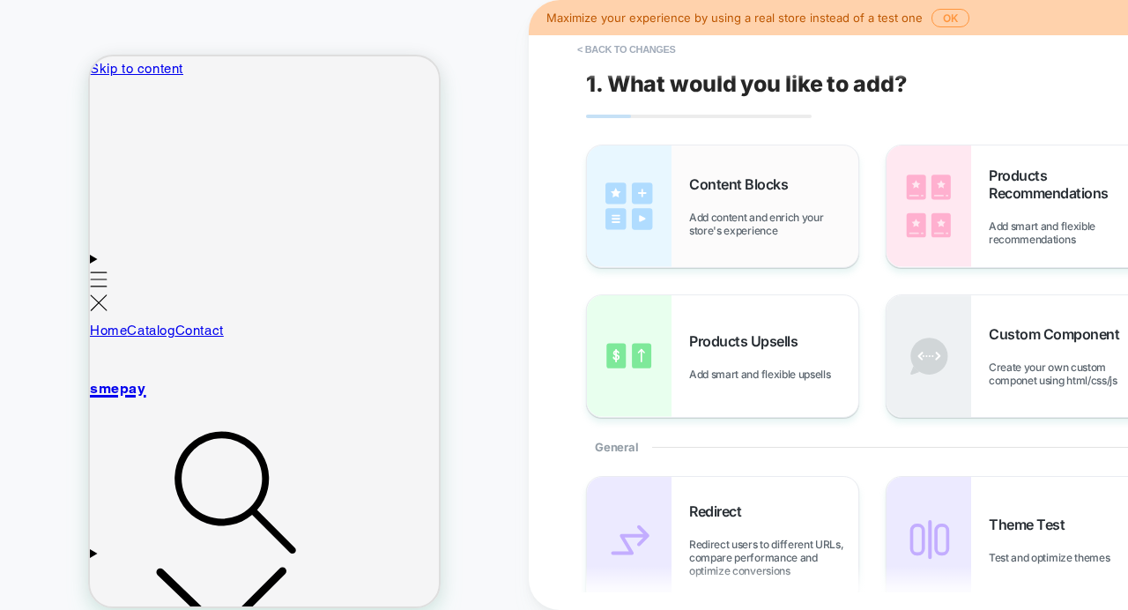
click at [701, 218] on span "Add content and enrich your store's experience" at bounding box center [773, 224] width 169 height 26
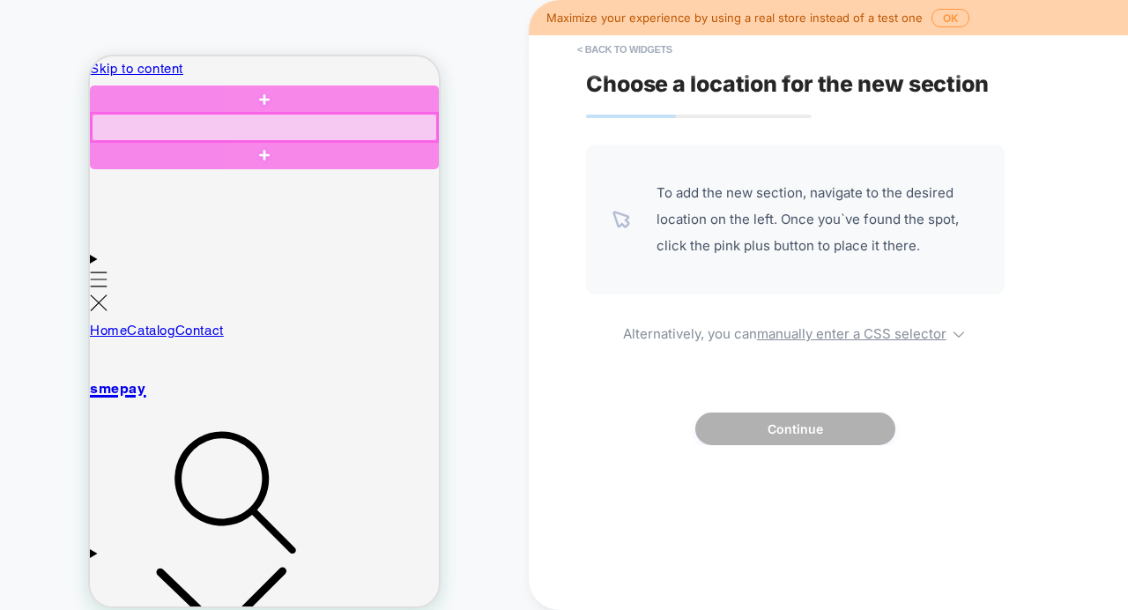
click at [689, 235] on span "To add the new section, navigate to the desired location on the left. Once you`…" at bounding box center [817, 219] width 322 height 79
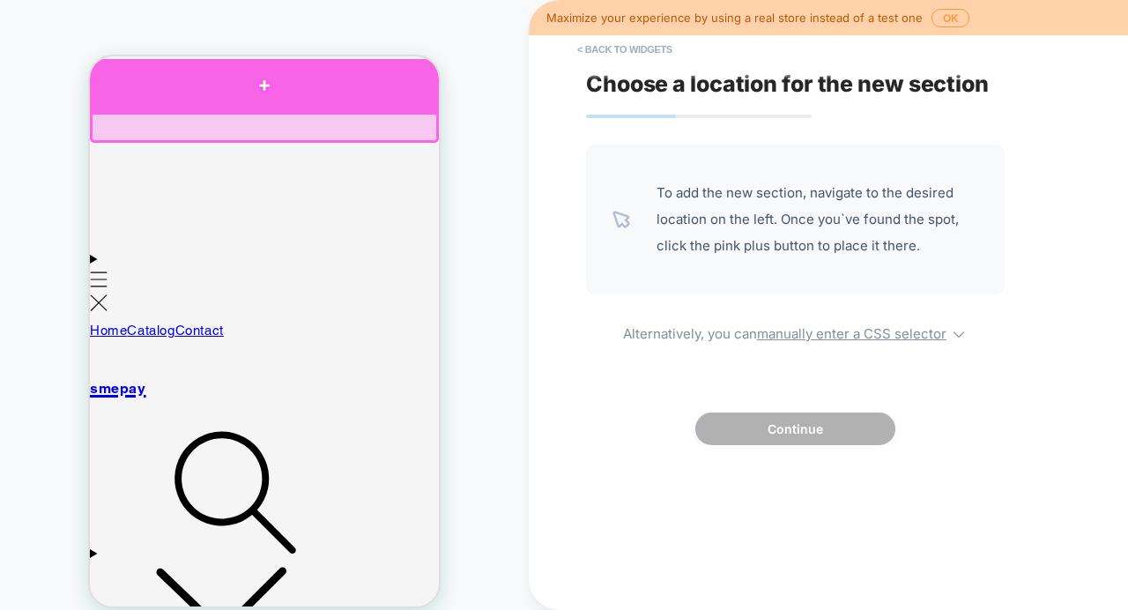
click at [273, 93] on div at bounding box center [264, 85] width 349 height 53
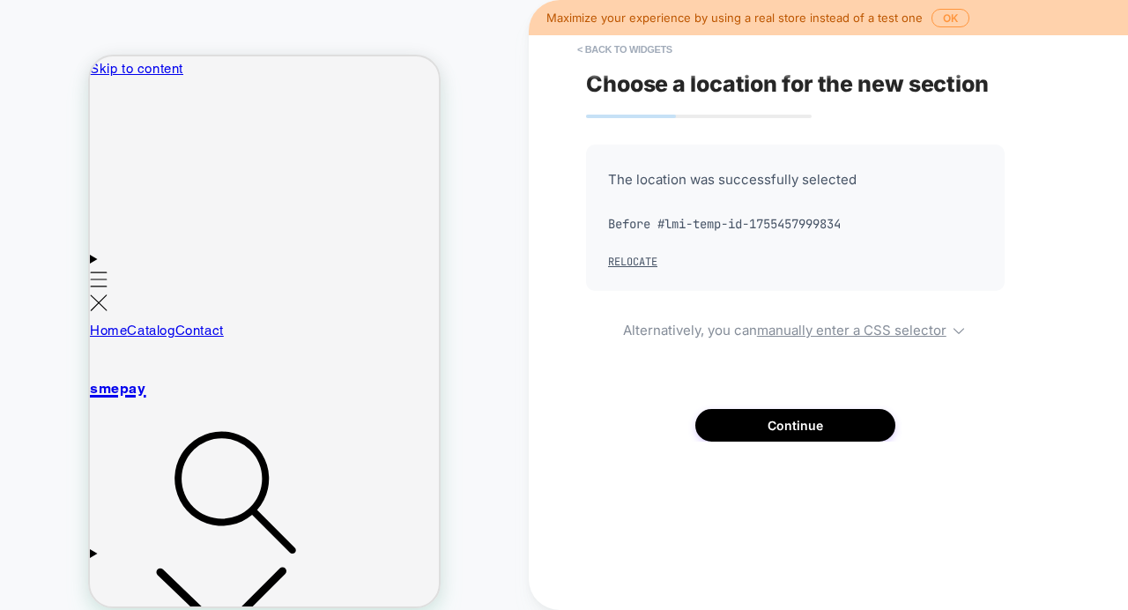
click at [674, 199] on div "The location was successfully selected Before #lmi-temp-id-1755457999834 Reloca…" at bounding box center [795, 218] width 419 height 146
click at [736, 424] on button "Continue" at bounding box center [795, 425] width 200 height 33
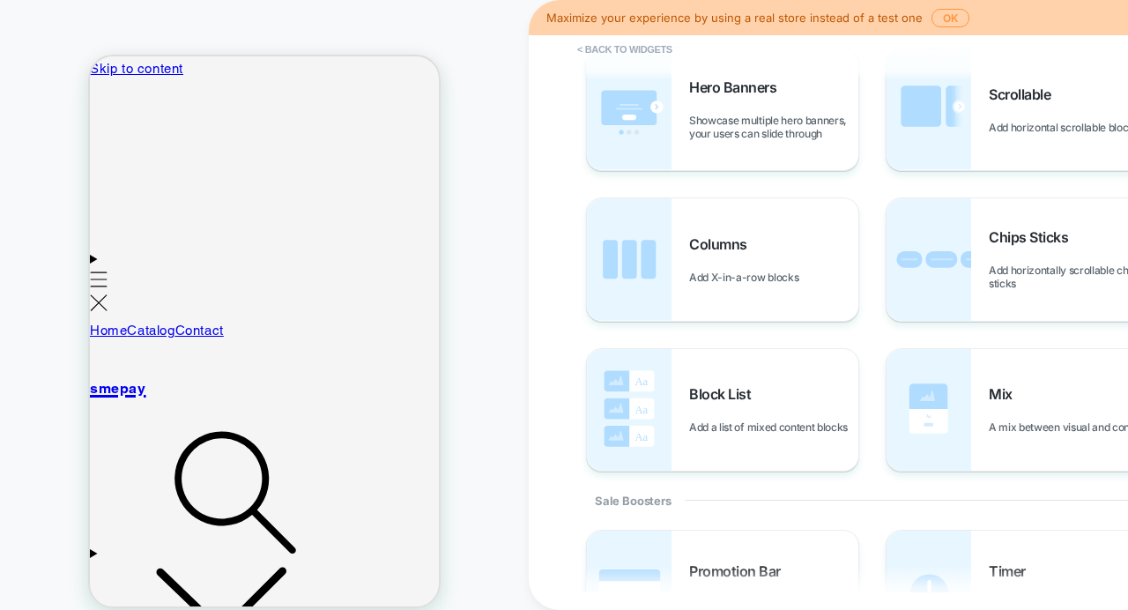
scroll to position [441, 0]
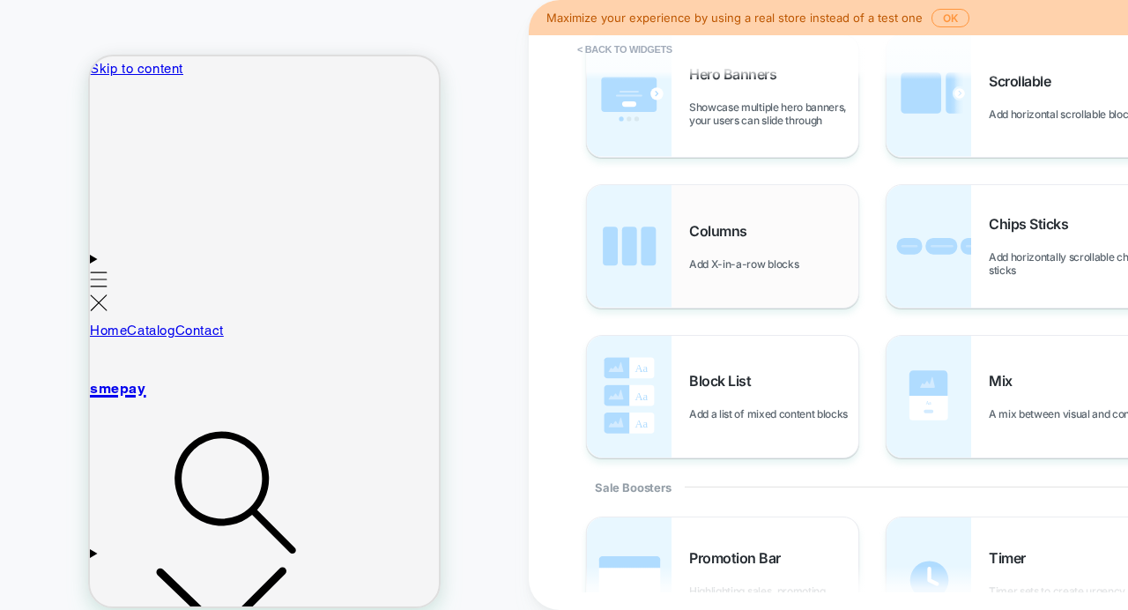
click at [739, 249] on div "Columns Add X-in-a-row blocks" at bounding box center [773, 246] width 169 height 48
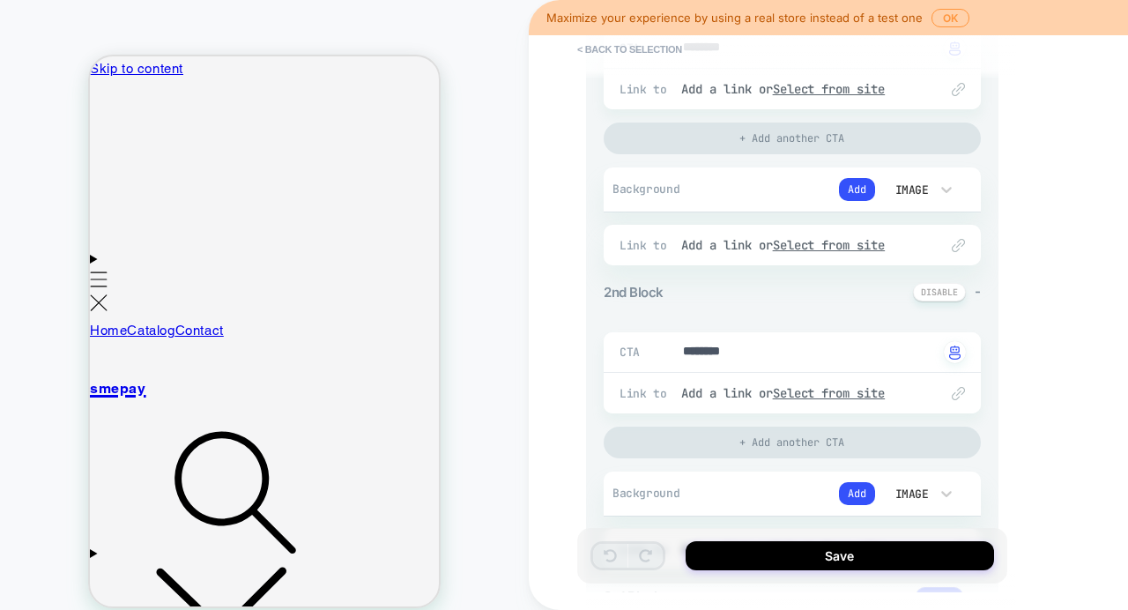
scroll to position [319, 0]
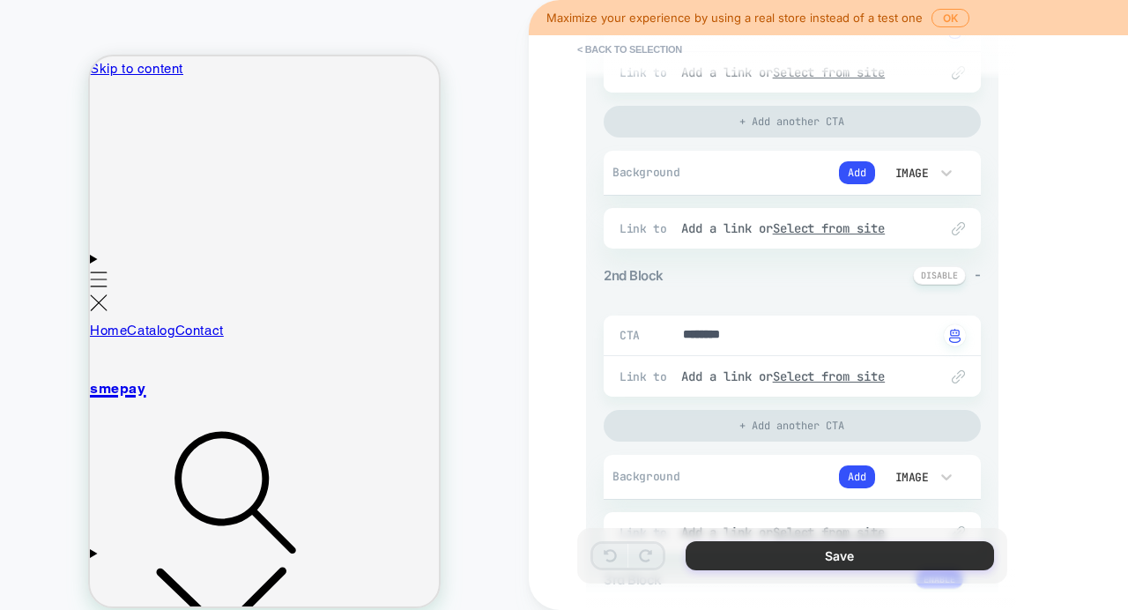
click at [755, 549] on button "Save" at bounding box center [840, 555] width 308 height 29
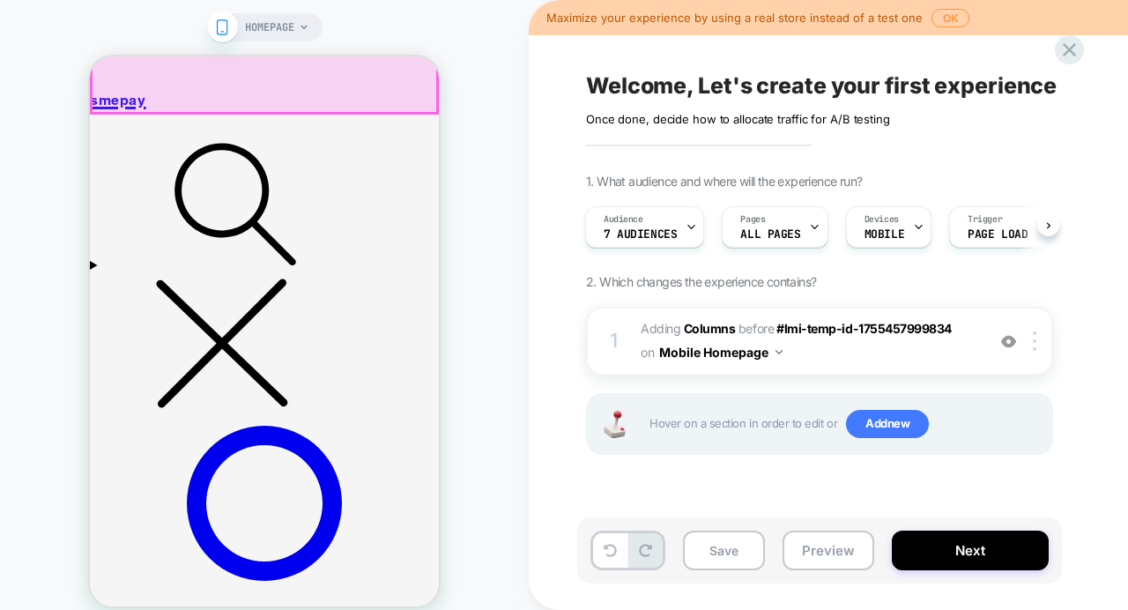
scroll to position [0, 0]
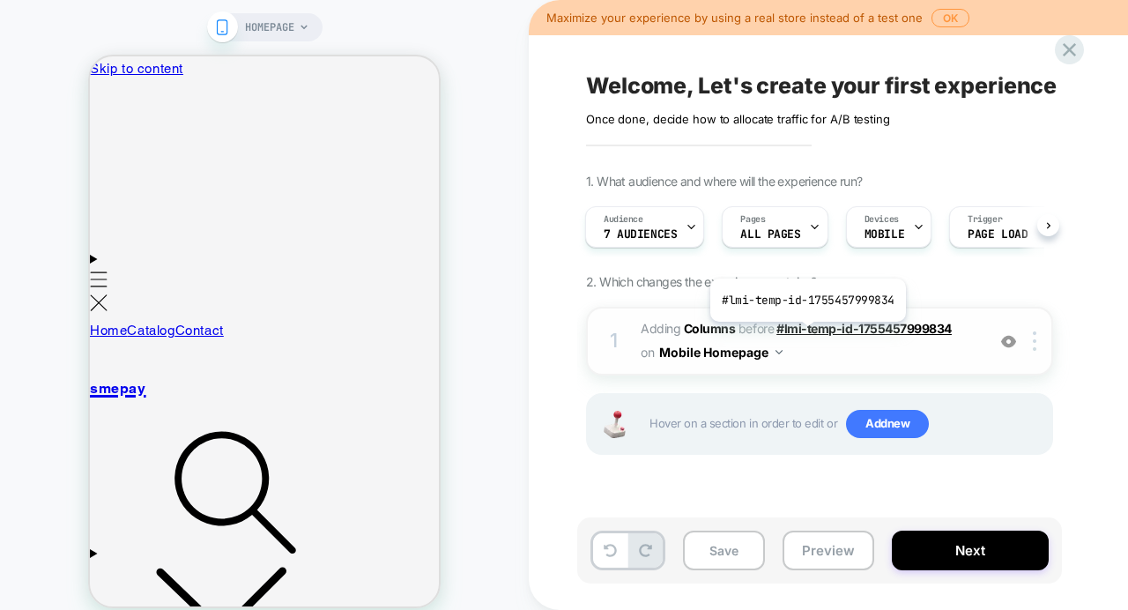
click at [805, 335] on span "#lmi-temp-id-1755457999834" at bounding box center [863, 328] width 175 height 15
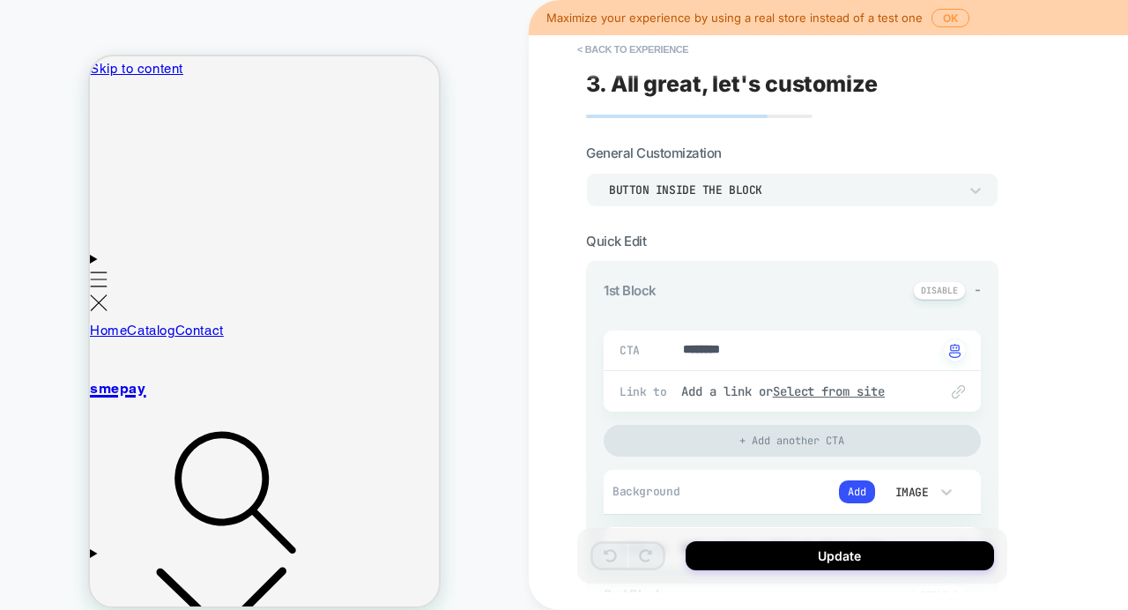
click at [787, 189] on div "Button inside the block" at bounding box center [783, 189] width 349 height 15
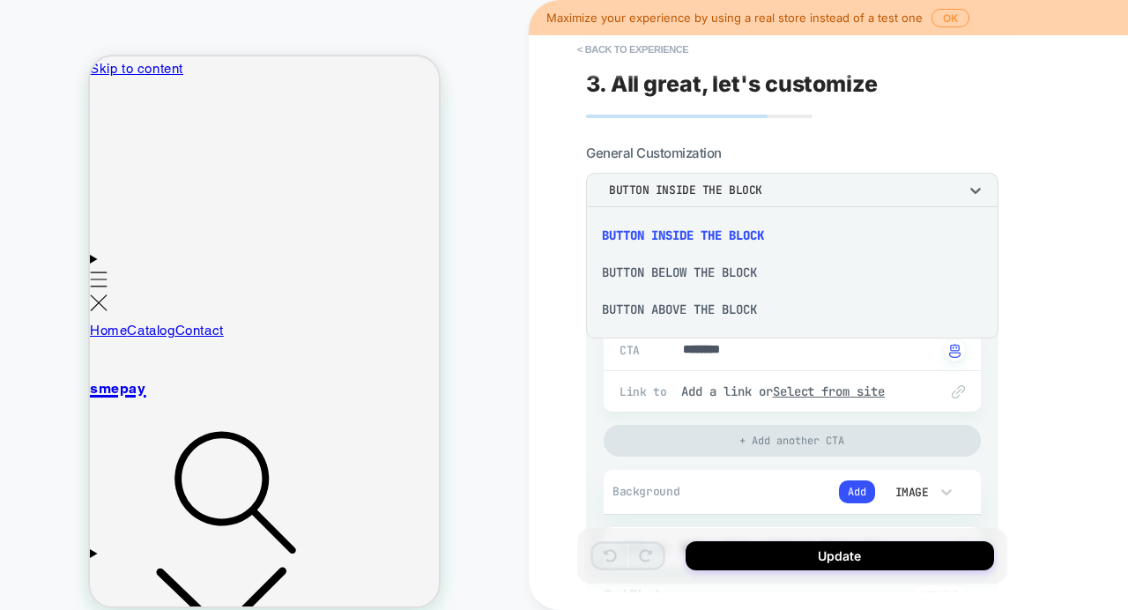
click at [738, 277] on div "Button below the block" at bounding box center [792, 272] width 398 height 37
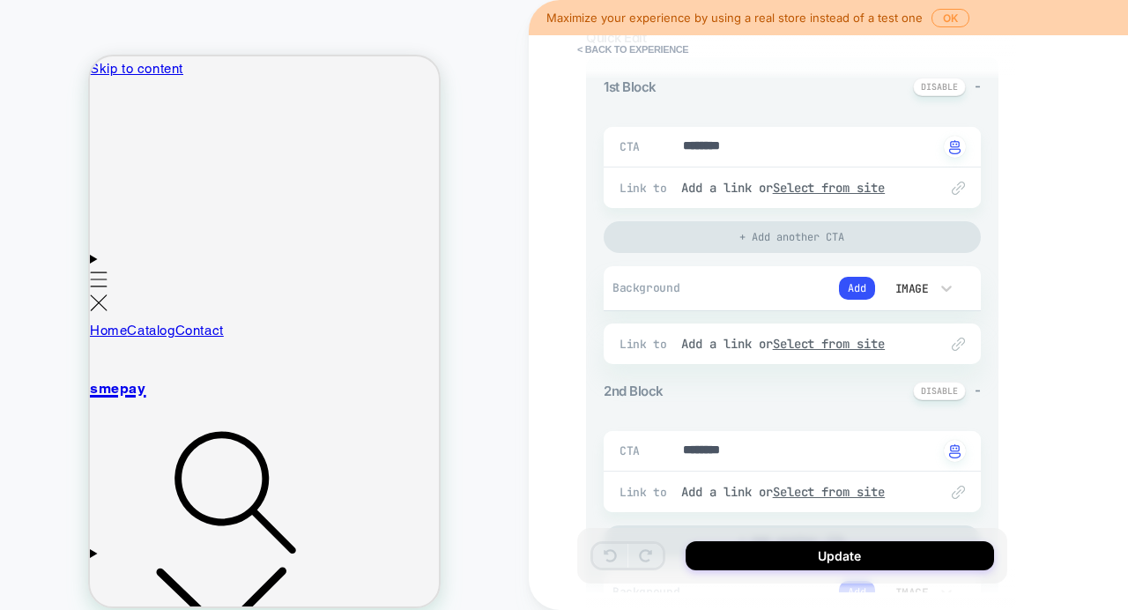
scroll to position [208, 0]
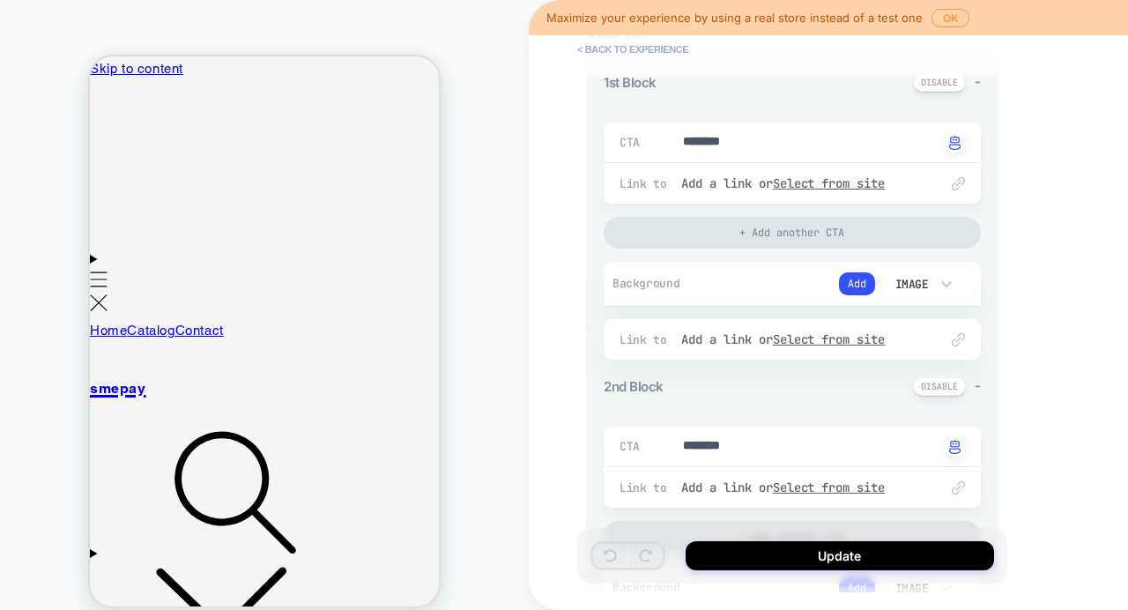
click at [905, 282] on div "Image" at bounding box center [910, 284] width 37 height 15
click at [901, 374] on div "Color" at bounding box center [919, 366] width 74 height 37
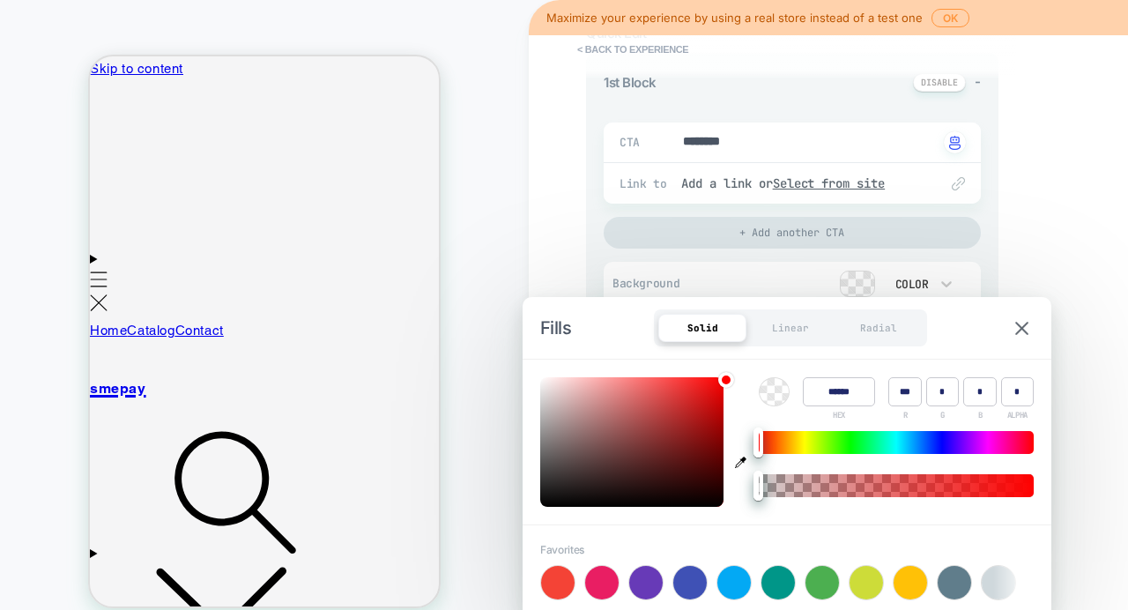
type textarea "*"
click at [651, 442] on div at bounding box center [631, 442] width 183 height 130
type input "******"
type input "***"
type input "**"
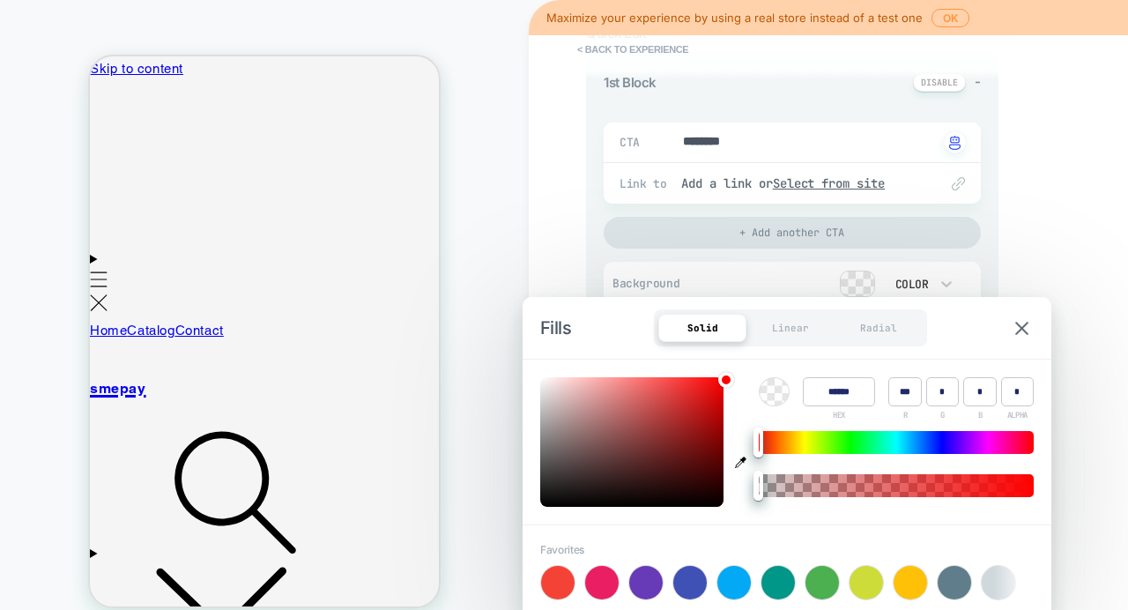
type input "**"
type input "*"
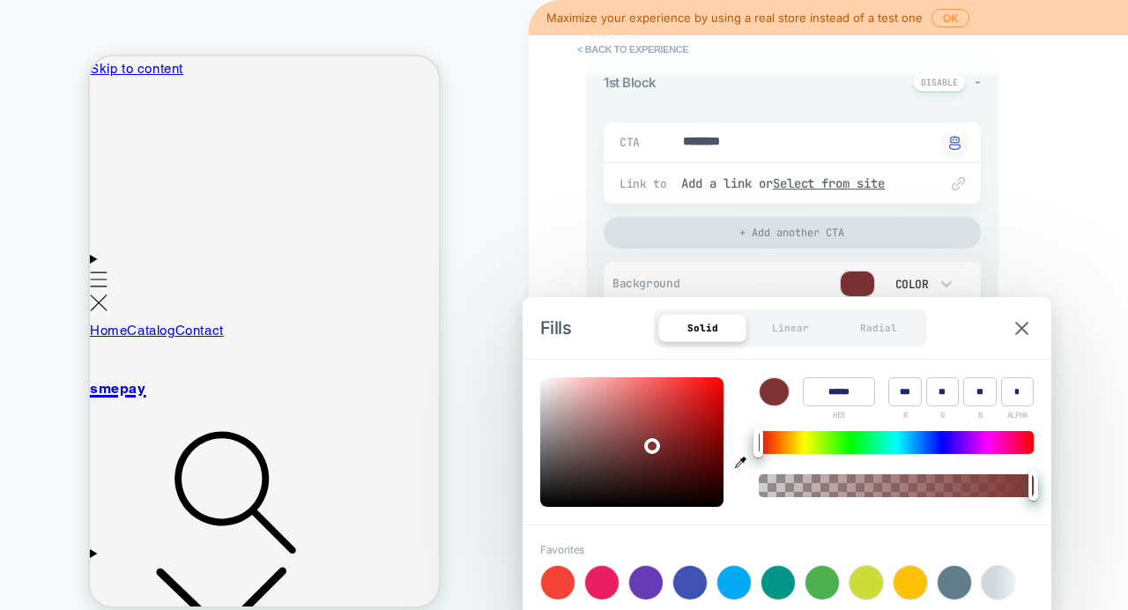
click at [1030, 265] on div "< Back to experience 3. All great, let's customize General Customization Button…" at bounding box center [916, 305] width 775 height 610
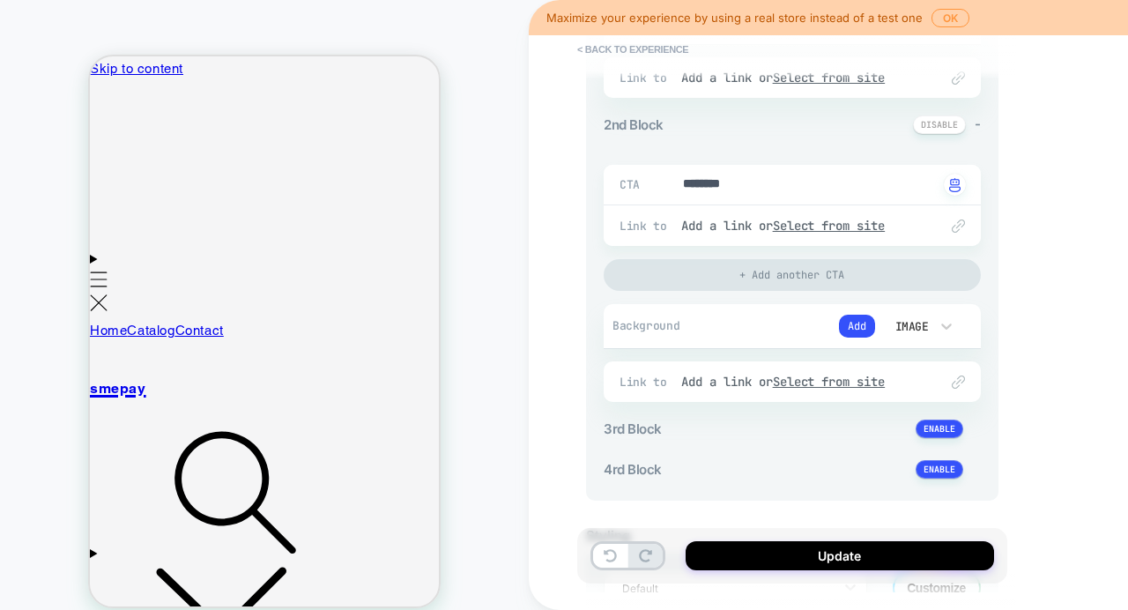
scroll to position [597, 0]
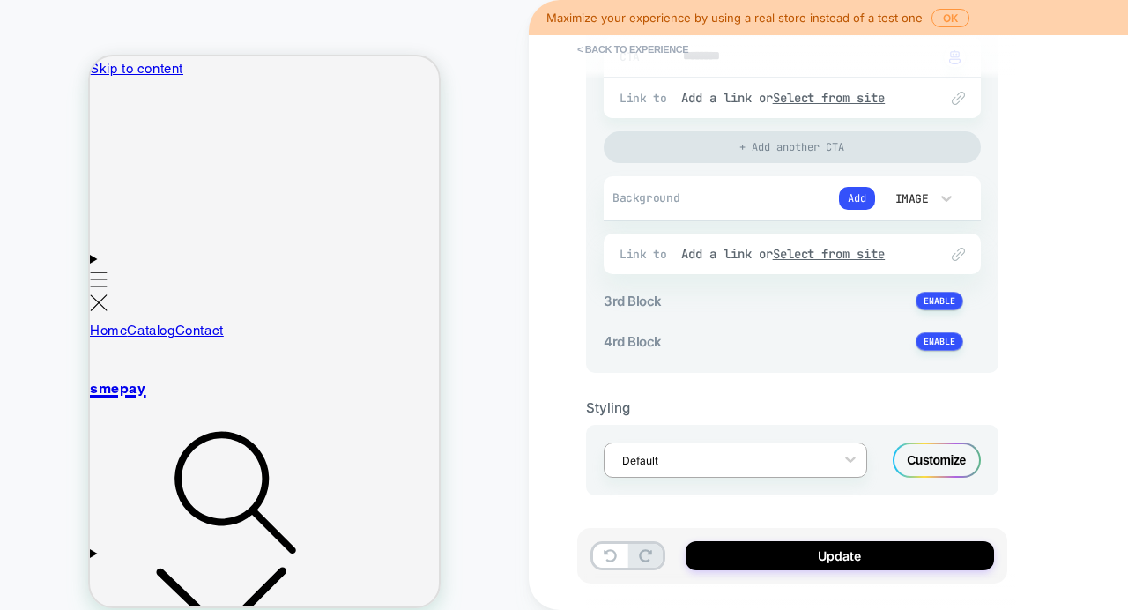
click at [802, 463] on div at bounding box center [724, 460] width 204 height 17
click at [936, 305] on button at bounding box center [940, 301] width 48 height 19
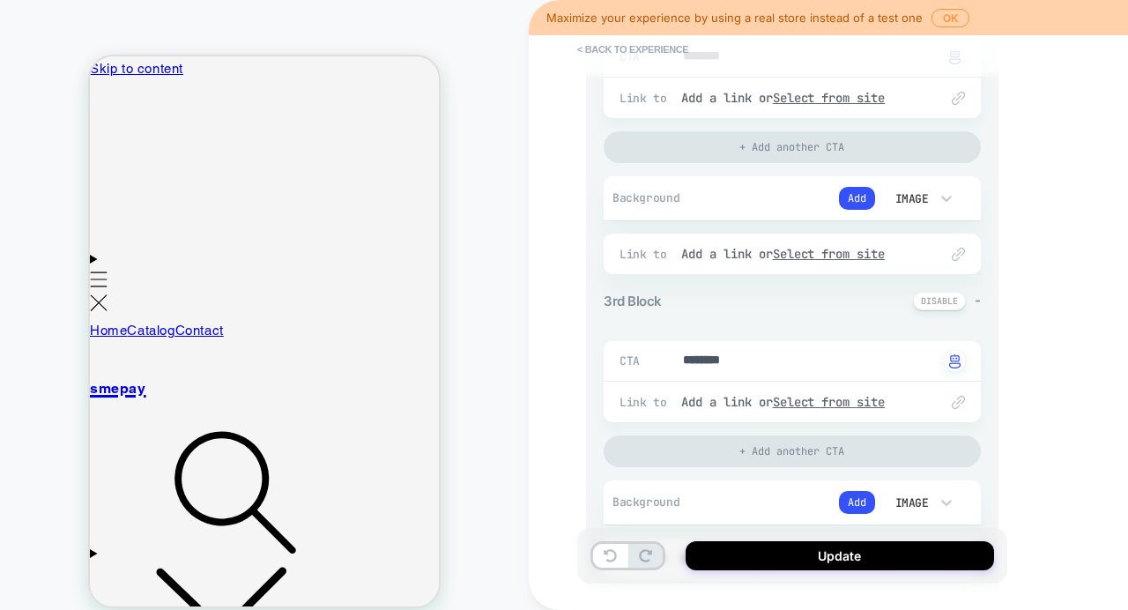
scroll to position [861, 0]
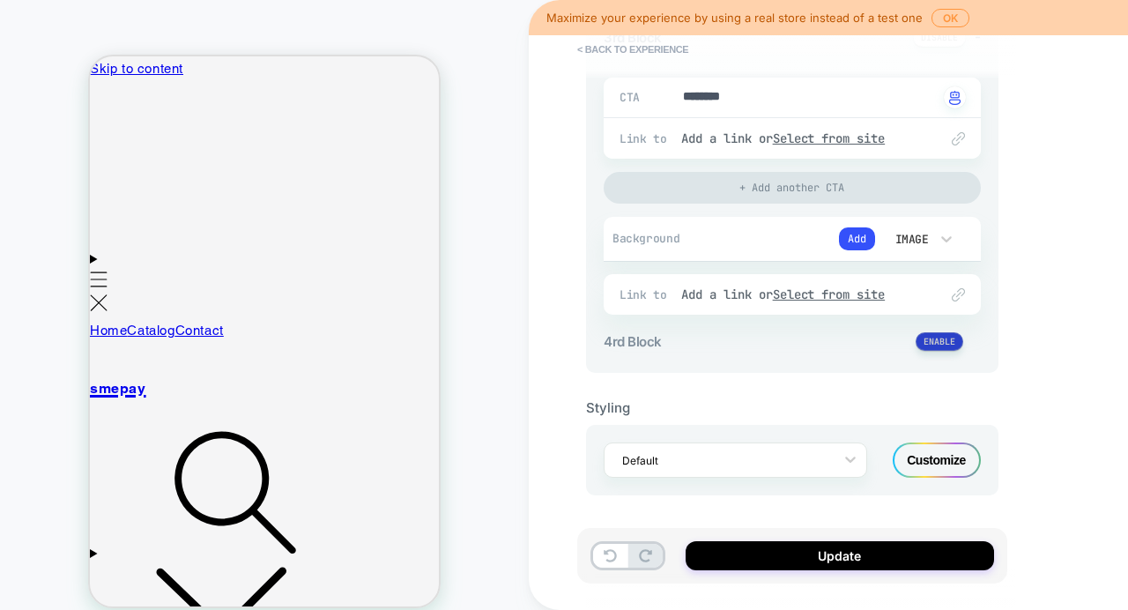
click at [932, 342] on button at bounding box center [940, 341] width 48 height 19
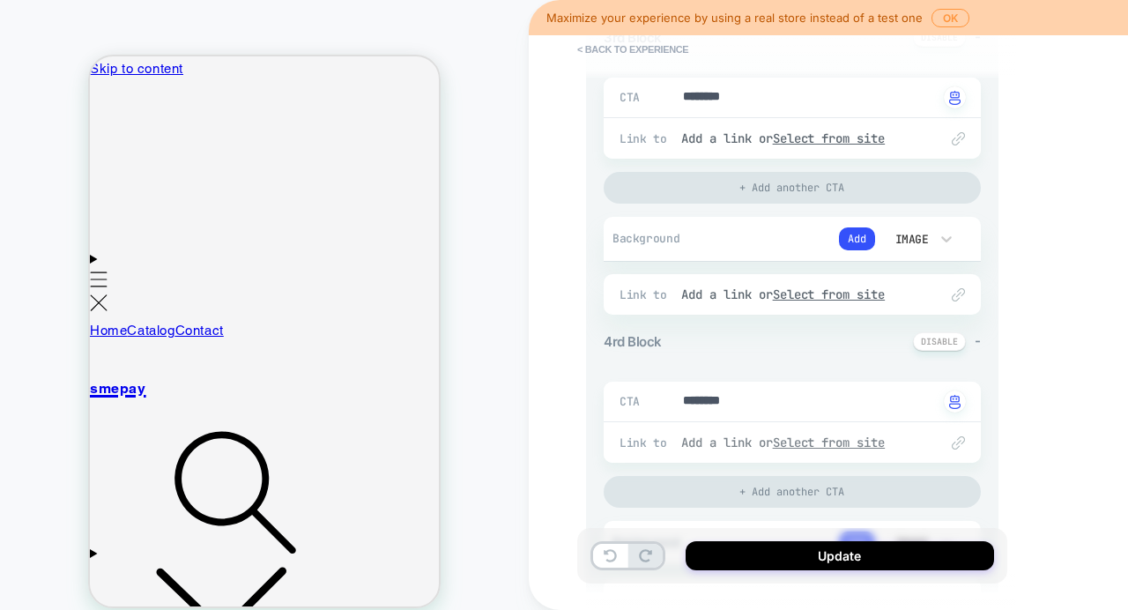
scroll to position [1124, 0]
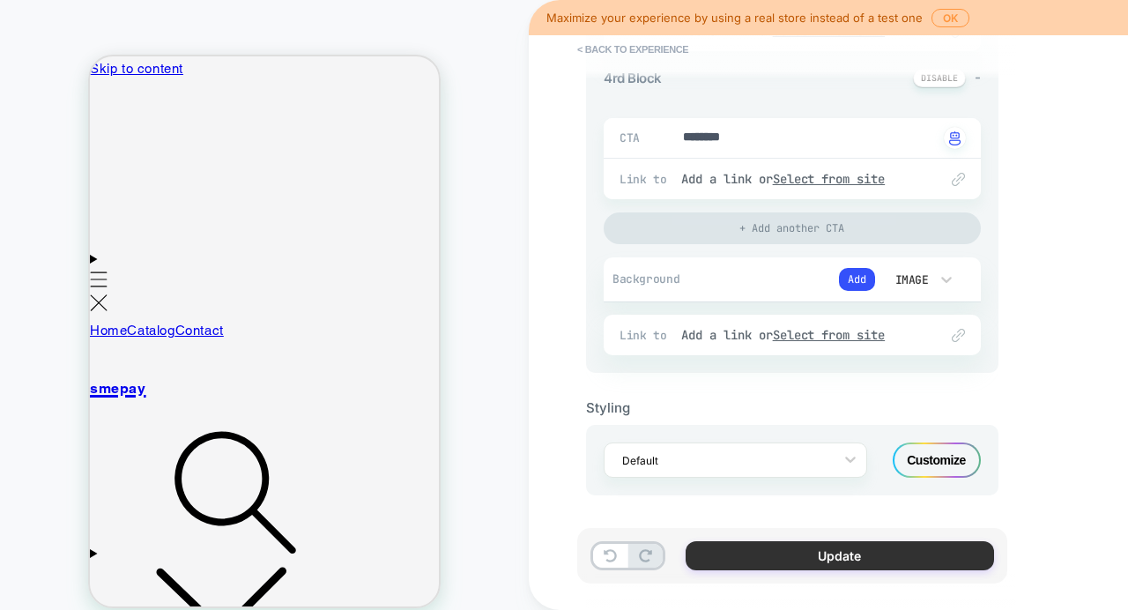
click at [795, 558] on button "Update" at bounding box center [840, 555] width 308 height 29
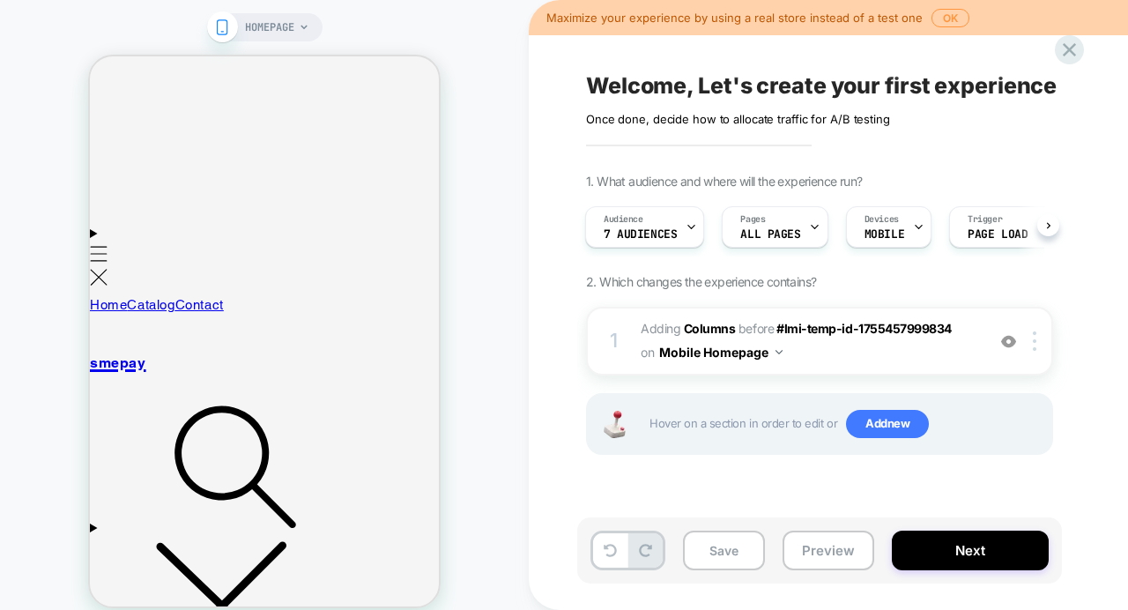
scroll to position [0, 0]
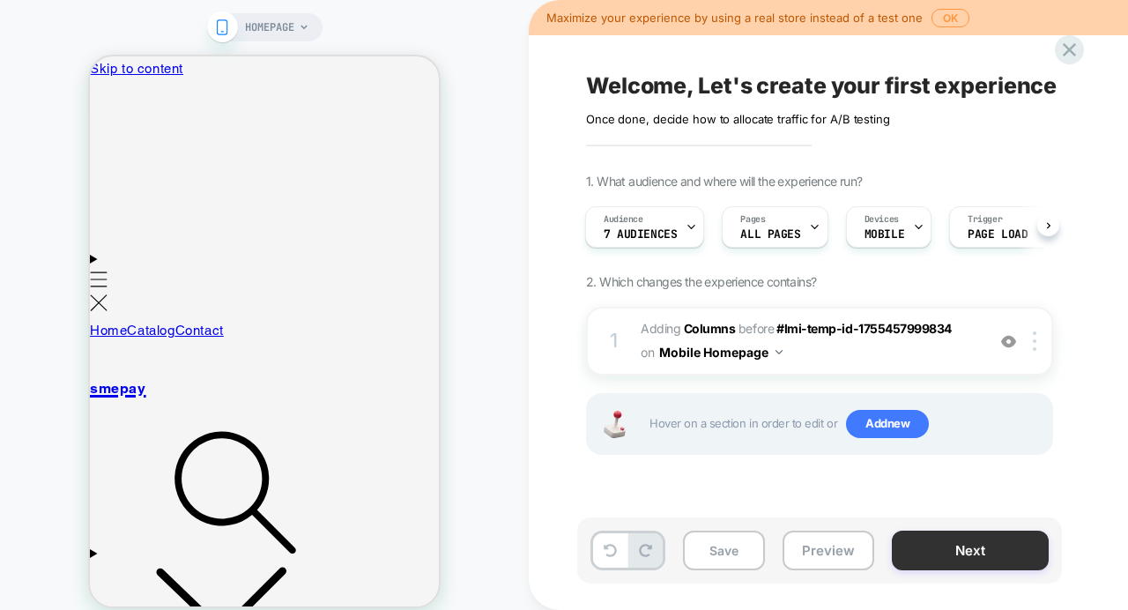
click at [958, 560] on button "Next" at bounding box center [970, 550] width 157 height 40
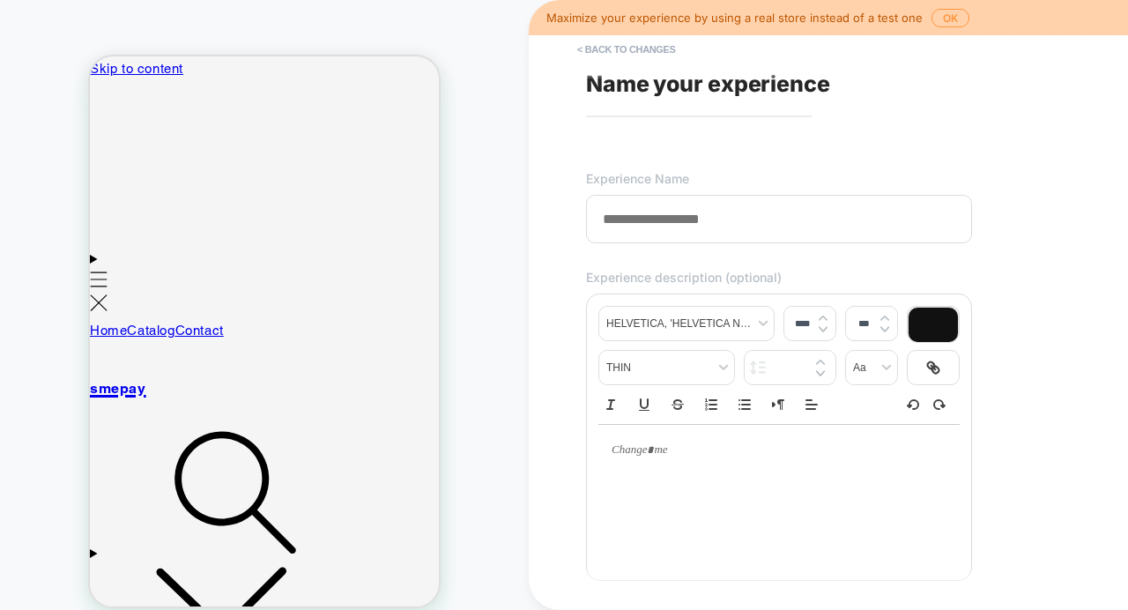
click at [718, 231] on input at bounding box center [779, 219] width 386 height 48
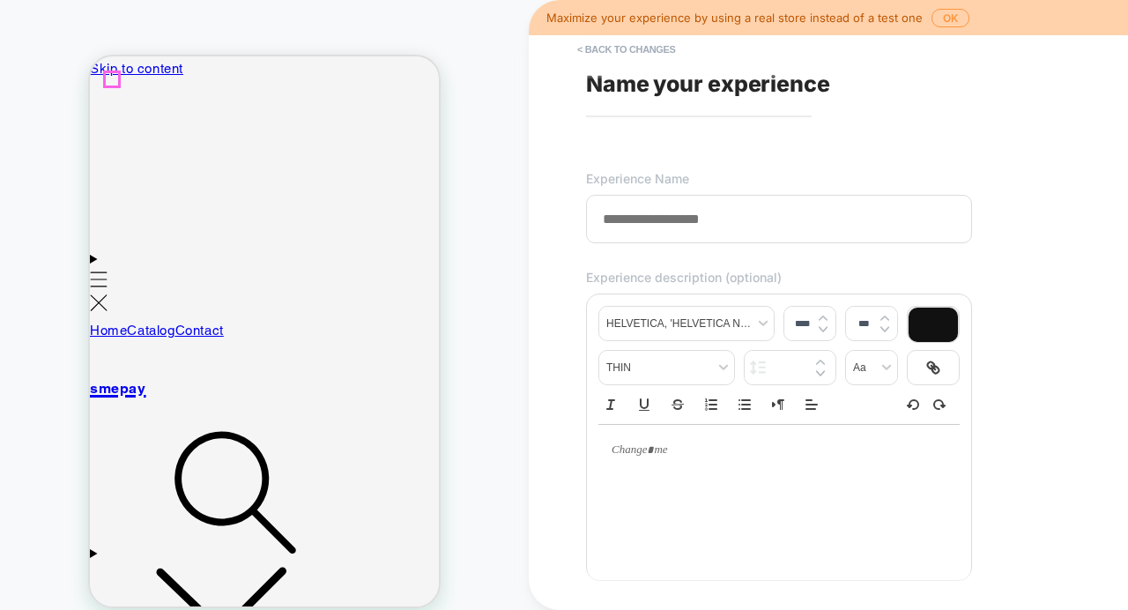
click at [108, 271] on icon "Menu" at bounding box center [99, 279] width 19 height 16
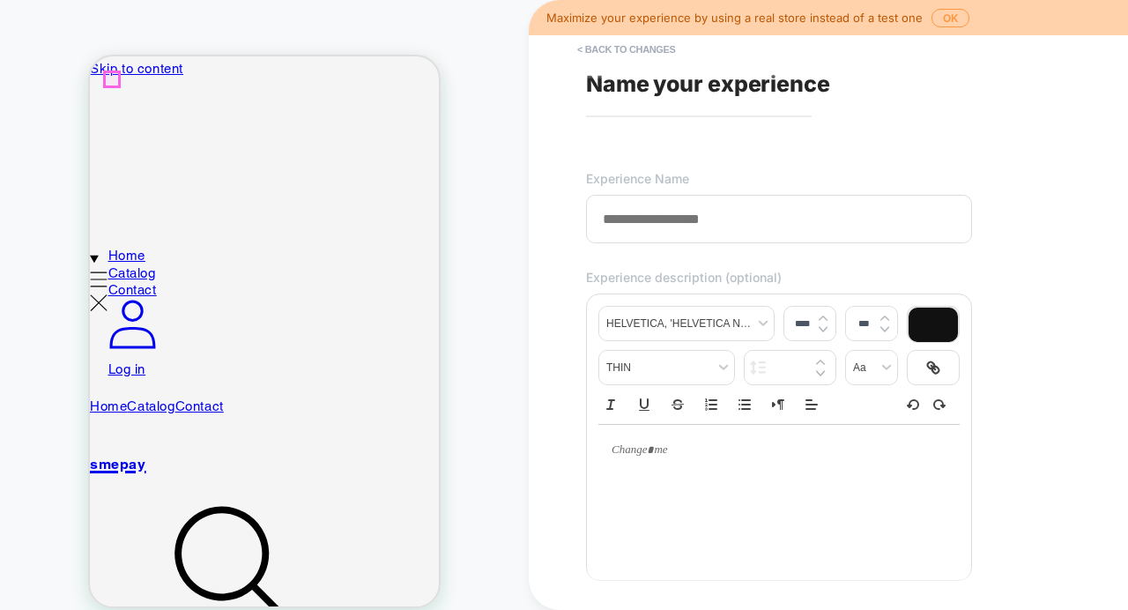
click at [108, 294] on icon "Menu" at bounding box center [99, 302] width 19 height 17
click at [113, 83] on div at bounding box center [112, 79] width 14 height 14
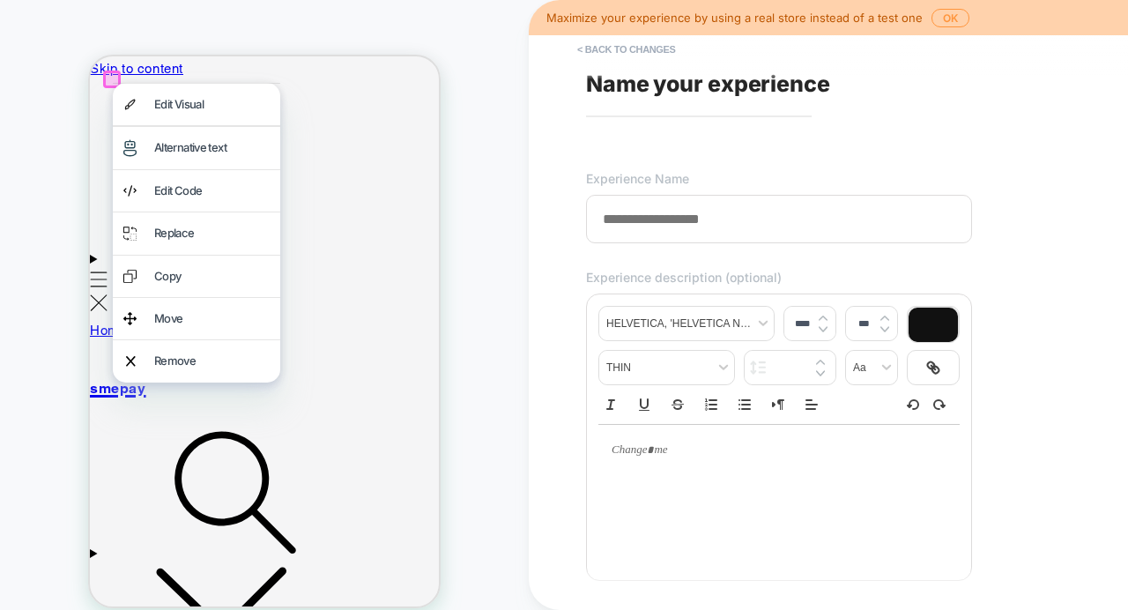
click at [113, 83] on div at bounding box center [196, 83] width 167 height 1
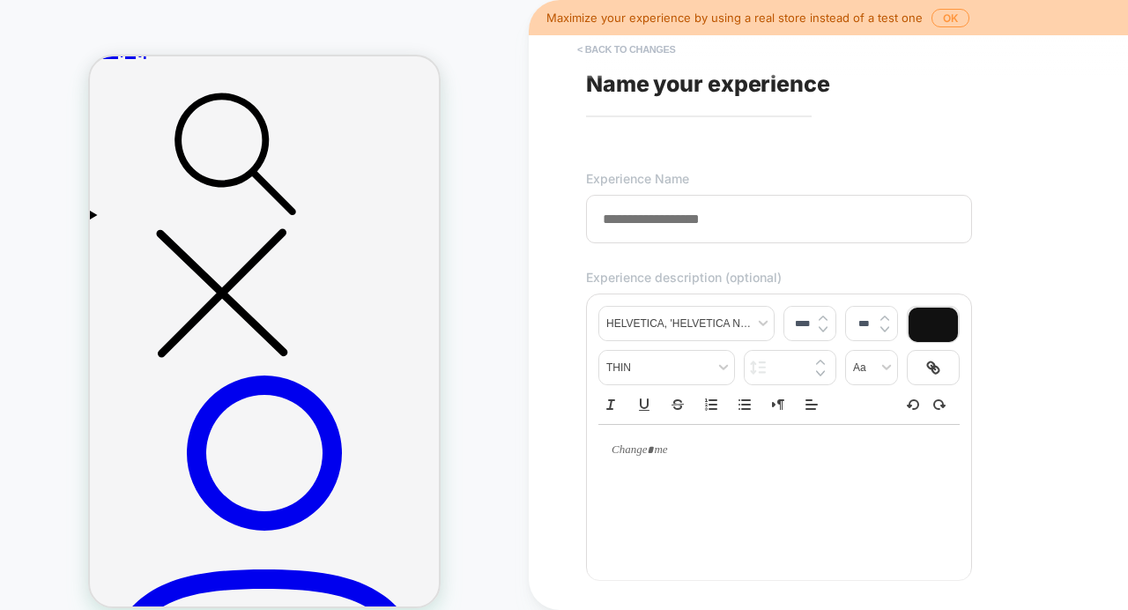
click at [608, 52] on button "< Back to changes" at bounding box center [626, 49] width 116 height 28
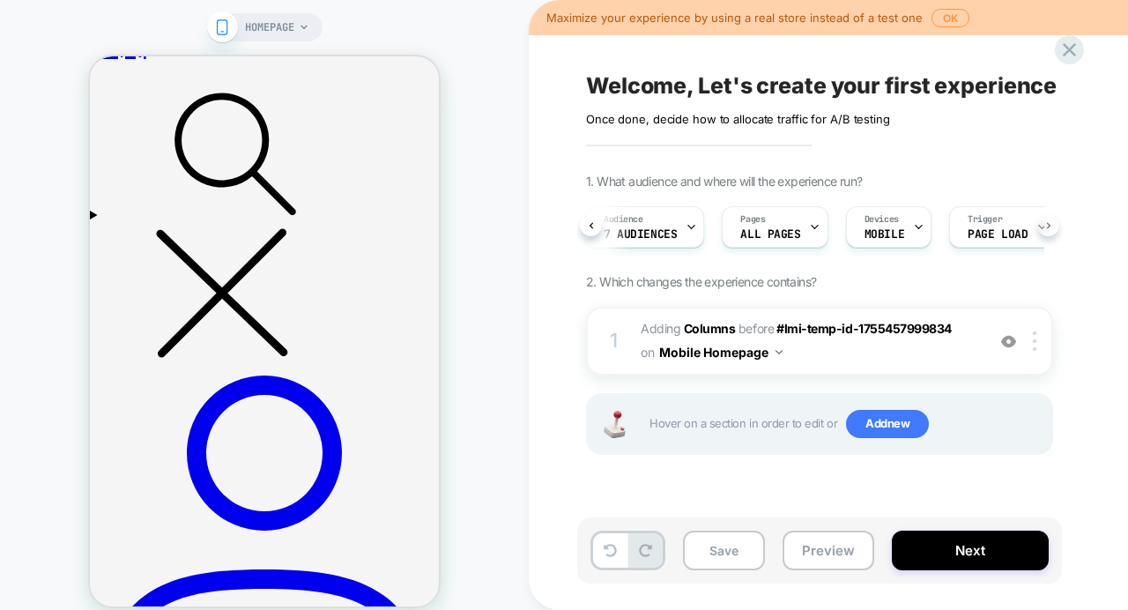
scroll to position [0, 48]
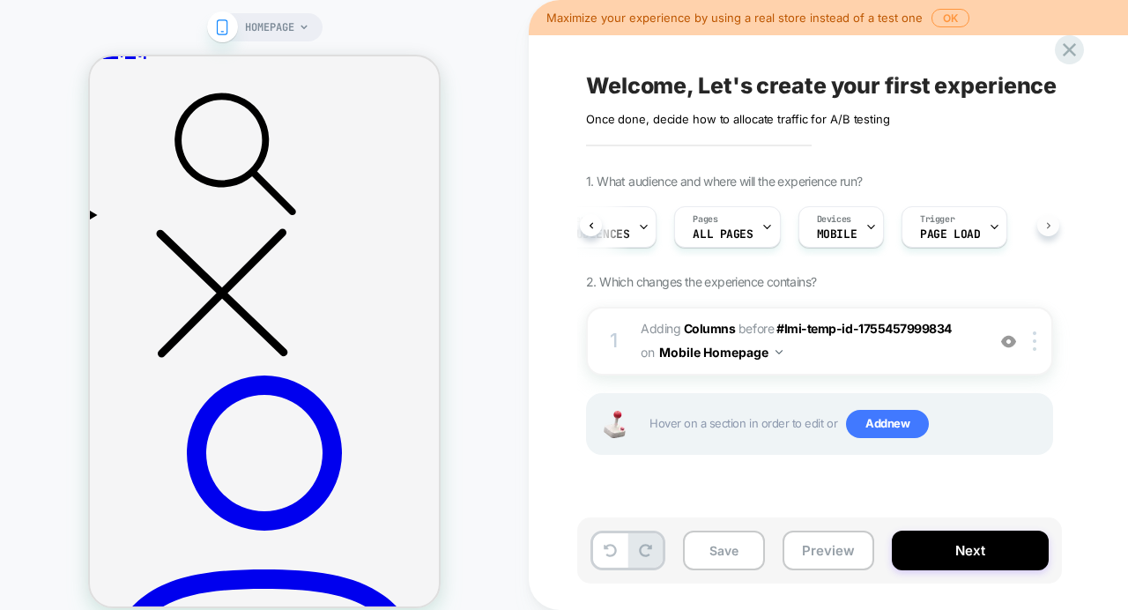
click at [1053, 228] on div "1. What audience and where will the experience run? Audience 7 Audiences Pages …" at bounding box center [907, 336] width 643 height 325
click at [741, 341] on button "Mobile Homepage" at bounding box center [720, 352] width 123 height 26
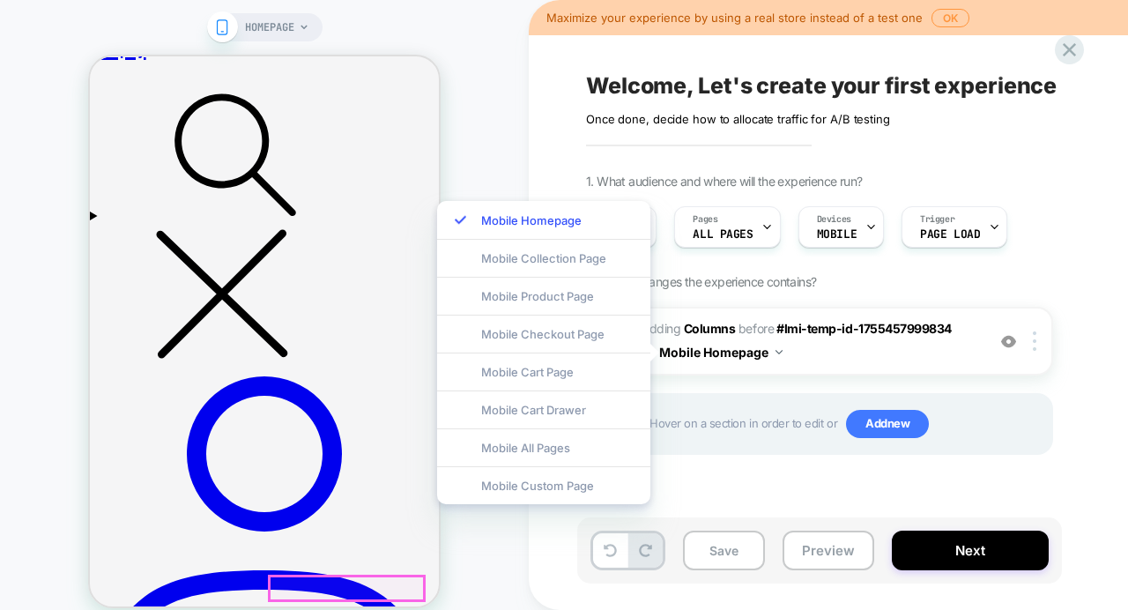
scroll to position [0, 0]
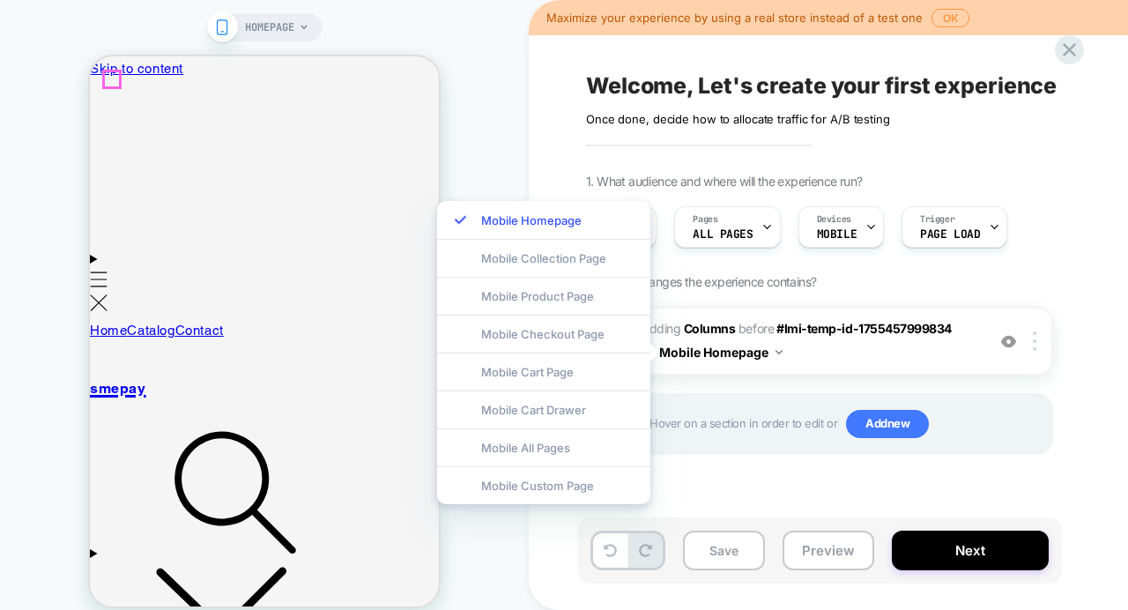
click at [108, 271] on icon "Menu" at bounding box center [99, 279] width 19 height 16
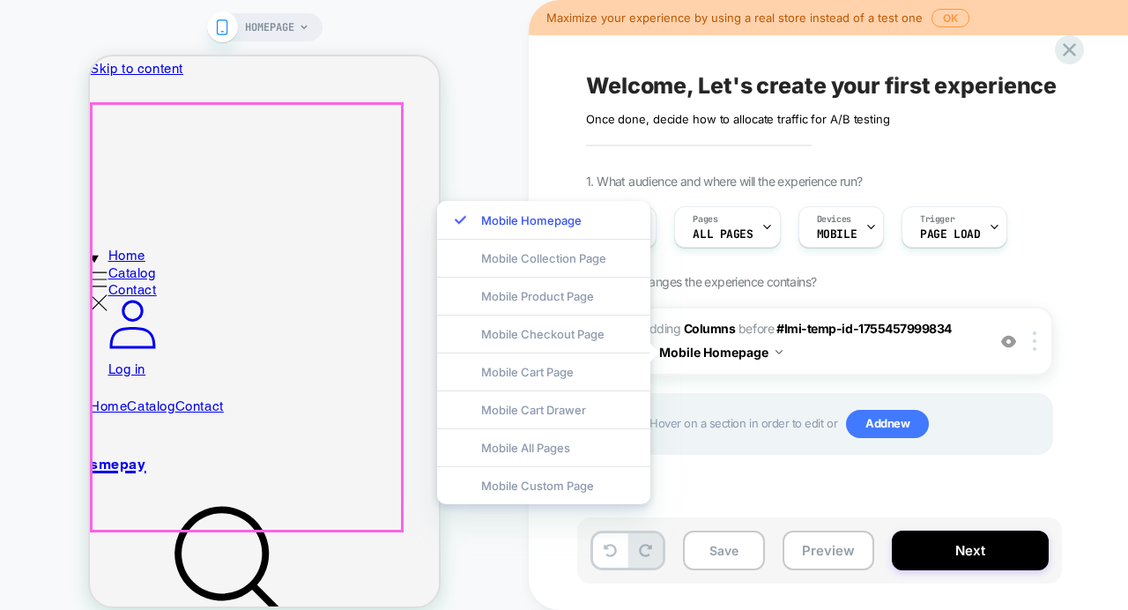
click at [142, 247] on nav "Home Catalog Contact" at bounding box center [132, 273] width 48 height 52
click at [157, 247] on nav "Home Catalog Contact" at bounding box center [132, 273] width 48 height 52
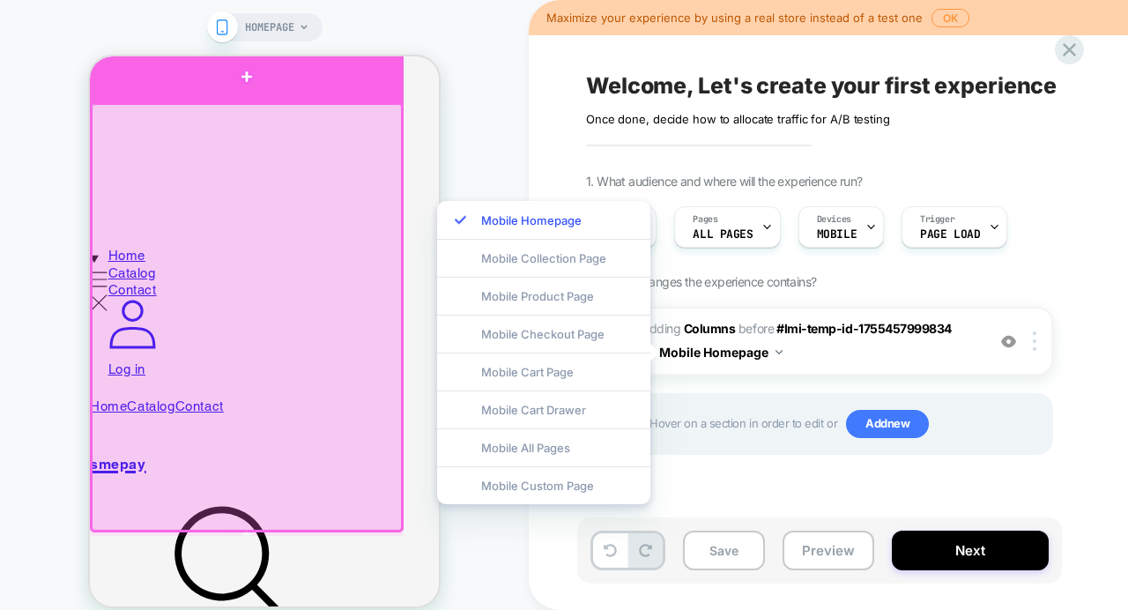
click at [244, 87] on div at bounding box center [247, 76] width 314 height 51
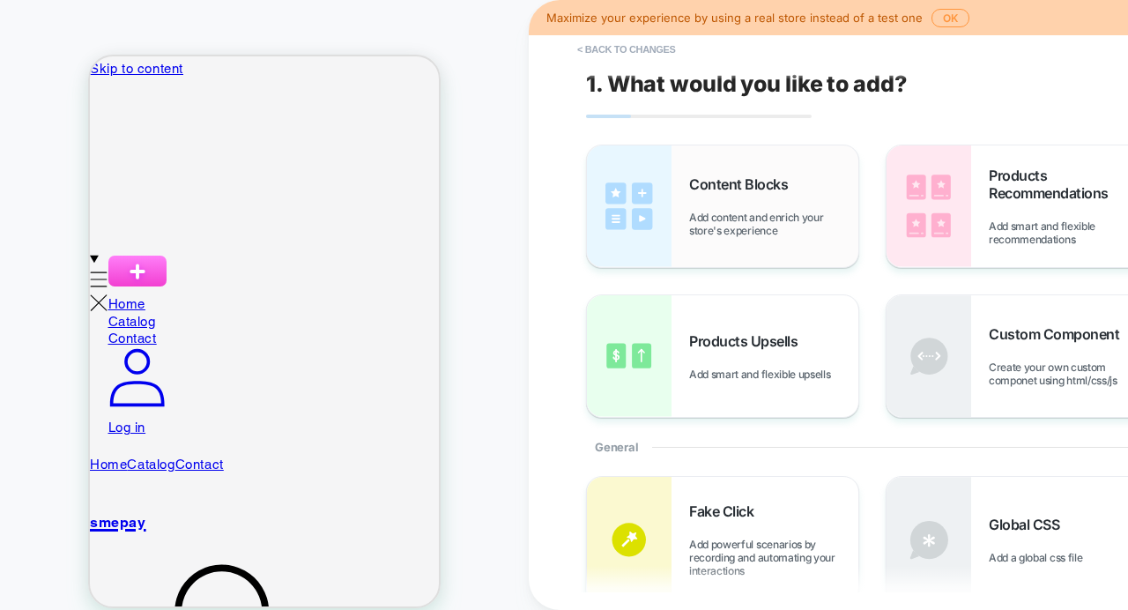
click at [668, 169] on img at bounding box center [629, 206] width 85 height 122
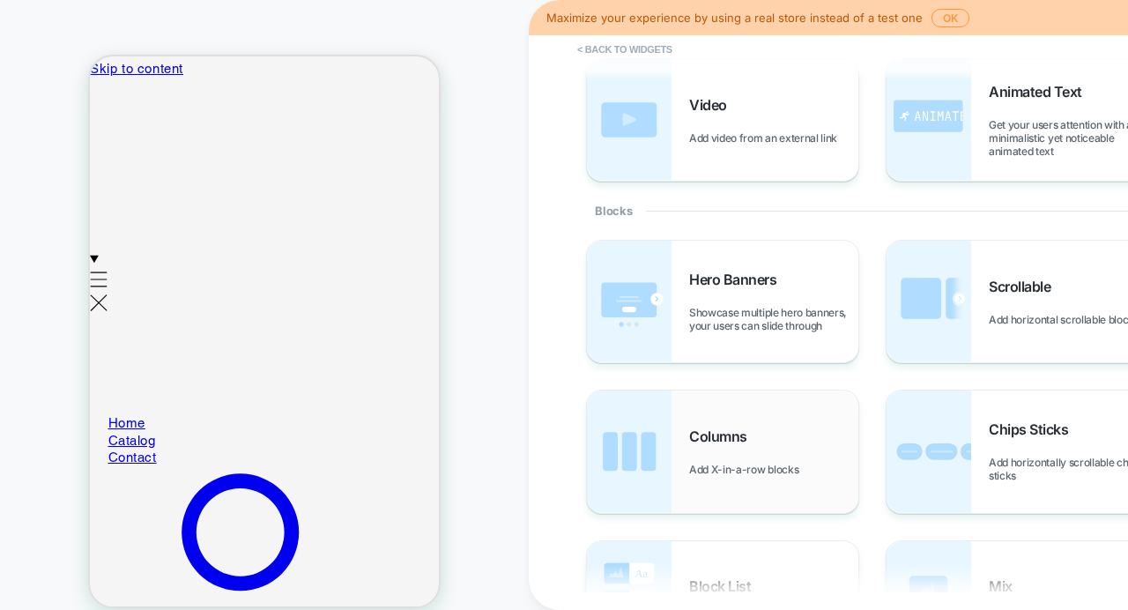
scroll to position [240, 0]
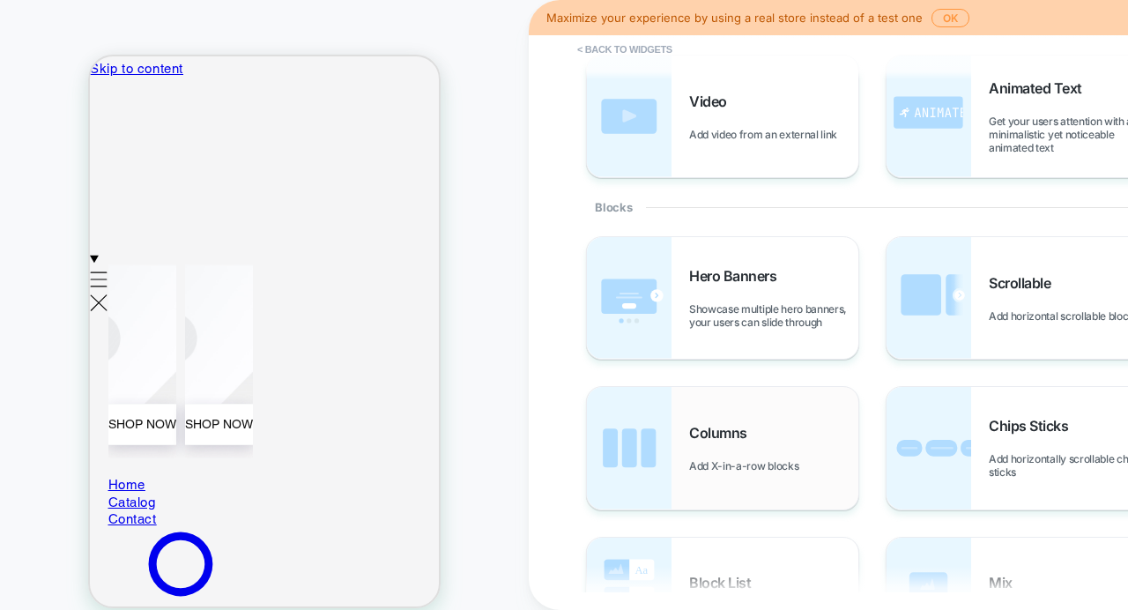
click at [757, 449] on div "Columns Add X-in-a-row blocks" at bounding box center [773, 448] width 169 height 48
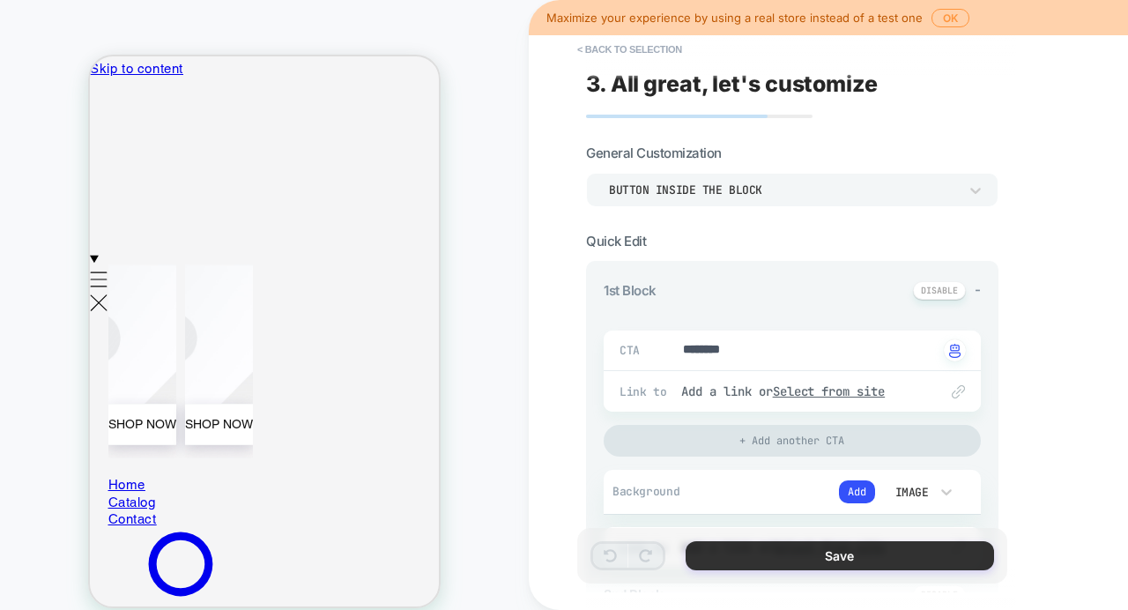
click at [723, 556] on button "Save" at bounding box center [840, 555] width 308 height 29
type textarea "*"
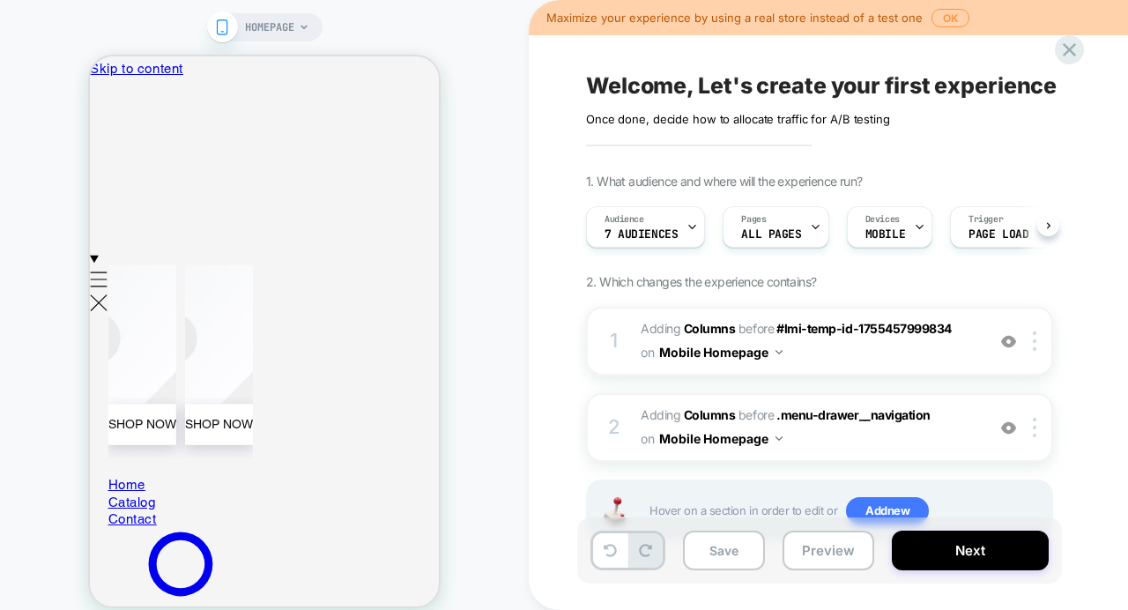
scroll to position [0, 1]
click at [949, 552] on button "Next" at bounding box center [970, 550] width 157 height 40
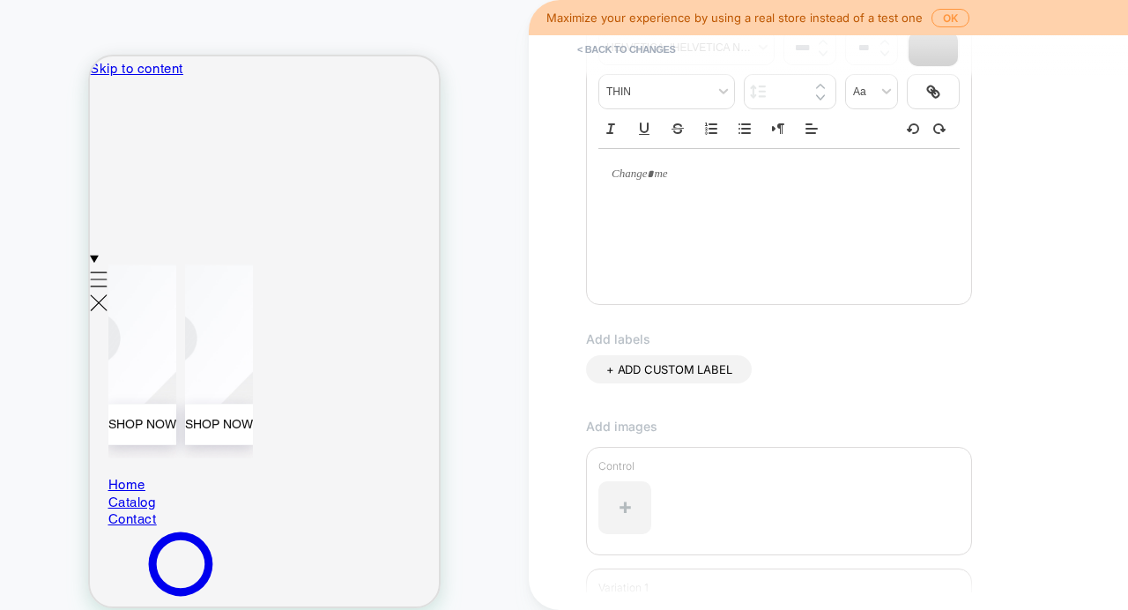
scroll to position [0, 0]
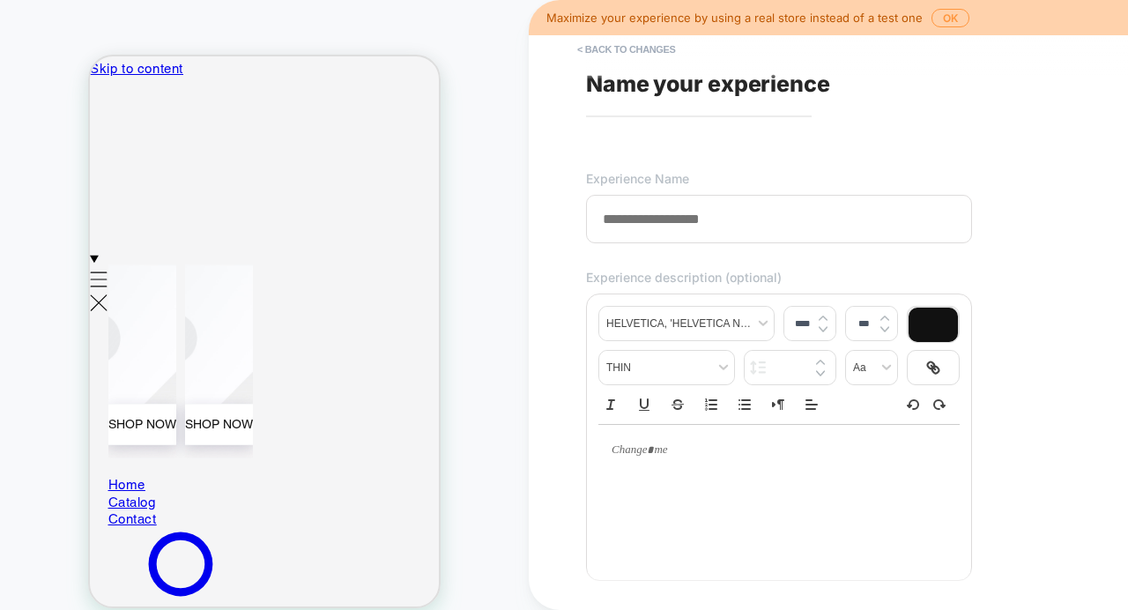
click at [693, 232] on input at bounding box center [779, 219] width 386 height 48
type input "**"
click at [705, 458] on p at bounding box center [772, 450] width 313 height 16
type input "****"
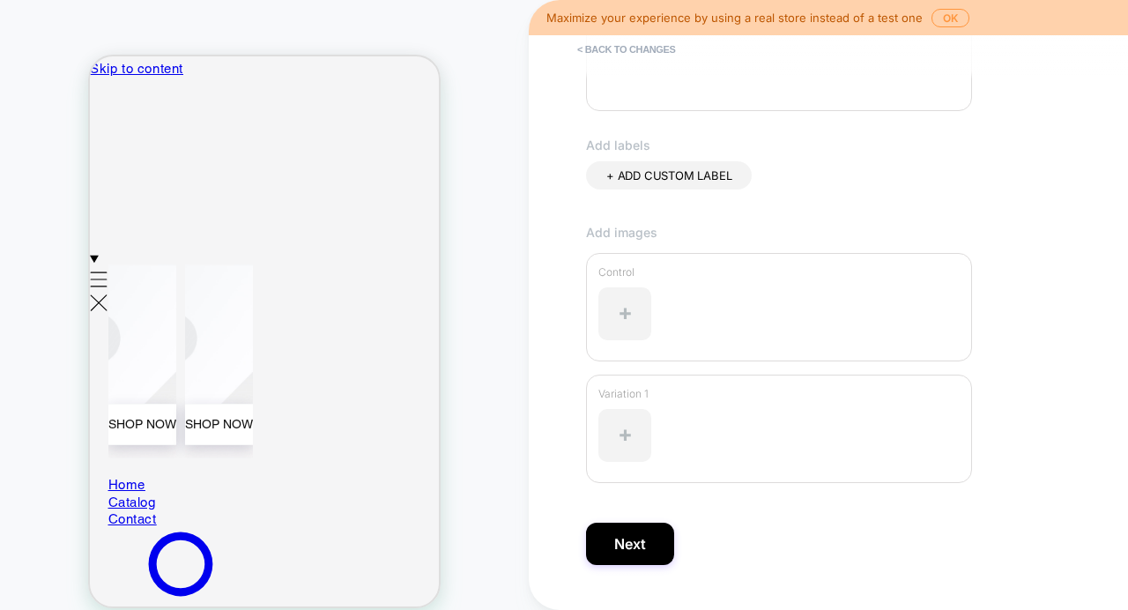
scroll to position [515, 0]
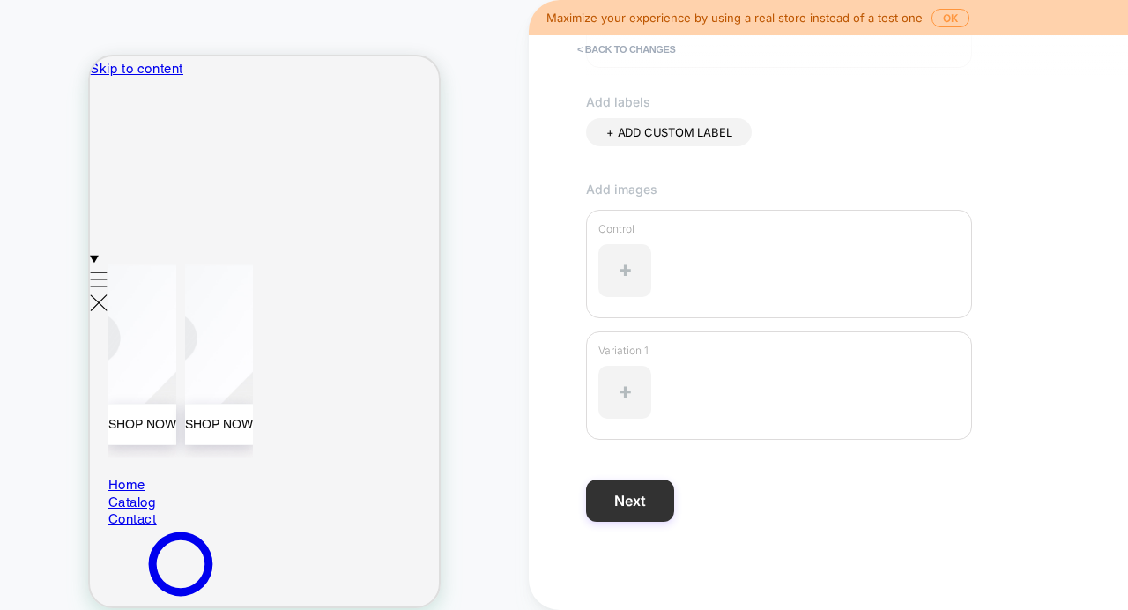
click at [606, 518] on button "Next" at bounding box center [630, 500] width 88 height 42
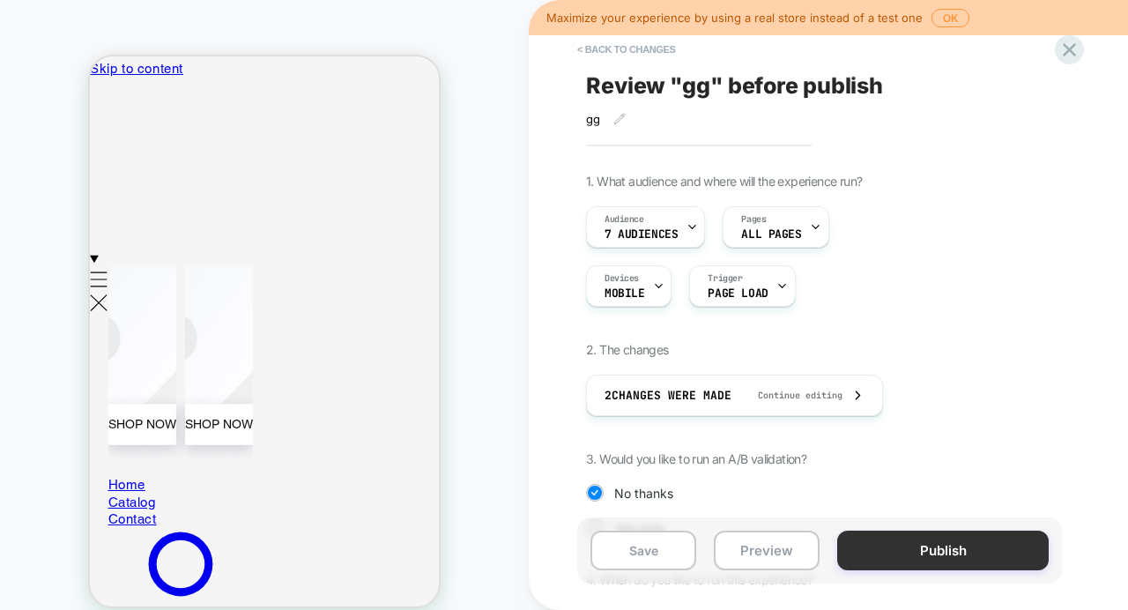
click at [887, 549] on button "Publish" at bounding box center [942, 550] width 211 height 40
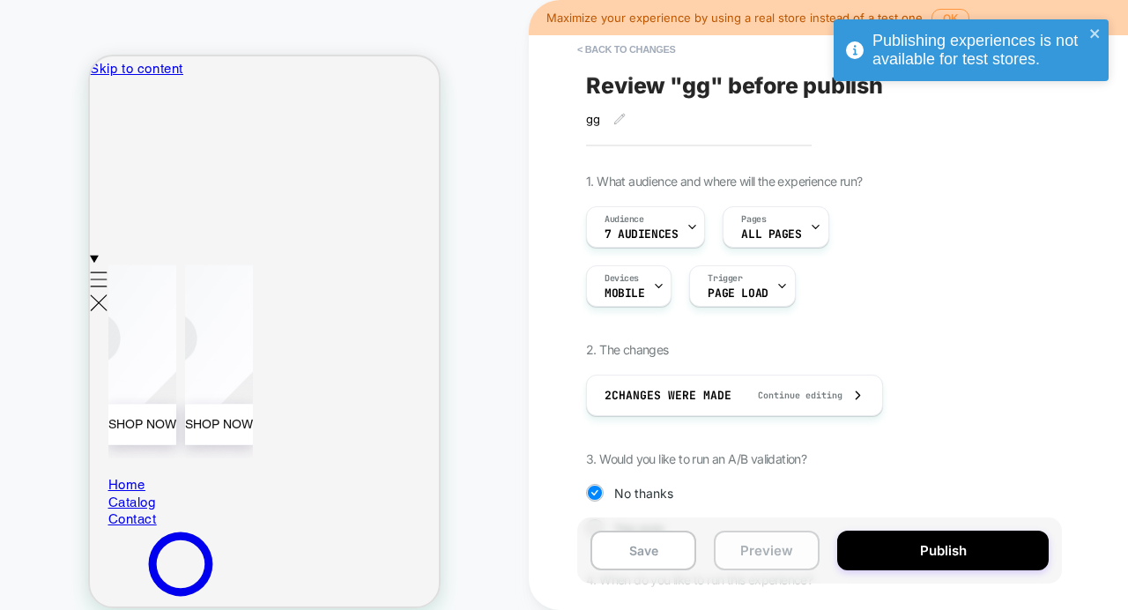
click at [779, 551] on button "Preview" at bounding box center [767, 550] width 106 height 40
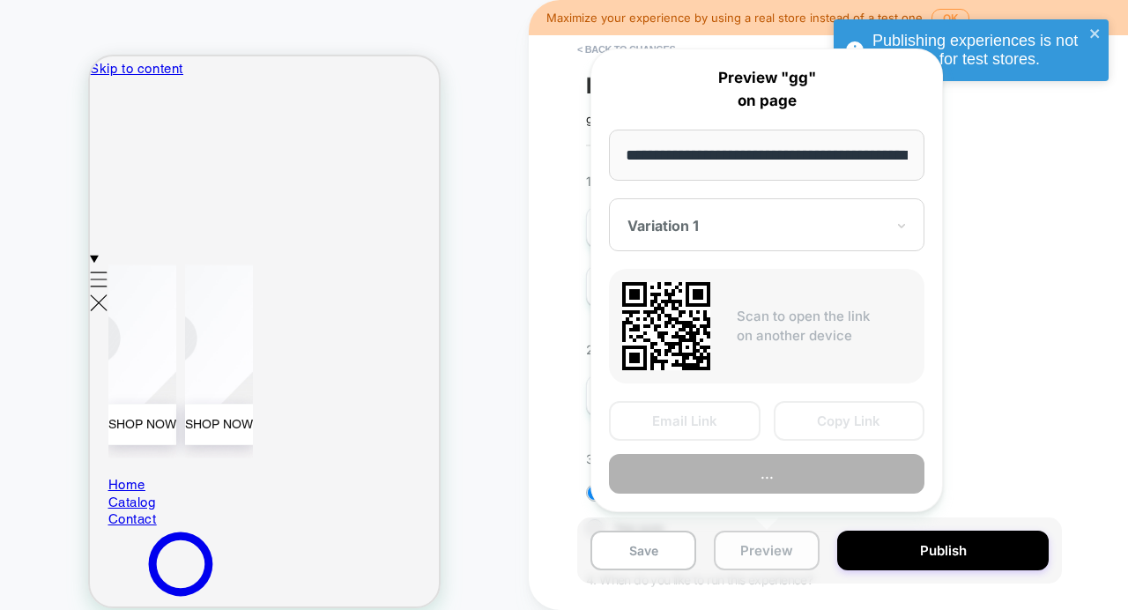
scroll to position [0, 80]
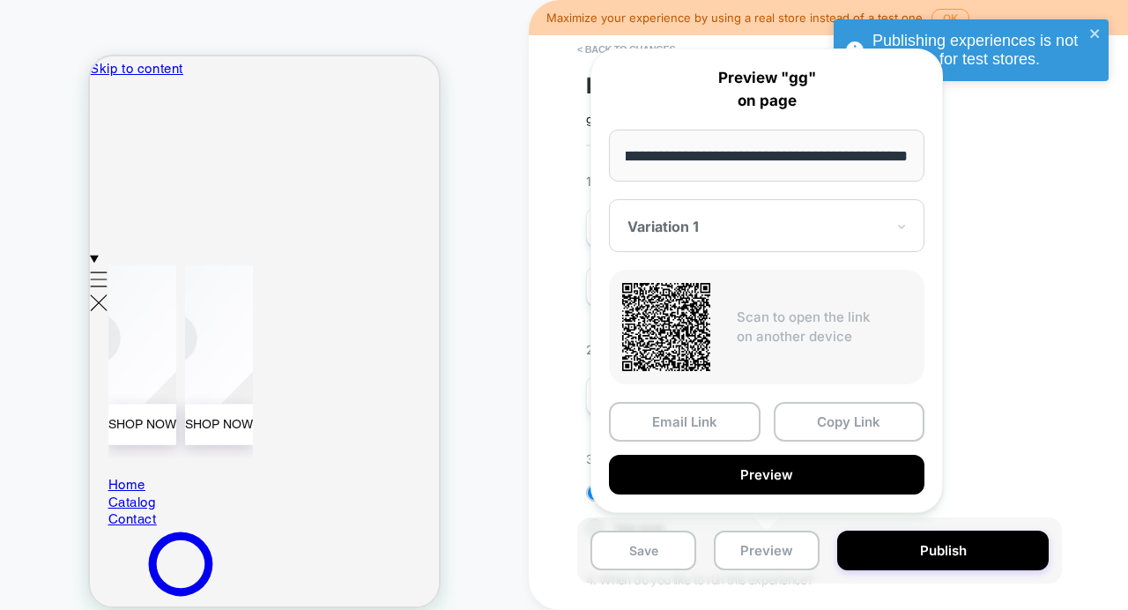
click at [750, 165] on input "**********" at bounding box center [766, 156] width 315 height 52
click at [815, 426] on button "Copy Link" at bounding box center [850, 422] width 152 height 40
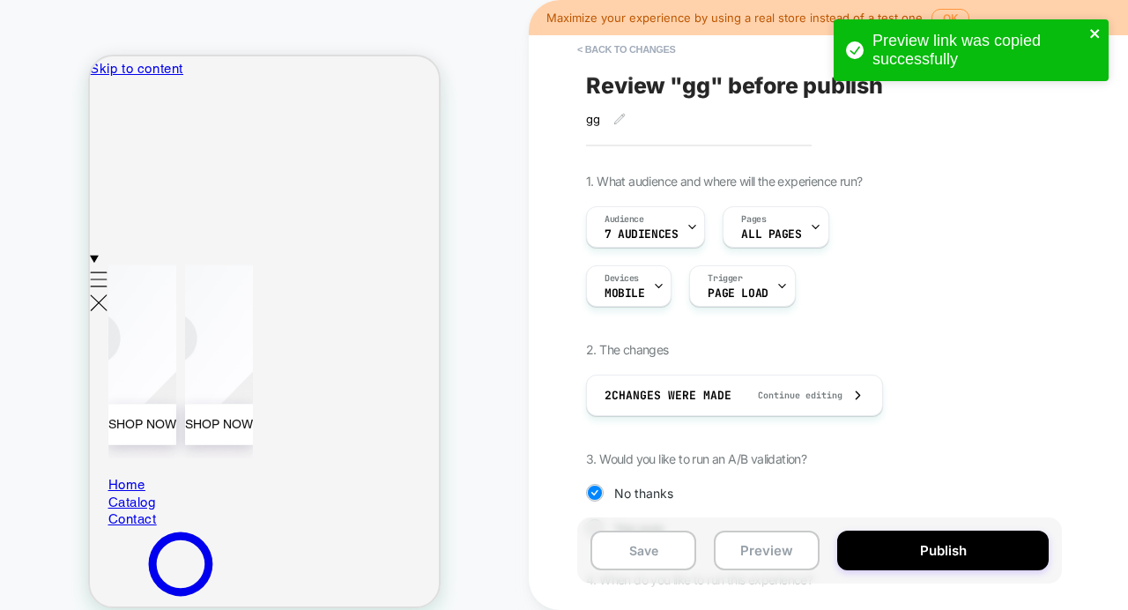
click at [1095, 32] on icon "close" at bounding box center [1094, 33] width 9 height 9
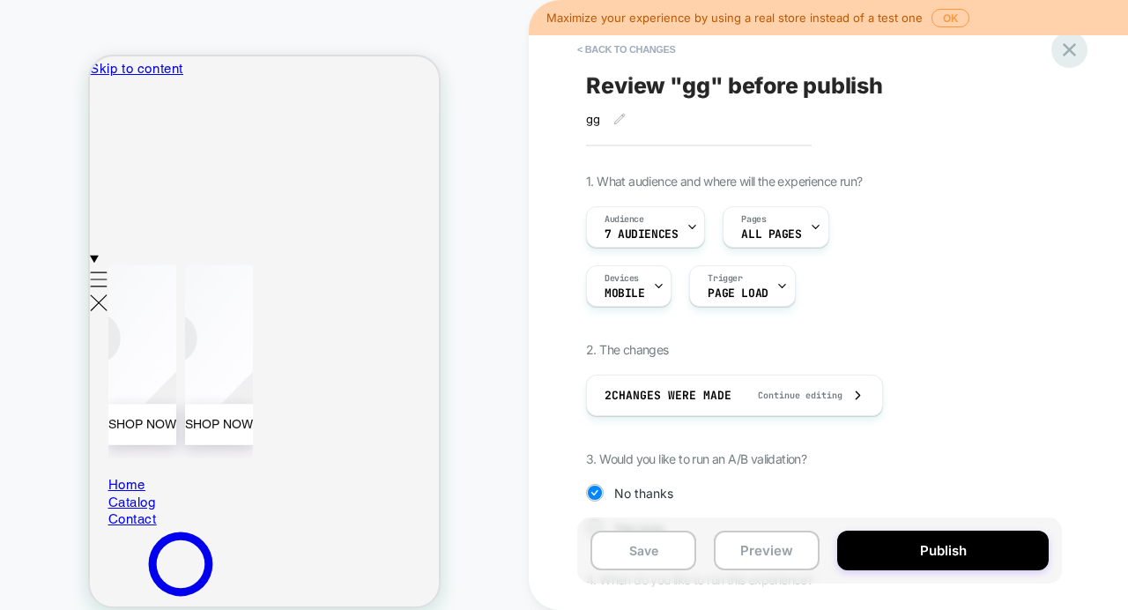
click at [1068, 56] on icon at bounding box center [1069, 50] width 24 height 24
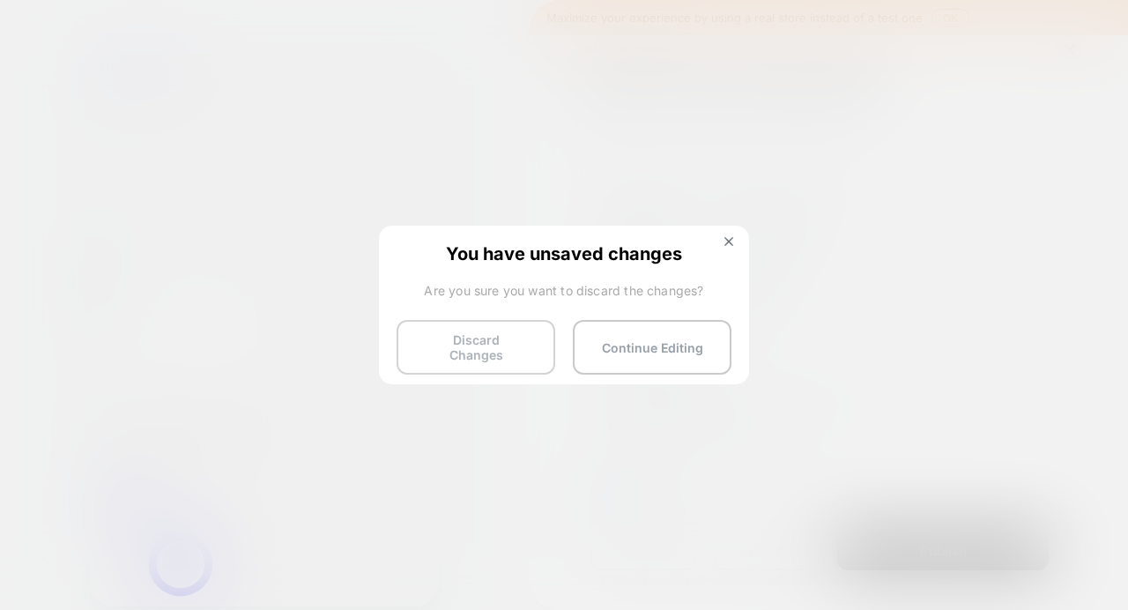
click at [503, 356] on button "Discard Changes" at bounding box center [476, 347] width 159 height 55
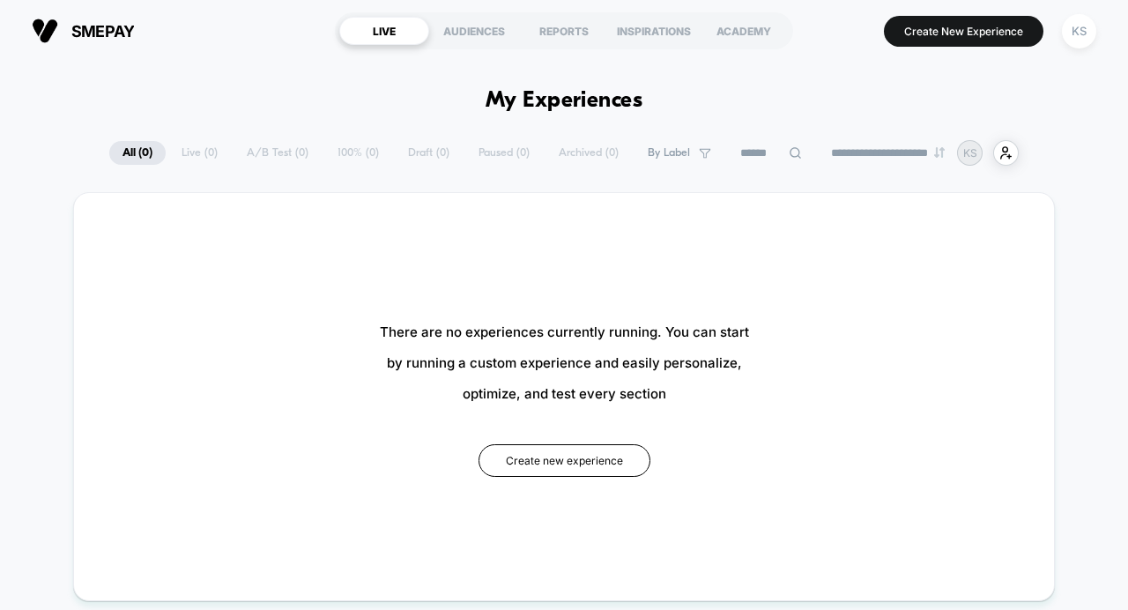
click at [263, 150] on div "**********" at bounding box center [563, 153] width 909 height 26
click at [569, 27] on div "REPORTS" at bounding box center [564, 31] width 90 height 28
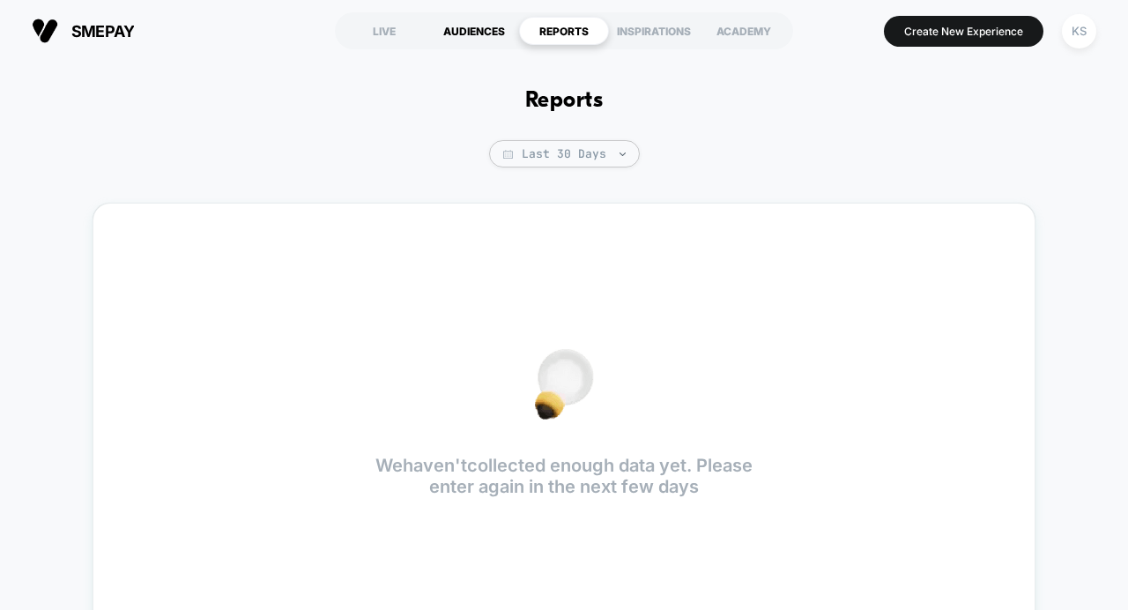
click at [481, 33] on div "AUDIENCES" at bounding box center [474, 31] width 90 height 28
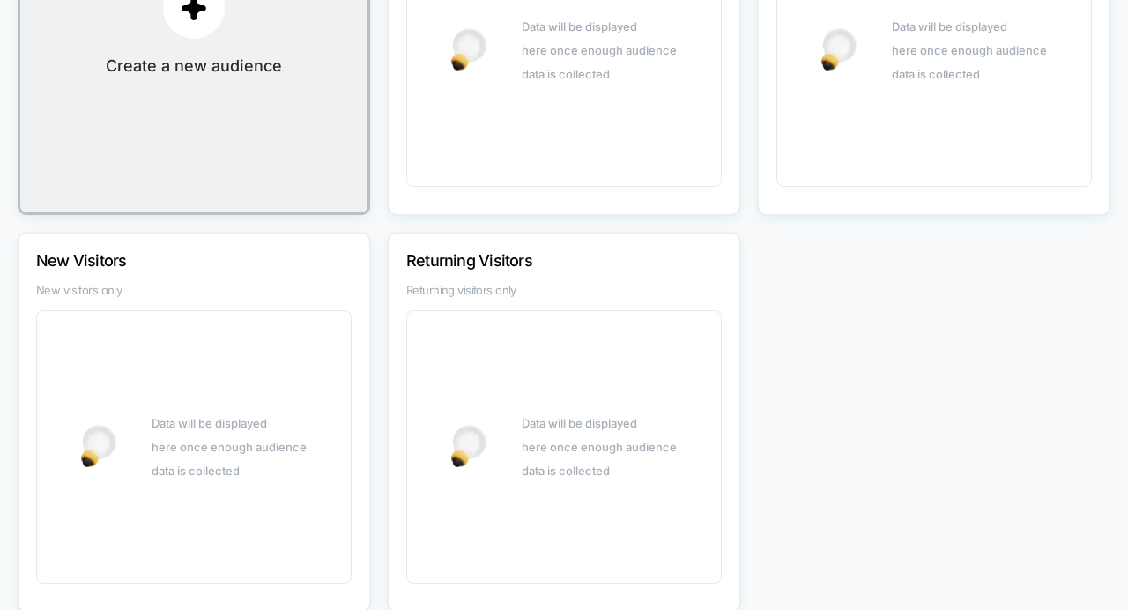
scroll to position [468, 0]
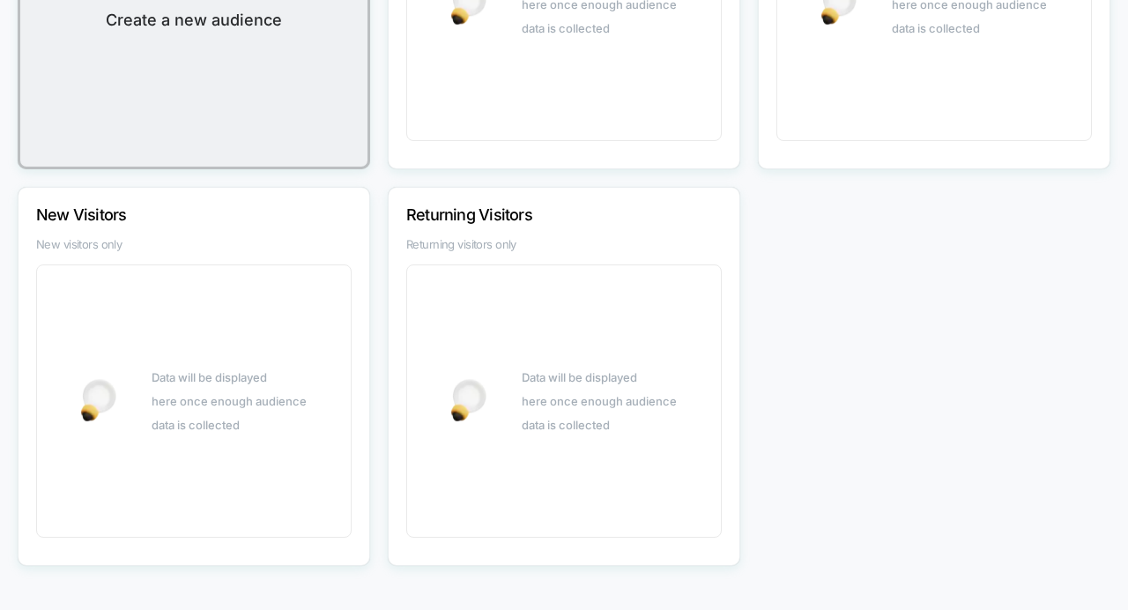
click at [545, 209] on p "Returning Visitors" at bounding box center [540, 214] width 268 height 19
